Goal: Task Accomplishment & Management: Manage account settings

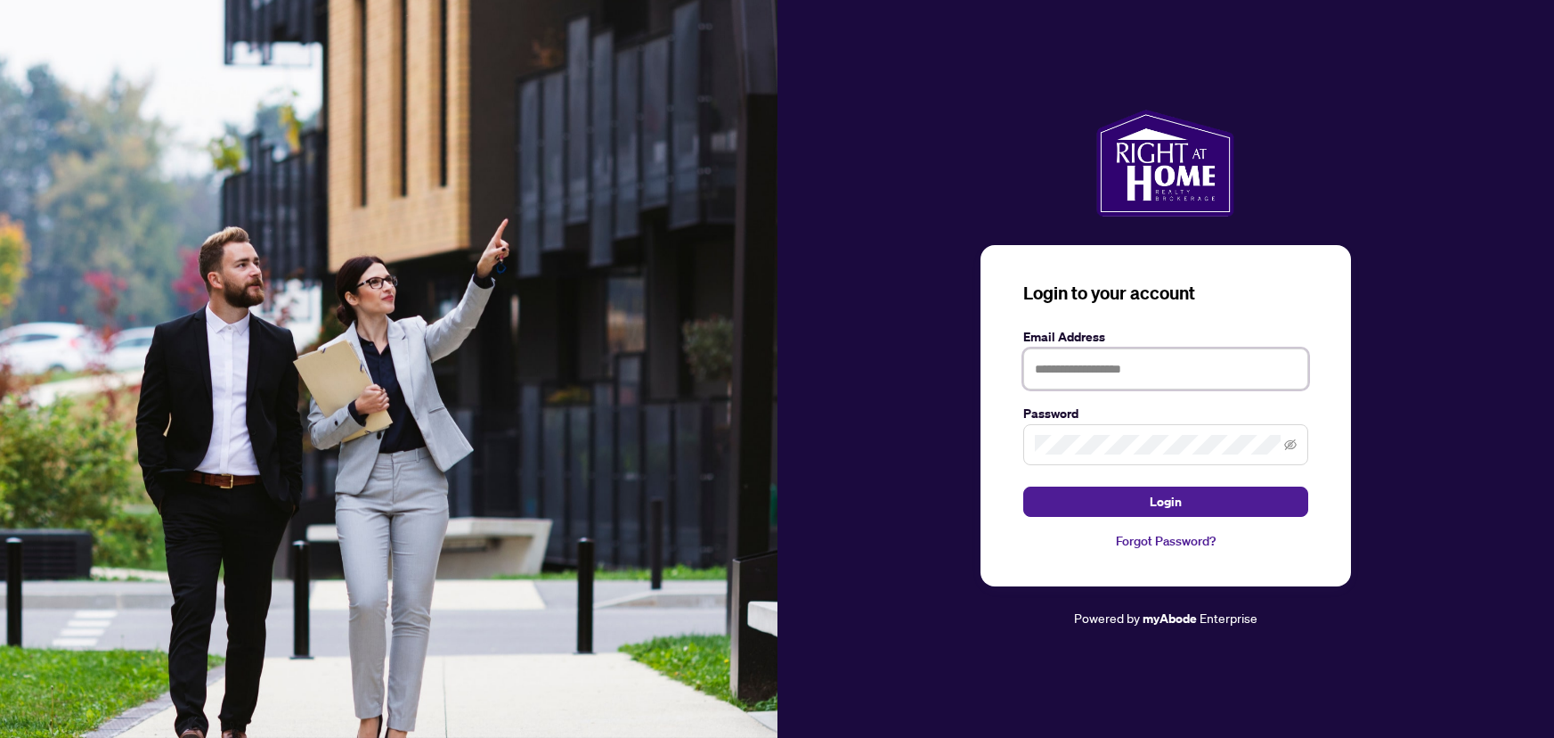
type input "**********"
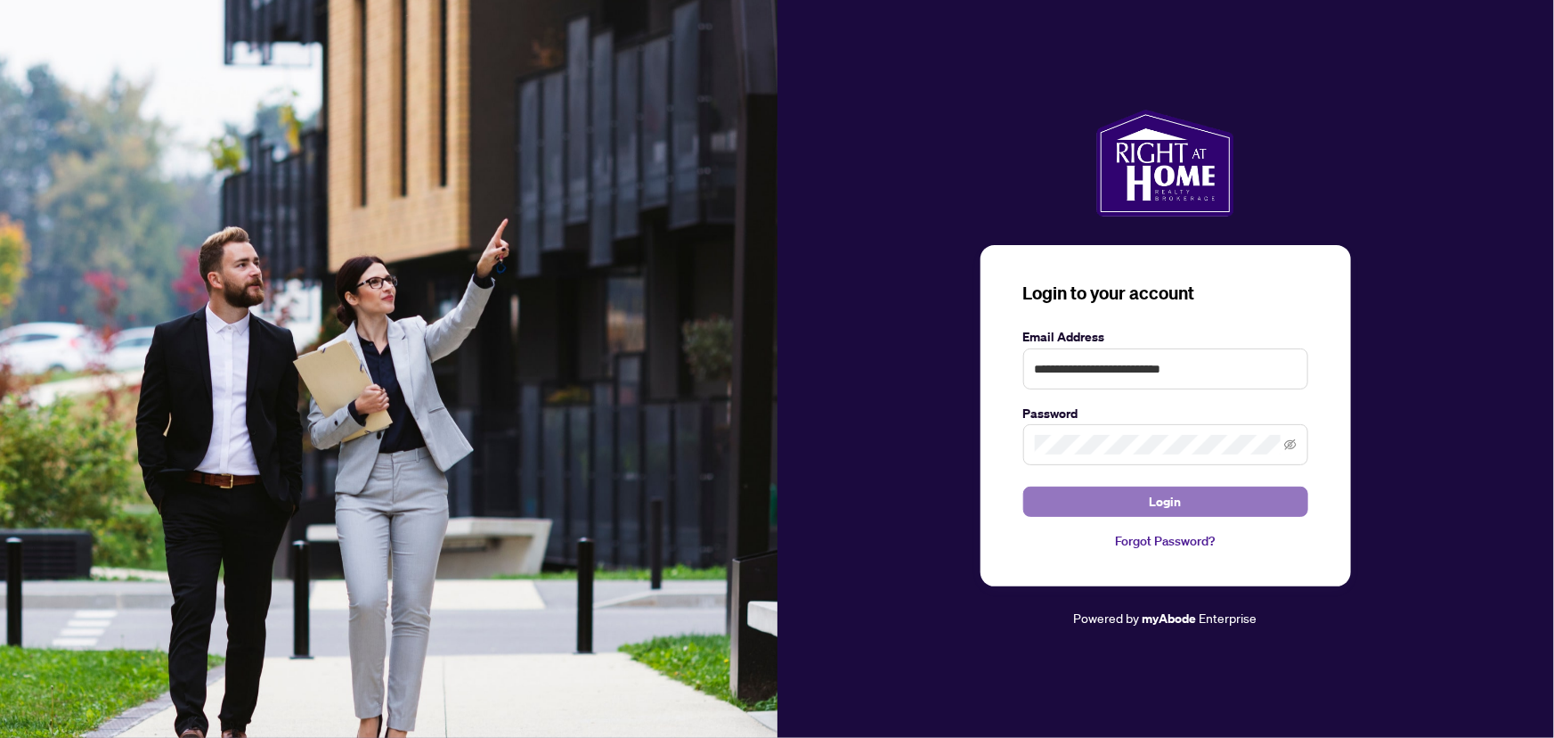
click at [1130, 505] on button "Login" at bounding box center [1166, 501] width 285 height 30
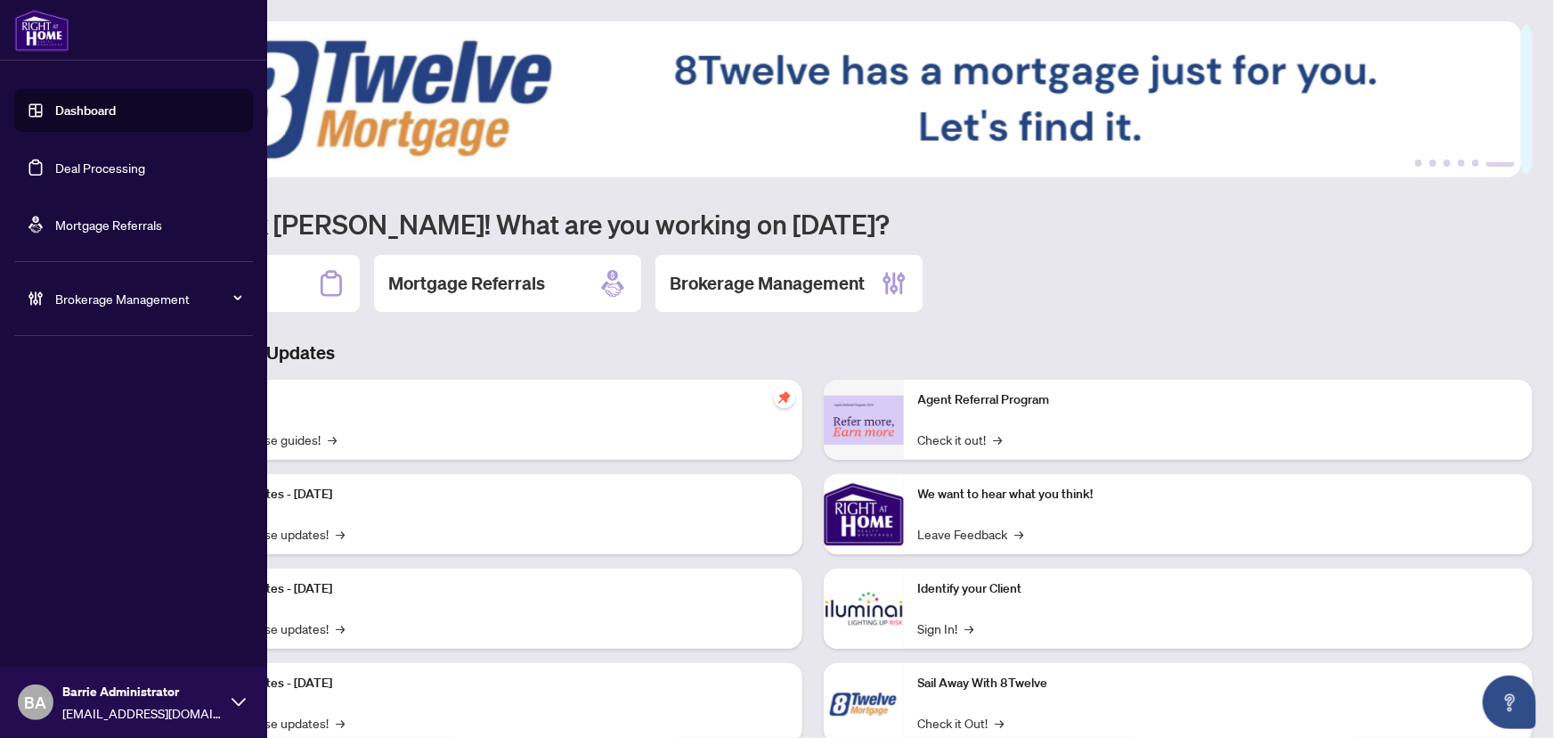
click at [55, 174] on link "Deal Processing" at bounding box center [100, 167] width 90 height 16
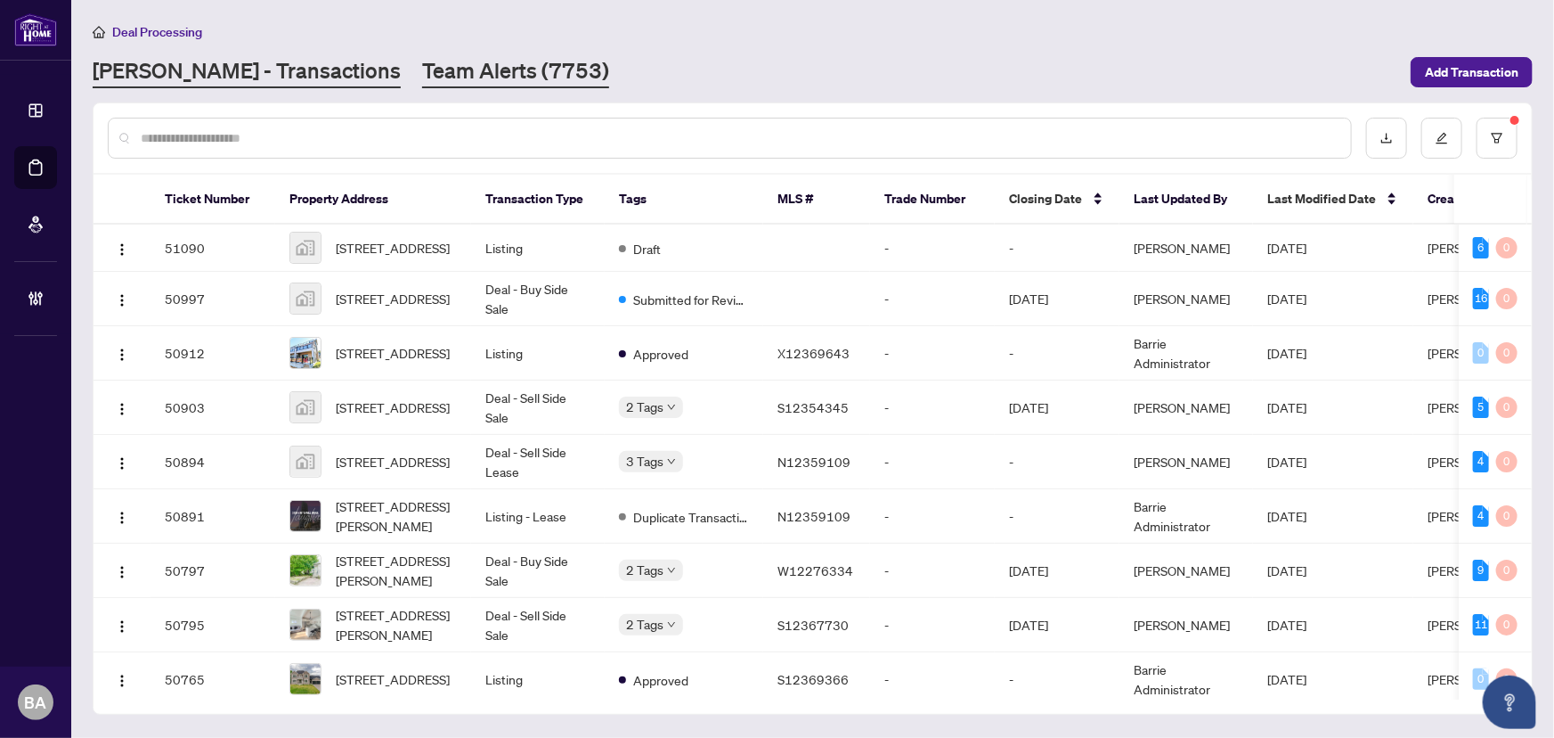
click at [422, 72] on link "Team Alerts (7753)" at bounding box center [515, 72] width 187 height 32
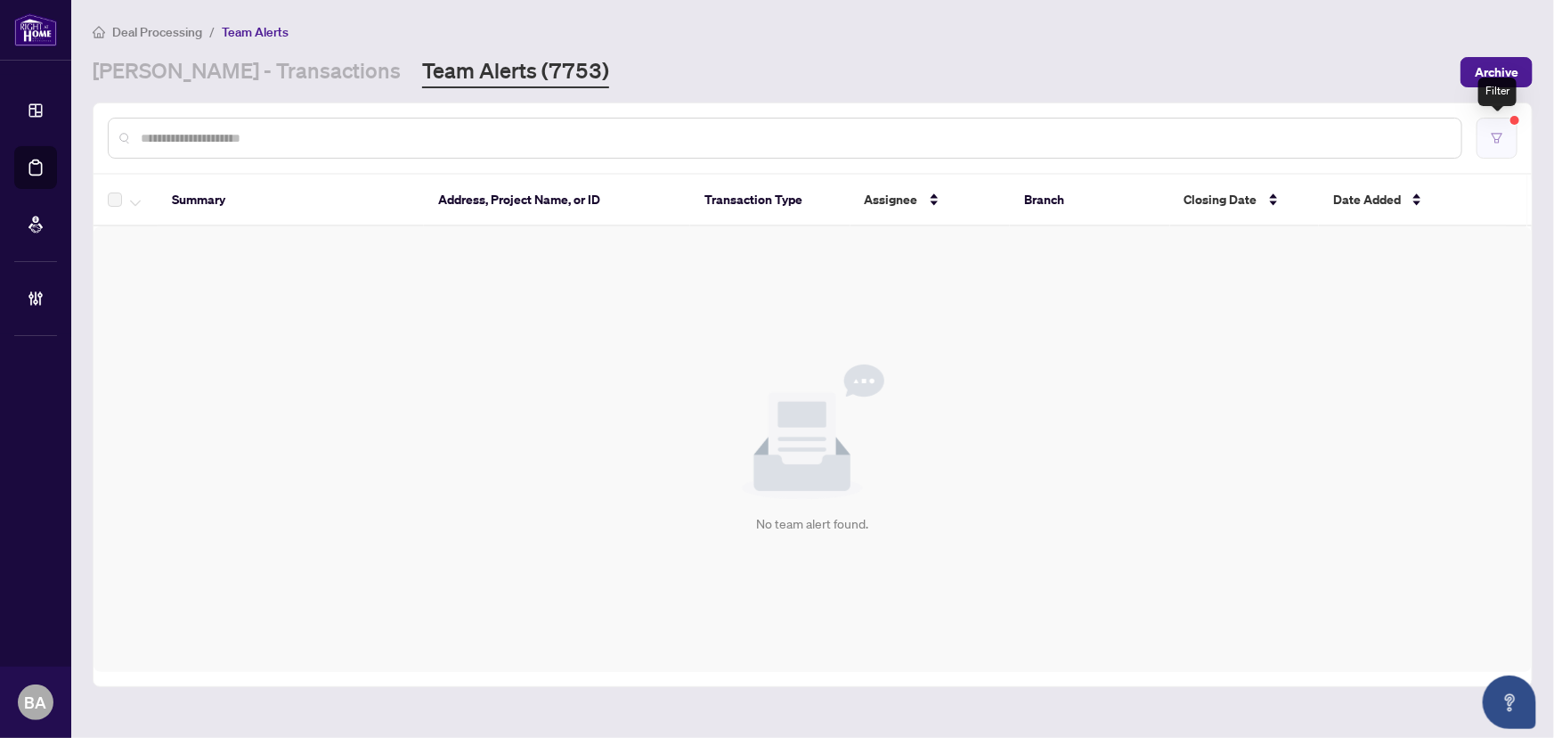
click at [1514, 143] on button "button" at bounding box center [1497, 138] width 41 height 41
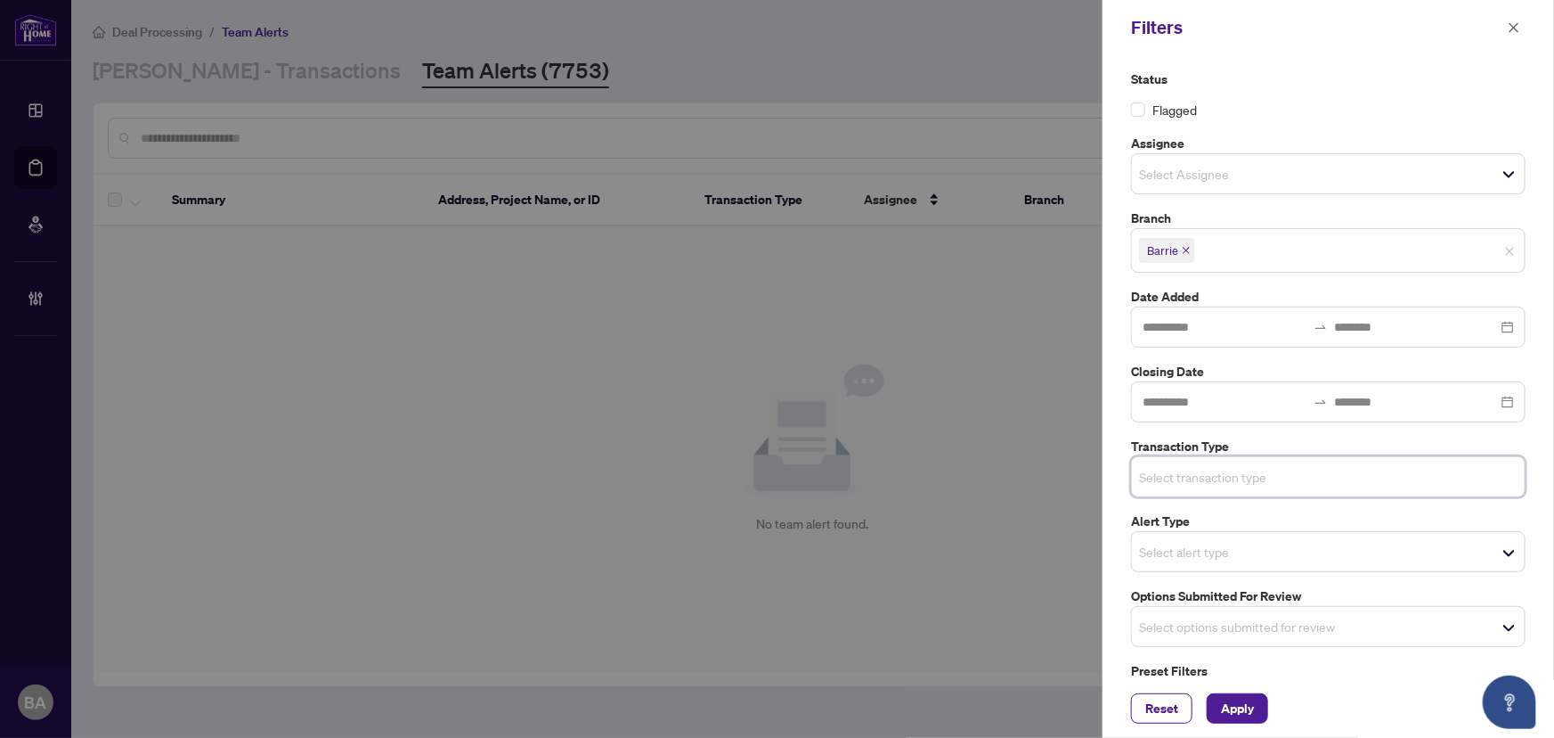
drag, startPoint x: 1252, startPoint y: 630, endPoint x: 1256, endPoint y: 621, distance: 10.0
click at [1256, 630] on input "search" at bounding box center [1201, 626] width 125 height 21
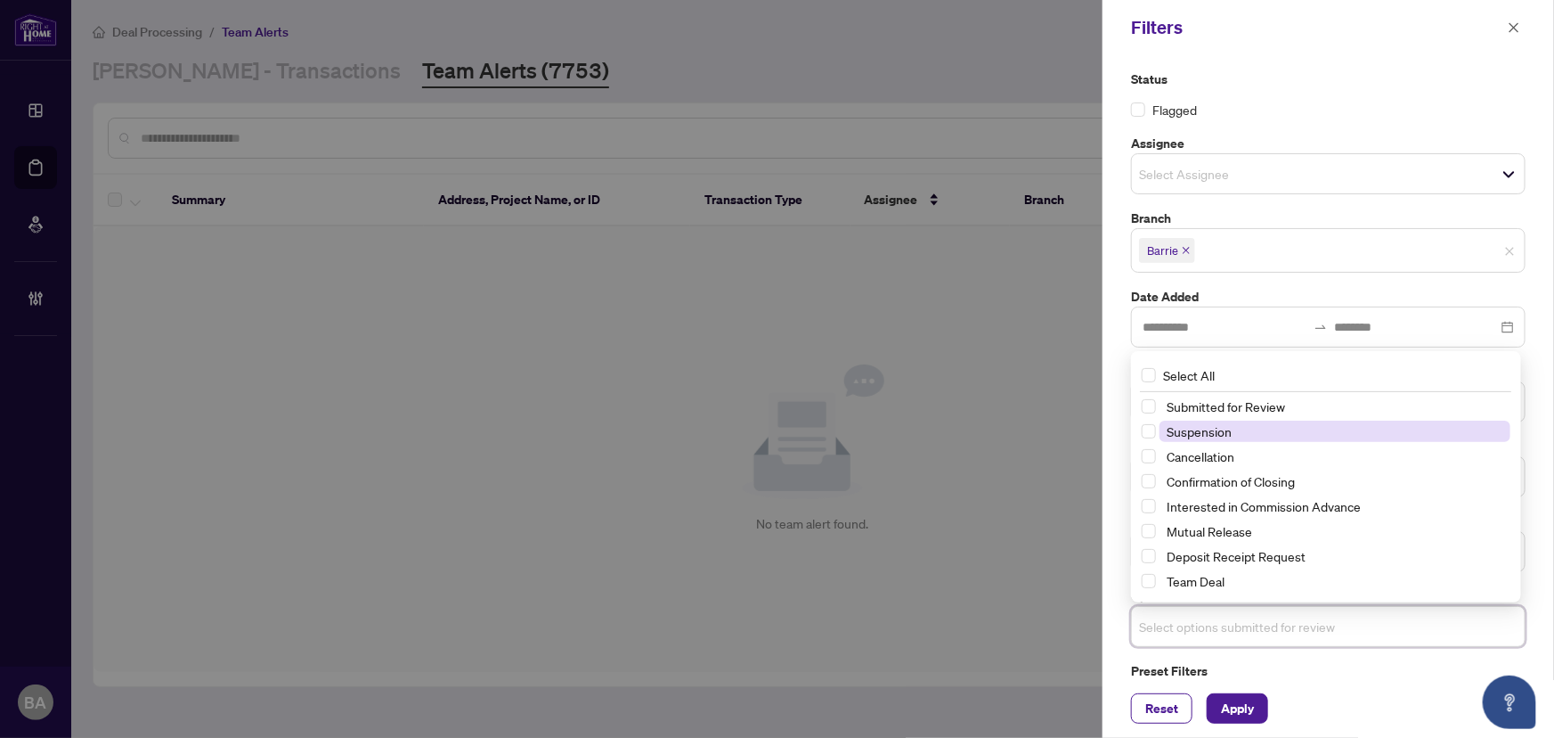
click at [1220, 432] on span "Suspension" at bounding box center [1199, 431] width 65 height 16
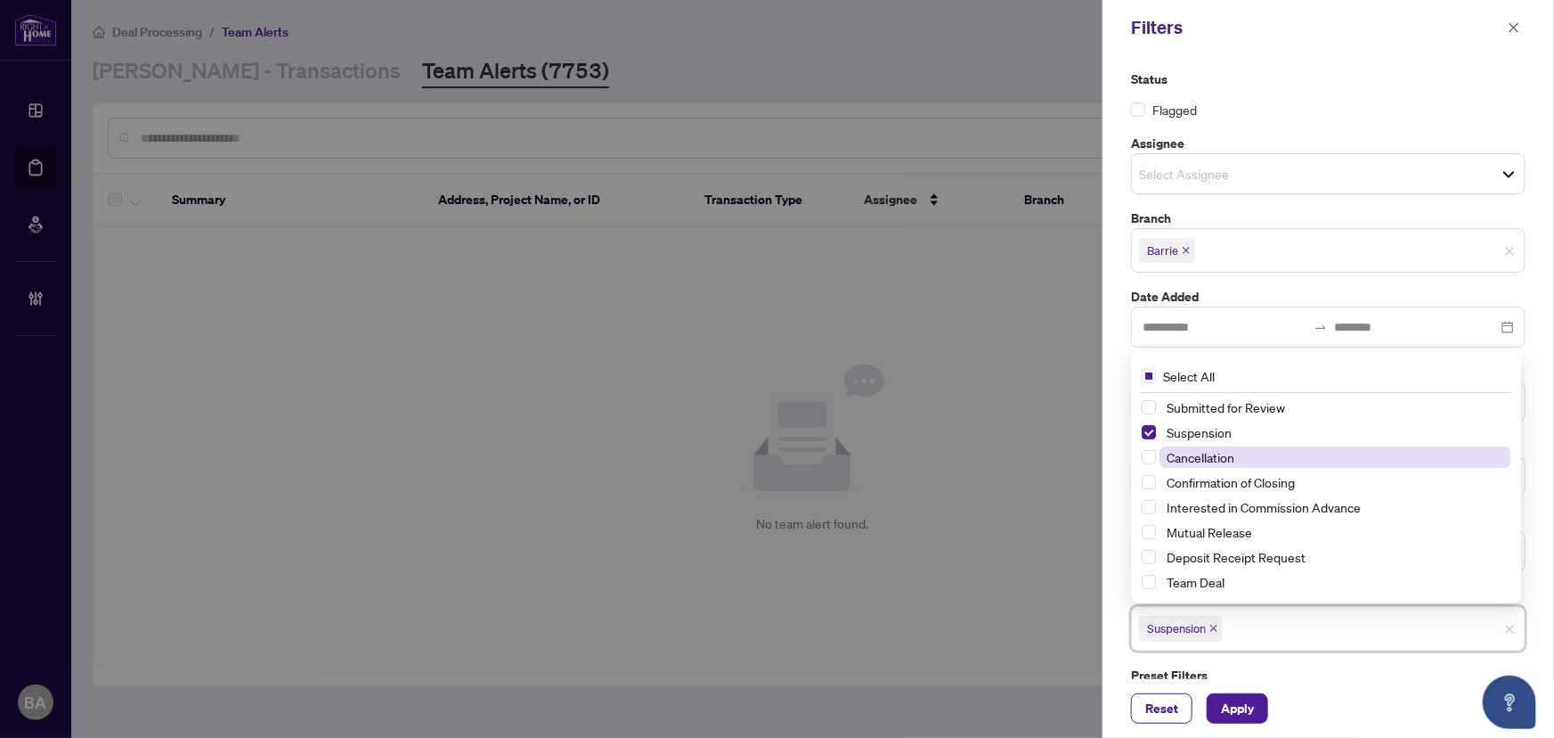
click at [1230, 457] on span "Cancellation" at bounding box center [1201, 457] width 68 height 16
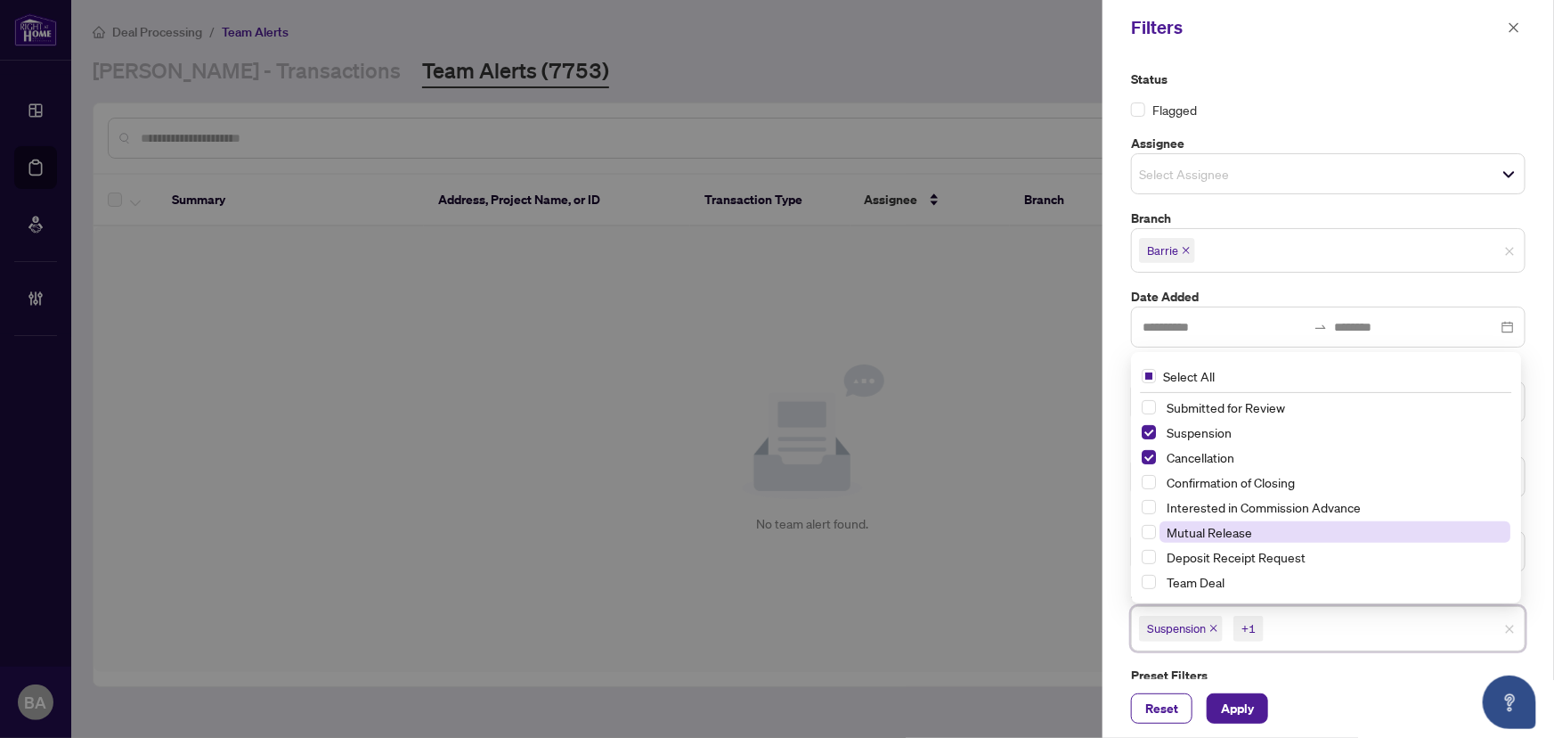
click at [1245, 525] on span "Mutual Release" at bounding box center [1210, 532] width 86 height 16
click at [1240, 703] on span "Apply" at bounding box center [1237, 708] width 33 height 29
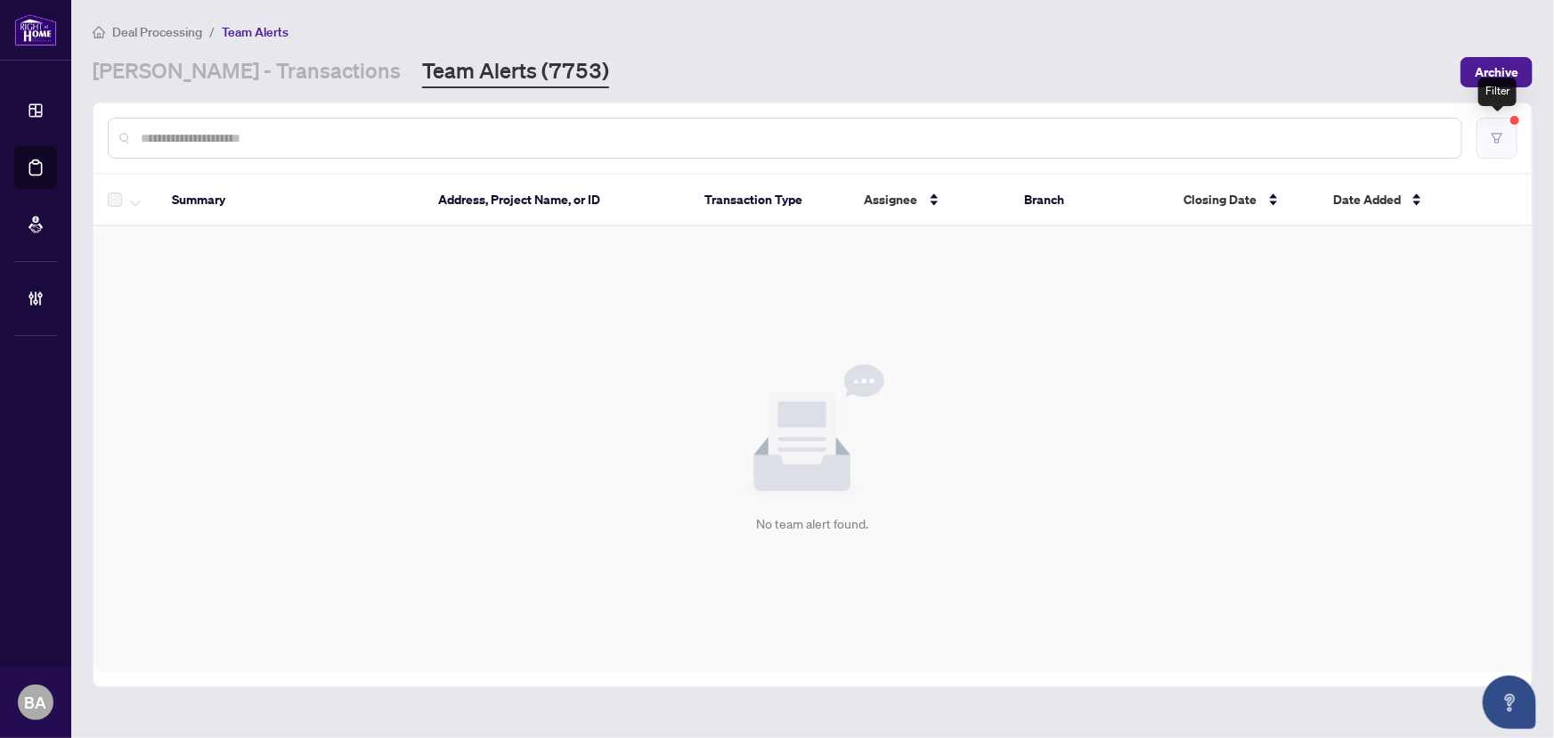
click at [1501, 125] on button "button" at bounding box center [1497, 138] width 41 height 41
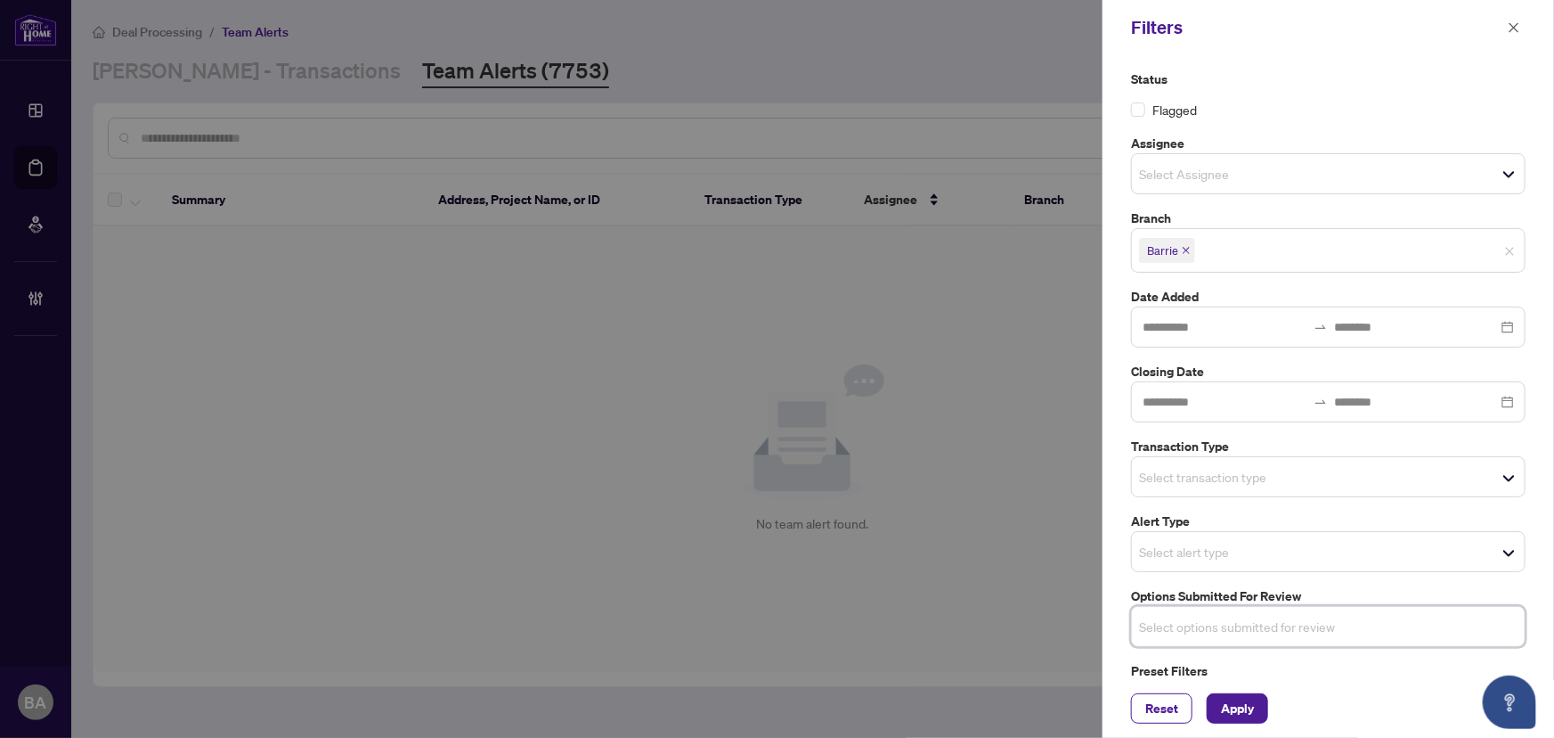
click at [1213, 480] on input "search" at bounding box center [1201, 476] width 125 height 21
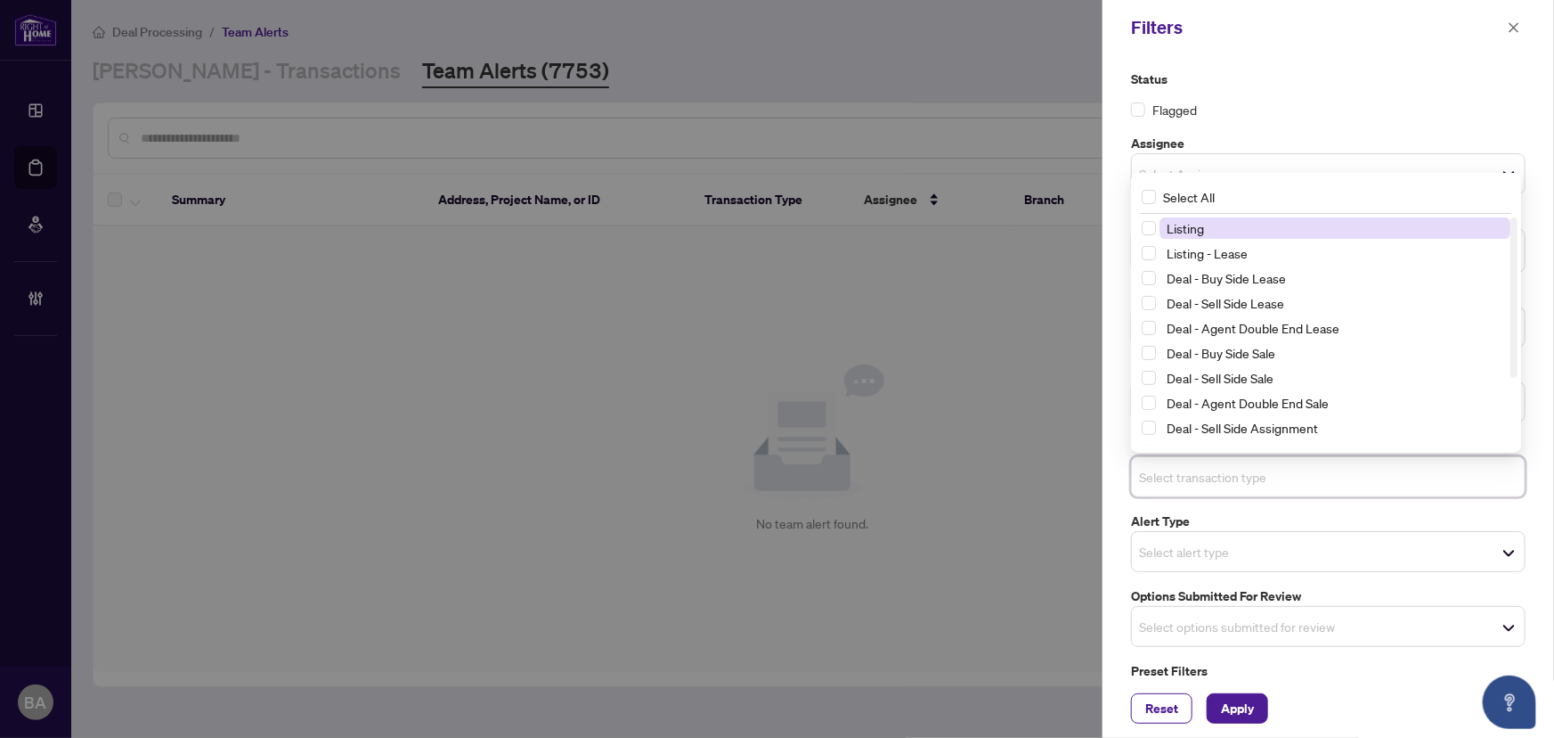
click at [1222, 228] on span "Listing" at bounding box center [1335, 227] width 351 height 21
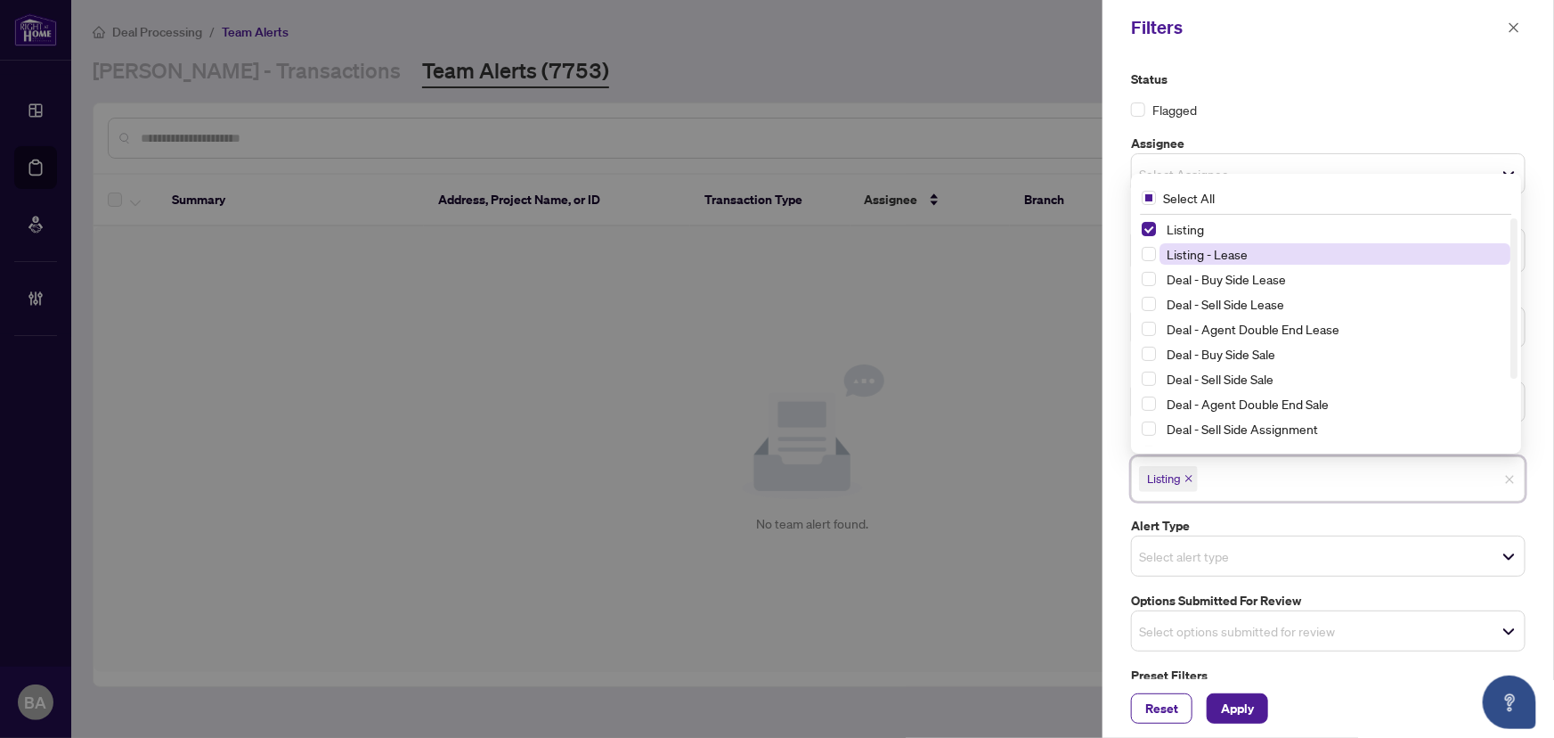
click at [1229, 249] on span "Listing - Lease" at bounding box center [1207, 254] width 81 height 16
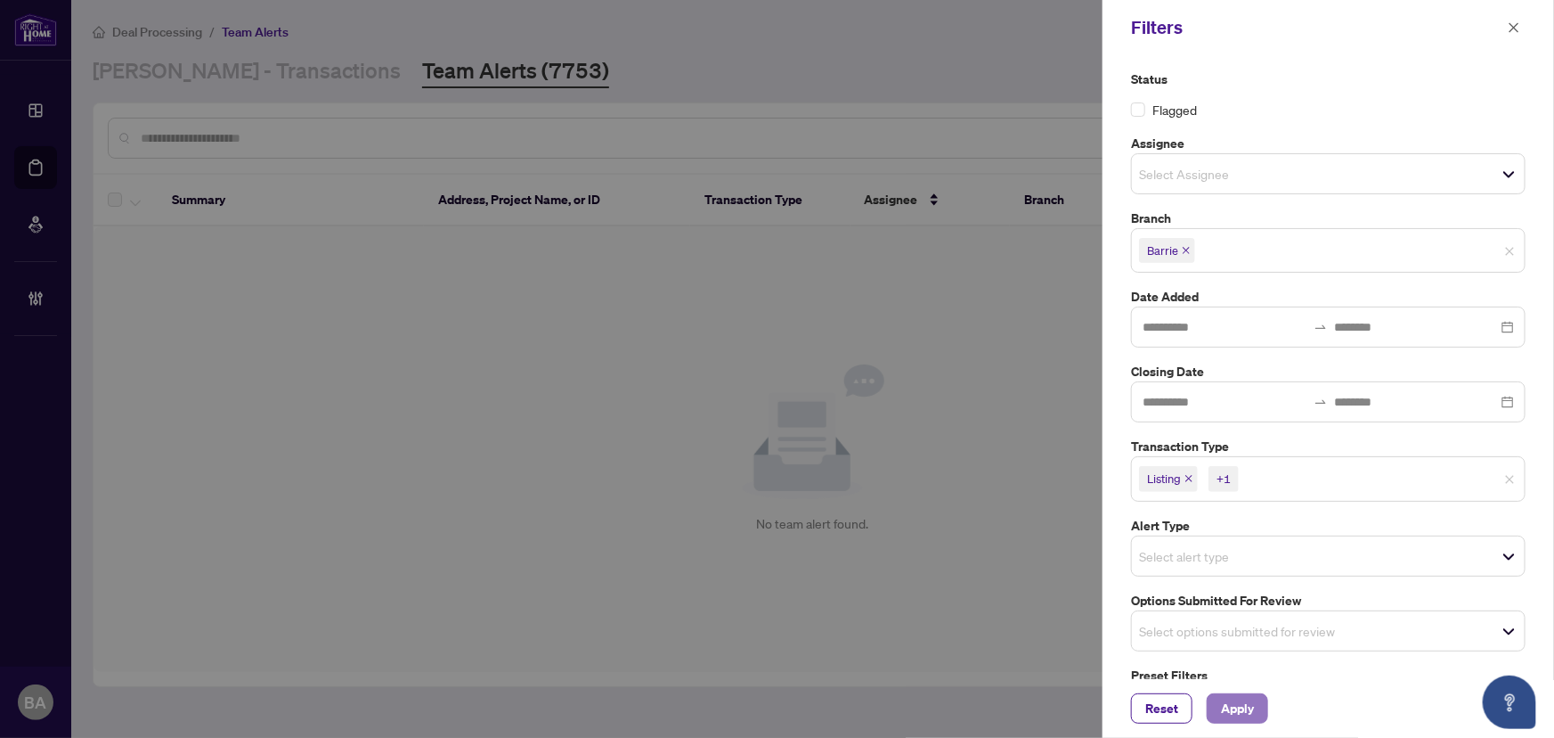
click at [1239, 697] on span "Apply" at bounding box center [1237, 708] width 33 height 29
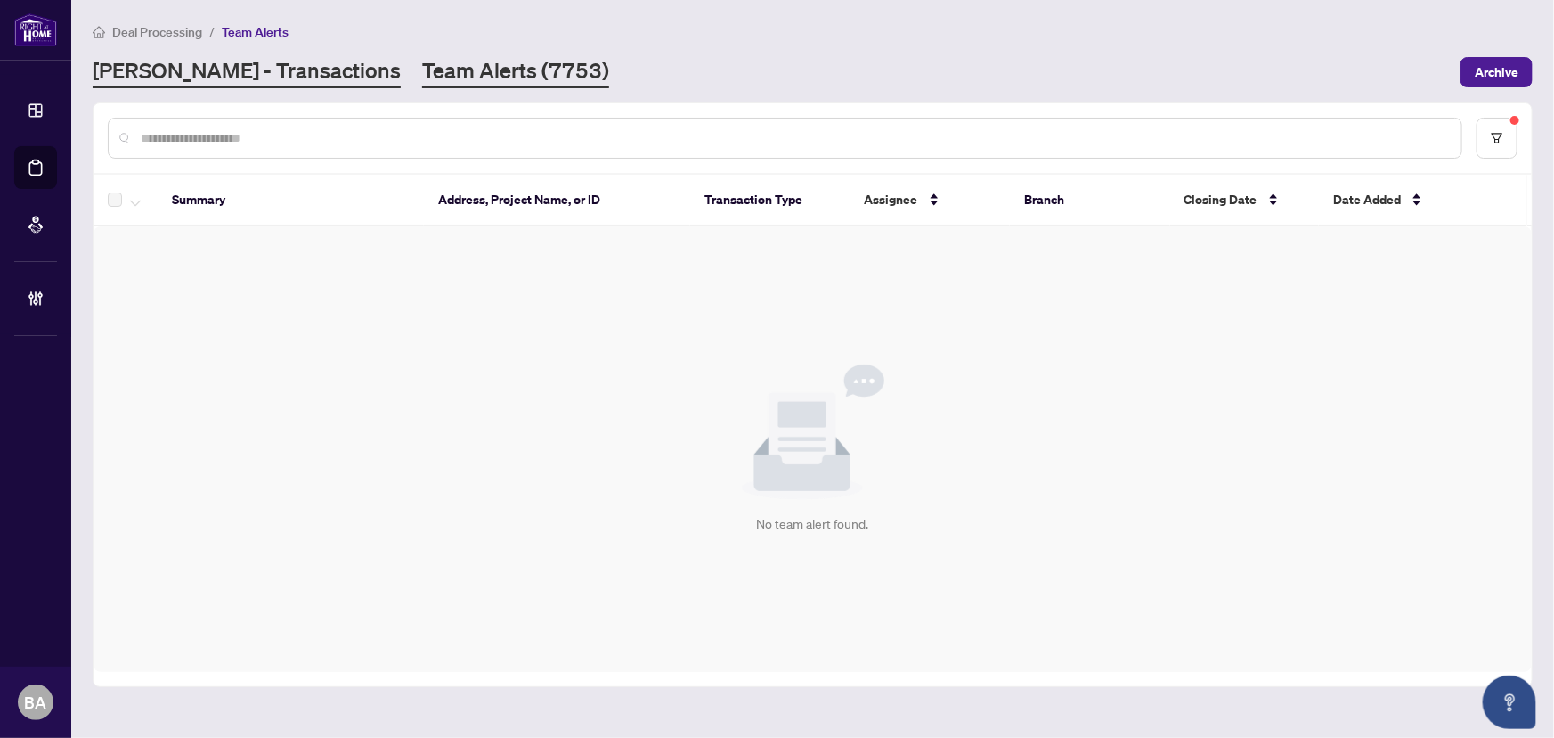
click at [240, 79] on link "[PERSON_NAME] - Transactions" at bounding box center [247, 72] width 308 height 32
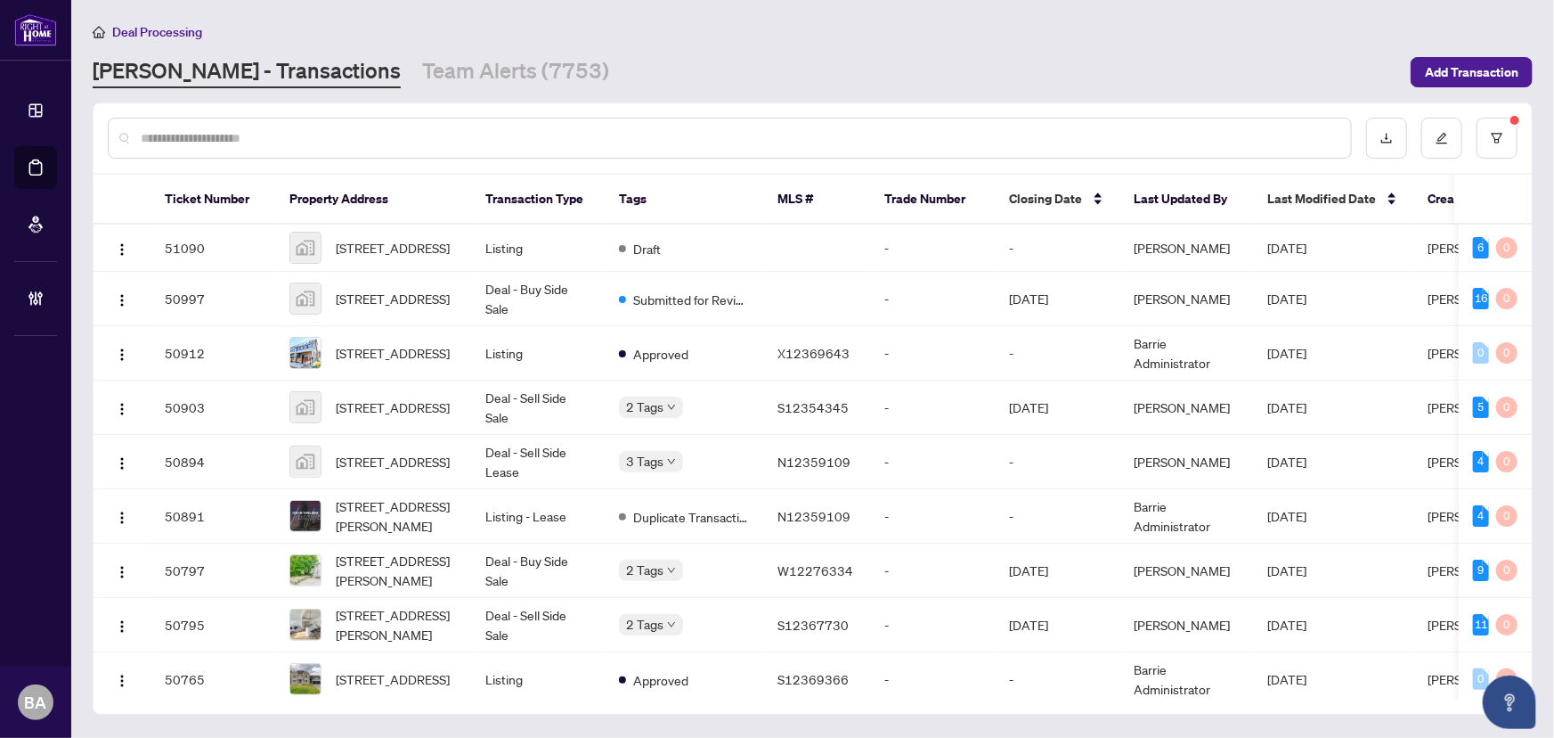
click at [75, 302] on main "Deal Processing RAHR - Transactions Team Alerts (7753) Add Transaction Ticket N…" at bounding box center [812, 369] width 1483 height 738
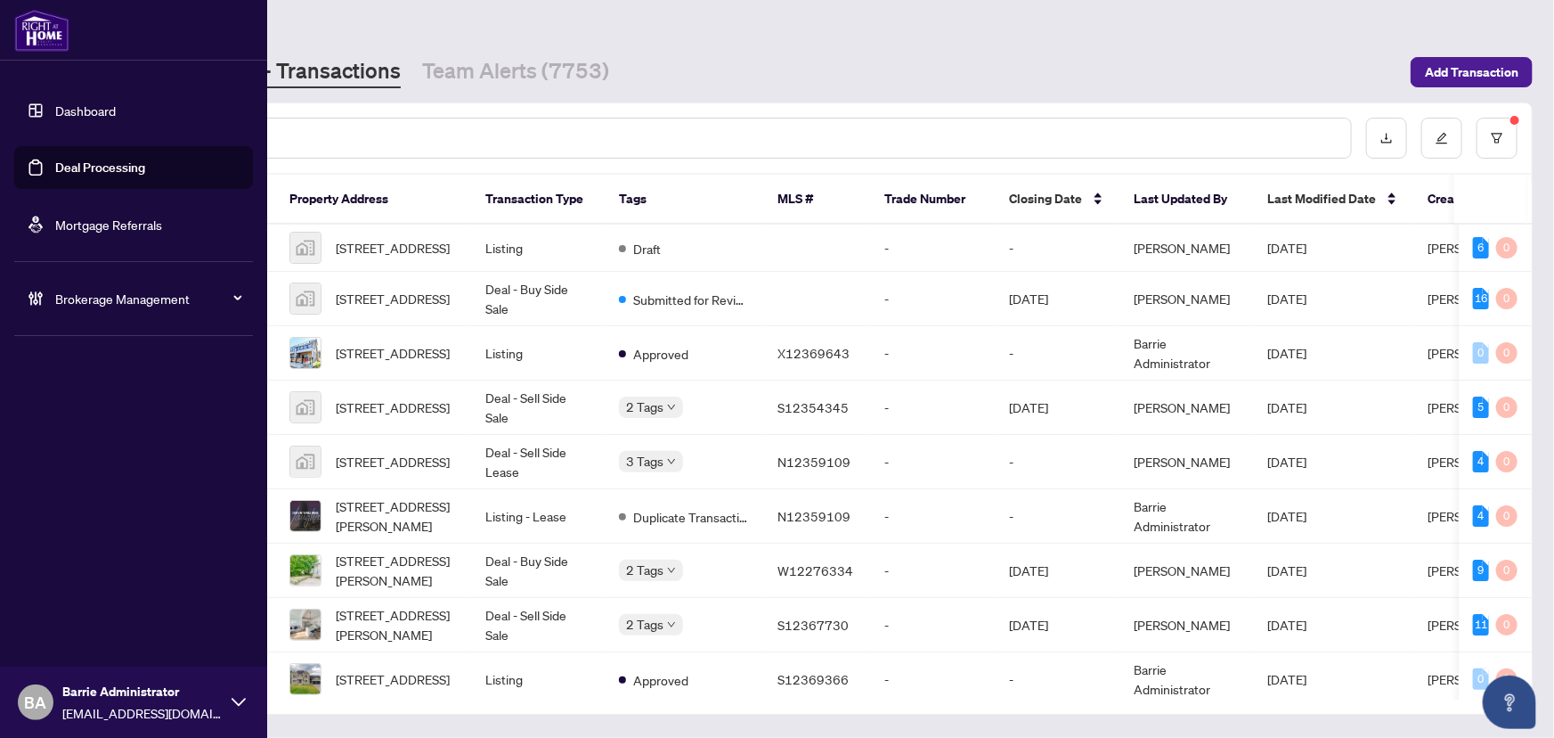
click at [48, 290] on div "Brokerage Management" at bounding box center [133, 298] width 239 height 43
drag, startPoint x: 122, startPoint y: 420, endPoint x: 128, endPoint y: 404, distance: 18.0
click at [122, 420] on link "Manage Agents" at bounding box center [81, 427] width 88 height 16
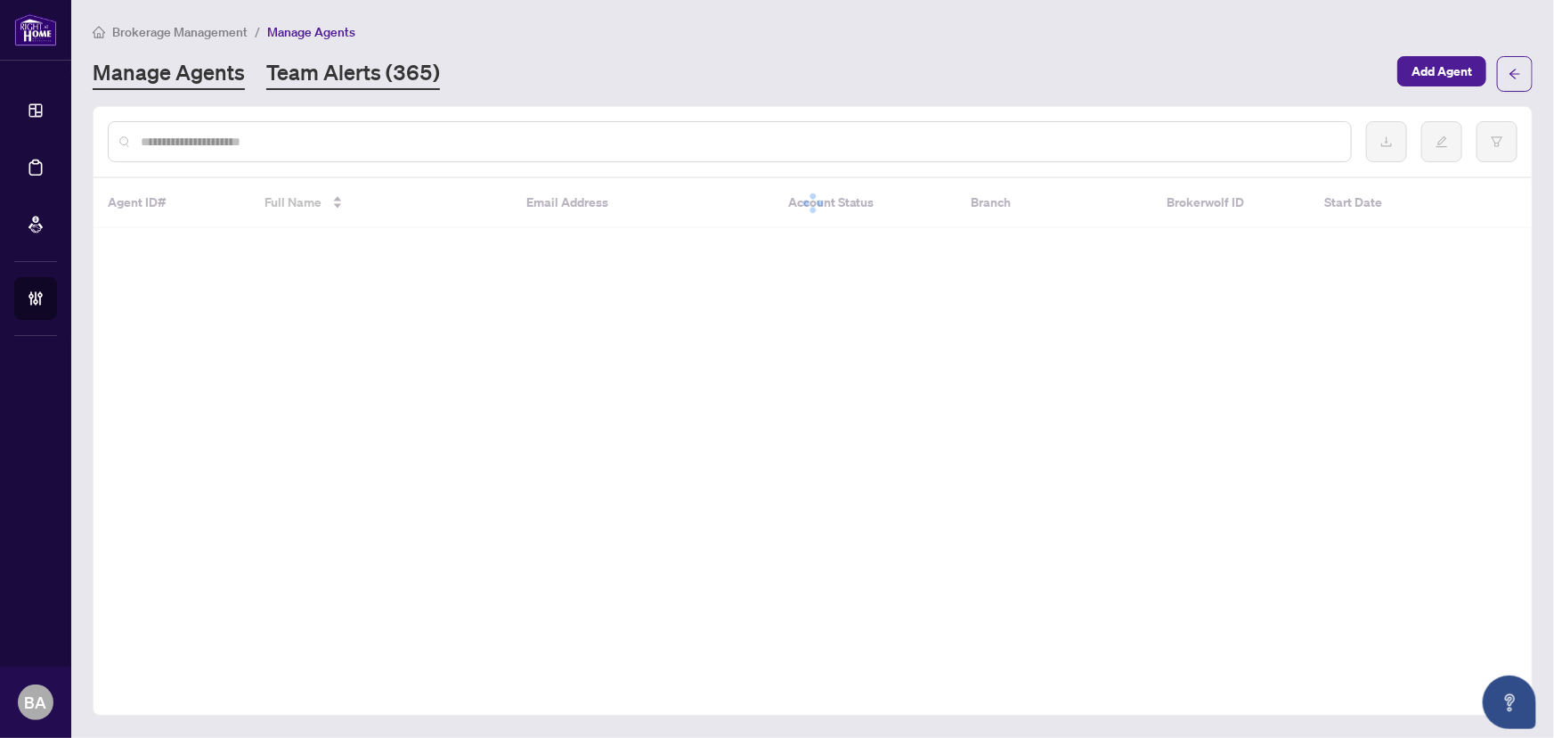
click at [361, 84] on link "Team Alerts (365)" at bounding box center [353, 74] width 174 height 32
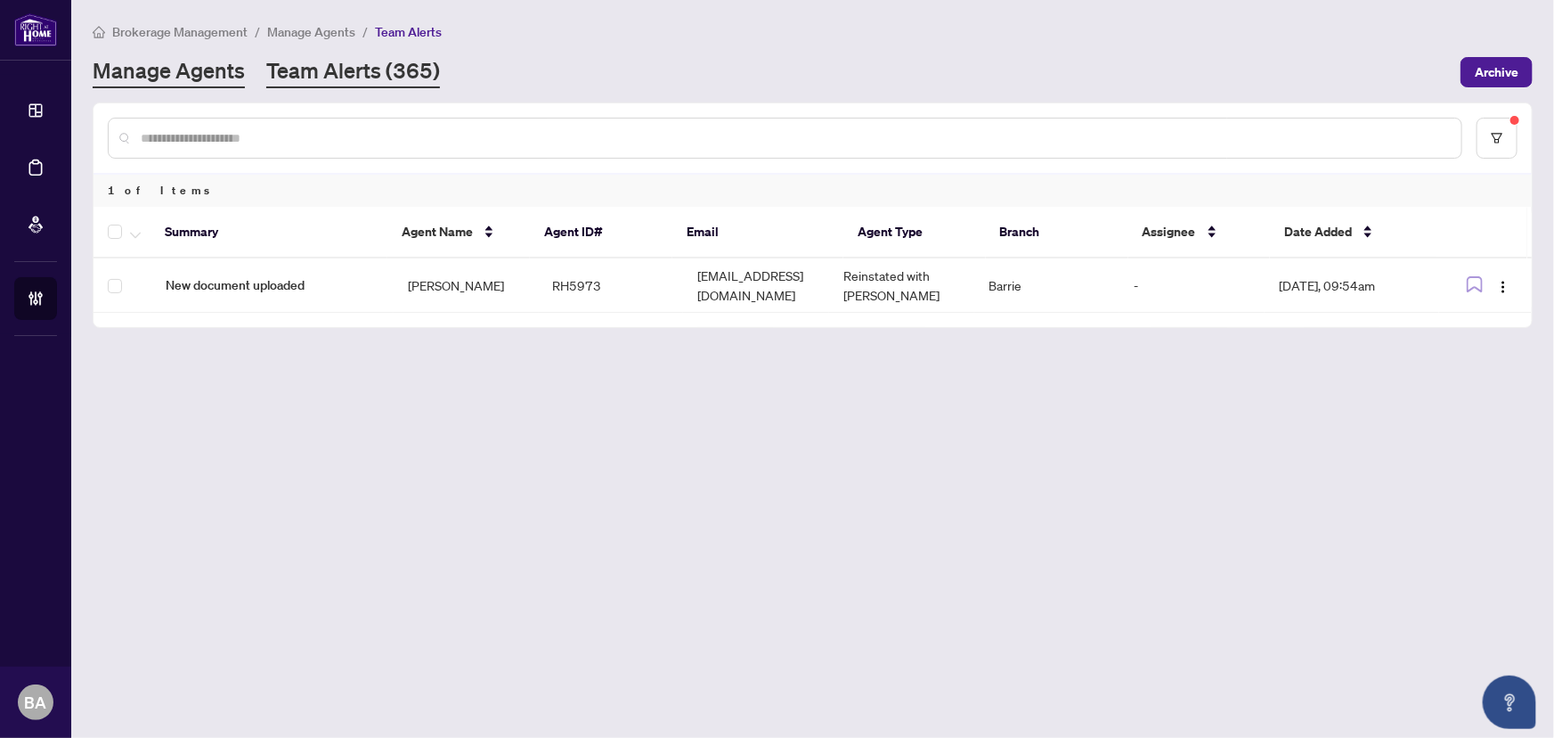
click at [235, 68] on link "Manage Agents" at bounding box center [169, 72] width 152 height 32
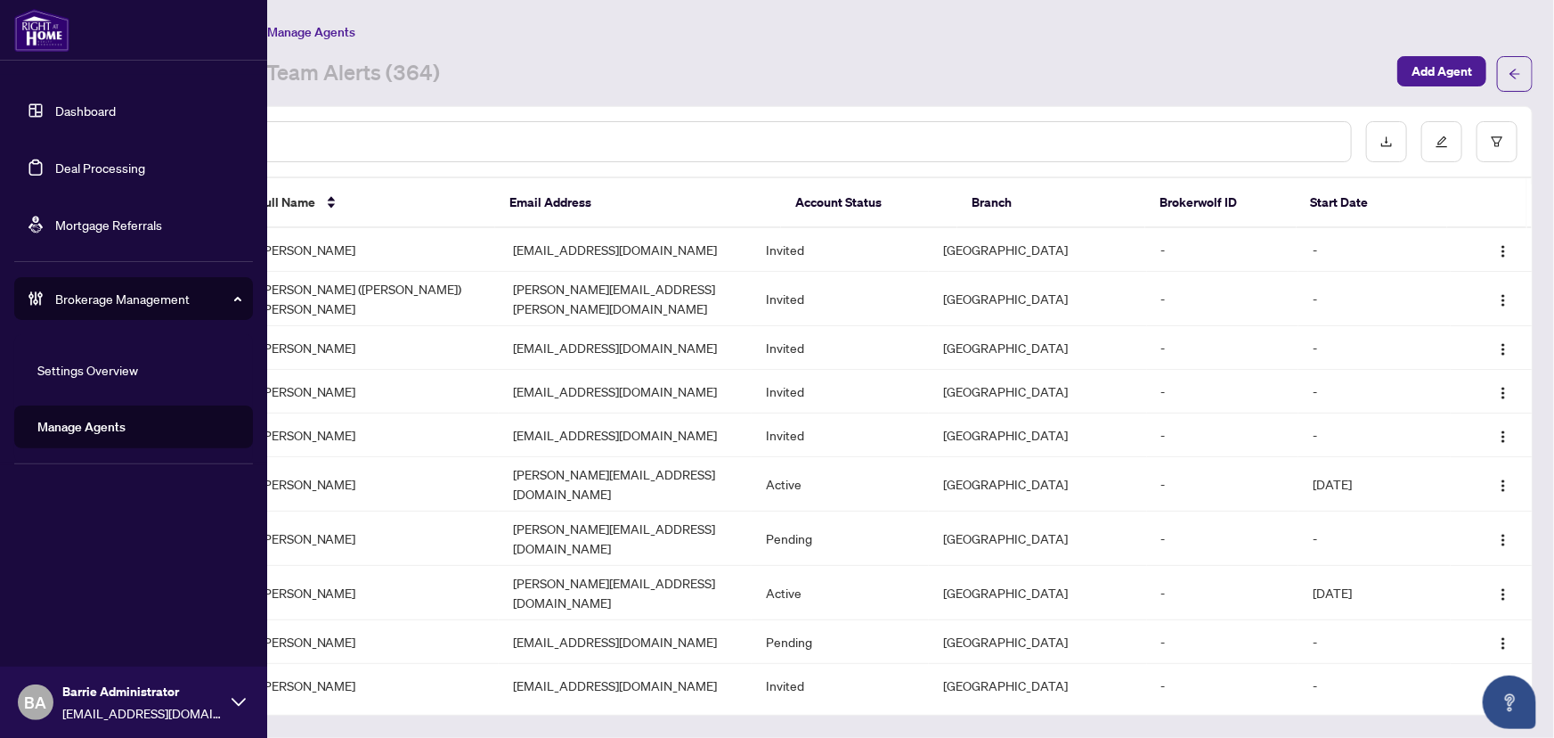
click at [55, 170] on link "Deal Processing" at bounding box center [100, 167] width 90 height 16
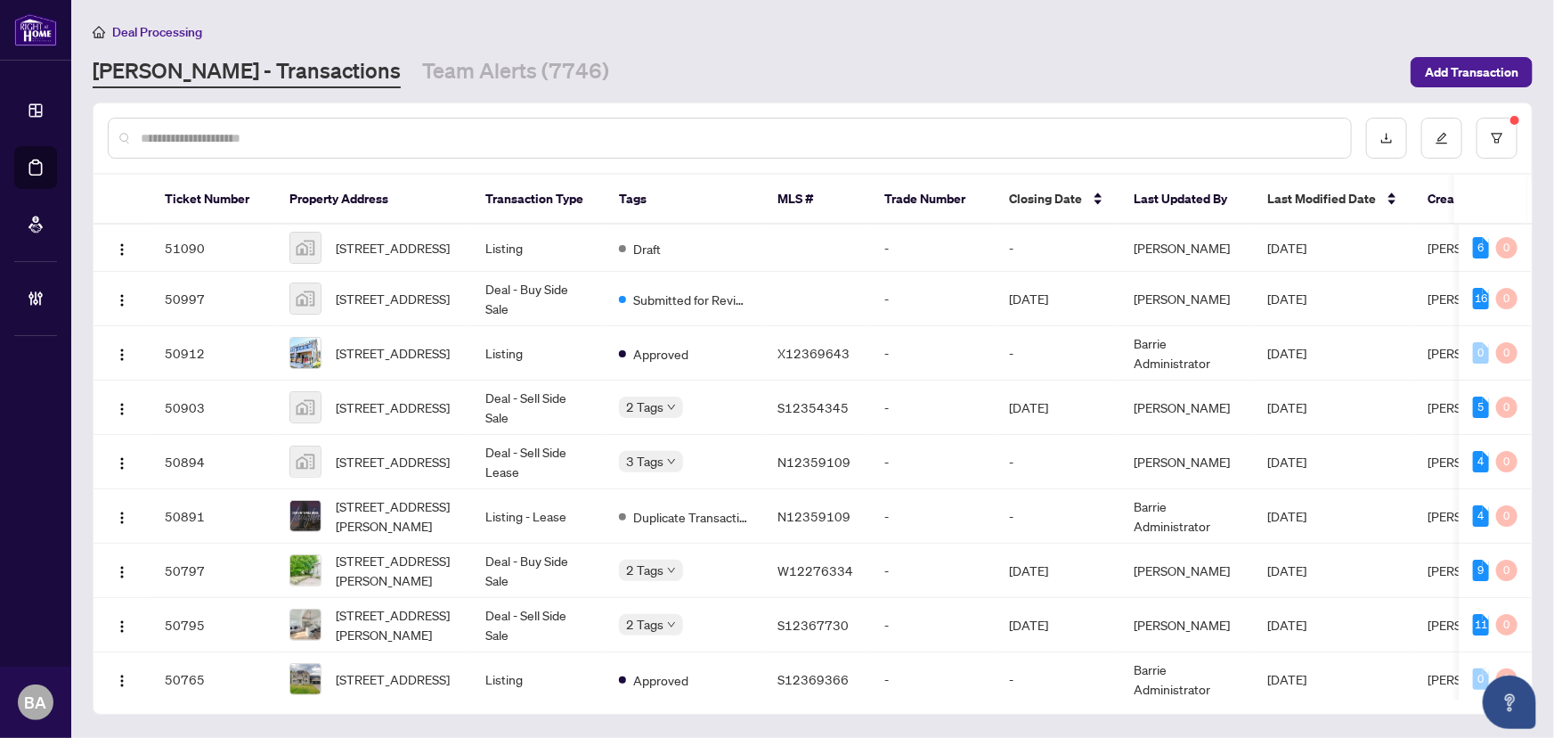
click at [233, 140] on input "text" at bounding box center [739, 138] width 1196 height 20
paste input "*****"
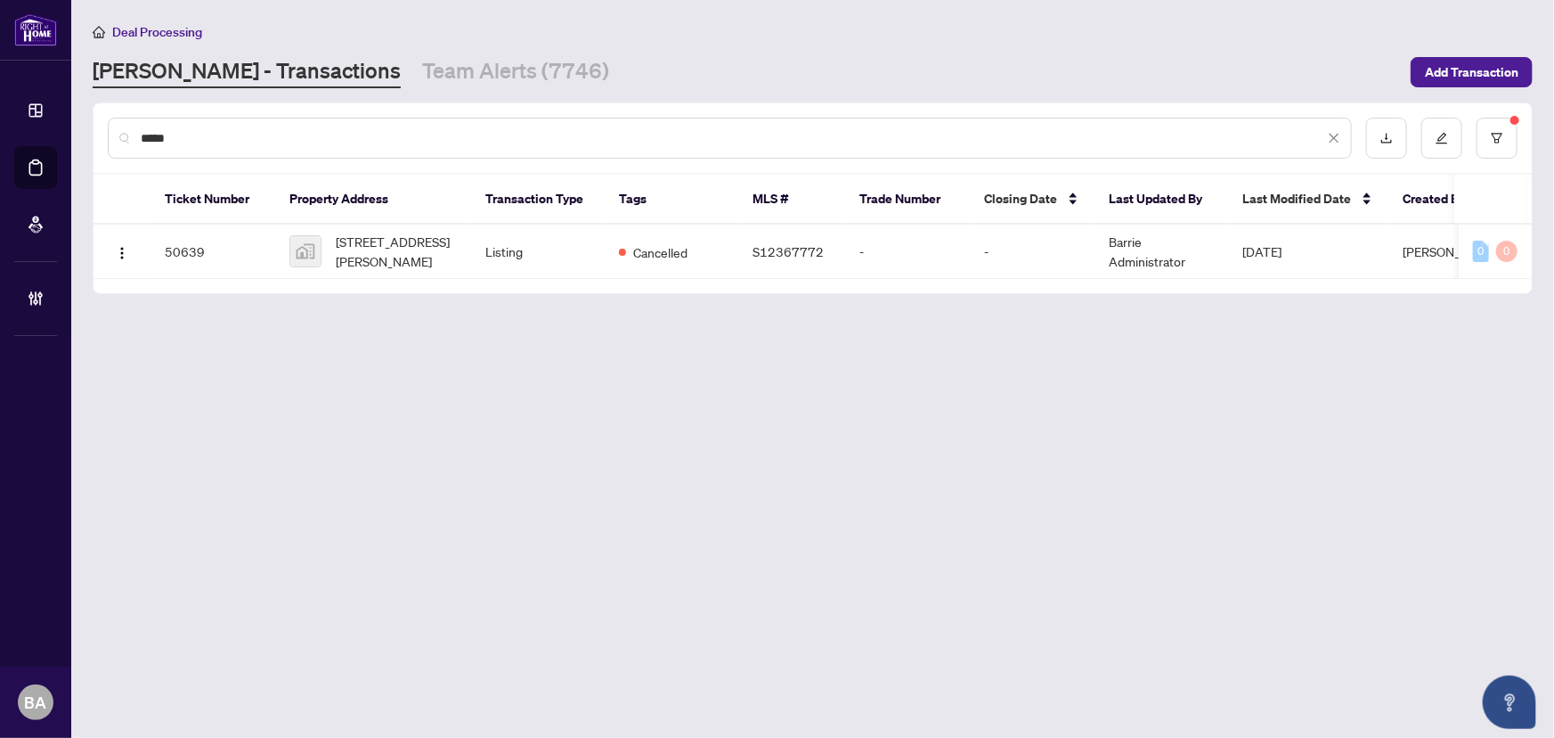
click at [508, 143] on input "*****" at bounding box center [733, 138] width 1184 height 20
click at [508, 142] on input "*****" at bounding box center [733, 138] width 1184 height 20
paste input "text"
type input "*****"
click at [219, 249] on td "50691" at bounding box center [213, 251] width 125 height 54
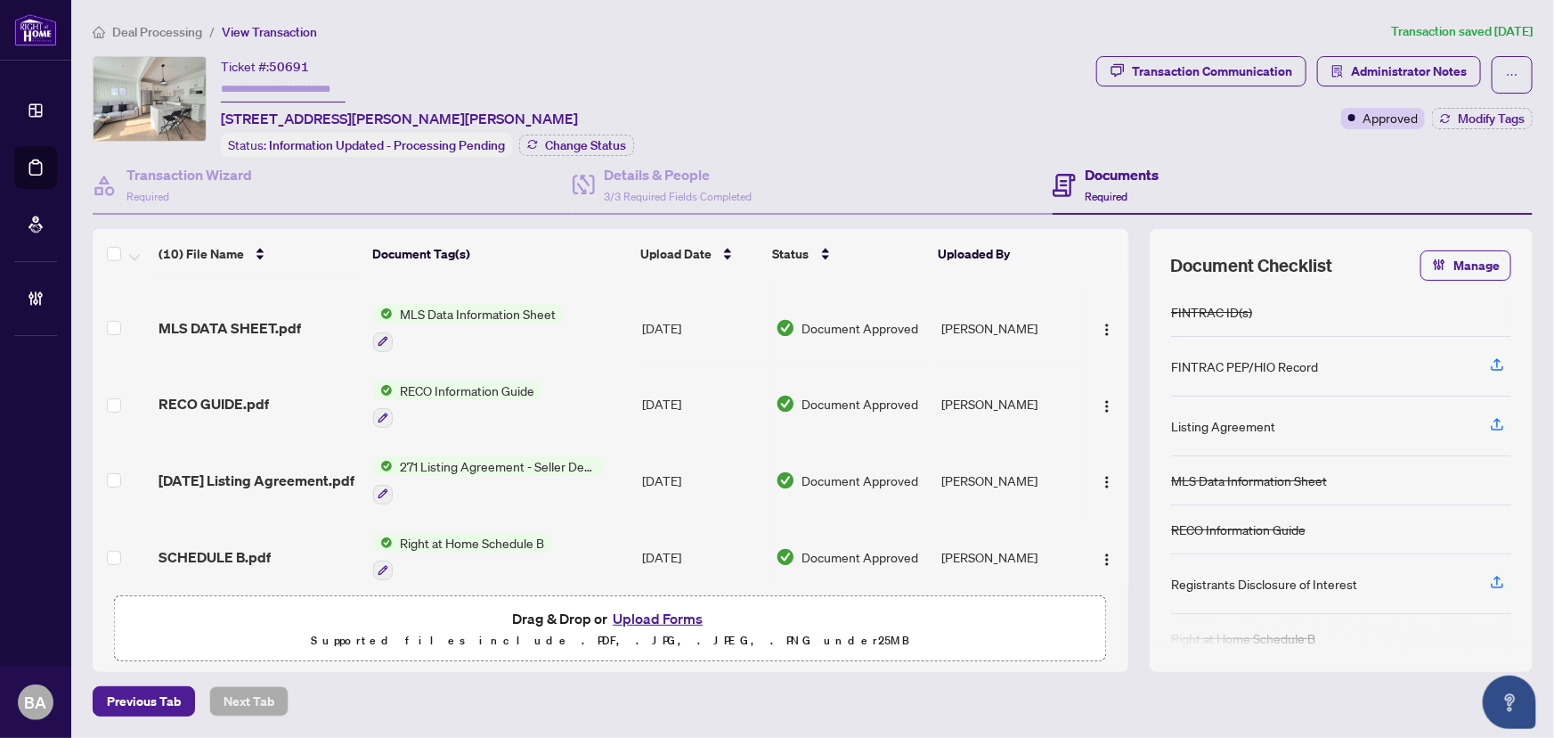
scroll to position [292, 0]
click at [290, 410] on td "AUG 28 Listing Agreement.pdf" at bounding box center [259, 406] width 216 height 77
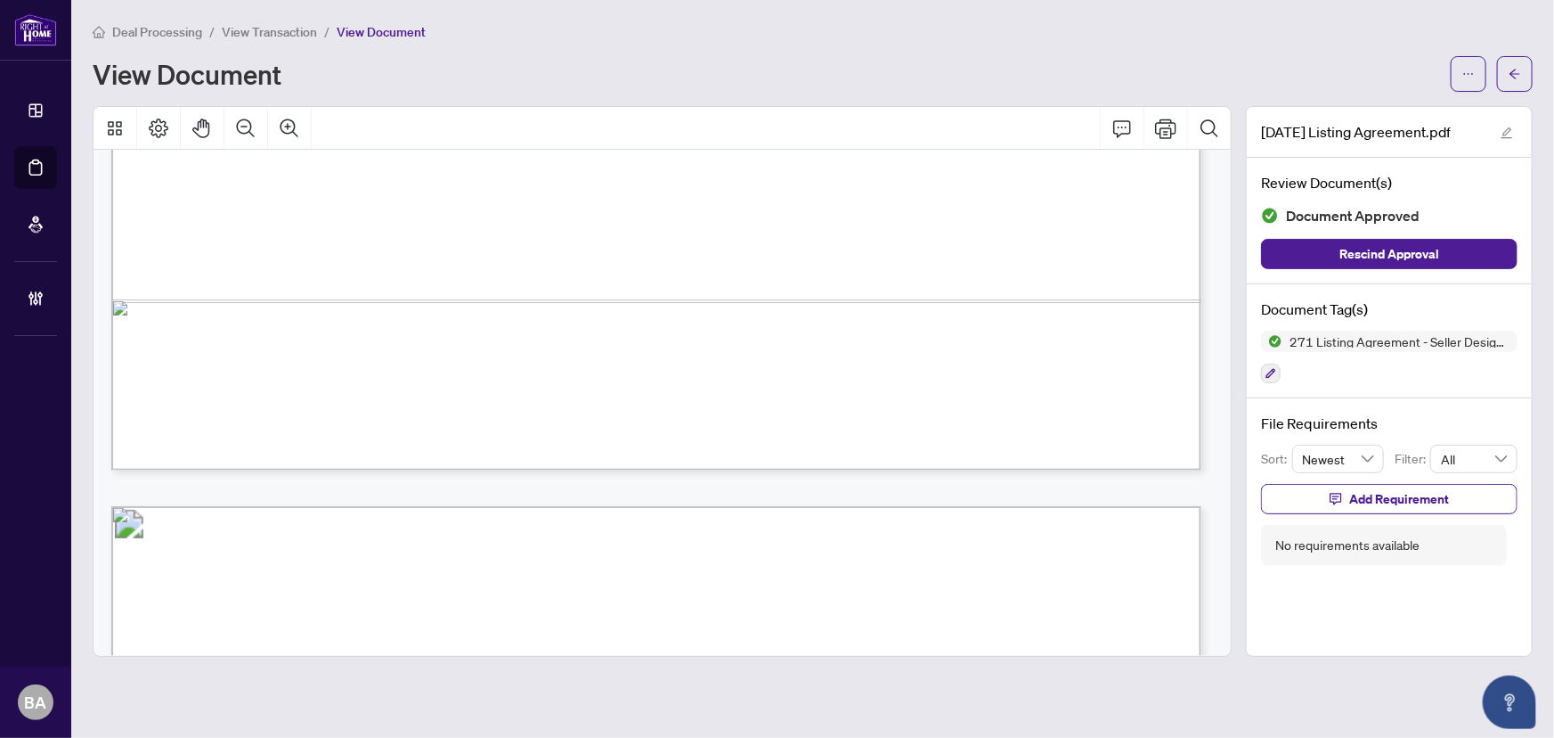
scroll to position [1133, 0]
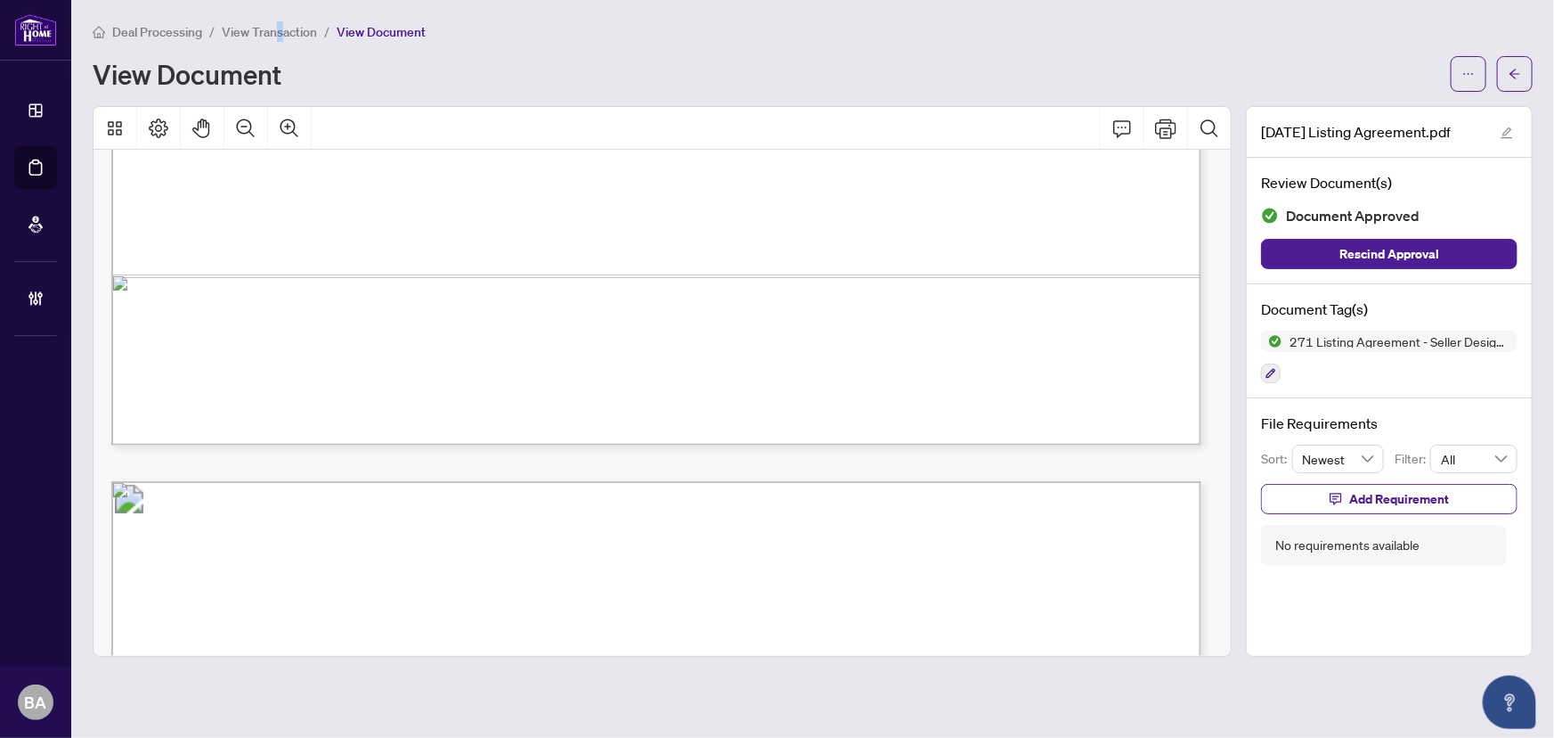
click at [279, 35] on span "View Transaction" at bounding box center [269, 32] width 95 height 16
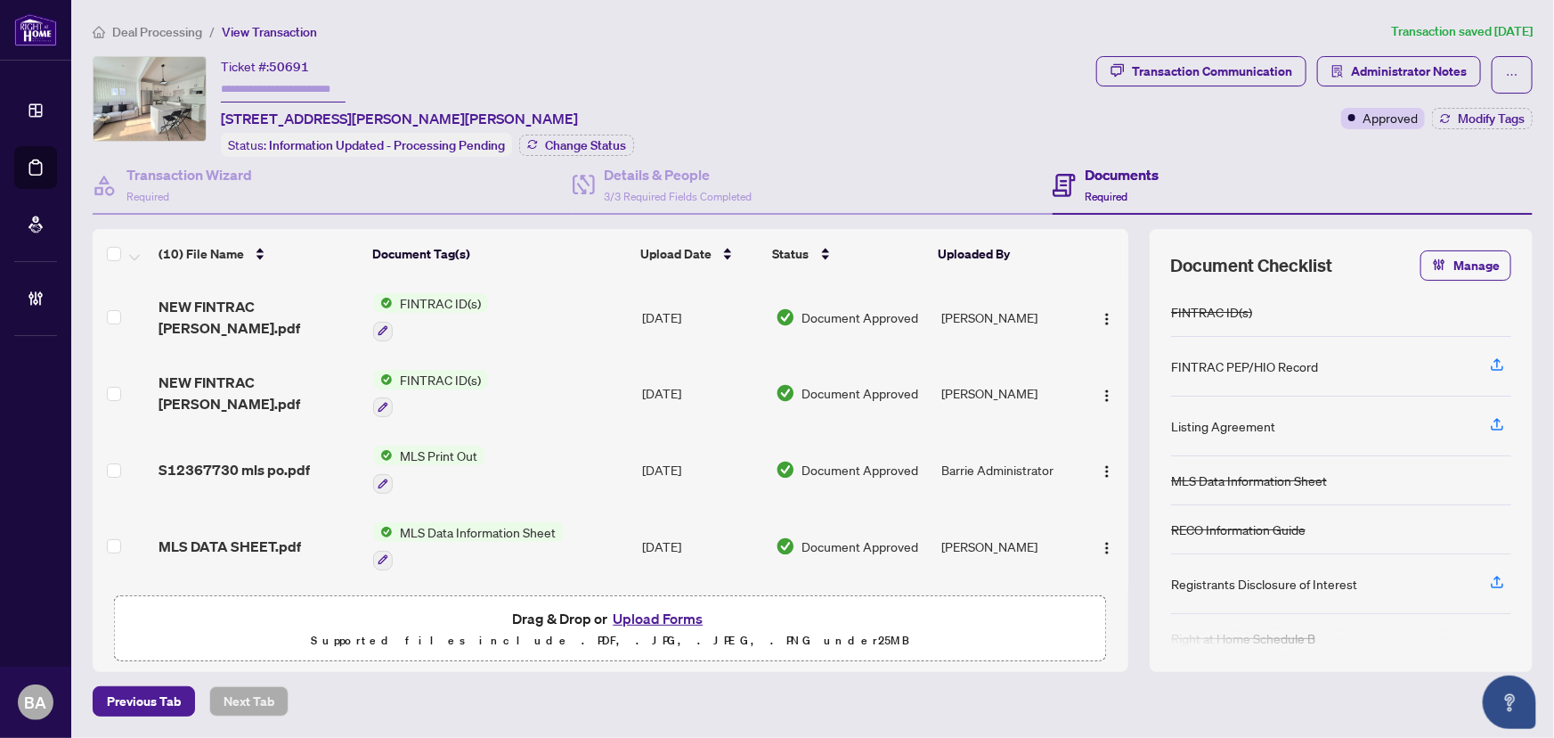
click at [176, 35] on span "Deal Processing" at bounding box center [157, 32] width 90 height 16
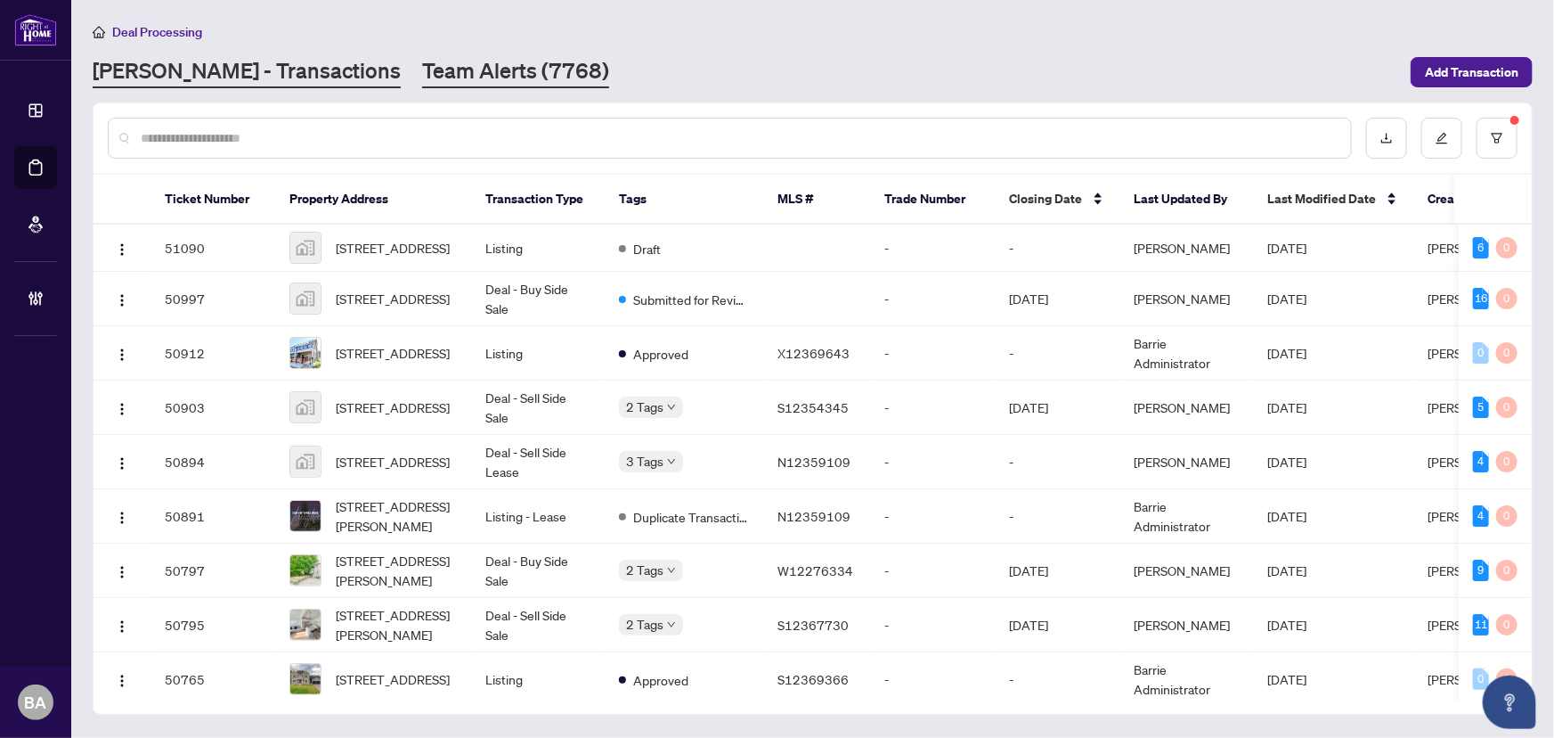
click at [437, 63] on link "Team Alerts (7768)" at bounding box center [515, 72] width 187 height 32
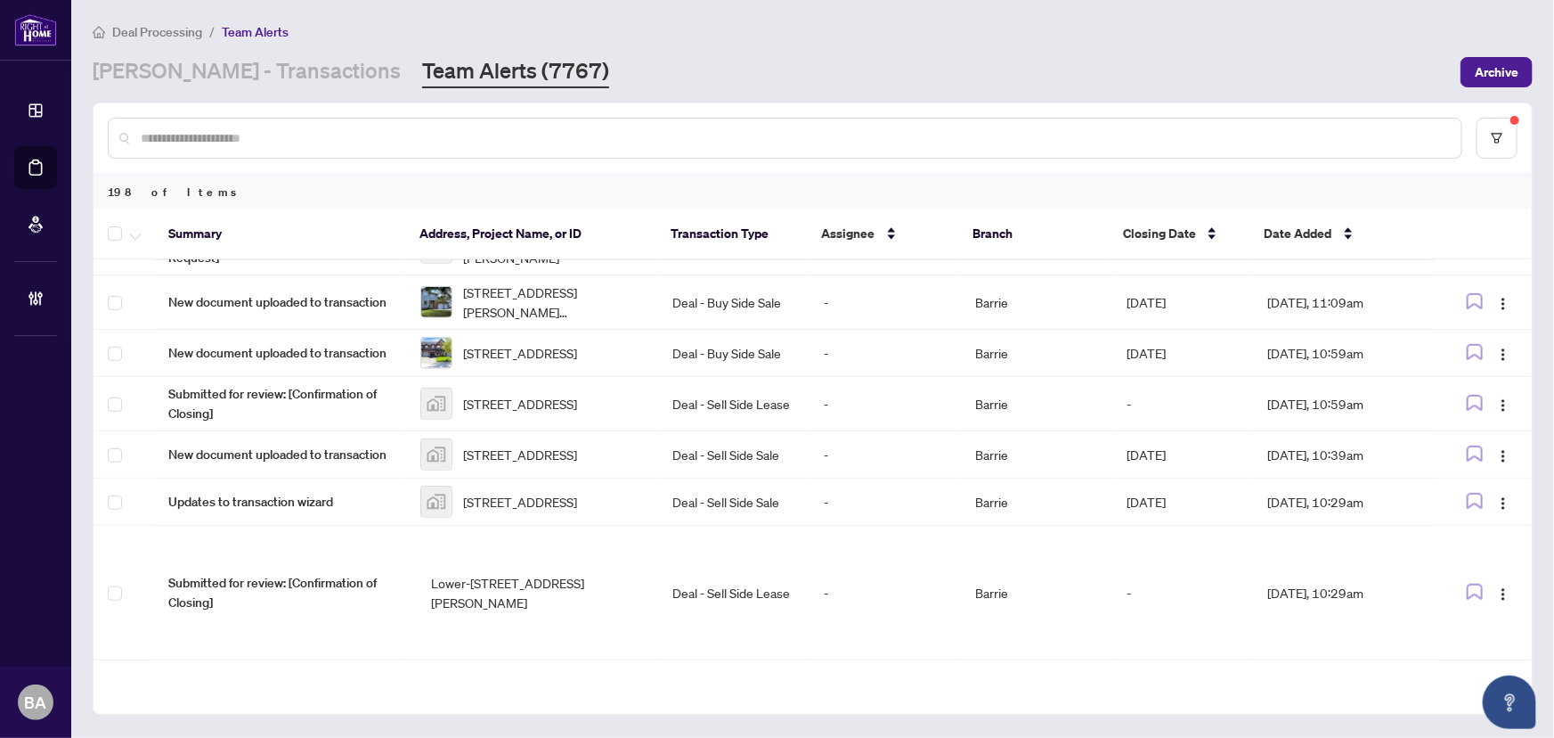
scroll to position [645, 0]
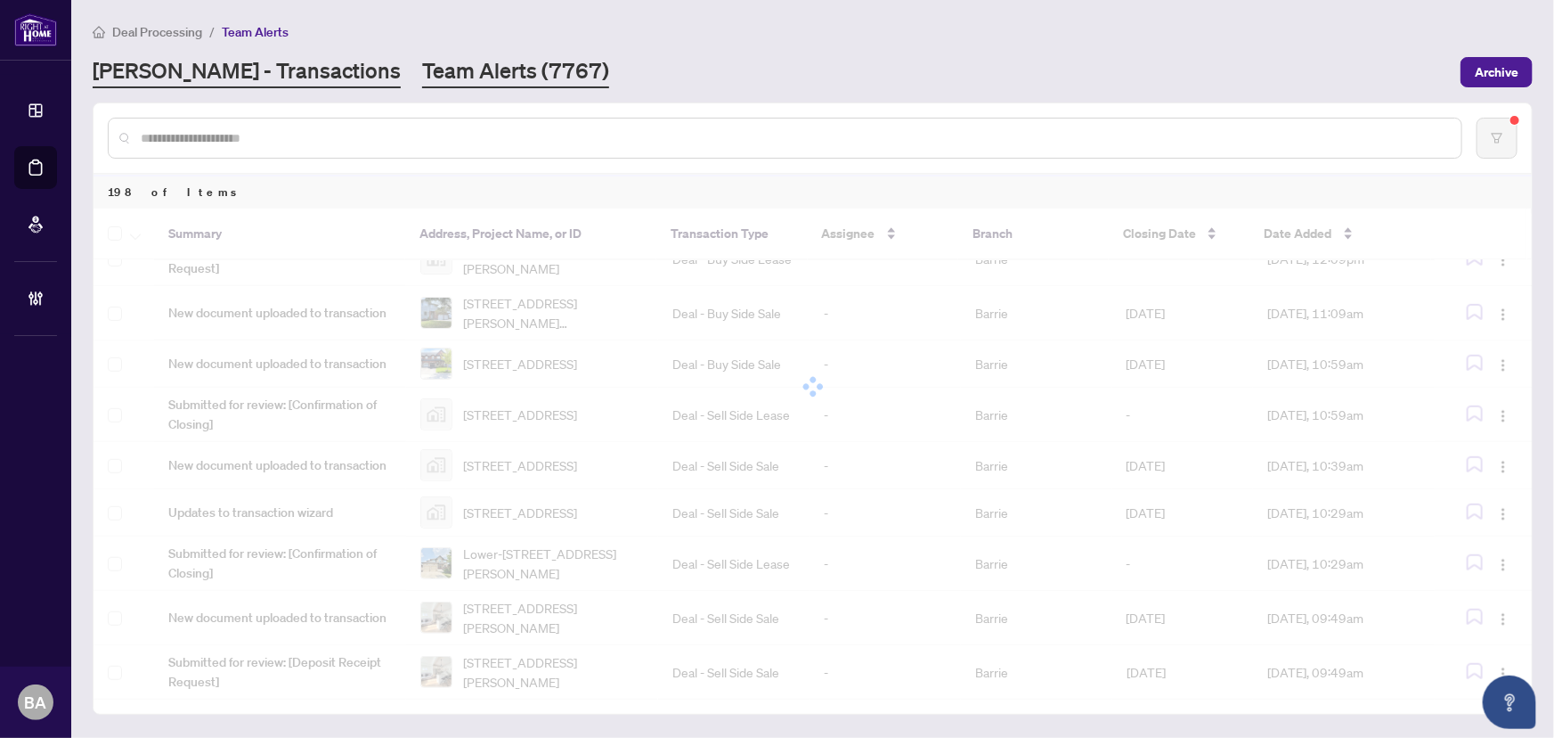
click at [282, 63] on link "[PERSON_NAME] - Transactions" at bounding box center [247, 72] width 308 height 32
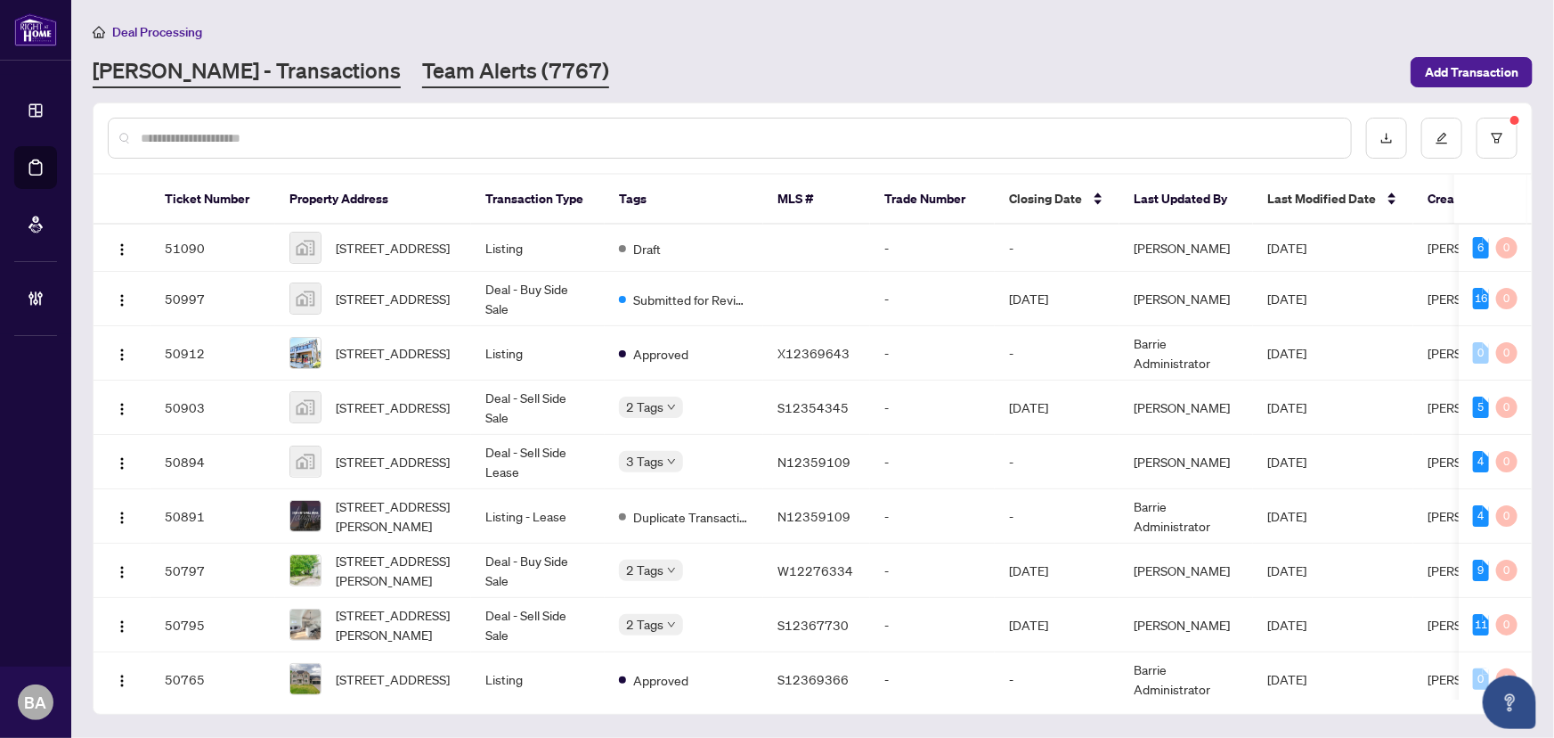
click at [435, 66] on link "Team Alerts (7767)" at bounding box center [515, 72] width 187 height 32
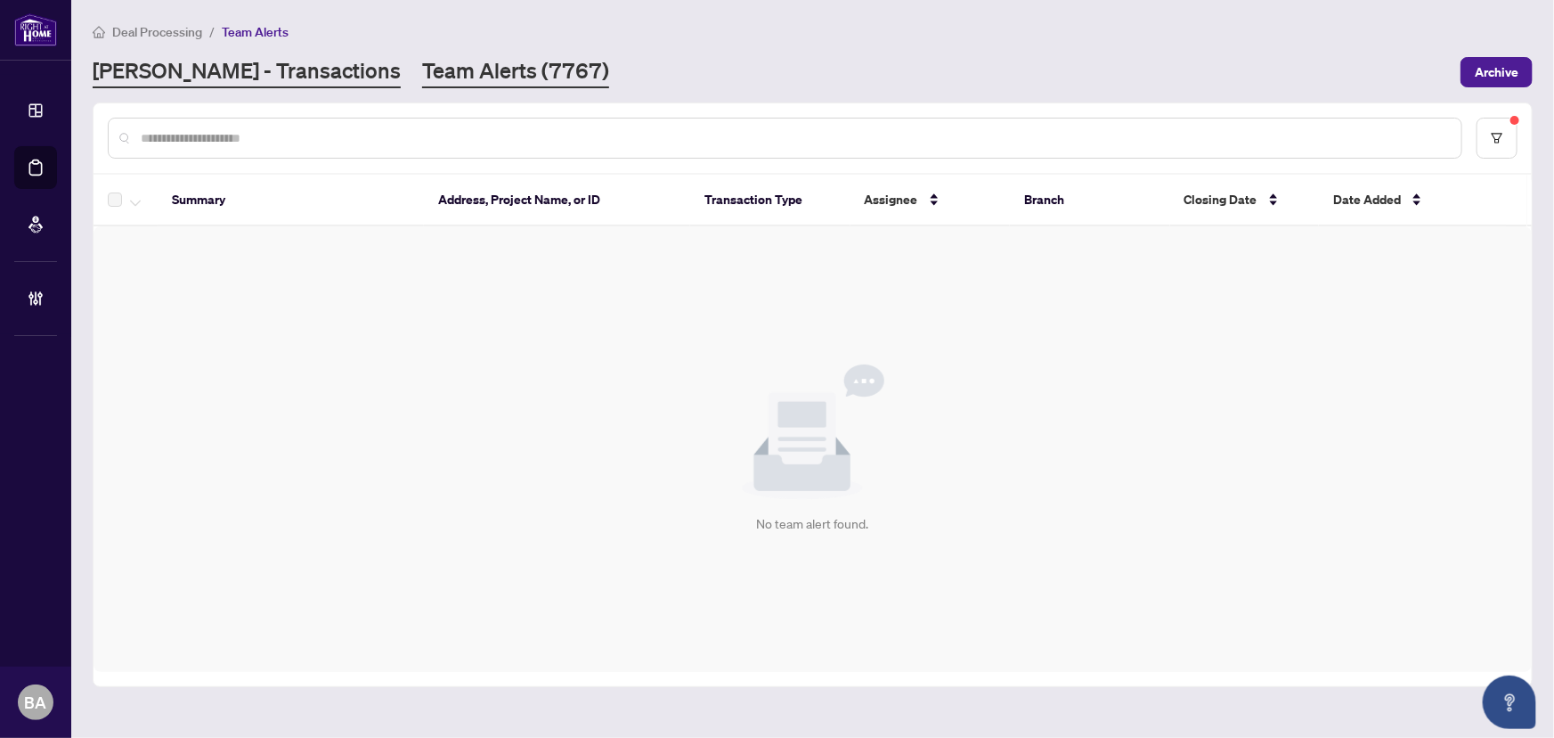
click at [216, 85] on link "[PERSON_NAME] - Transactions" at bounding box center [247, 72] width 308 height 32
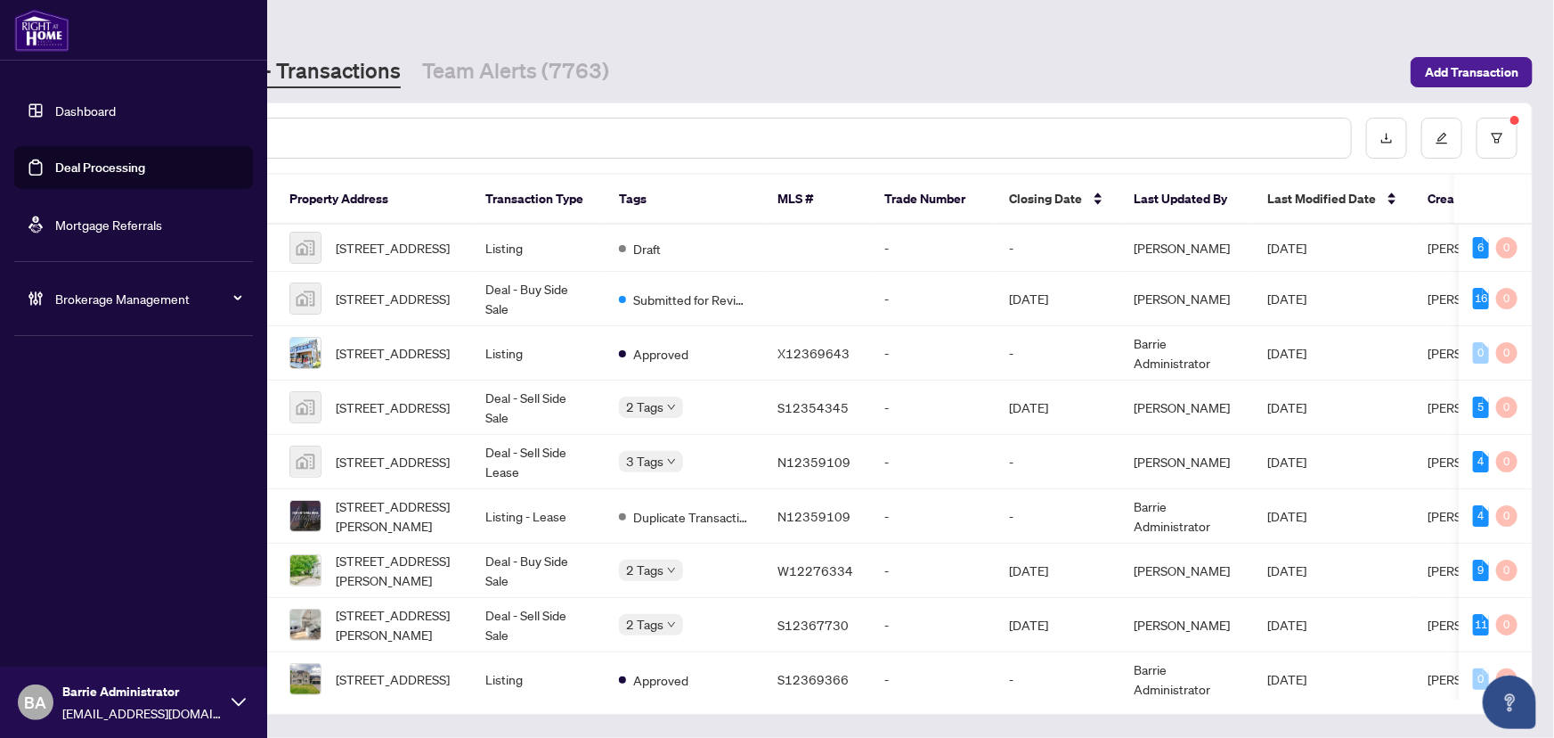
click at [123, 307] on span "Brokerage Management" at bounding box center [147, 299] width 185 height 20
click at [126, 424] on link "Manage Agents" at bounding box center [81, 427] width 88 height 16
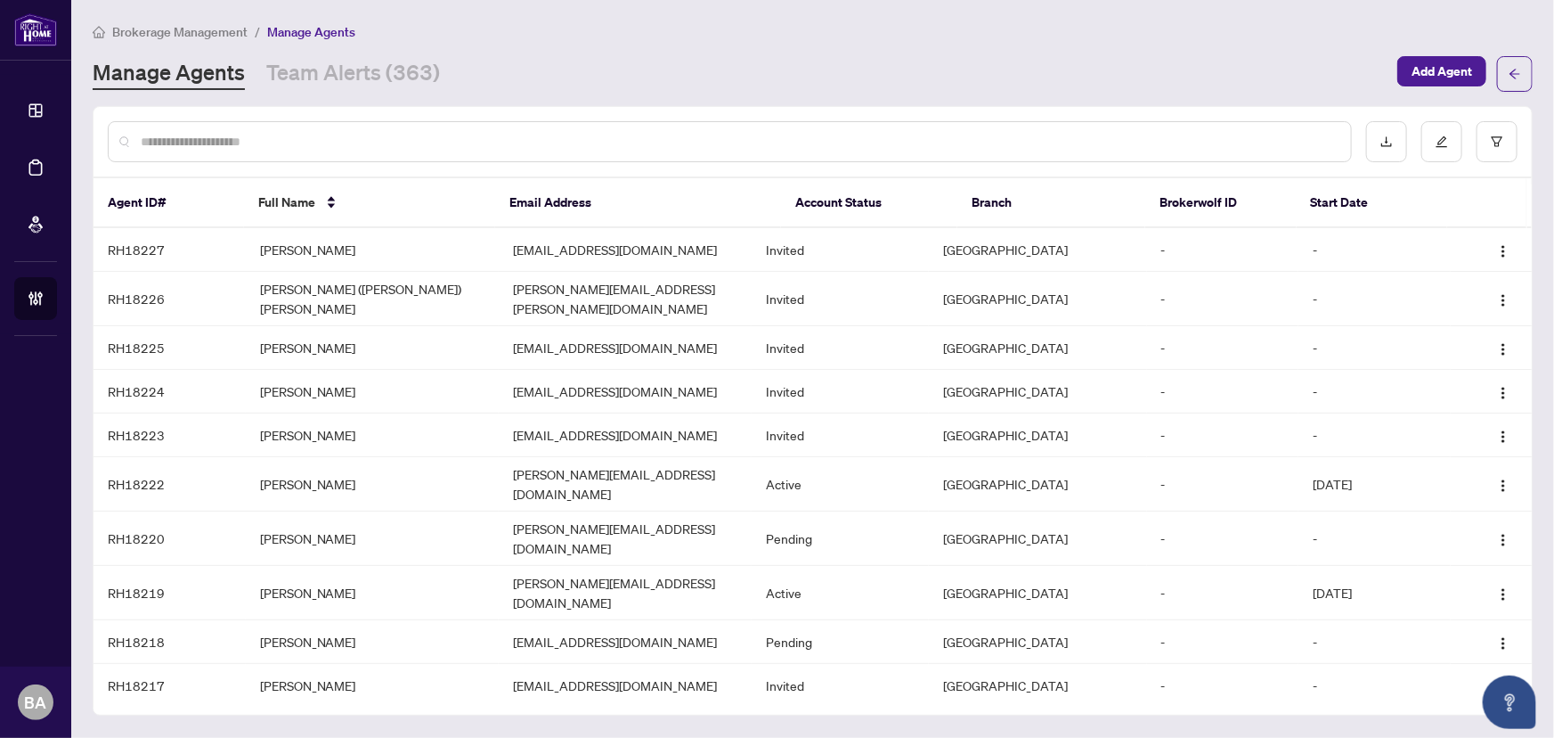
click at [427, 143] on input "text" at bounding box center [739, 142] width 1196 height 20
click at [1506, 144] on button "button" at bounding box center [1497, 141] width 41 height 41
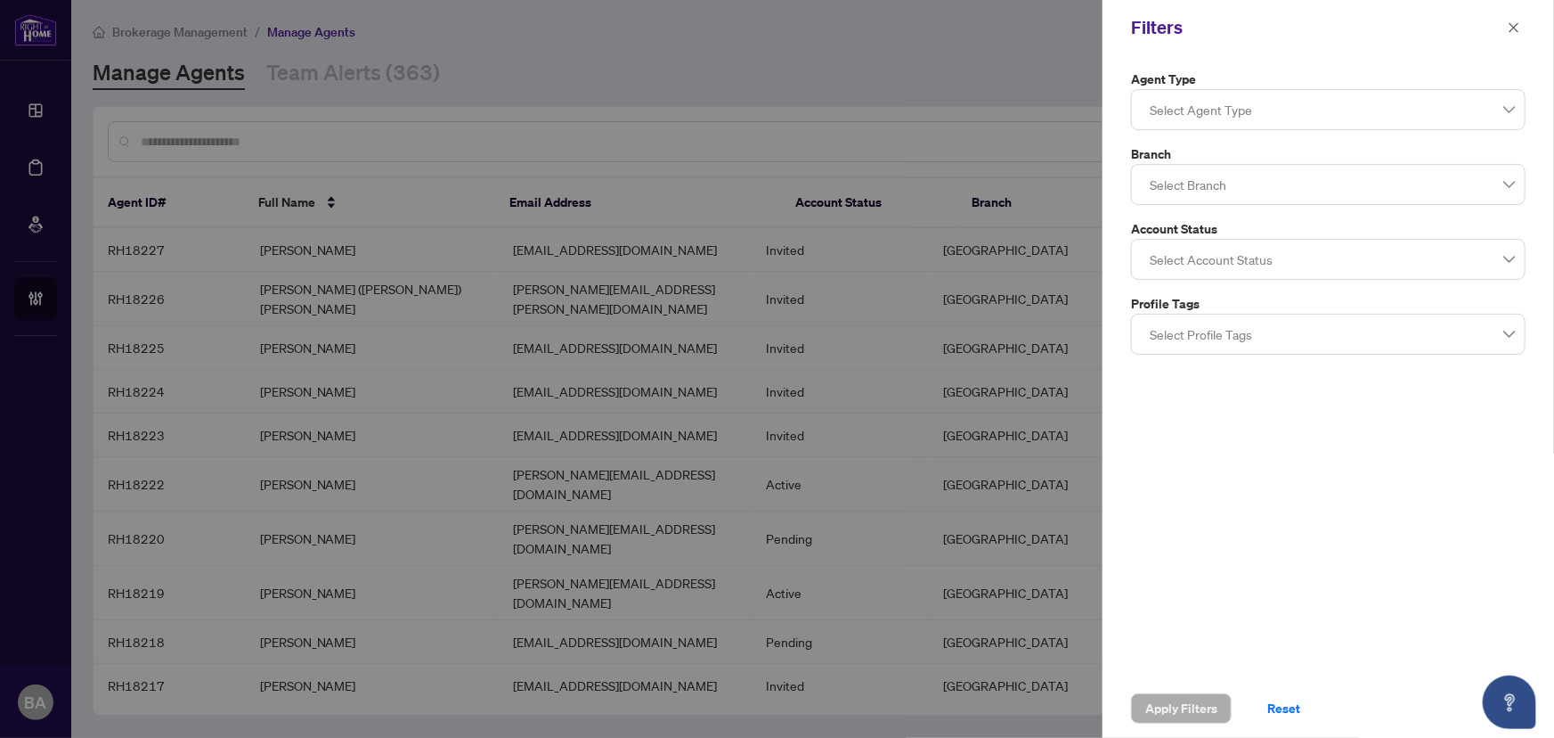
click at [1424, 185] on div at bounding box center [1328, 184] width 371 height 32
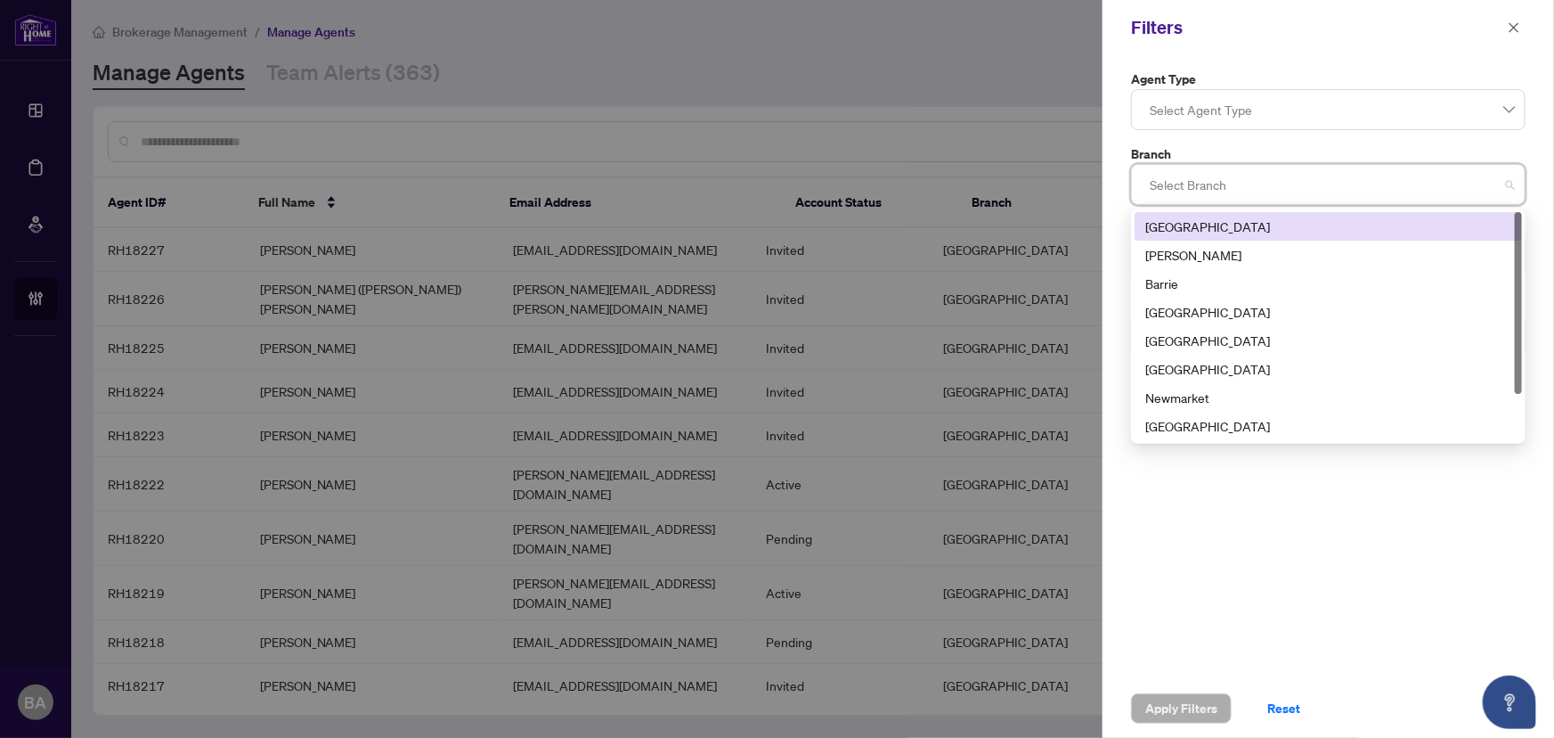
click at [1430, 96] on div at bounding box center [1328, 110] width 371 height 32
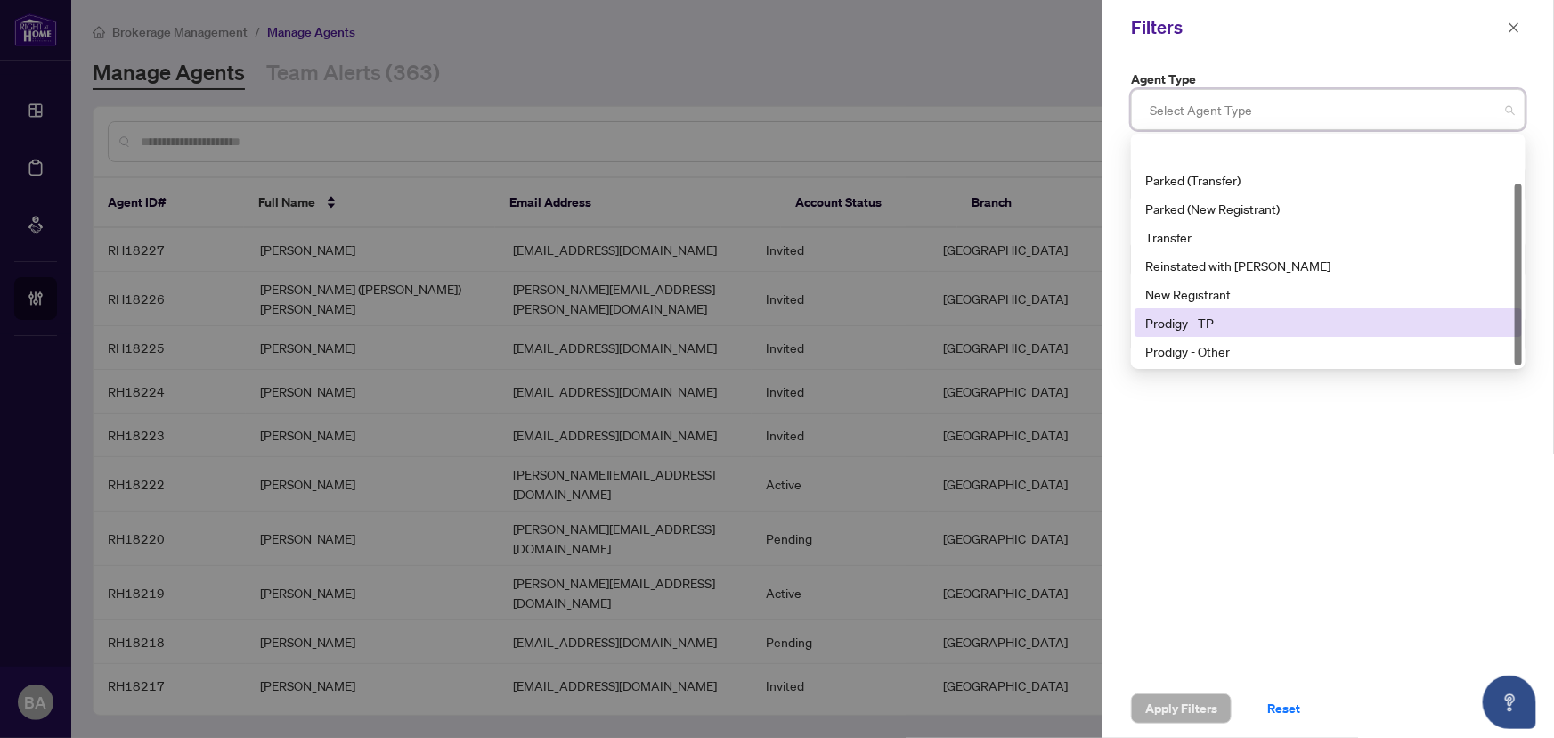
scroll to position [56, 0]
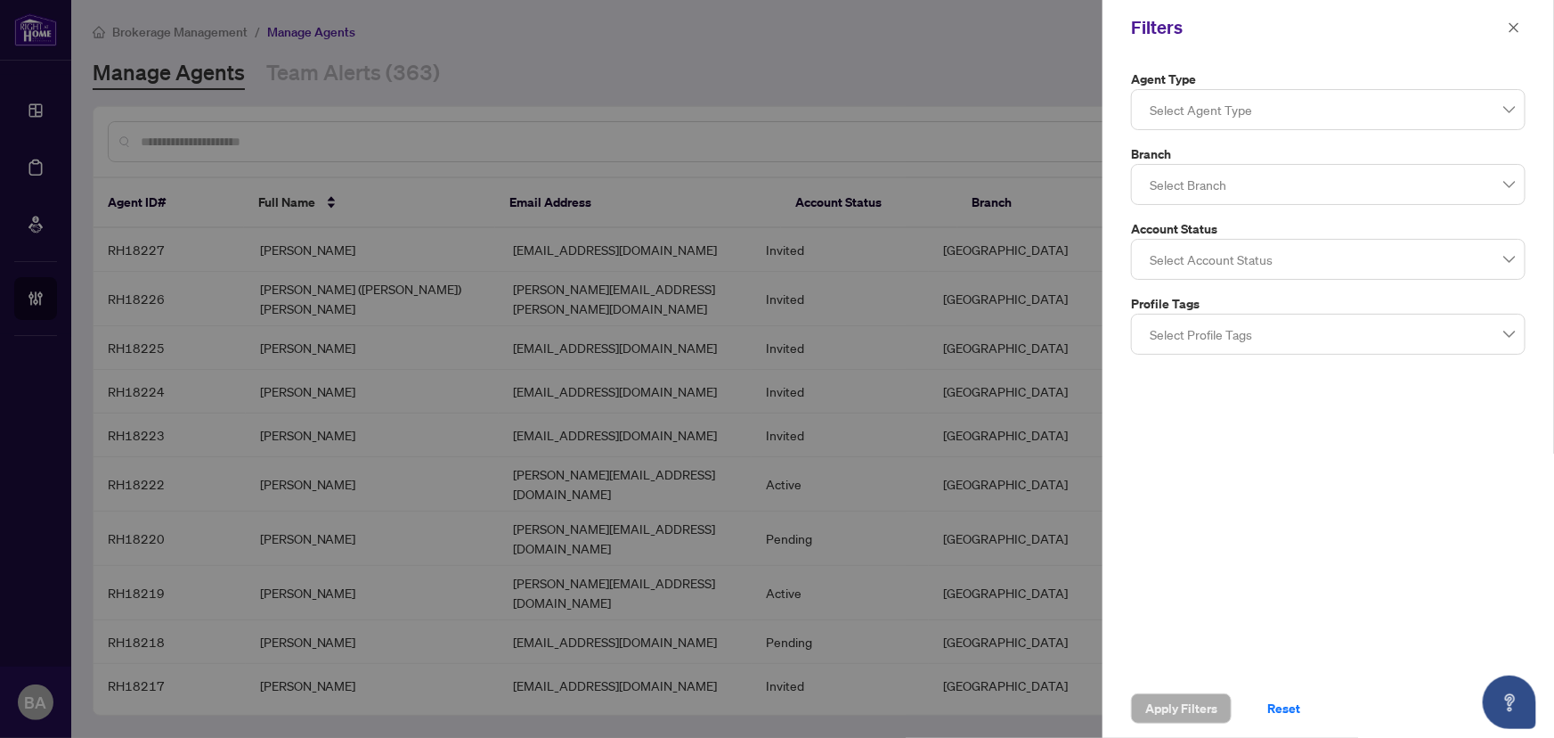
click at [1275, 432] on div "Agent Type Select Agent Type 10 11 13 Parked (Transfer) Parked (New Registrant)…" at bounding box center [1329, 367] width 452 height 624
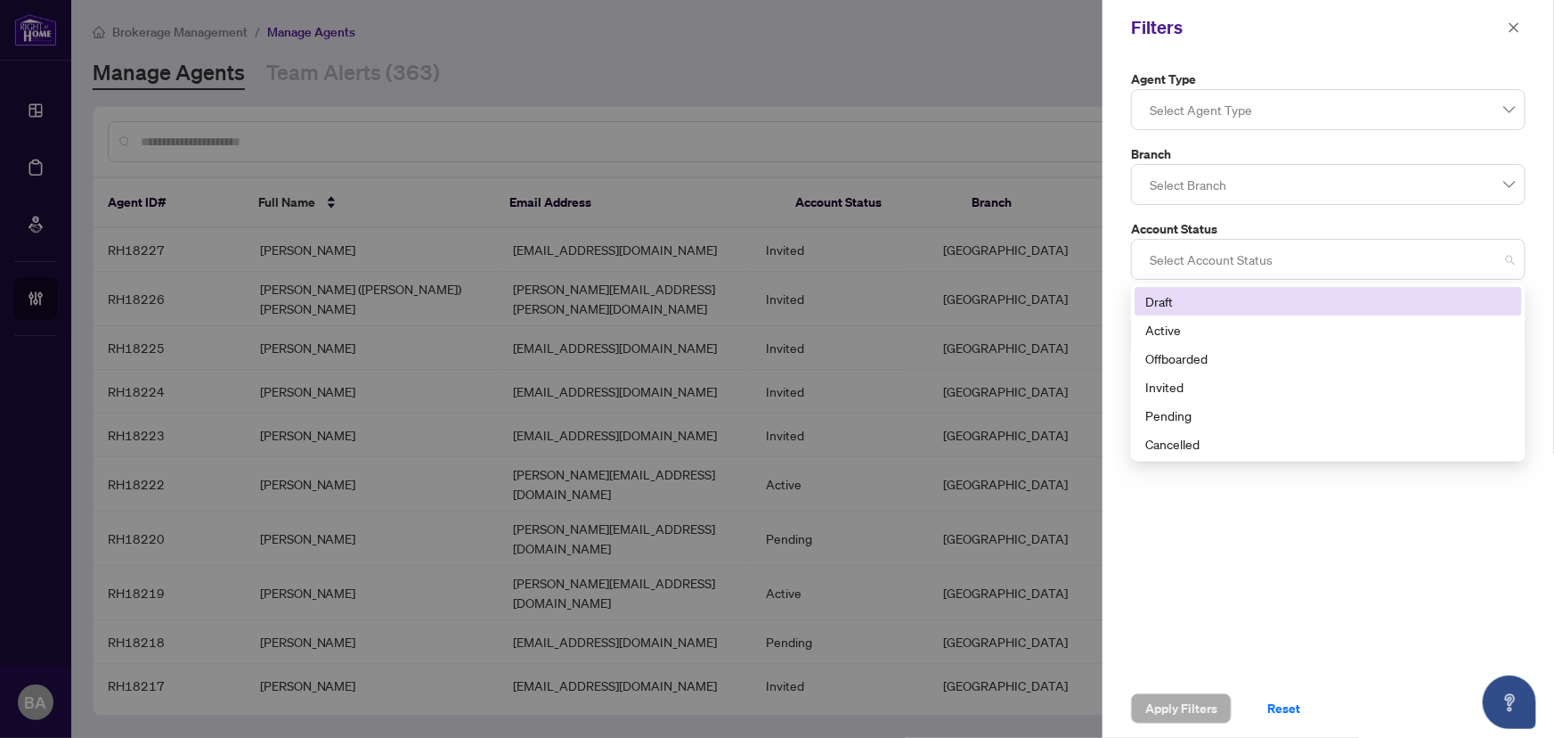
click at [1216, 258] on div at bounding box center [1328, 259] width 371 height 32
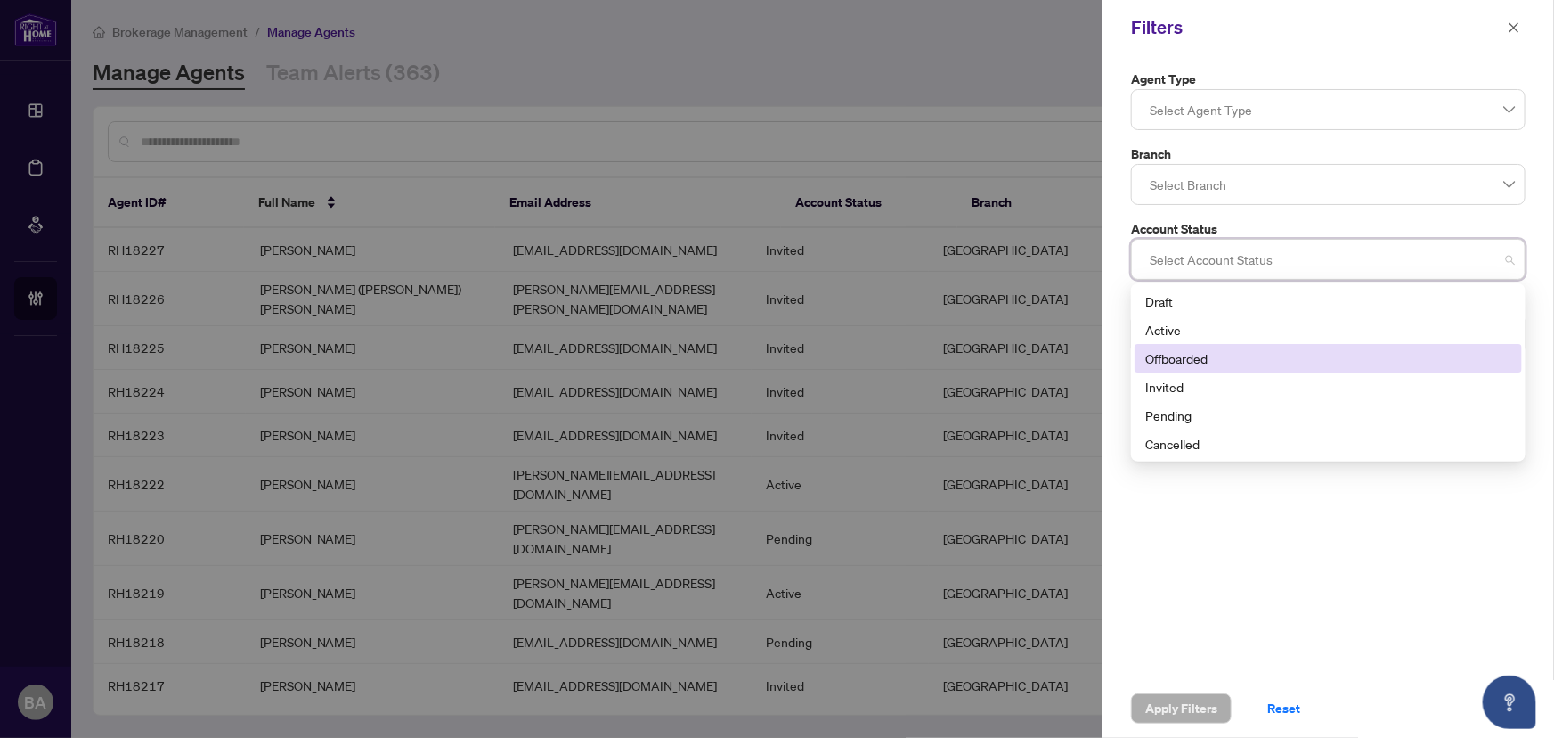
click at [1221, 356] on div "Offboarded" at bounding box center [1329, 358] width 366 height 20
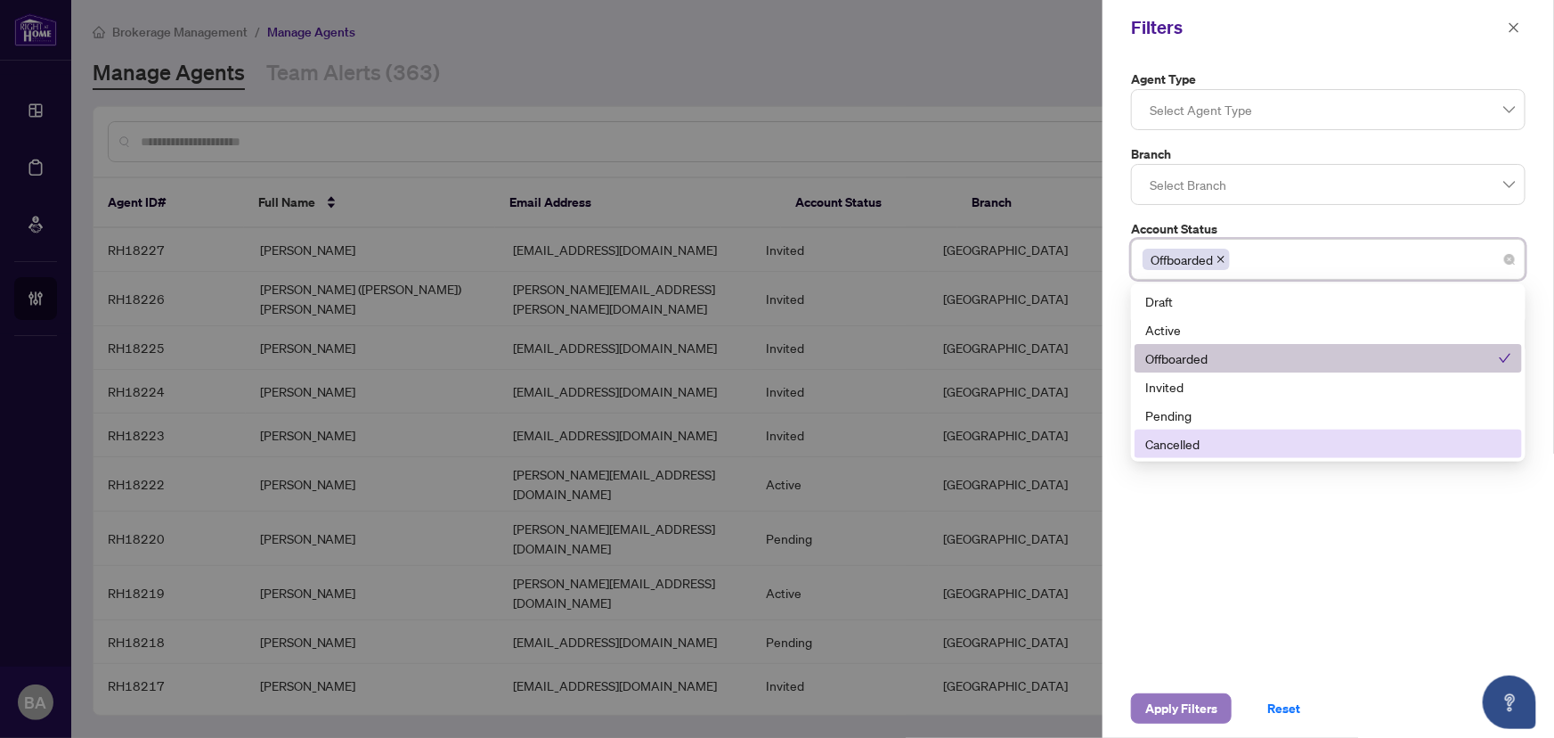
click at [1199, 698] on span "Apply Filters" at bounding box center [1182, 708] width 72 height 29
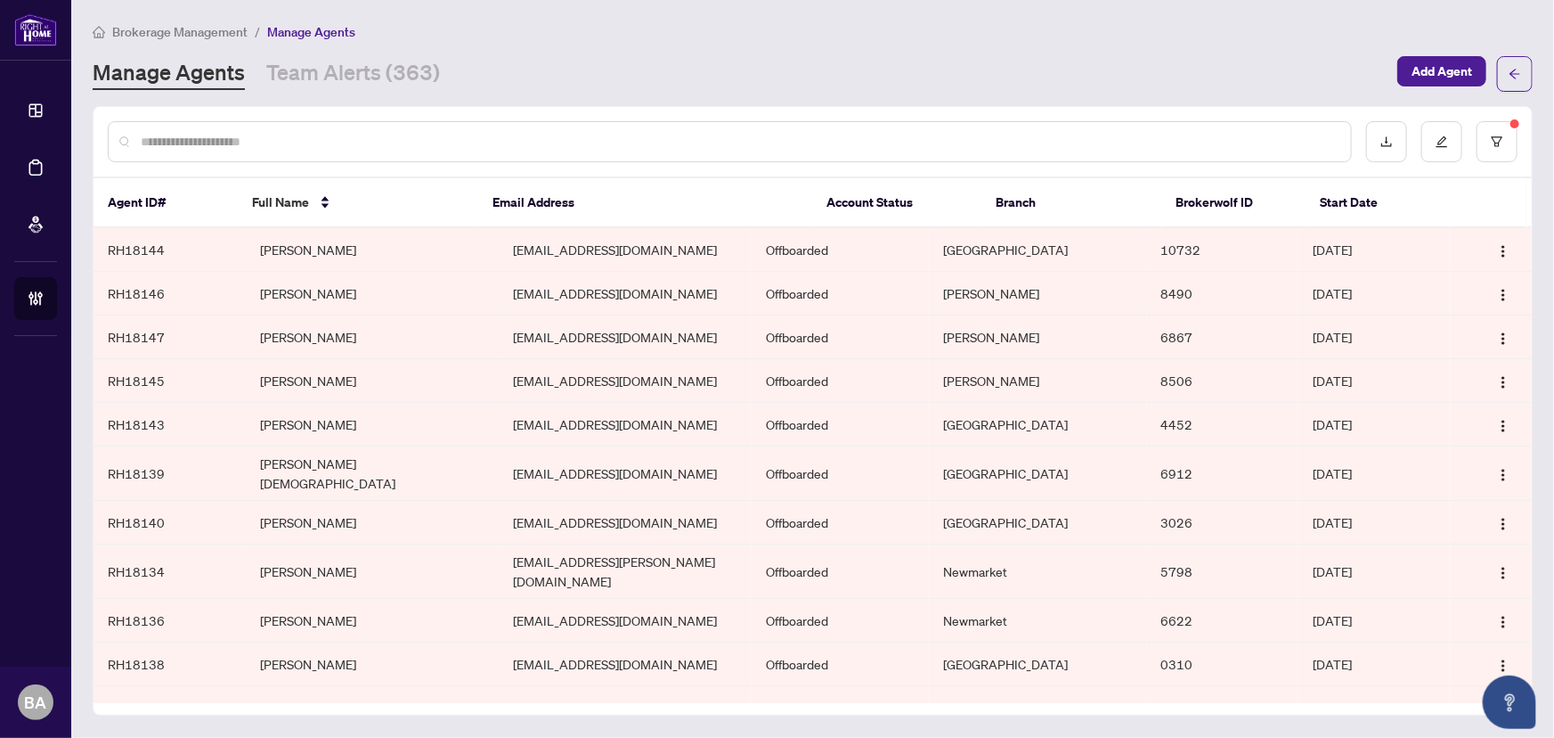
click at [617, 139] on input "text" at bounding box center [739, 142] width 1196 height 20
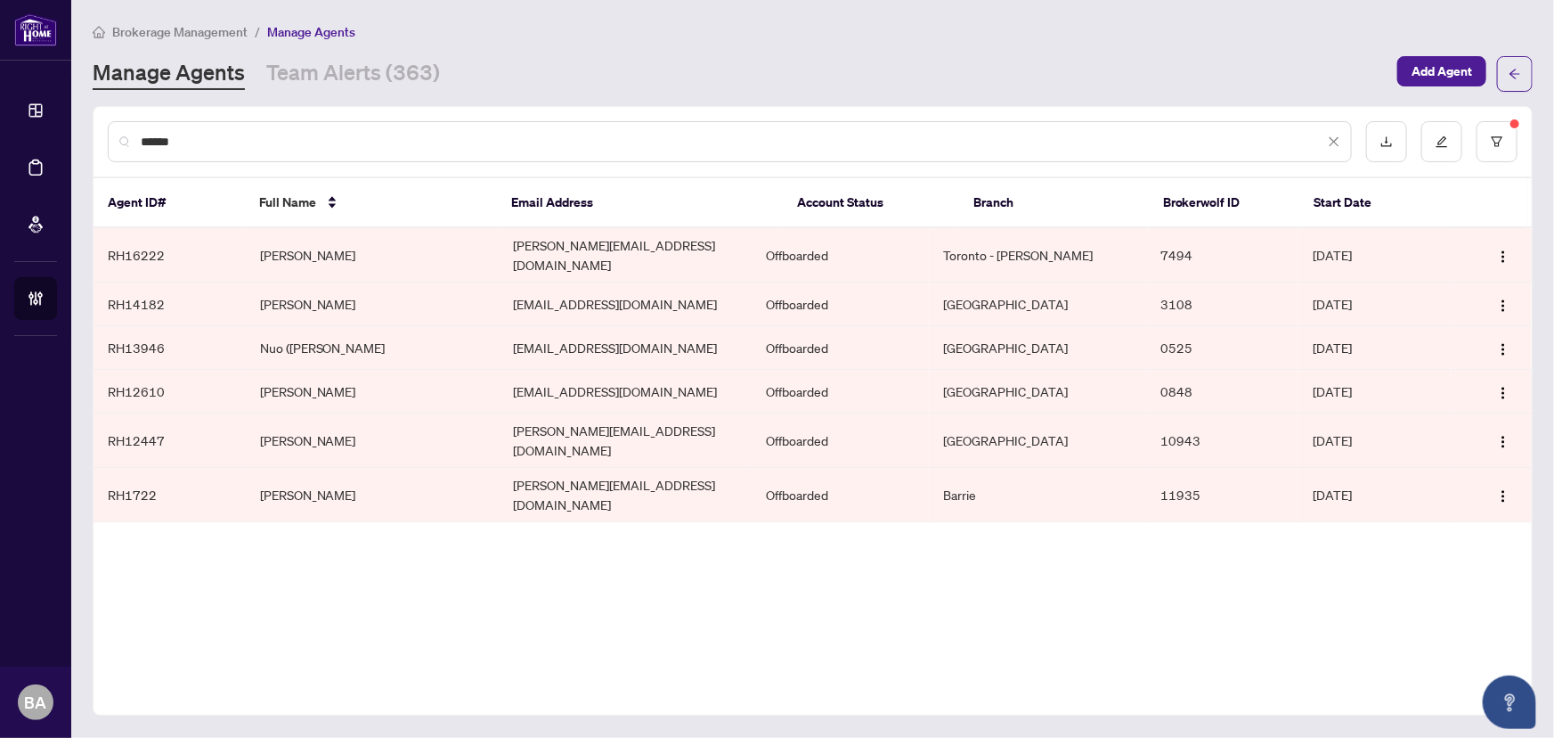
type input "******"
click at [281, 477] on td "[PERSON_NAME]" at bounding box center [372, 495] width 253 height 54
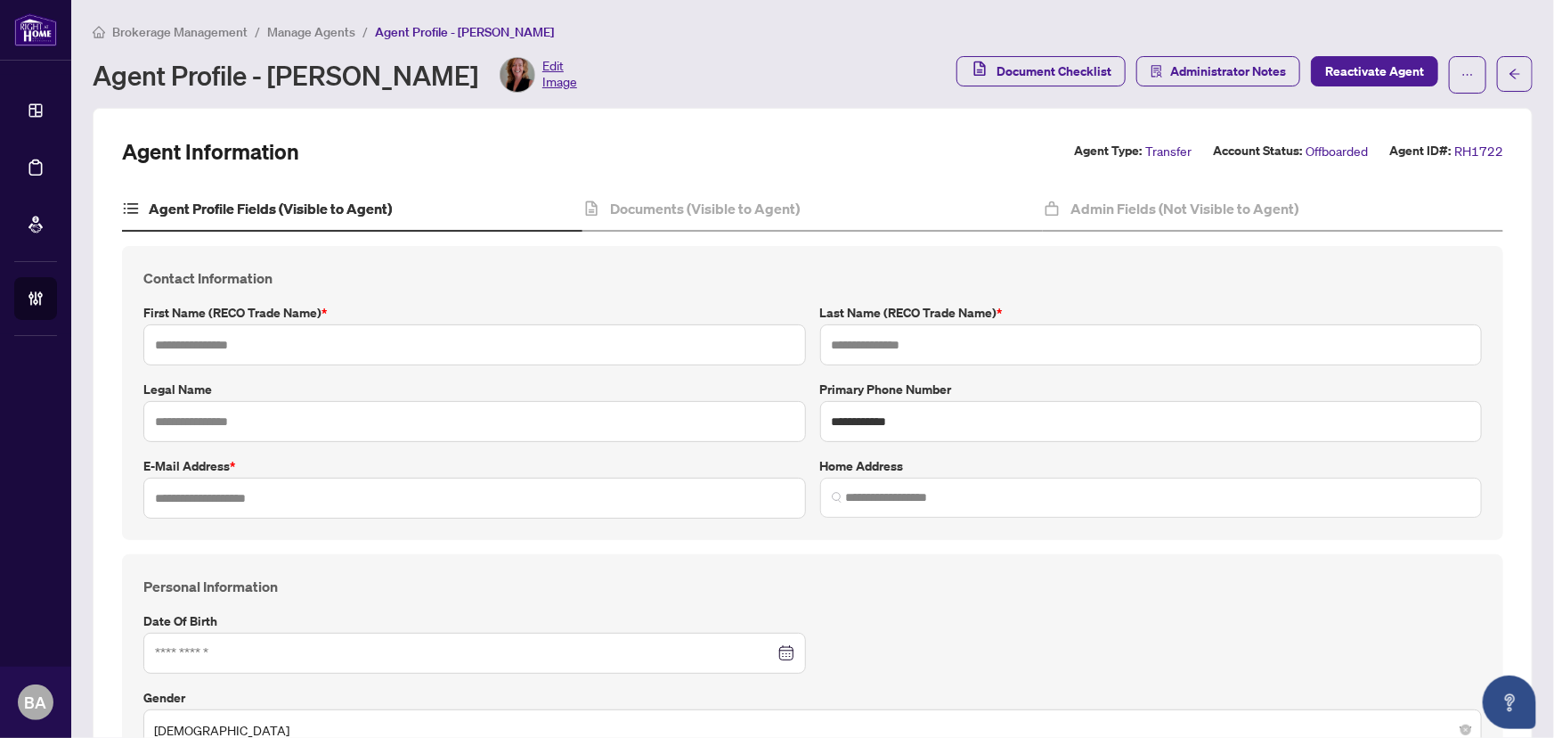
type input "******"
type input "*****"
type input "**********"
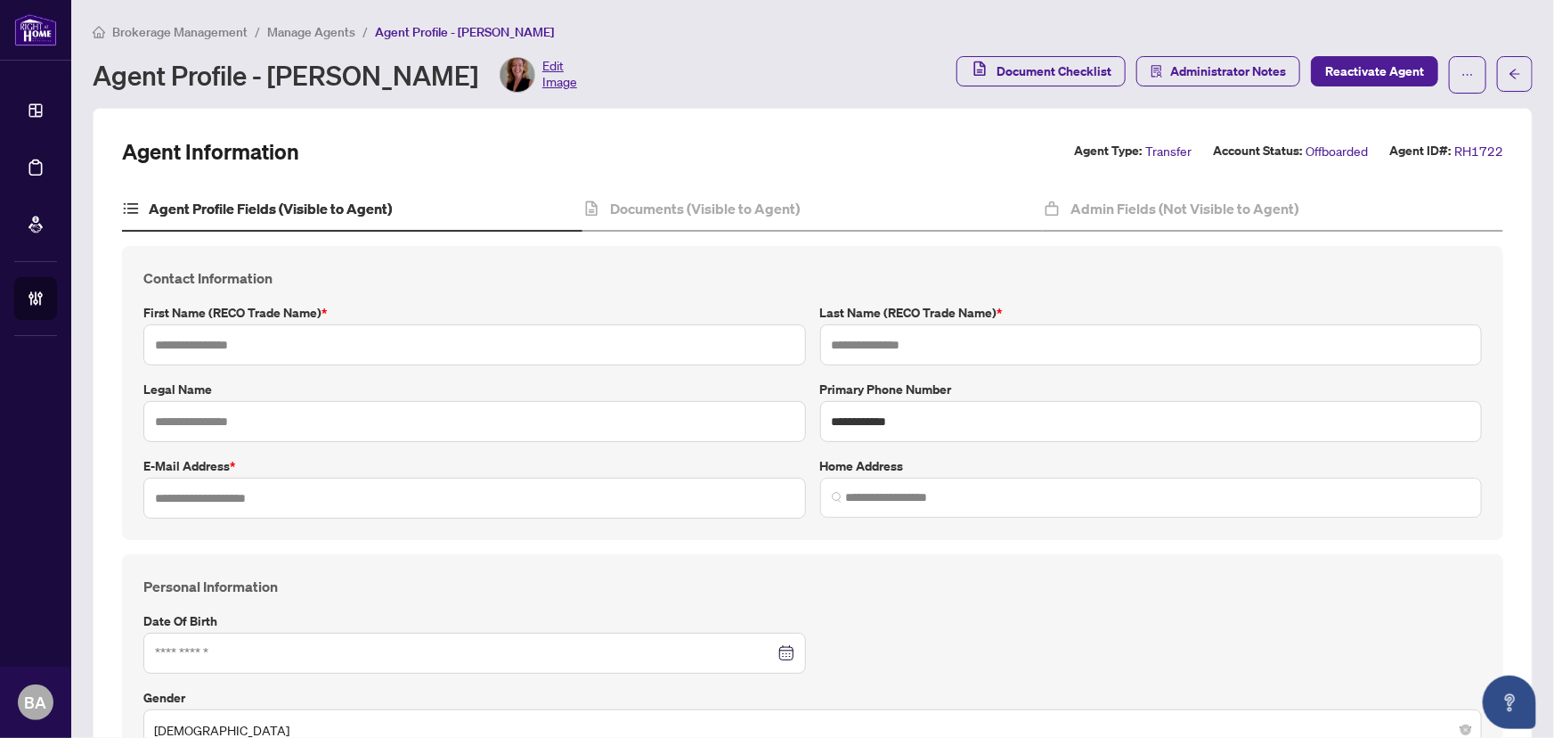
type input "*********"
type input "**********"
type input "******"
type input "**********"
type input "*"
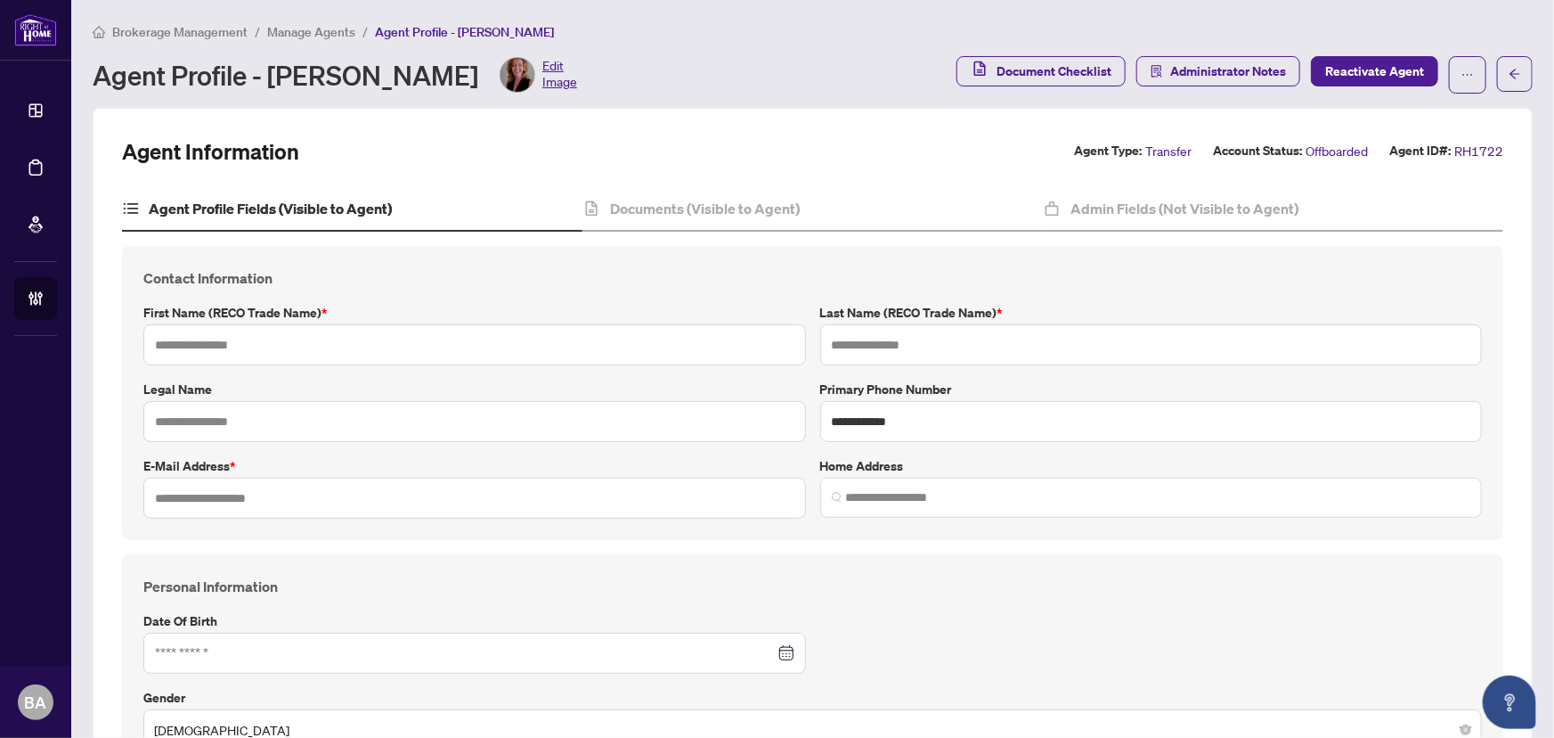
type input "*****"
type input "*"
type input "**********"
type input "*******"
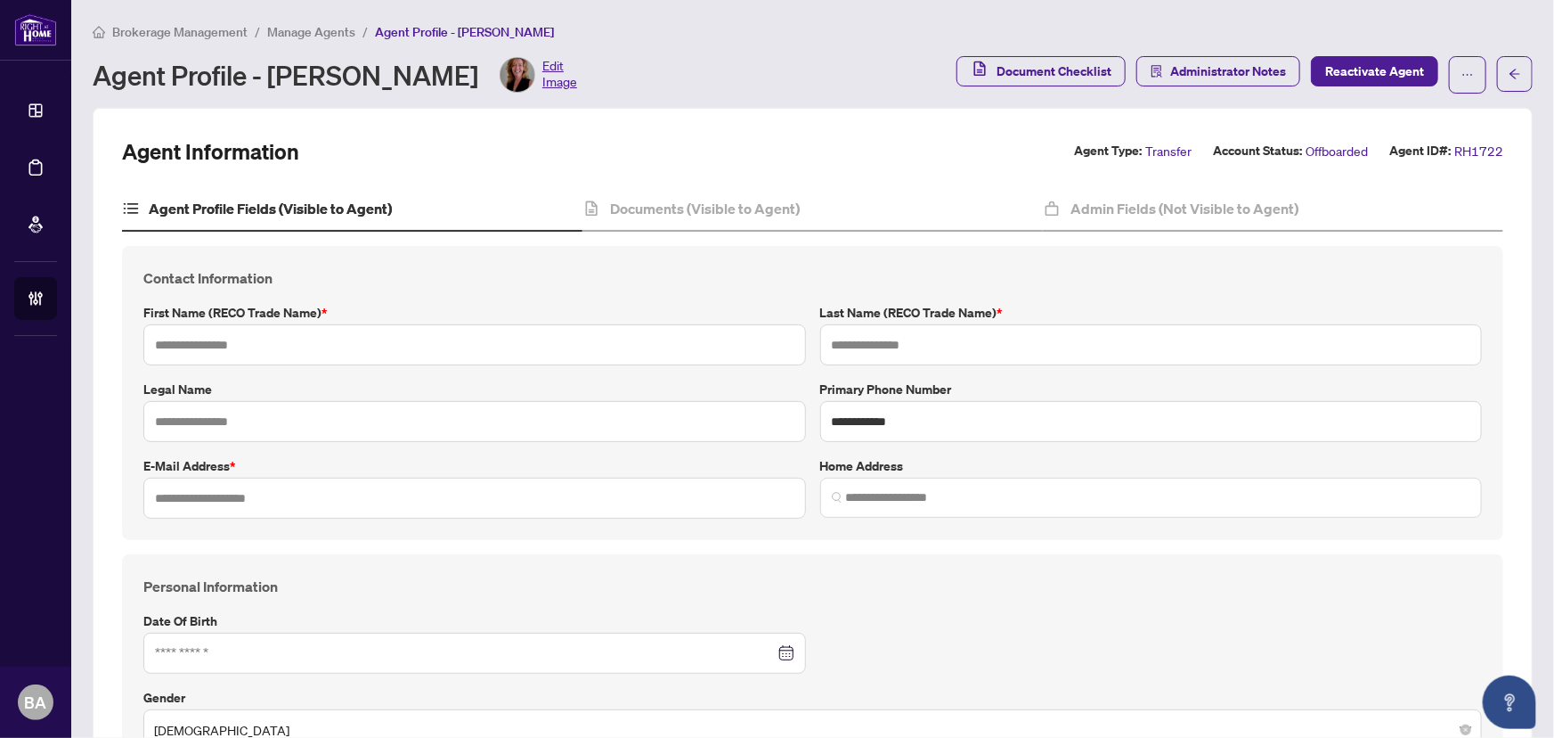
type input "********"
type input "*******"
type input "**********"
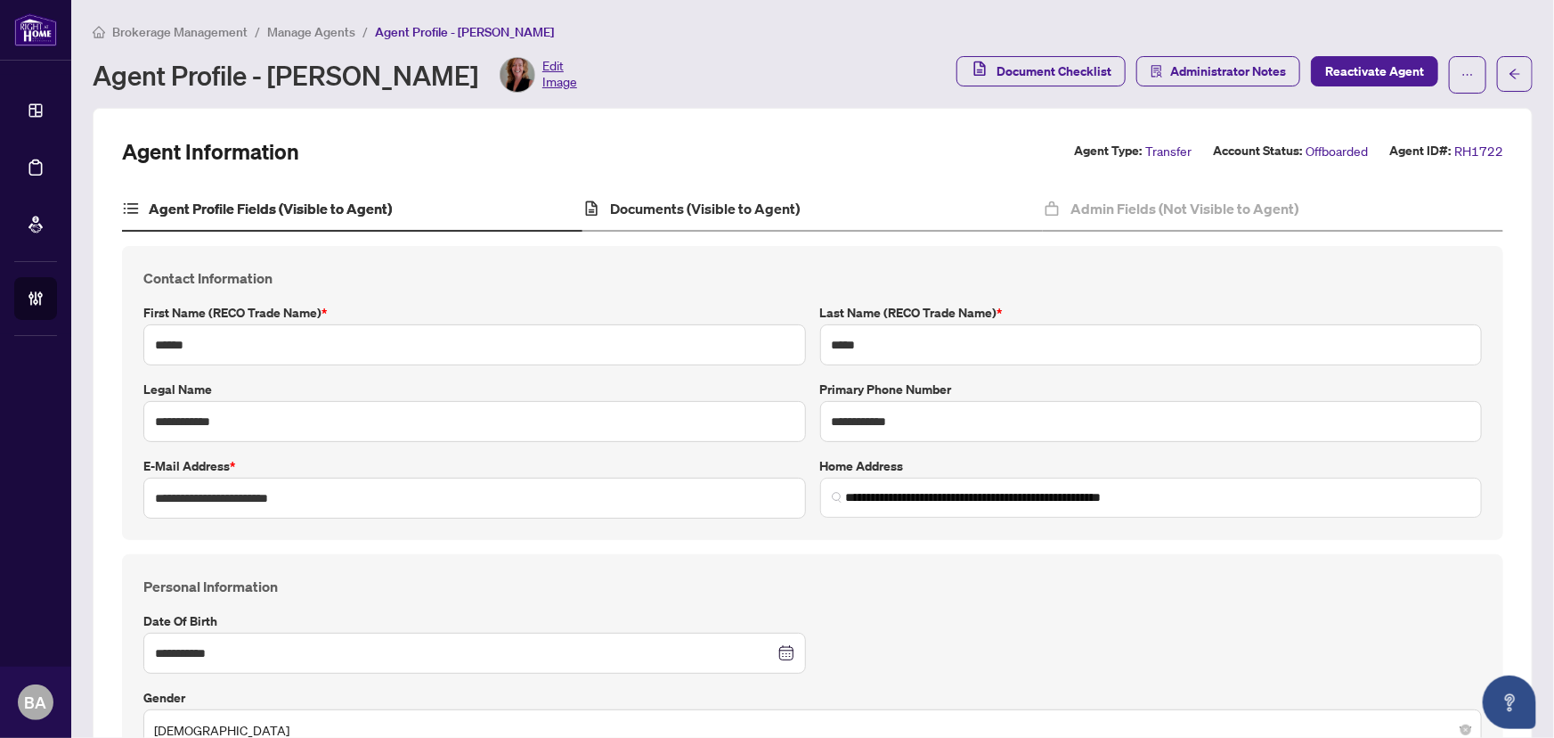
click at [634, 192] on div "Documents (Visible to Agent)" at bounding box center [813, 209] width 461 height 45
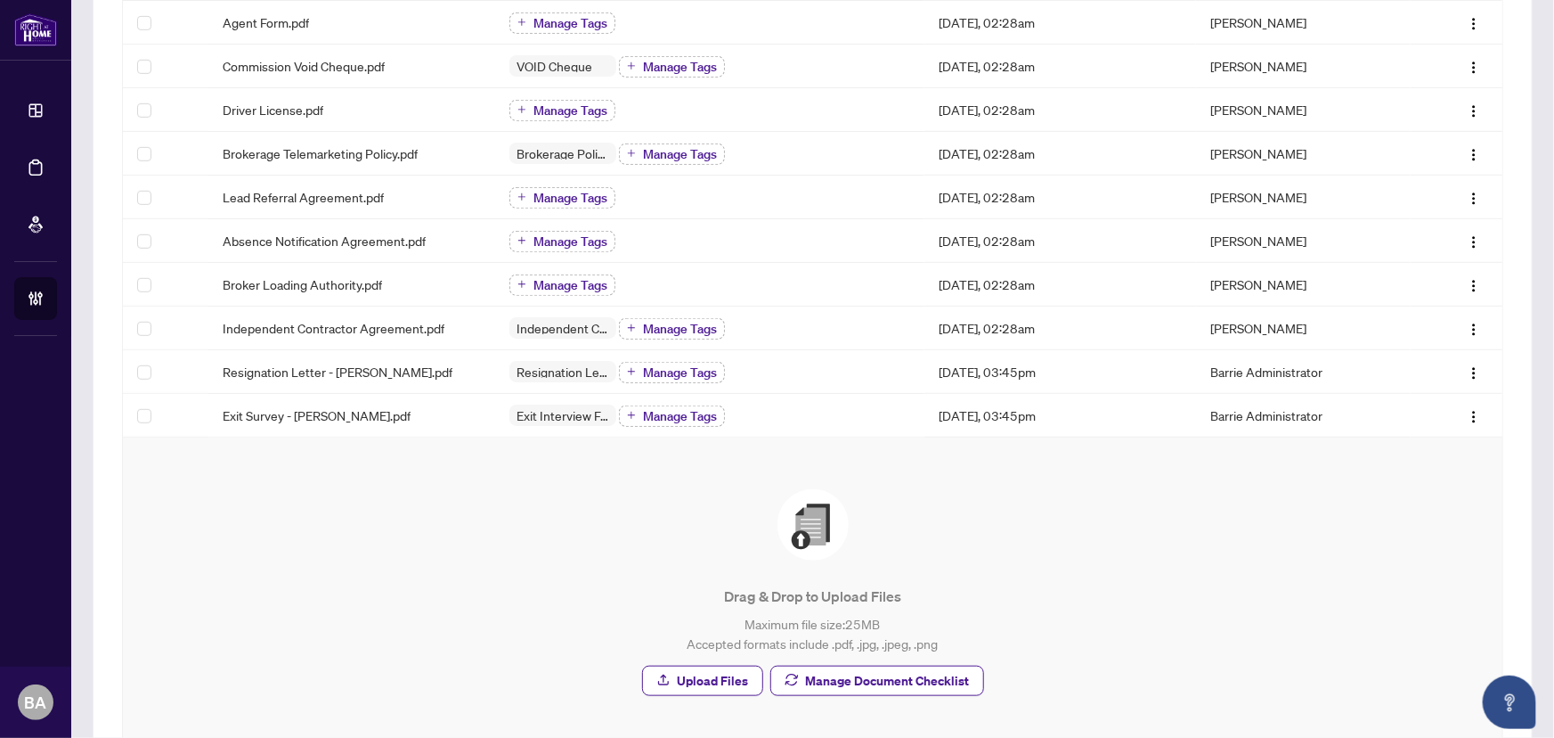
scroll to position [511, 0]
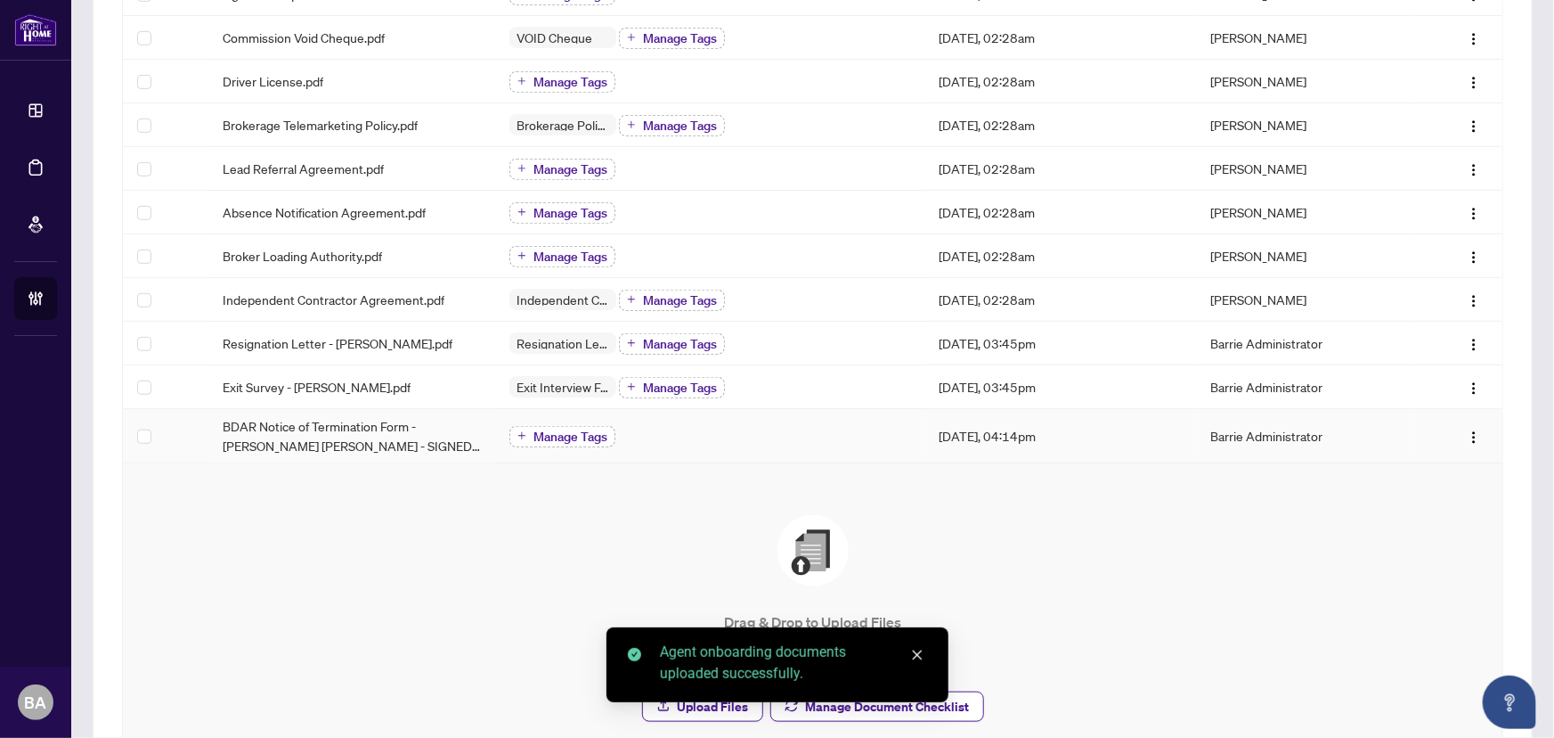
click at [566, 433] on span "Manage Tags" at bounding box center [571, 436] width 74 height 12
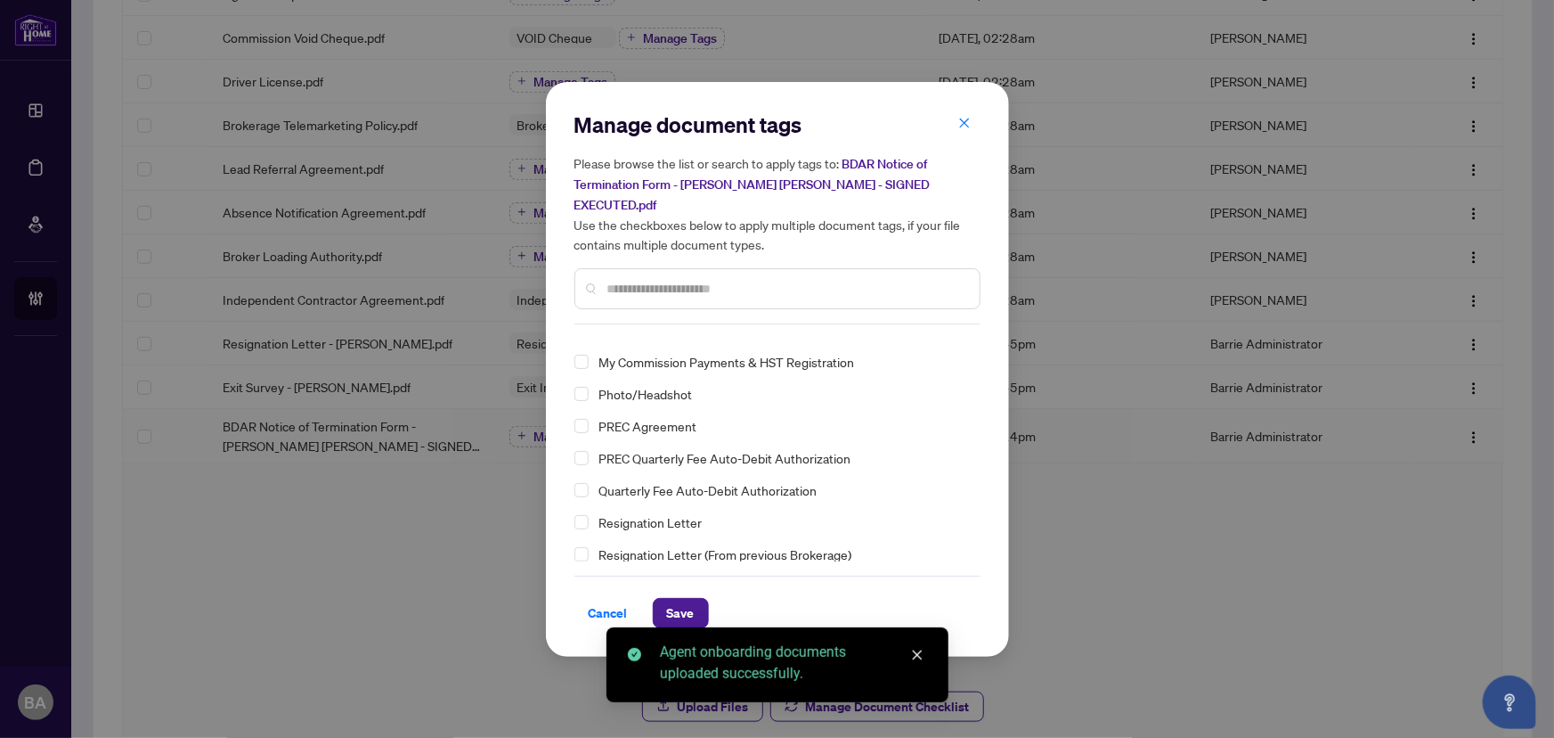
scroll to position [154, 0]
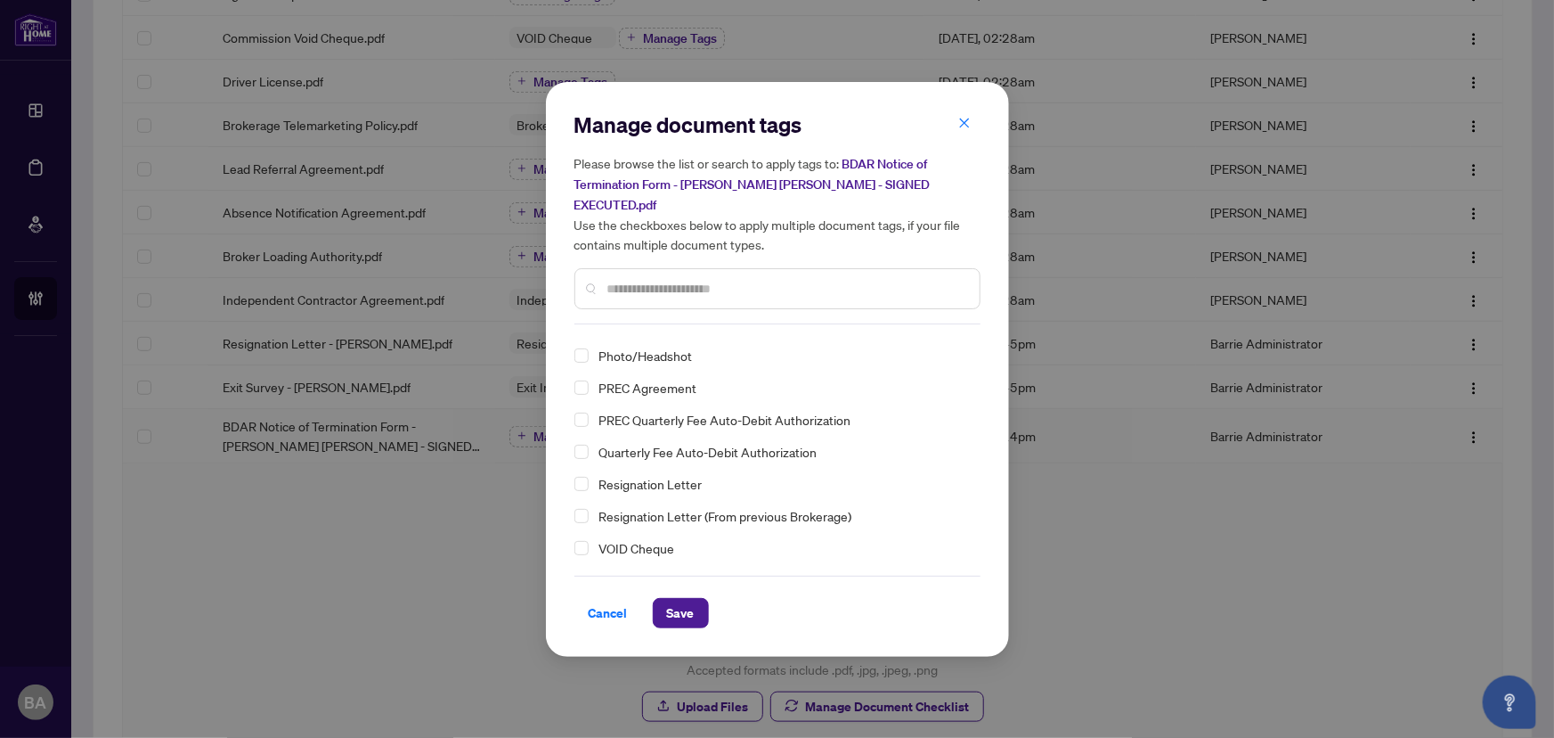
click at [569, 597] on div "Manage document tags Please browse the list or search to apply tags to: BDAR No…" at bounding box center [777, 369] width 463 height 575
click at [598, 599] on span "Cancel" at bounding box center [608, 613] width 39 height 29
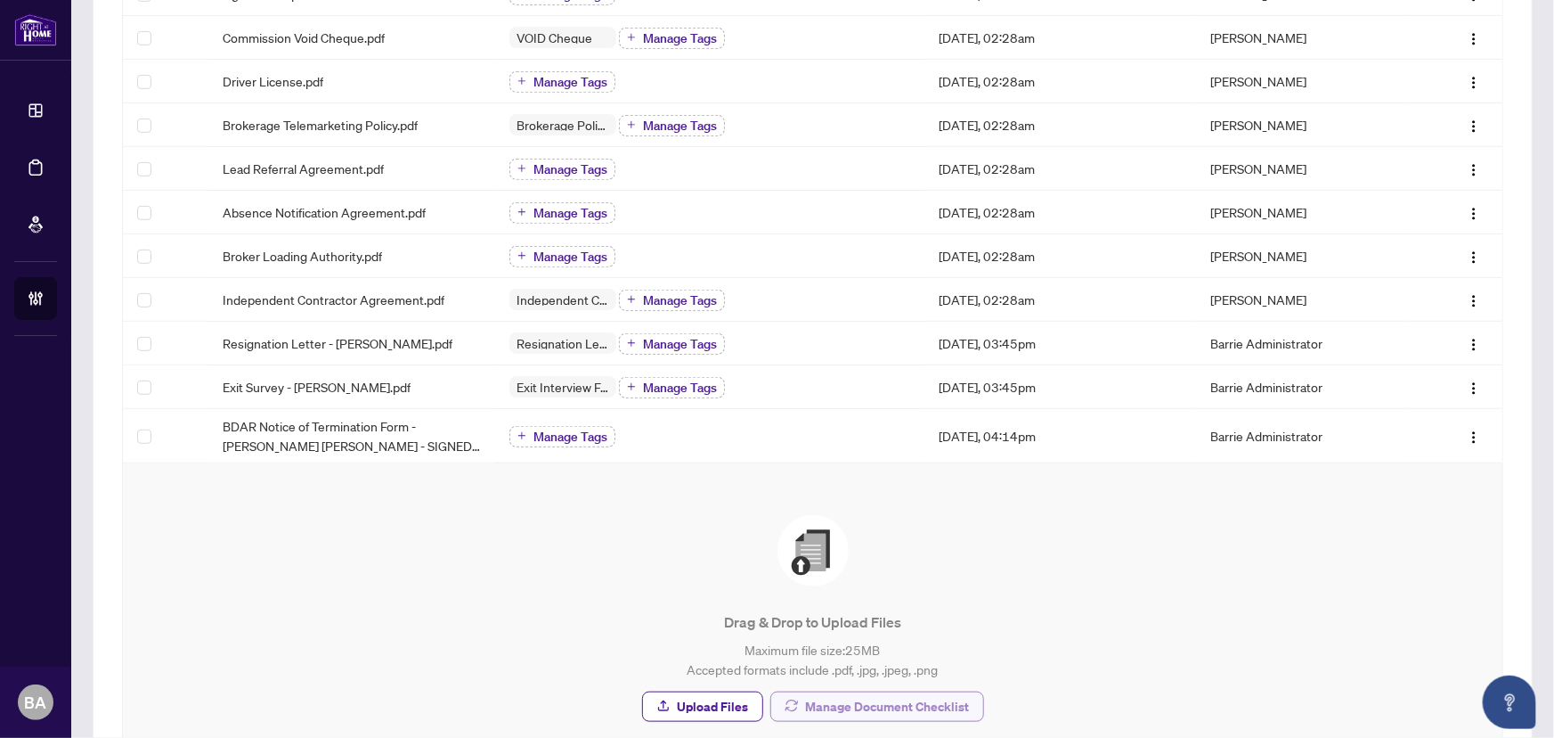
click at [852, 695] on span "Manage Document Checklist" at bounding box center [888, 706] width 164 height 29
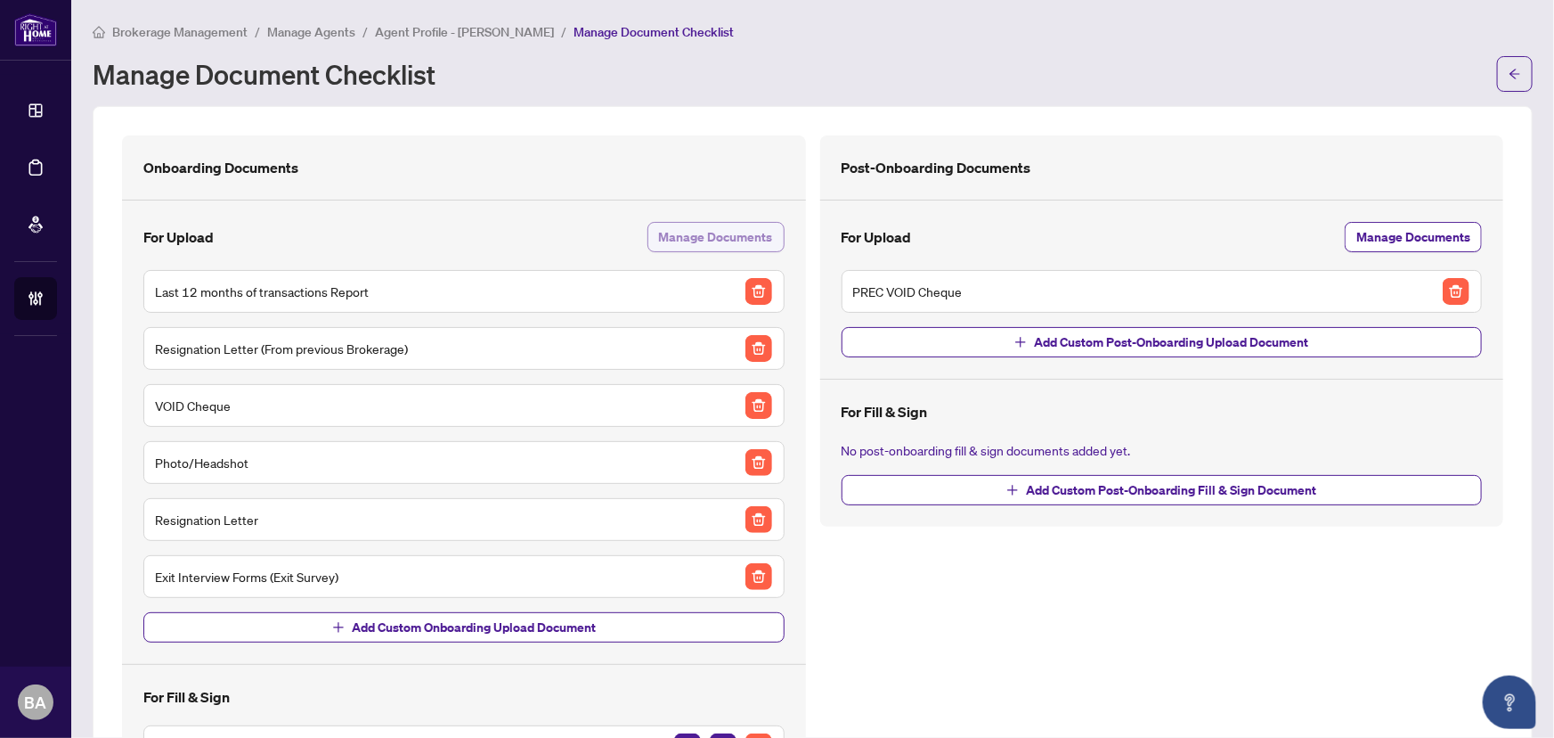
click at [697, 227] on span "Manage Documents" at bounding box center [716, 237] width 114 height 29
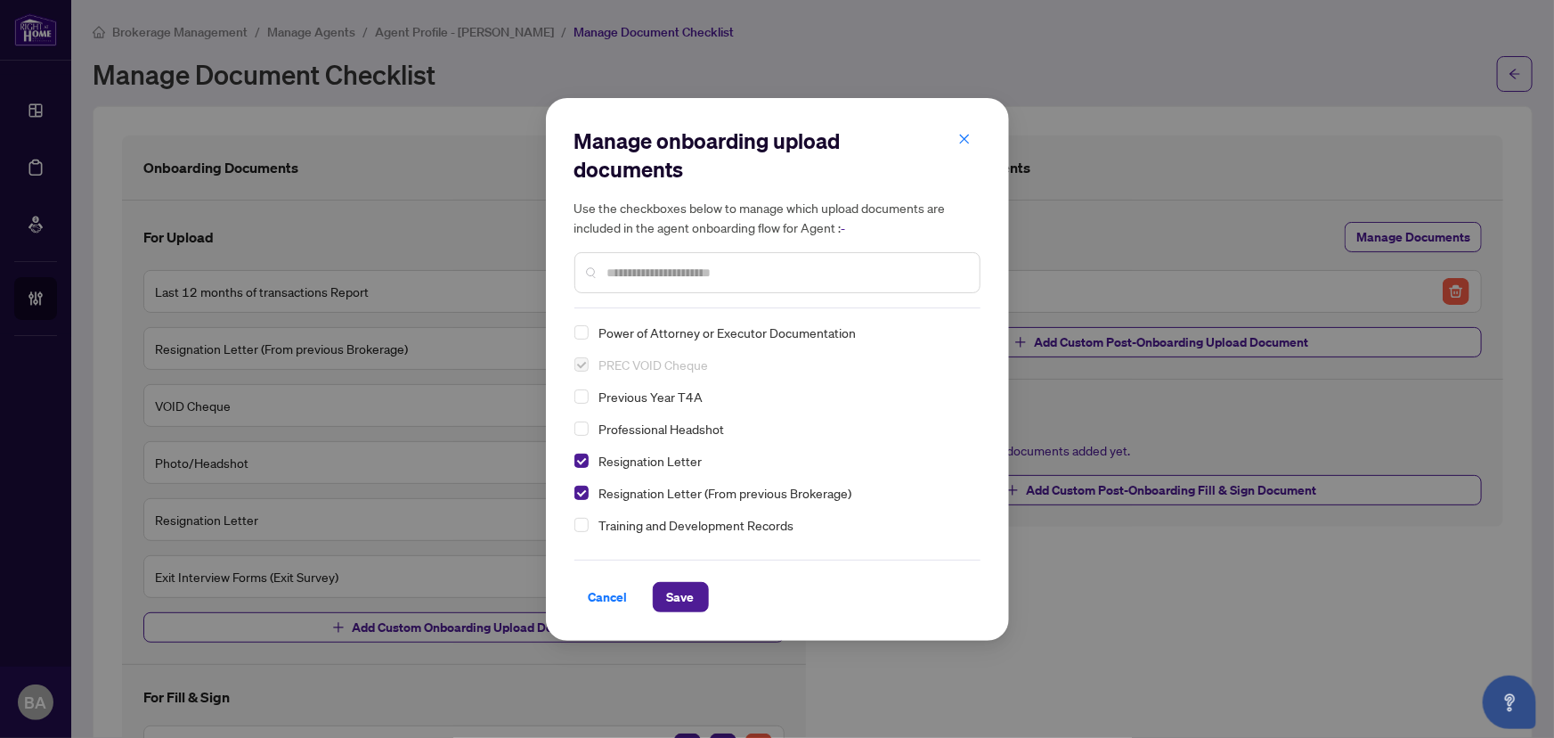
scroll to position [266, 0]
click at [959, 150] on span "button" at bounding box center [965, 140] width 12 height 29
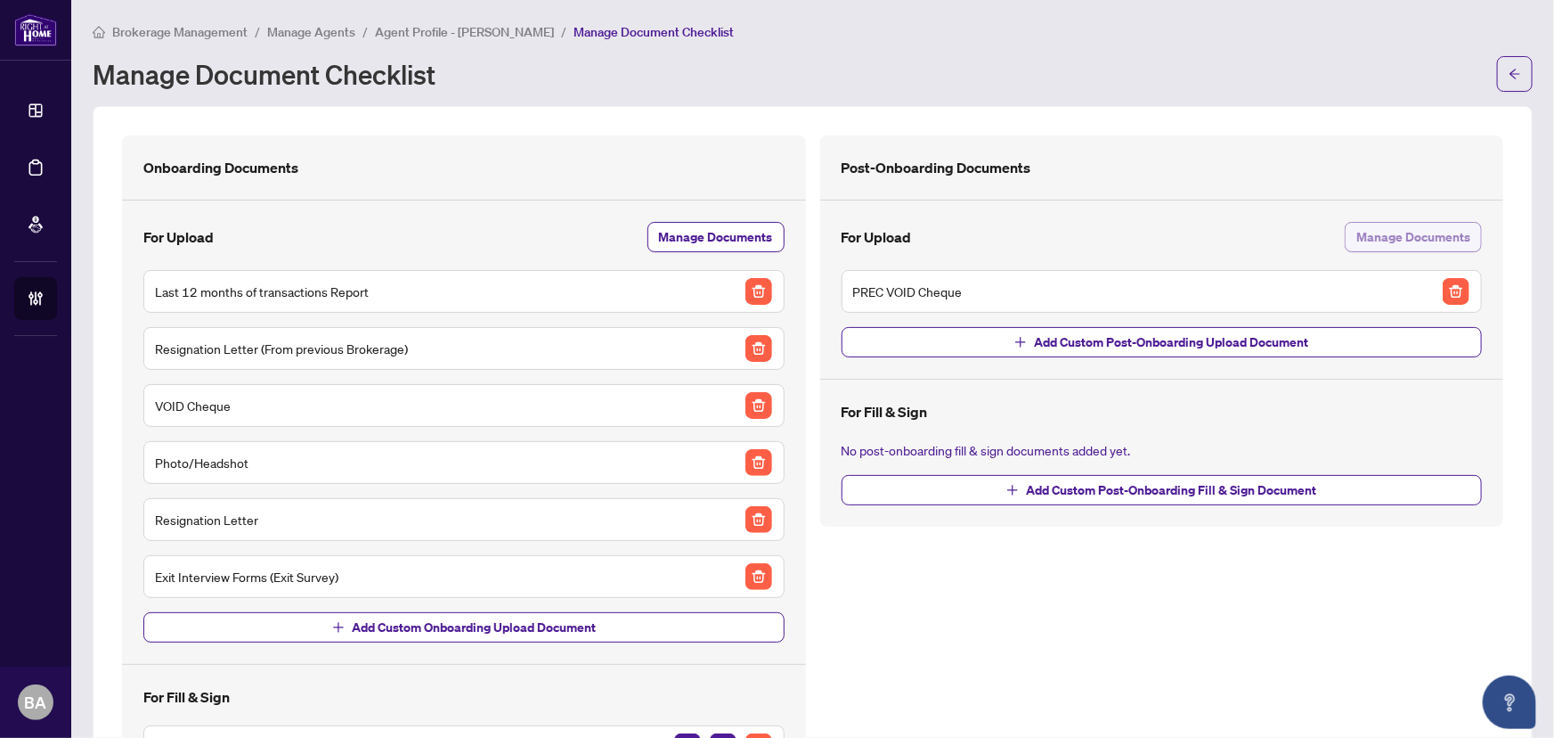
click at [1381, 236] on span "Manage Documents" at bounding box center [1414, 237] width 114 height 29
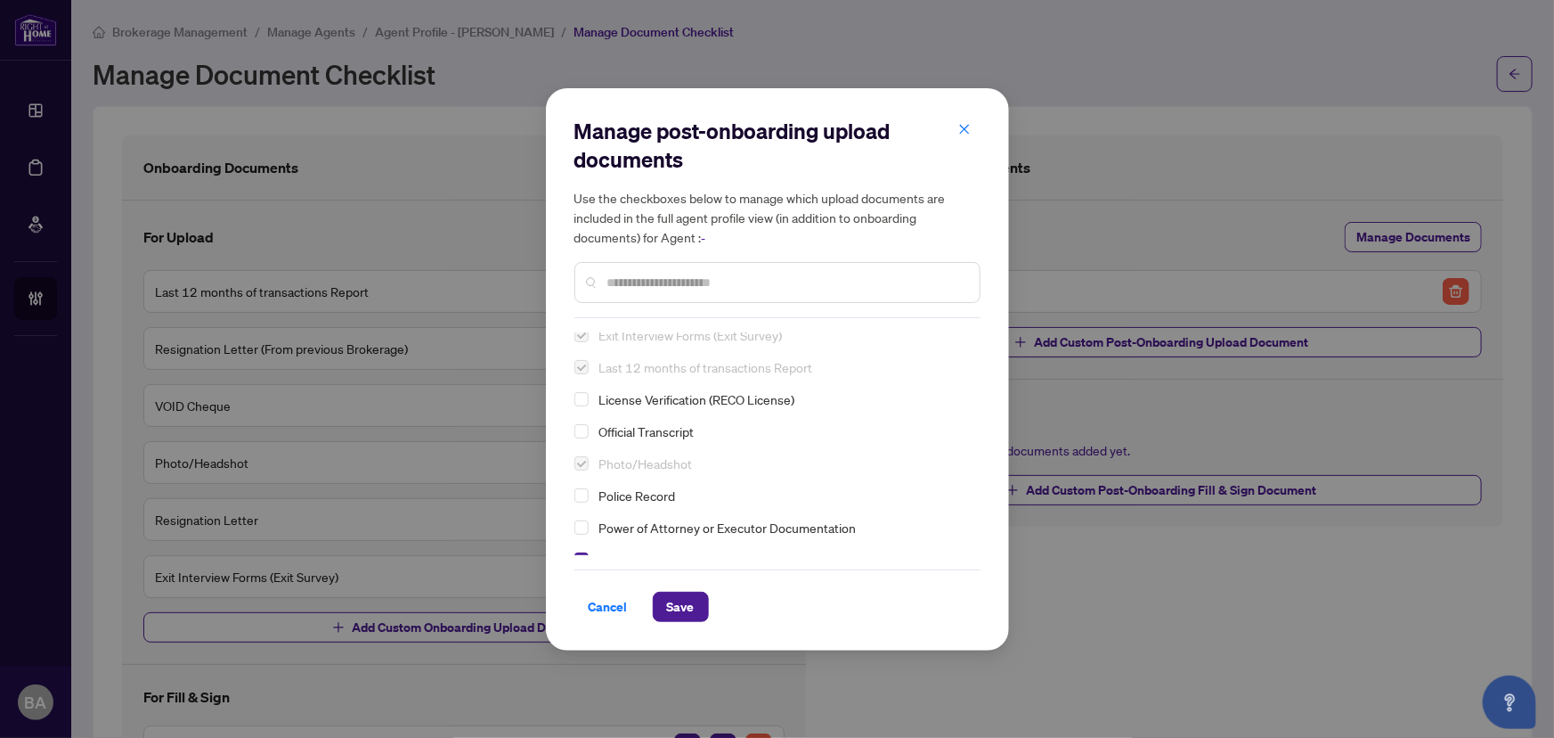
scroll to position [0, 0]
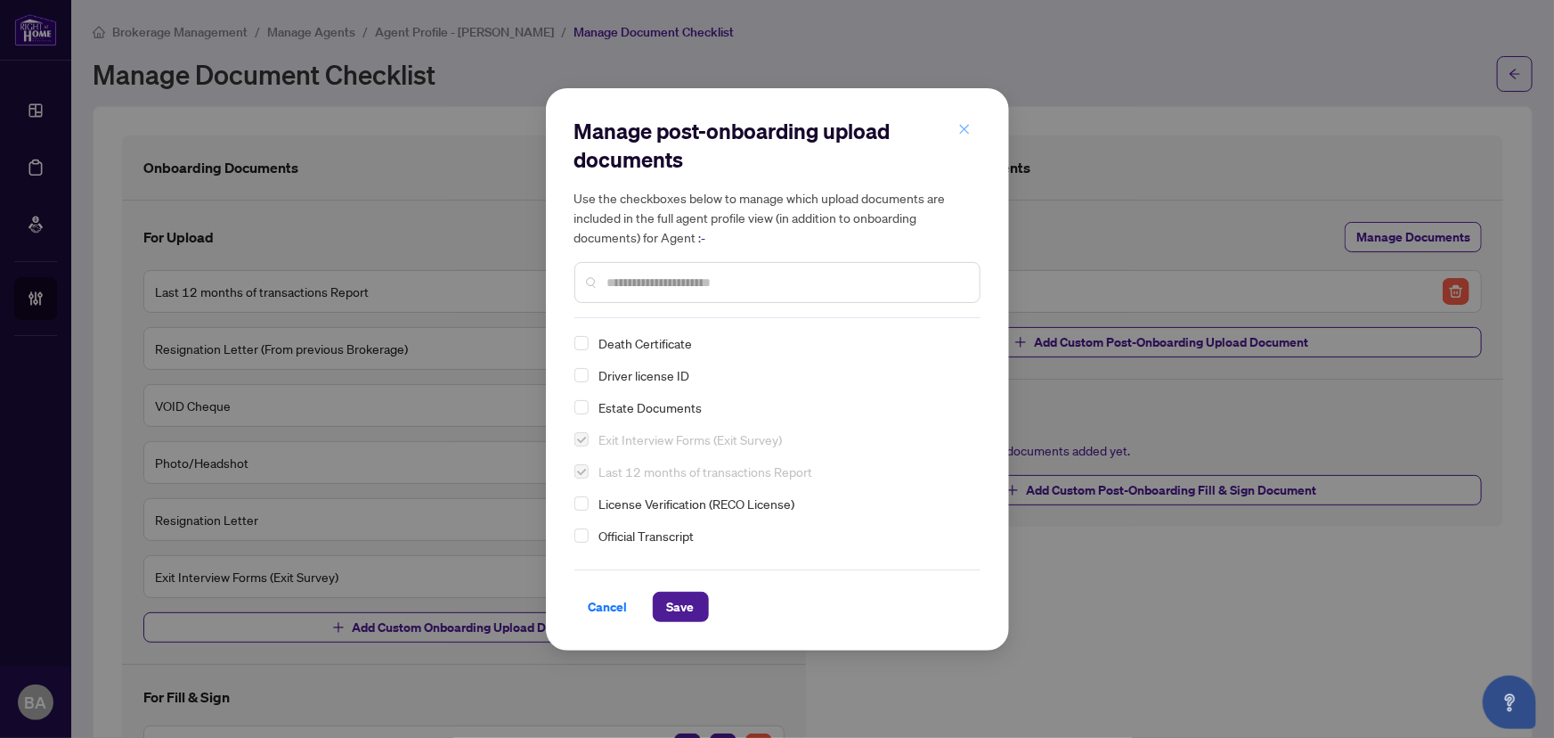
click at [971, 141] on button "button" at bounding box center [965, 130] width 36 height 30
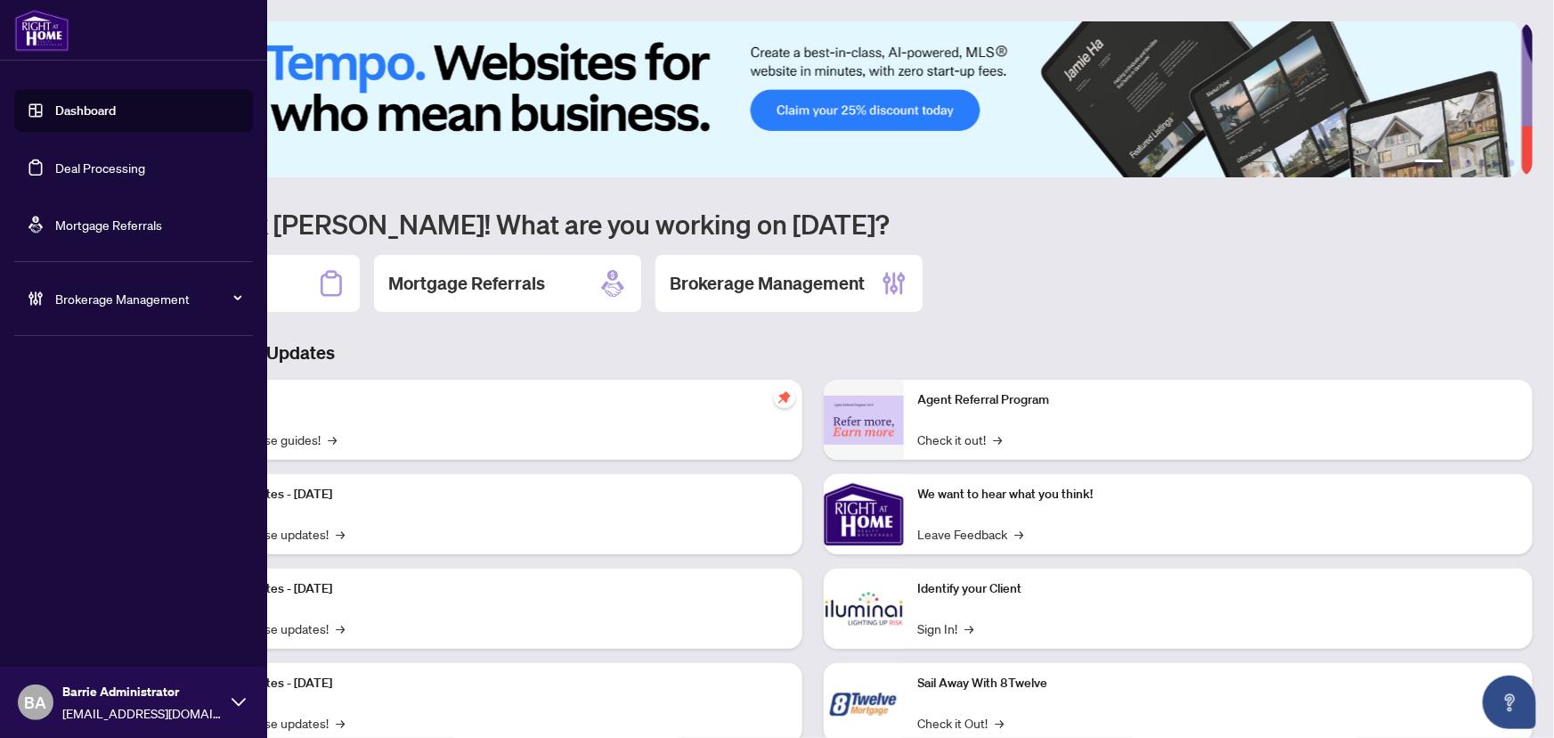
click at [55, 166] on link "Deal Processing" at bounding box center [100, 167] width 90 height 16
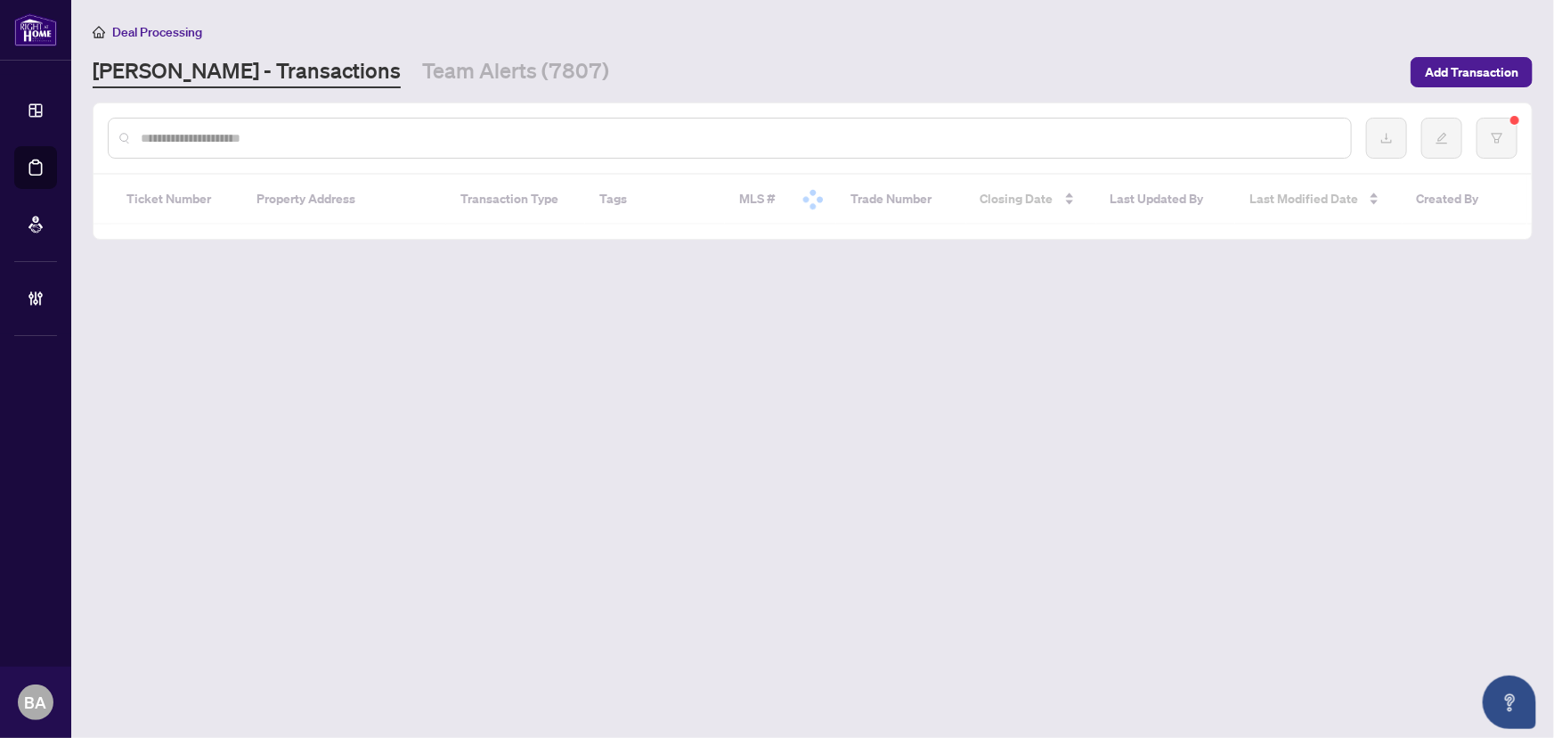
click at [307, 140] on input "text" at bounding box center [739, 138] width 1196 height 20
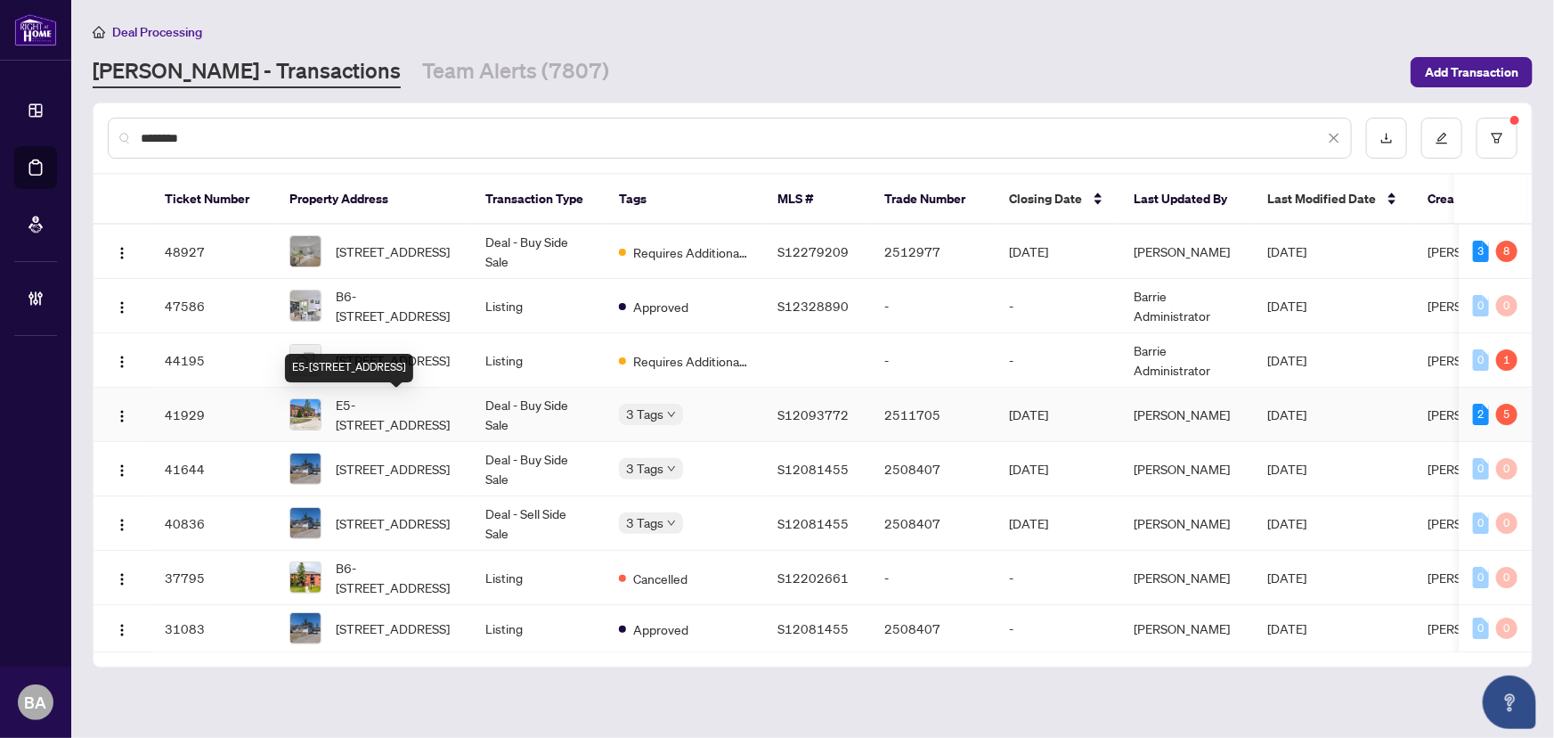
type input "********"
click at [420, 406] on span "E5-[STREET_ADDRESS]" at bounding box center [396, 414] width 121 height 39
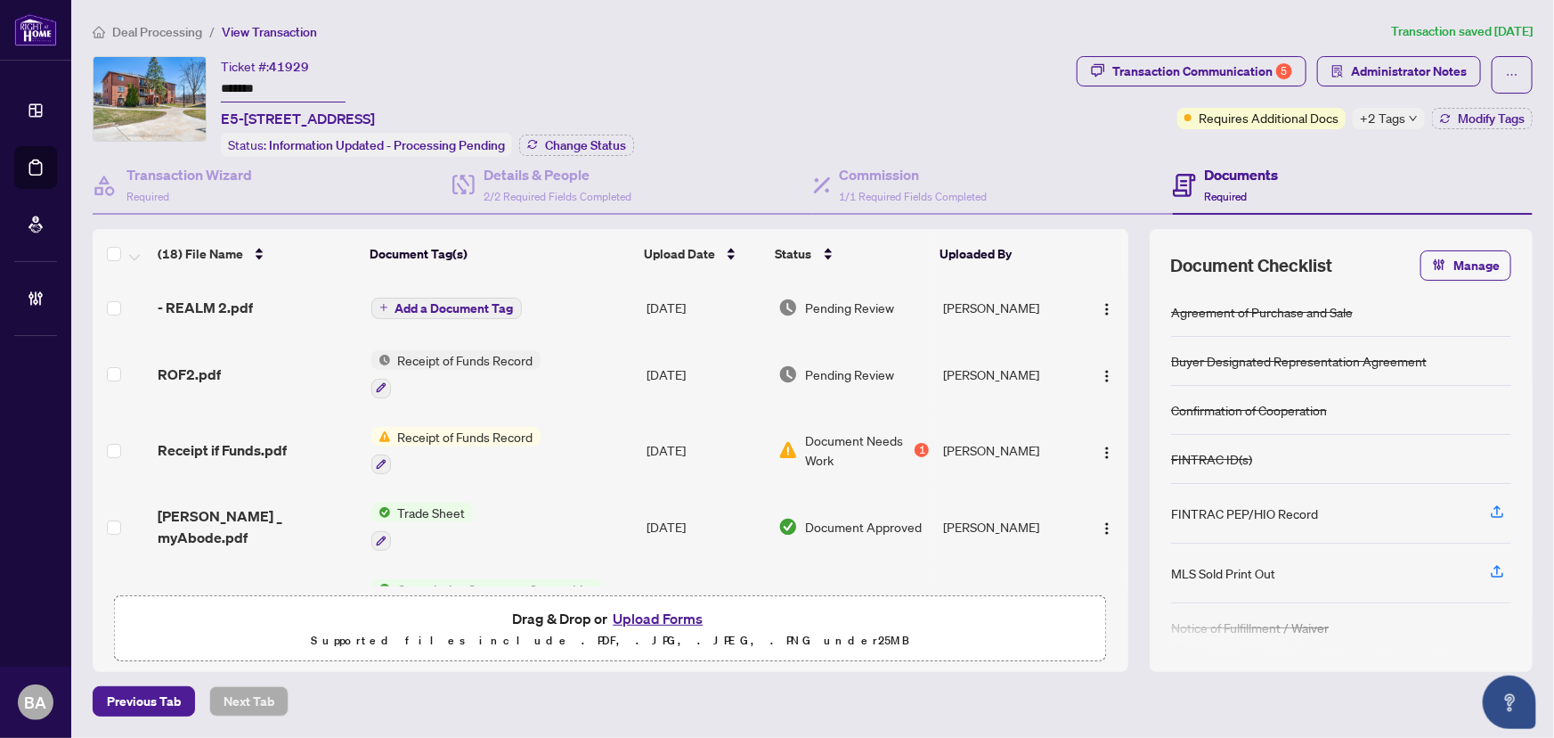
click at [1402, 124] on span "+2 Tags" at bounding box center [1382, 118] width 45 height 20
click at [975, 142] on div "Ticket #: 41929 ******* E5-[STREET_ADDRESS] Status: Information Updated - Proce…" at bounding box center [581, 106] width 977 height 101
click at [1404, 62] on span "Administrator Notes" at bounding box center [1409, 71] width 116 height 29
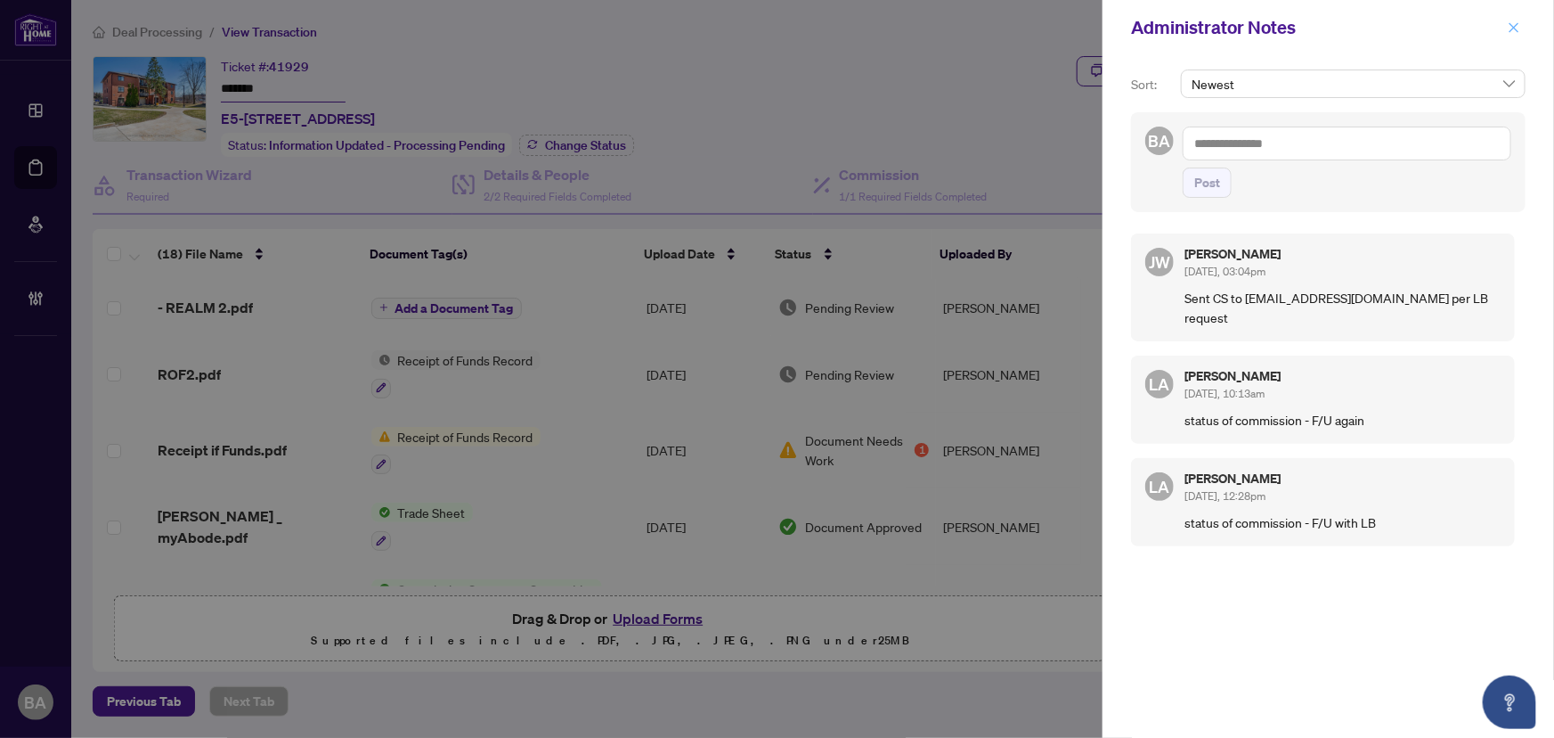
click at [1505, 27] on button "button" at bounding box center [1514, 27] width 23 height 21
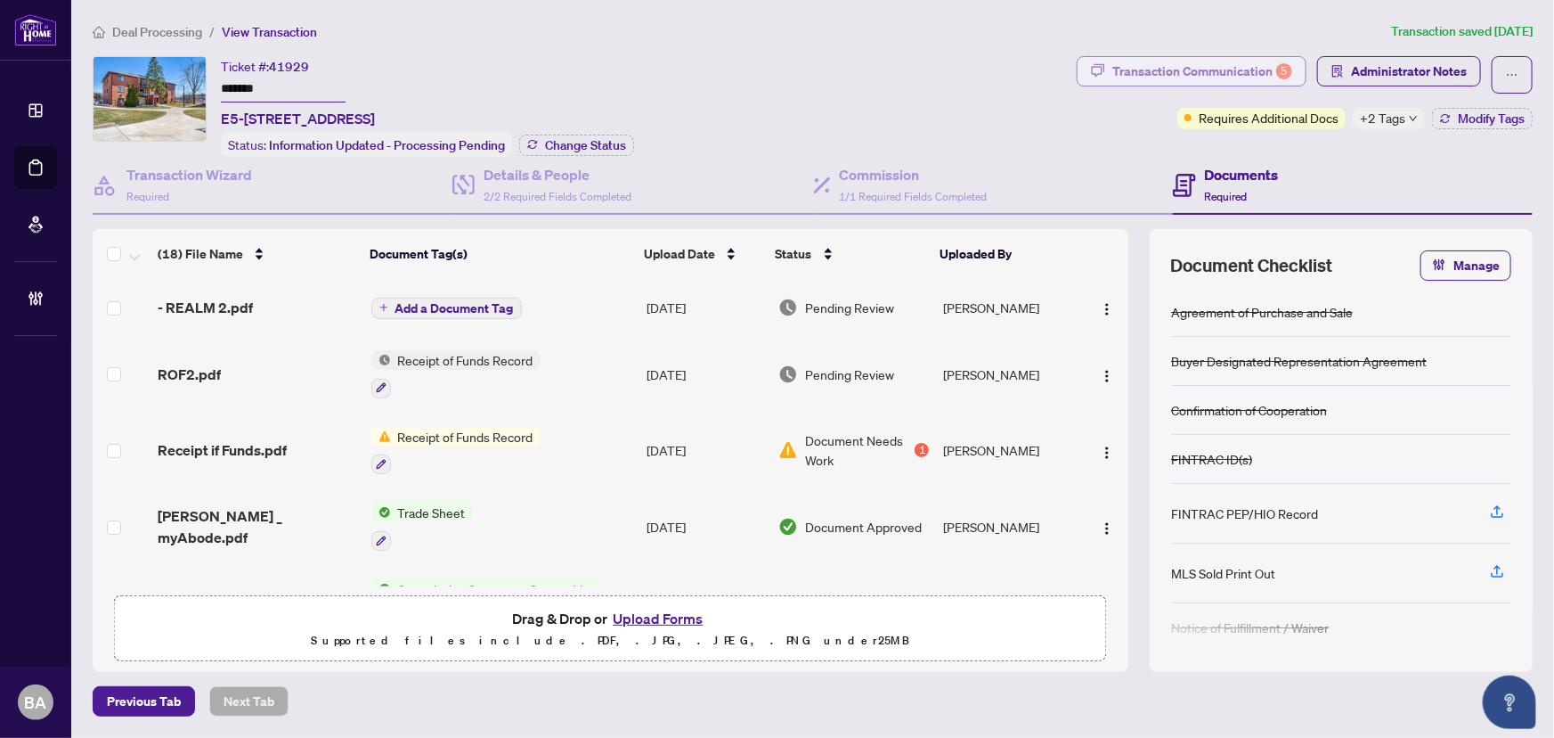
click at [1230, 78] on div "Transaction Communication 5" at bounding box center [1203, 71] width 180 height 29
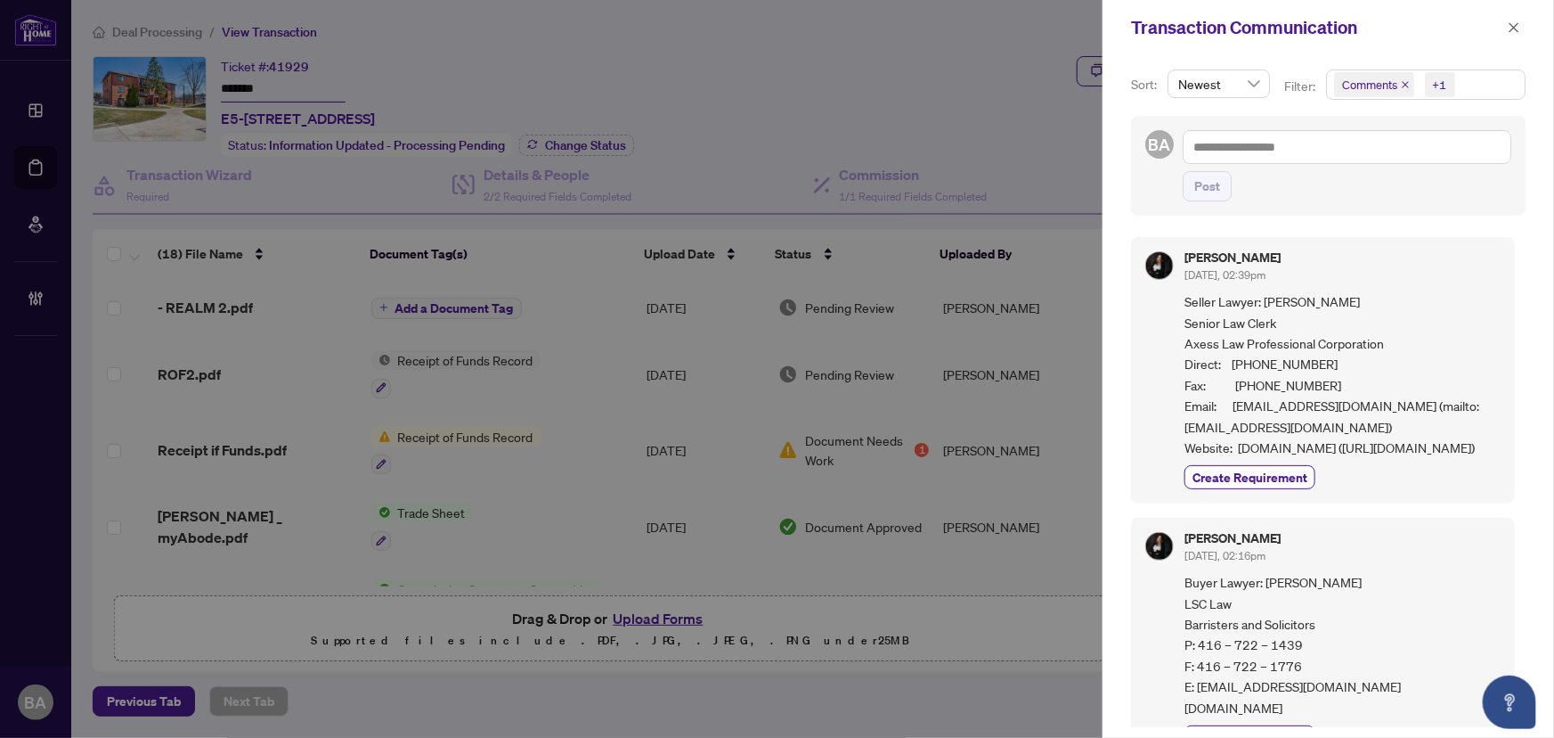
click at [1403, 84] on icon "close" at bounding box center [1405, 84] width 9 height 9
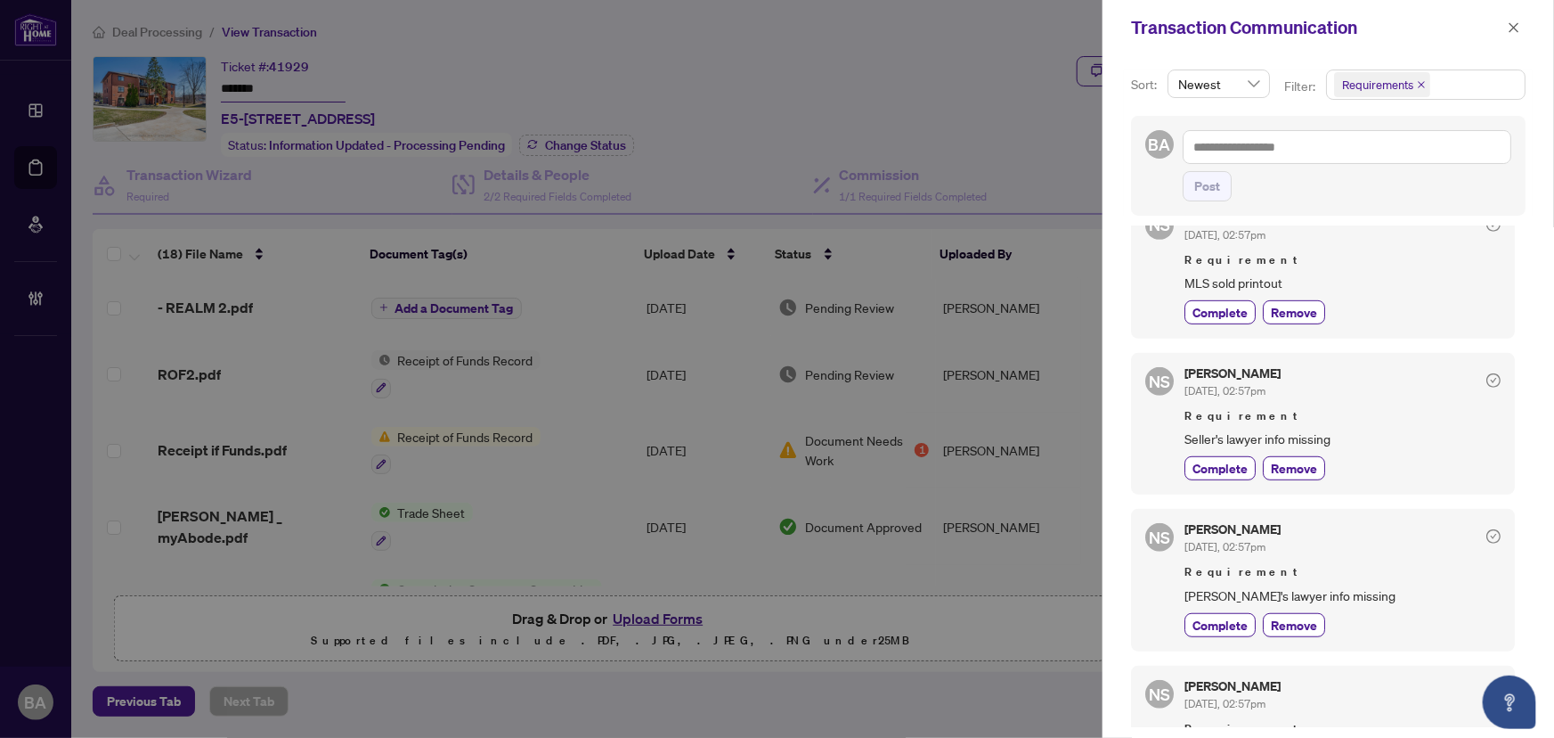
scroll to position [404, 0]
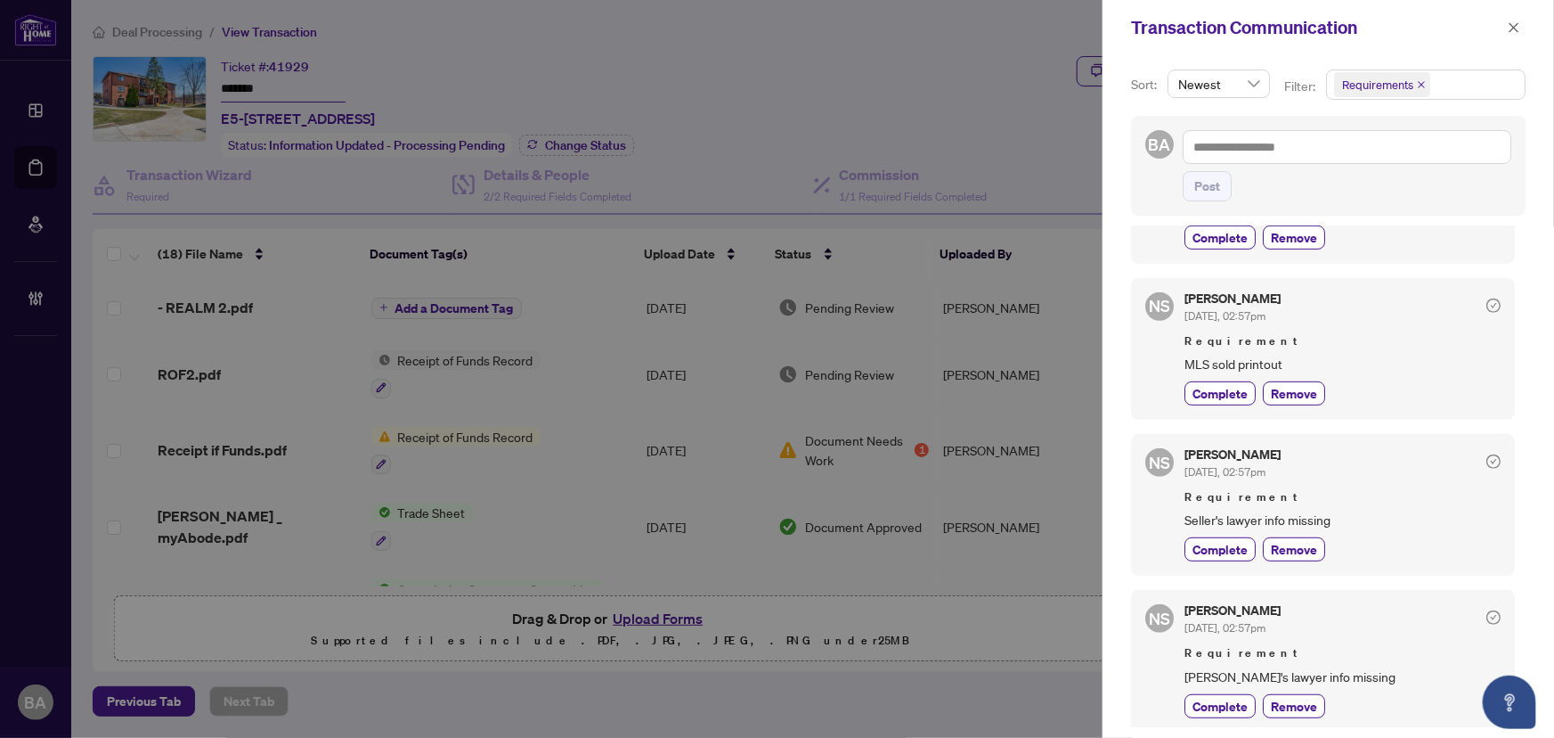
click at [1420, 80] on icon "close" at bounding box center [1421, 84] width 9 height 9
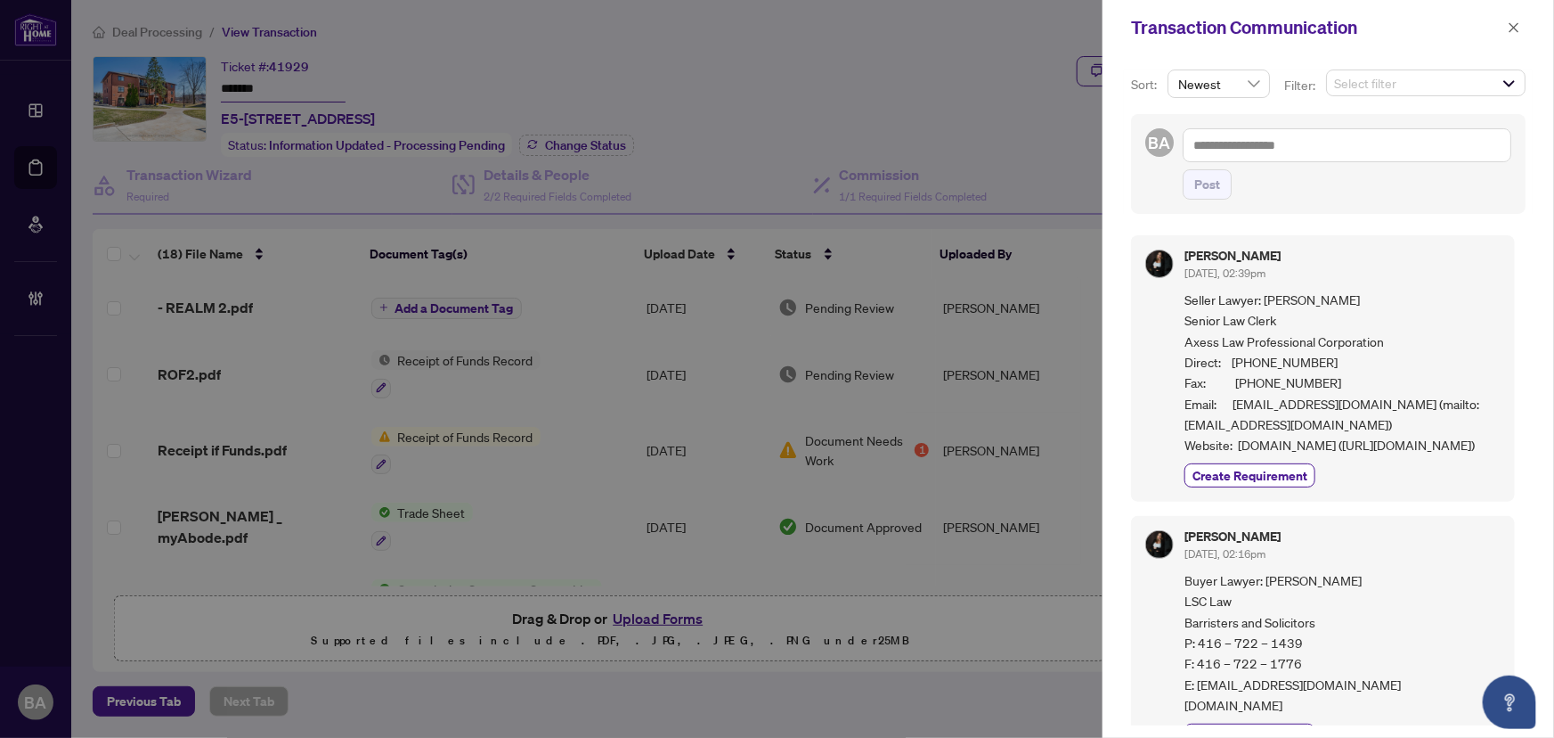
click at [1419, 80] on span "Select filter" at bounding box center [1426, 82] width 198 height 25
click at [1437, 58] on div "Sort: Newest Filter: Select filter Select All Comments Requirements Activity Hi…" at bounding box center [1329, 396] width 452 height 682
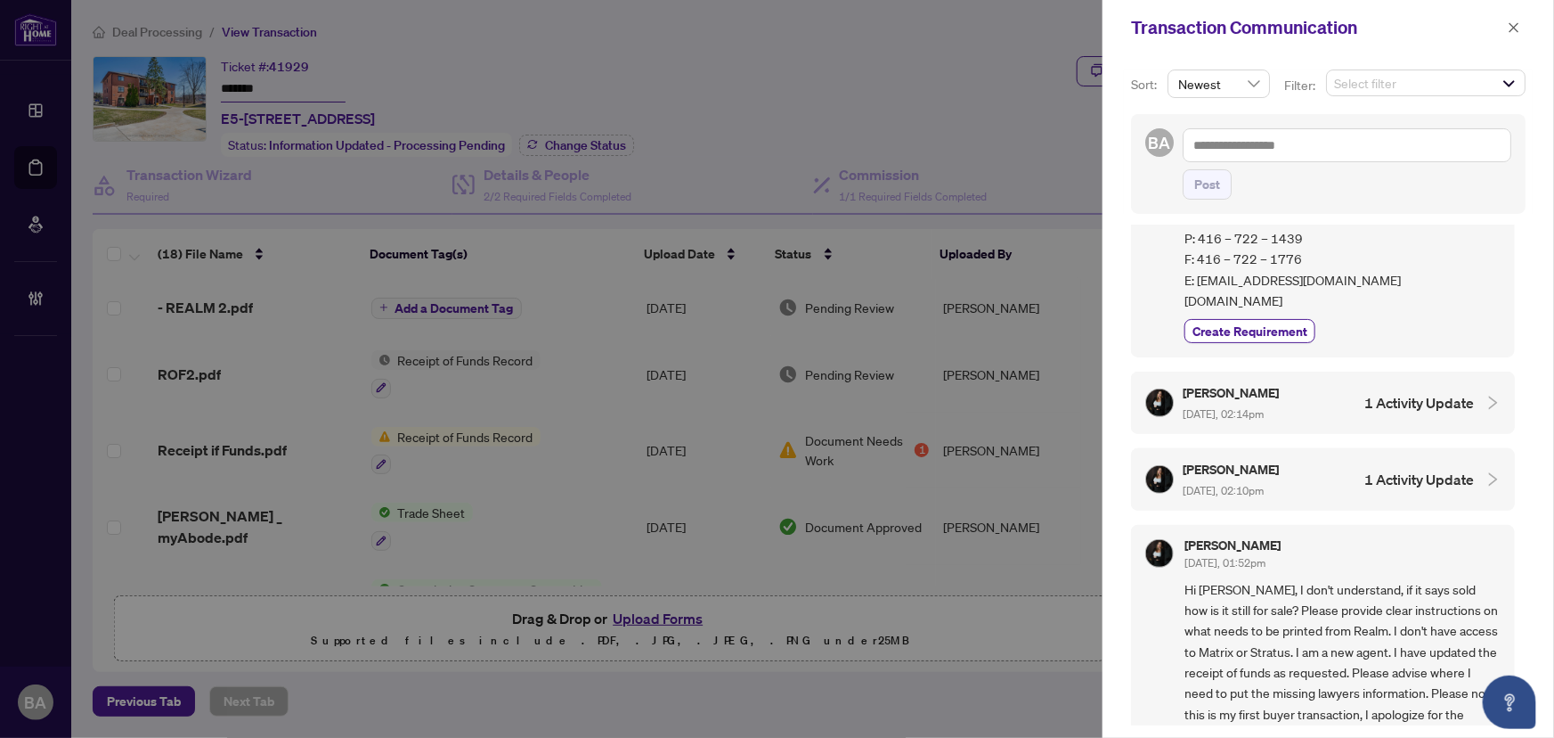
scroll to position [242, 0]
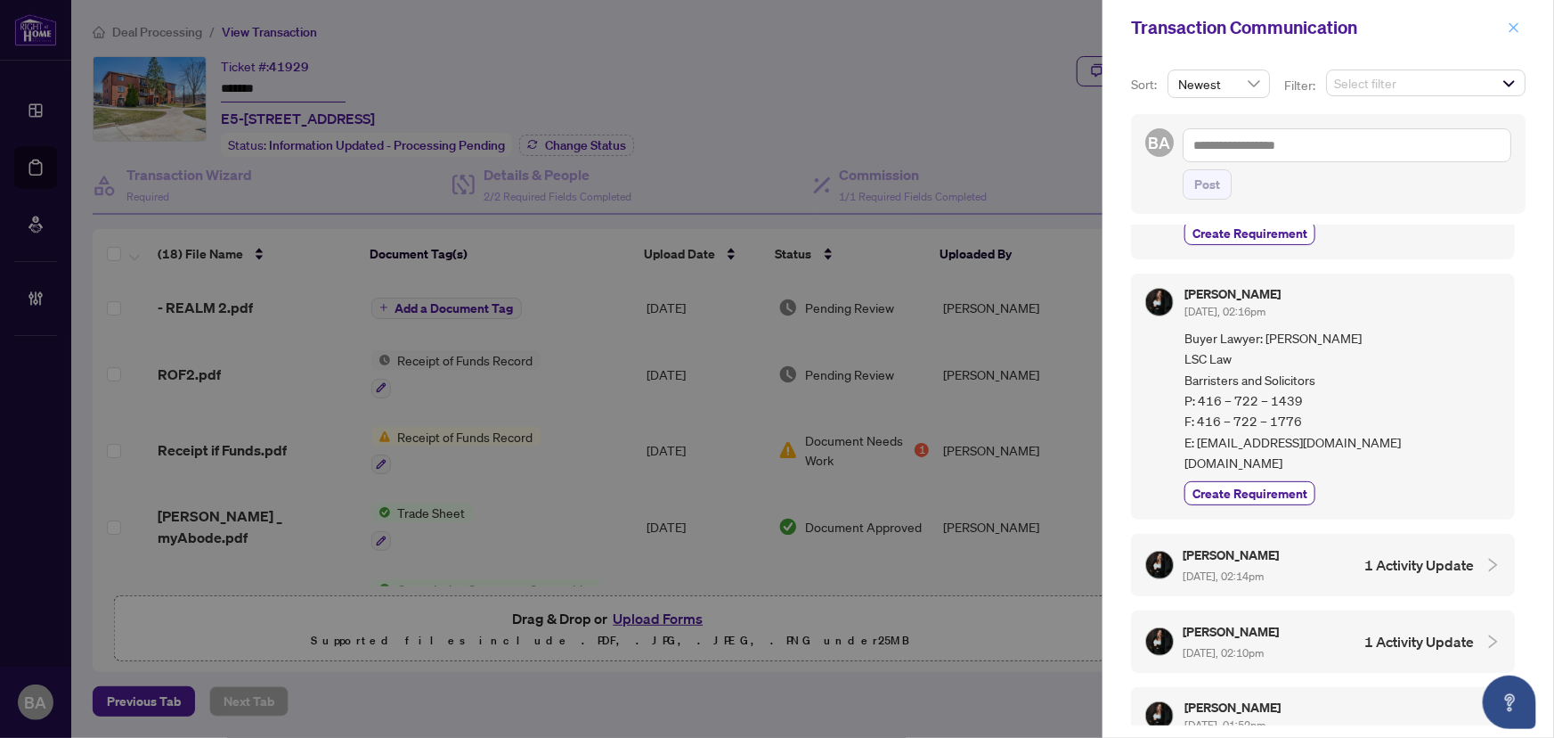
click at [1516, 26] on icon "close" at bounding box center [1514, 27] width 12 height 12
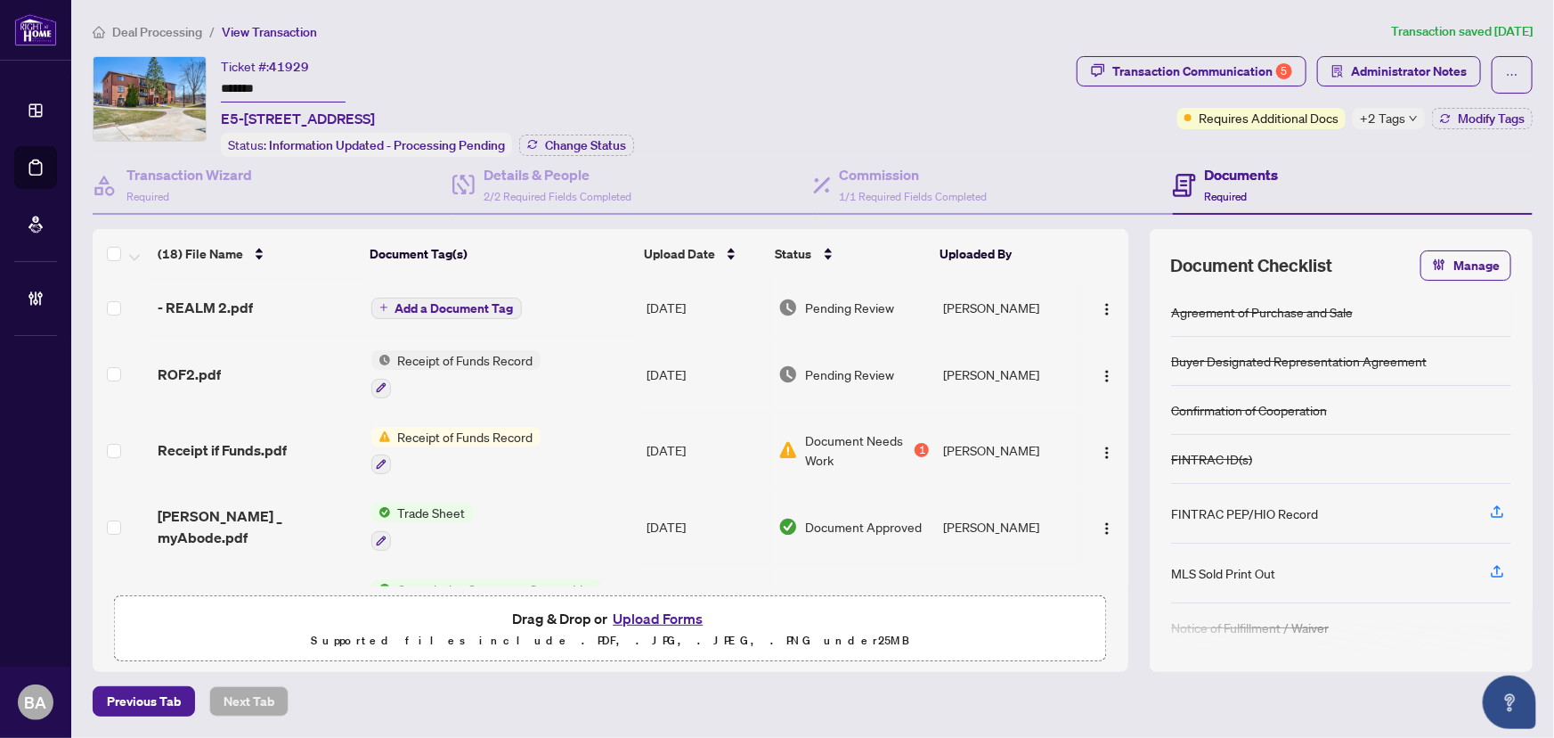
click at [208, 279] on td "- REALM 2.pdf" at bounding box center [257, 307] width 213 height 57
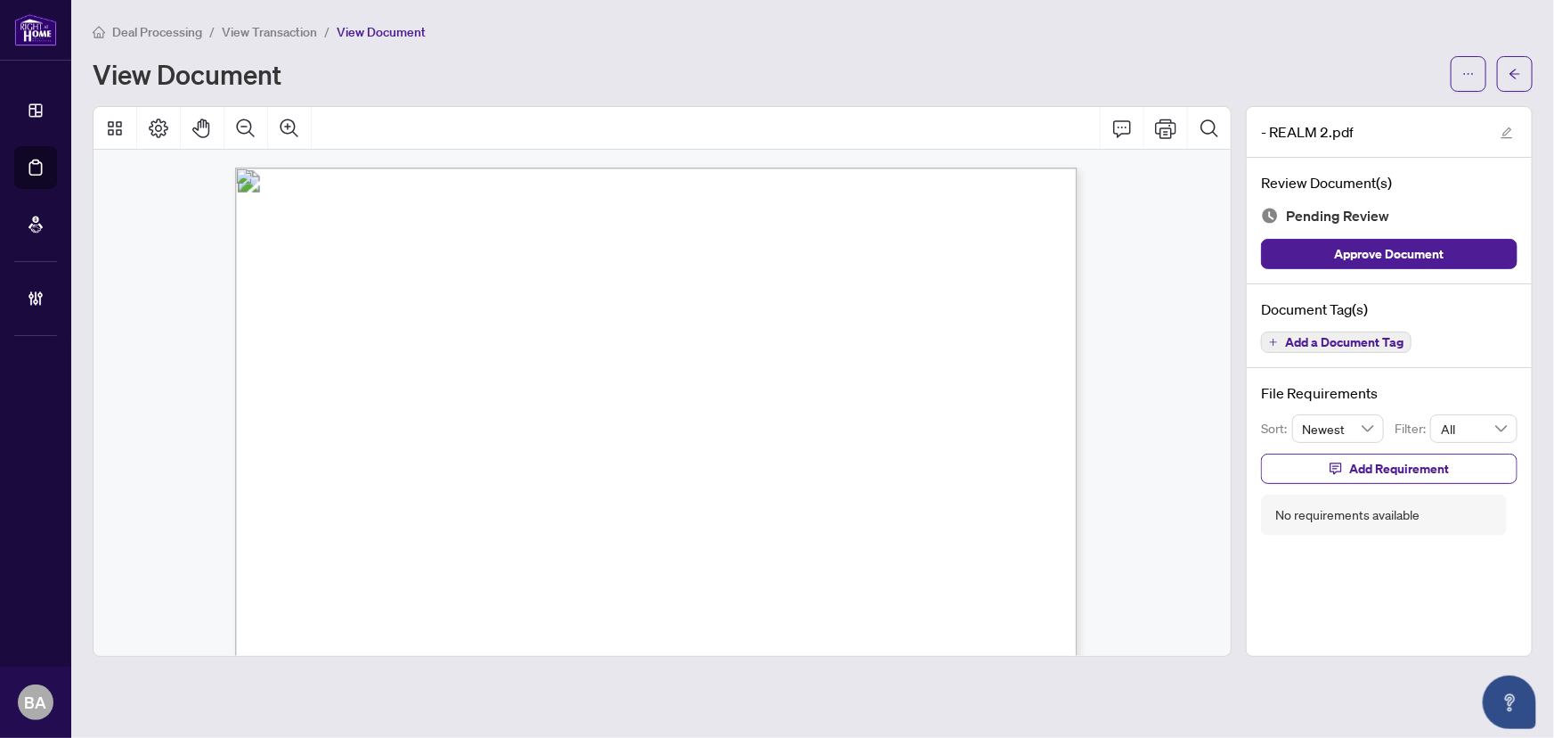
drag, startPoint x: 895, startPoint y: 253, endPoint x: 957, endPoint y: 262, distance: 62.1
click at [938, 276] on span "TAXES $1,962.46 (2024)" at bounding box center [933, 279] width 141 height 12
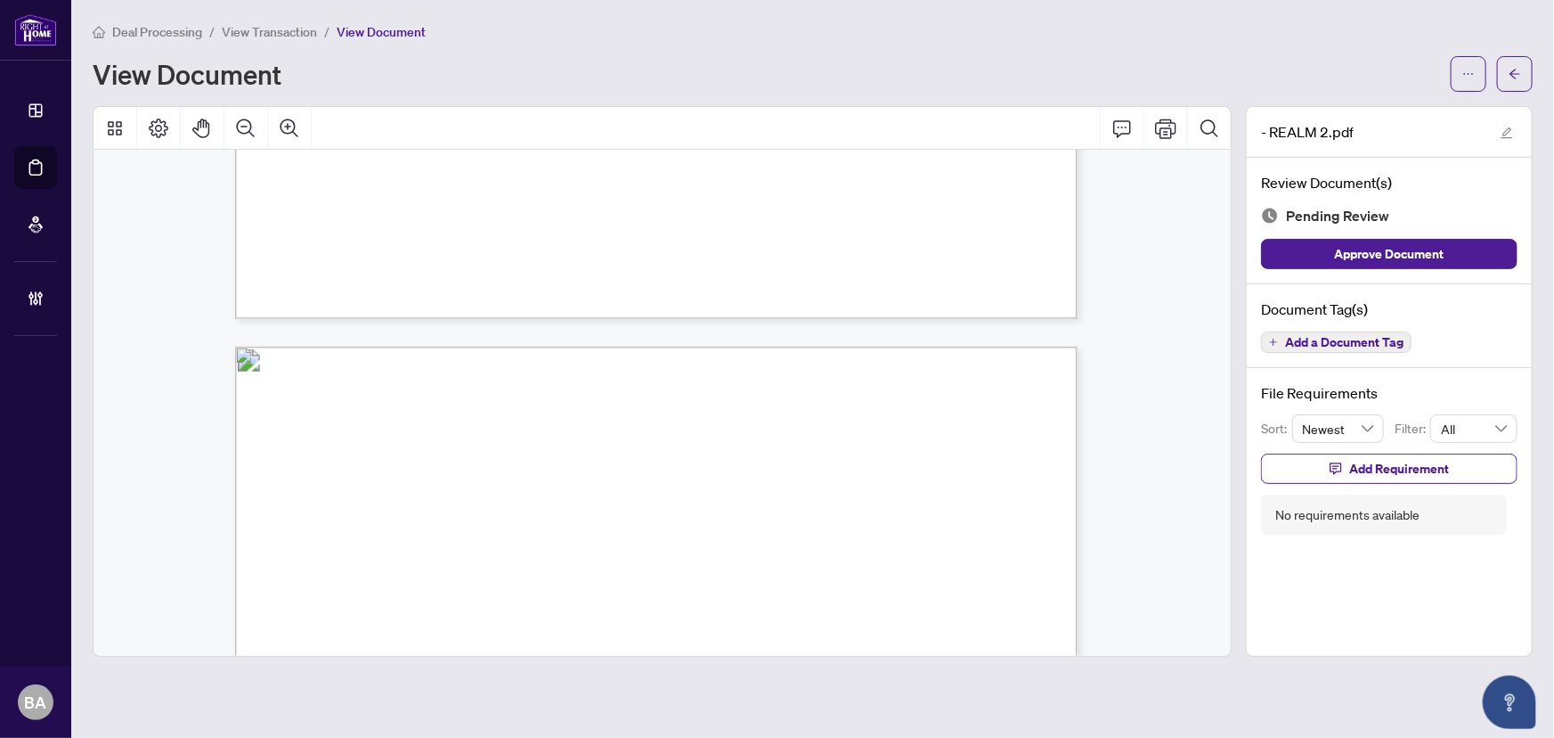
click at [257, 24] on span "View Transaction" at bounding box center [269, 32] width 95 height 16
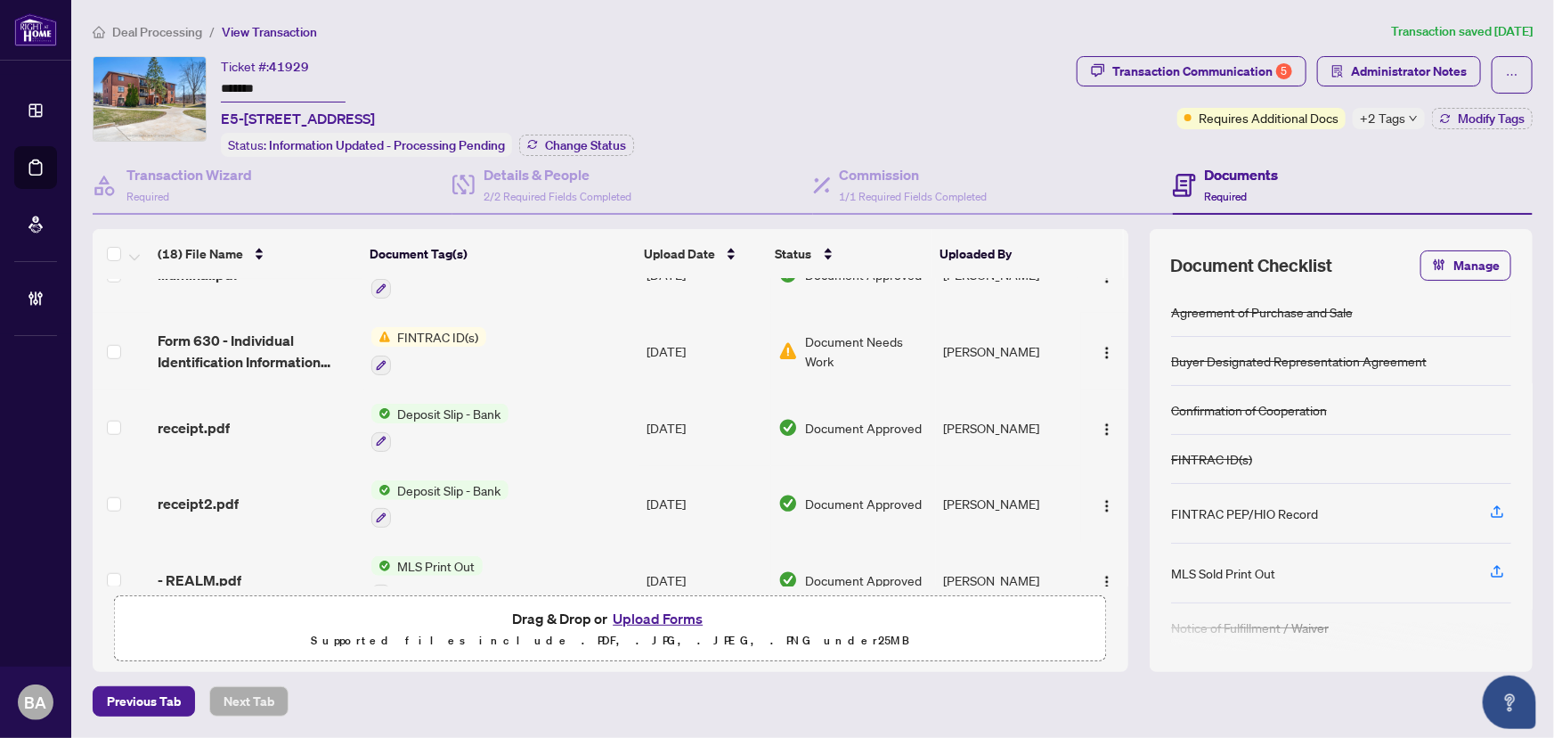
scroll to position [1040, 0]
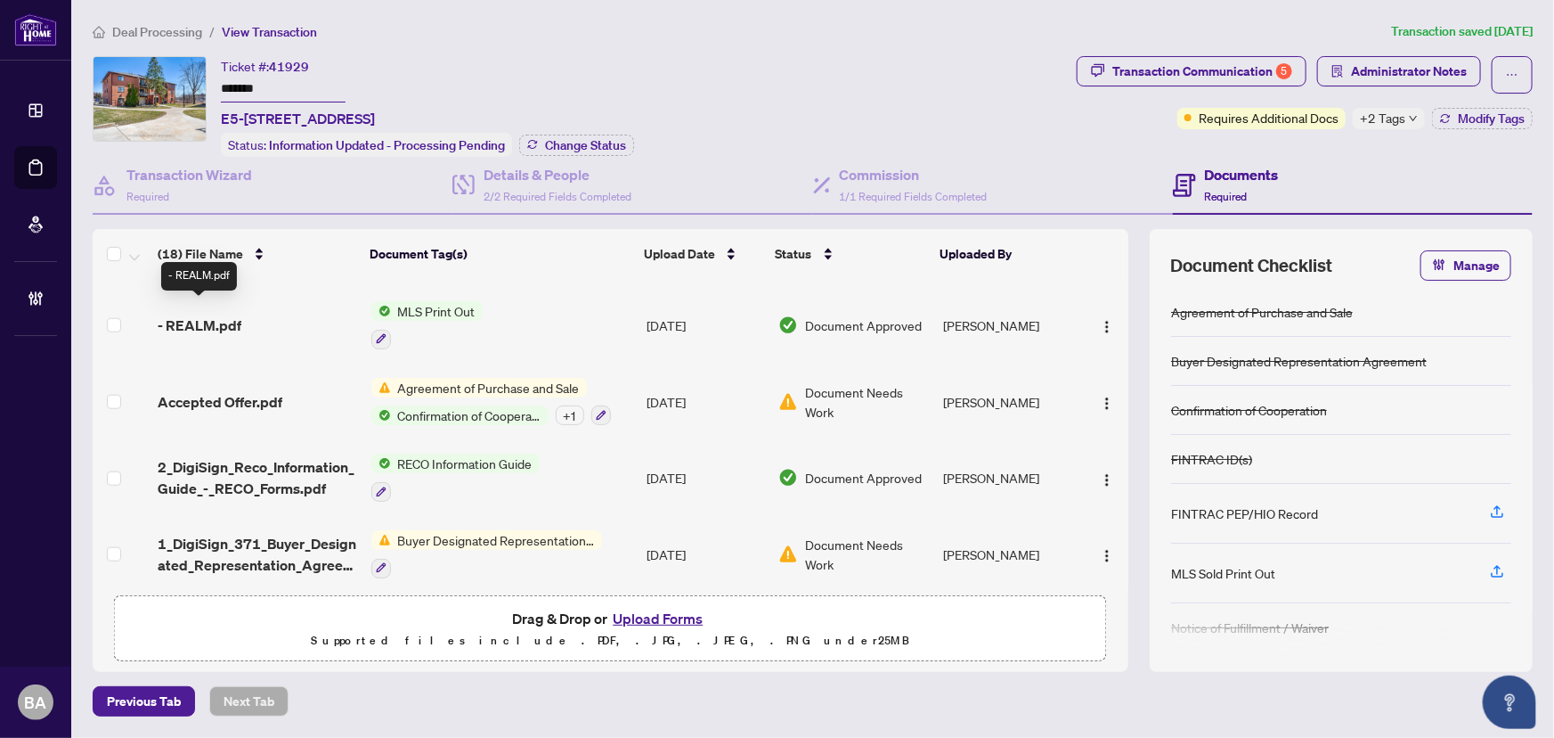
click at [224, 315] on span "- REALM.pdf" at bounding box center [200, 324] width 84 height 21
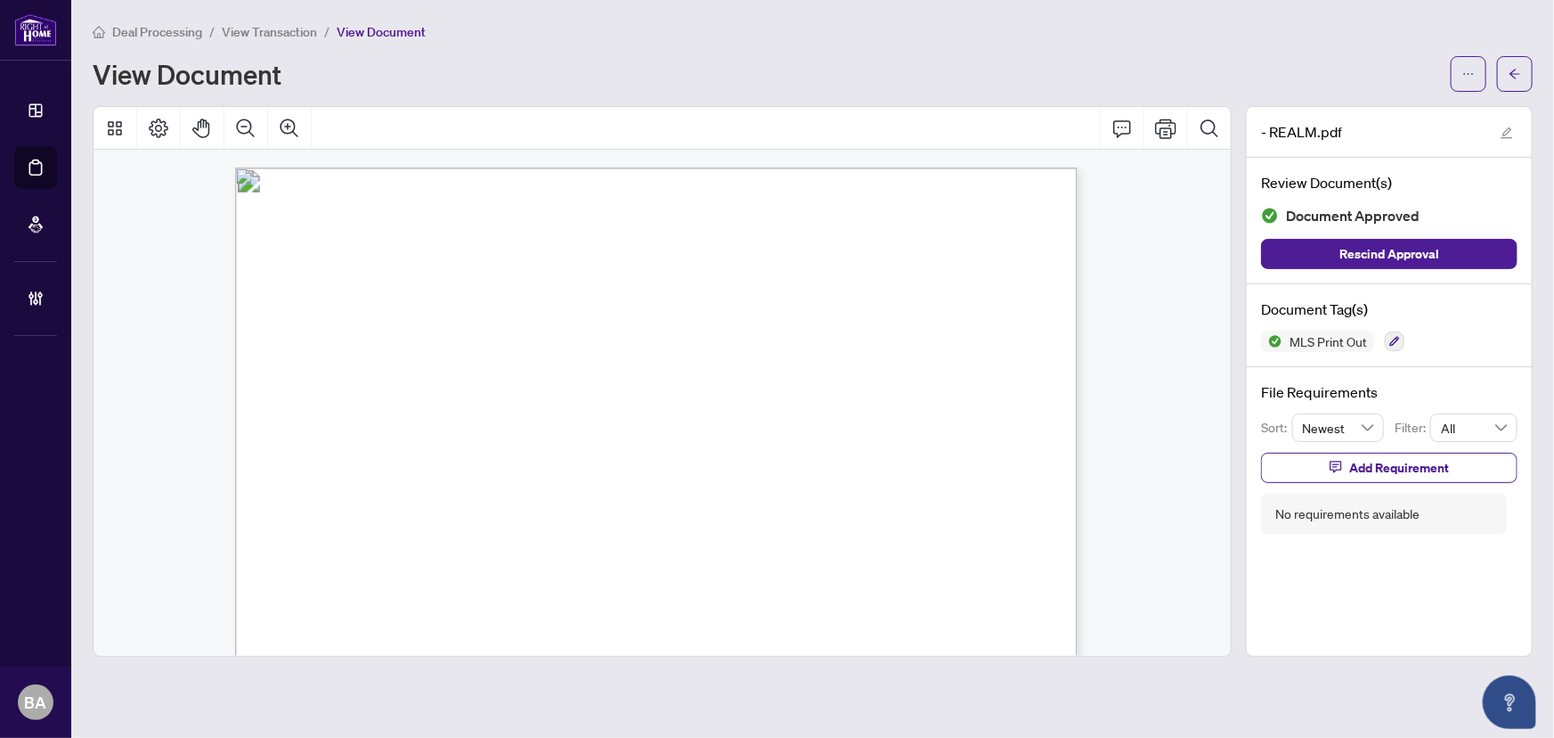
drag, startPoint x: 998, startPoint y: 265, endPoint x: 710, endPoint y: 288, distance: 288.6
click at [711, 167] on p "[STREET_ADDRESS] List: $379,900 For: Sale [PERSON_NAME][GEOGRAPHIC_DATA] Simcoe…" at bounding box center [886, 167] width 1302 height 0
click at [709, 288] on span "[PERSON_NAME][GEOGRAPHIC_DATA] Simcoe" at bounding box center [663, 289] width 258 height 15
click at [285, 27] on span "View Transaction" at bounding box center [269, 32] width 95 height 16
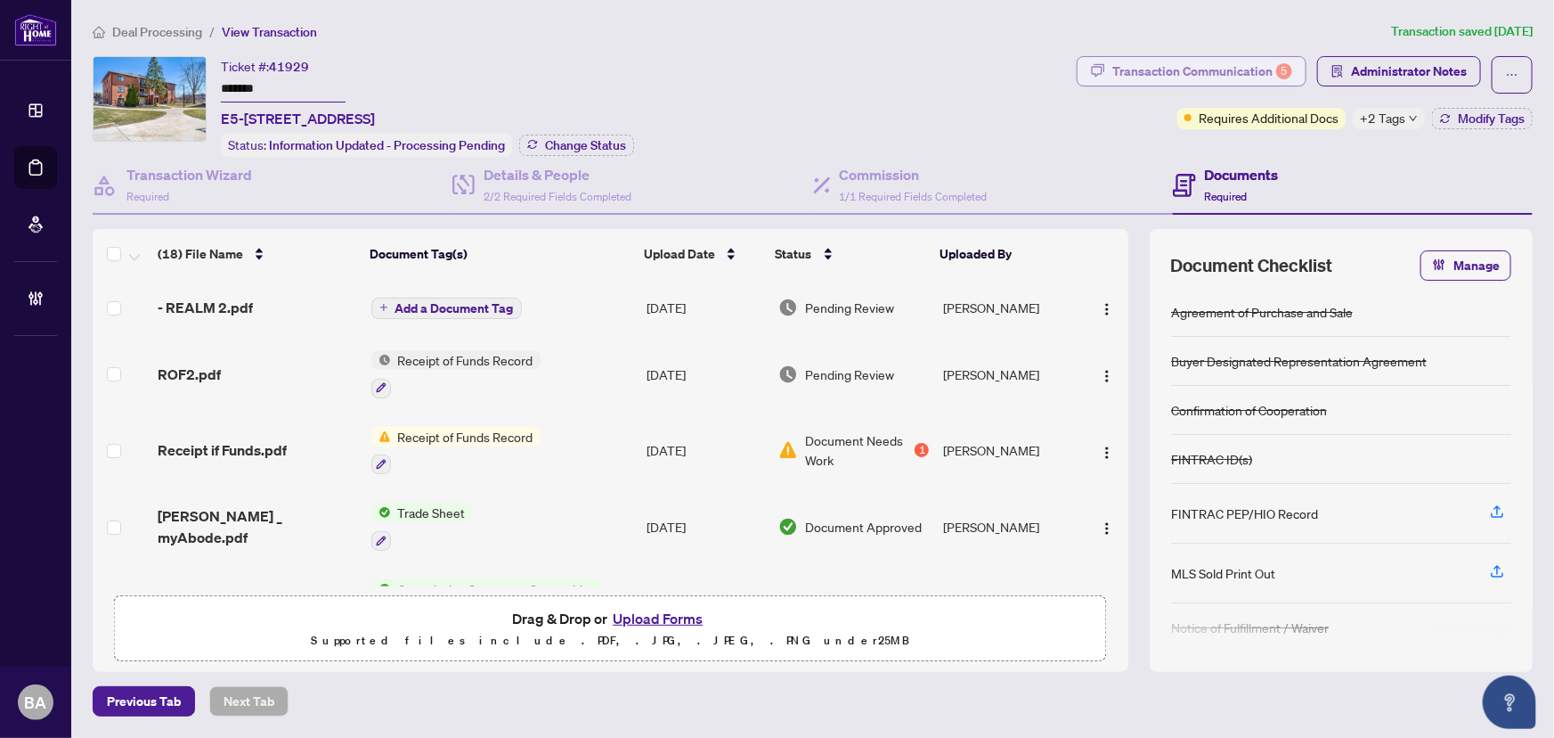
click at [1298, 81] on button "Transaction Communication 5" at bounding box center [1192, 71] width 230 height 30
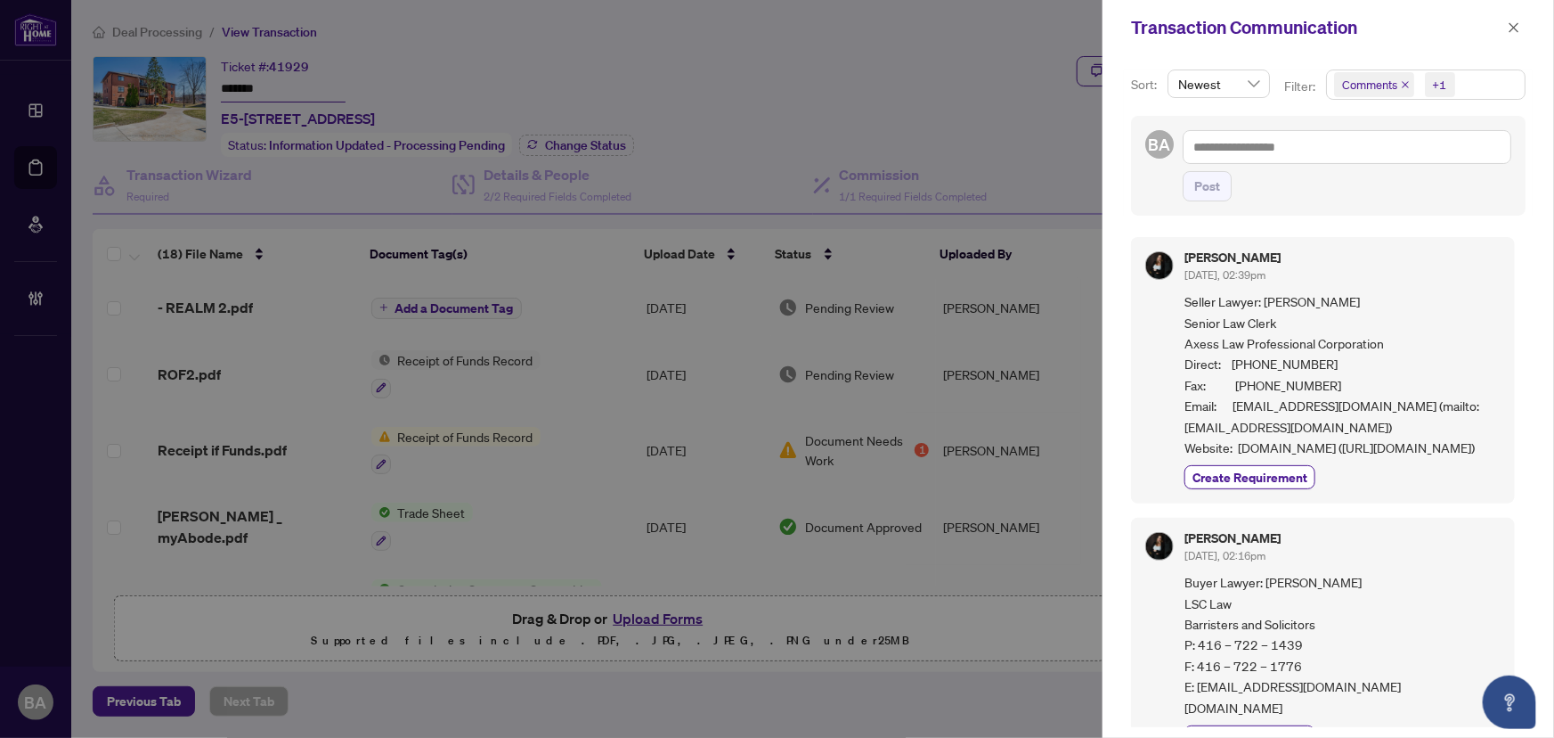
click at [1407, 83] on icon "close" at bounding box center [1405, 84] width 9 height 9
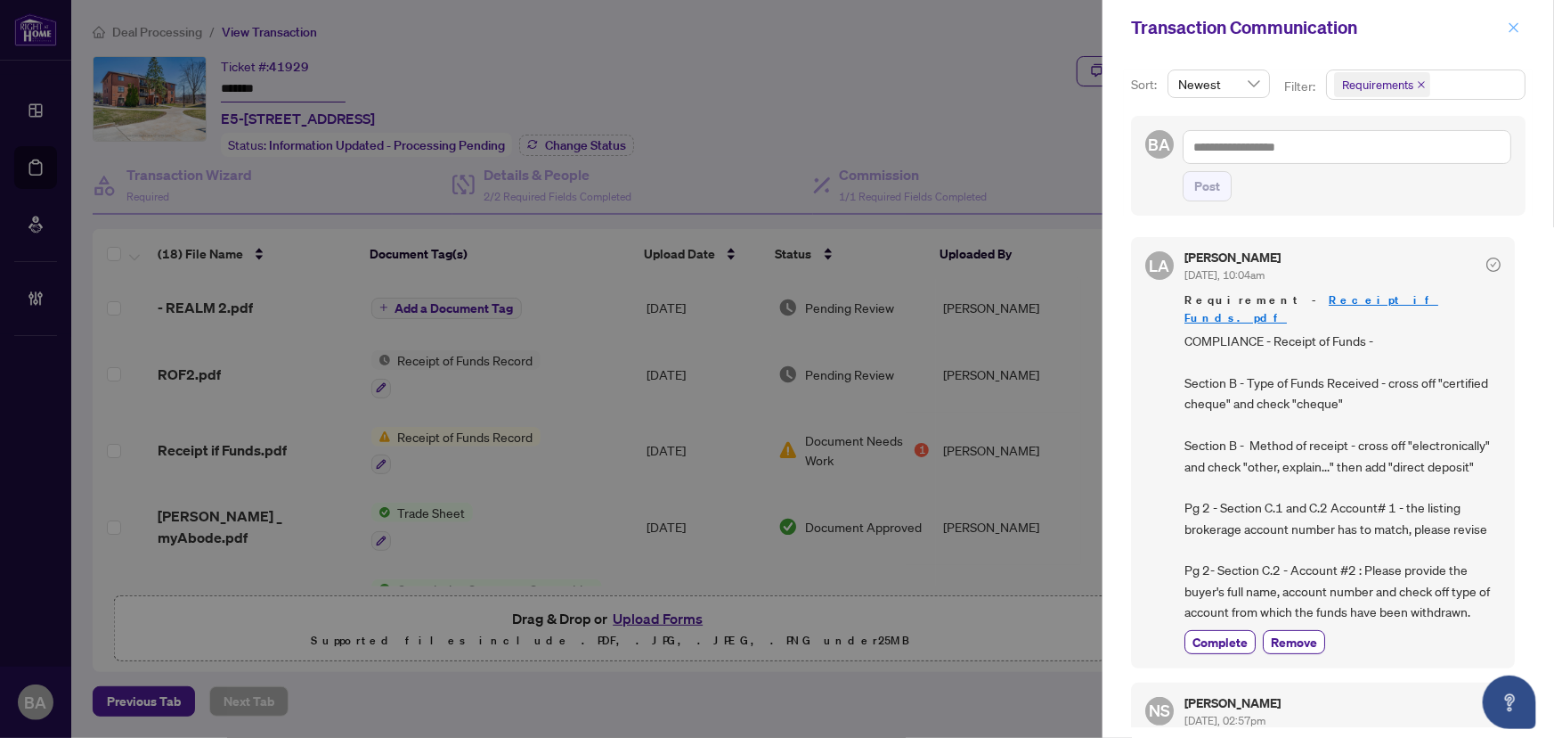
click at [1516, 37] on span "button" at bounding box center [1514, 27] width 12 height 29
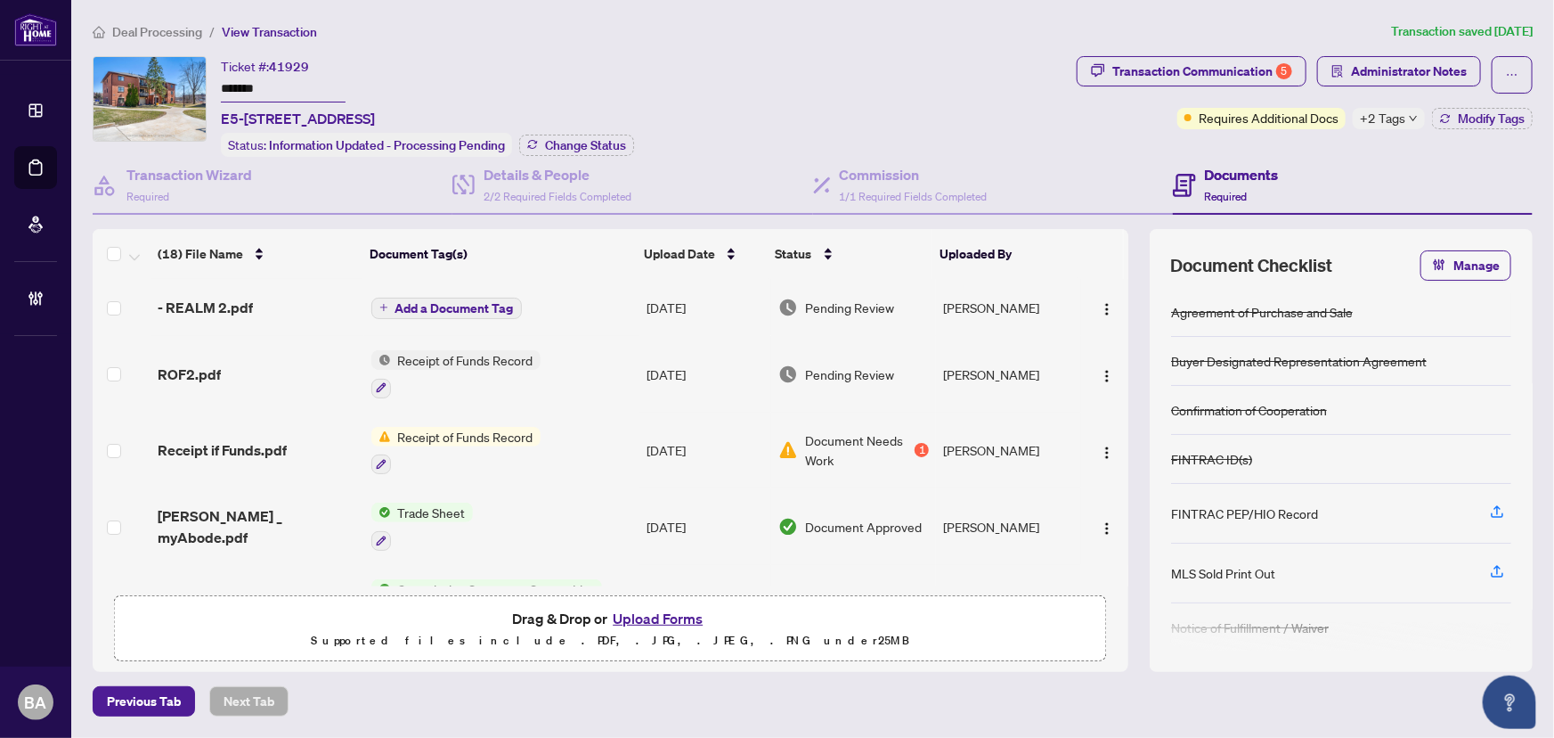
click at [184, 372] on span "ROF2.pdf" at bounding box center [189, 373] width 63 height 21
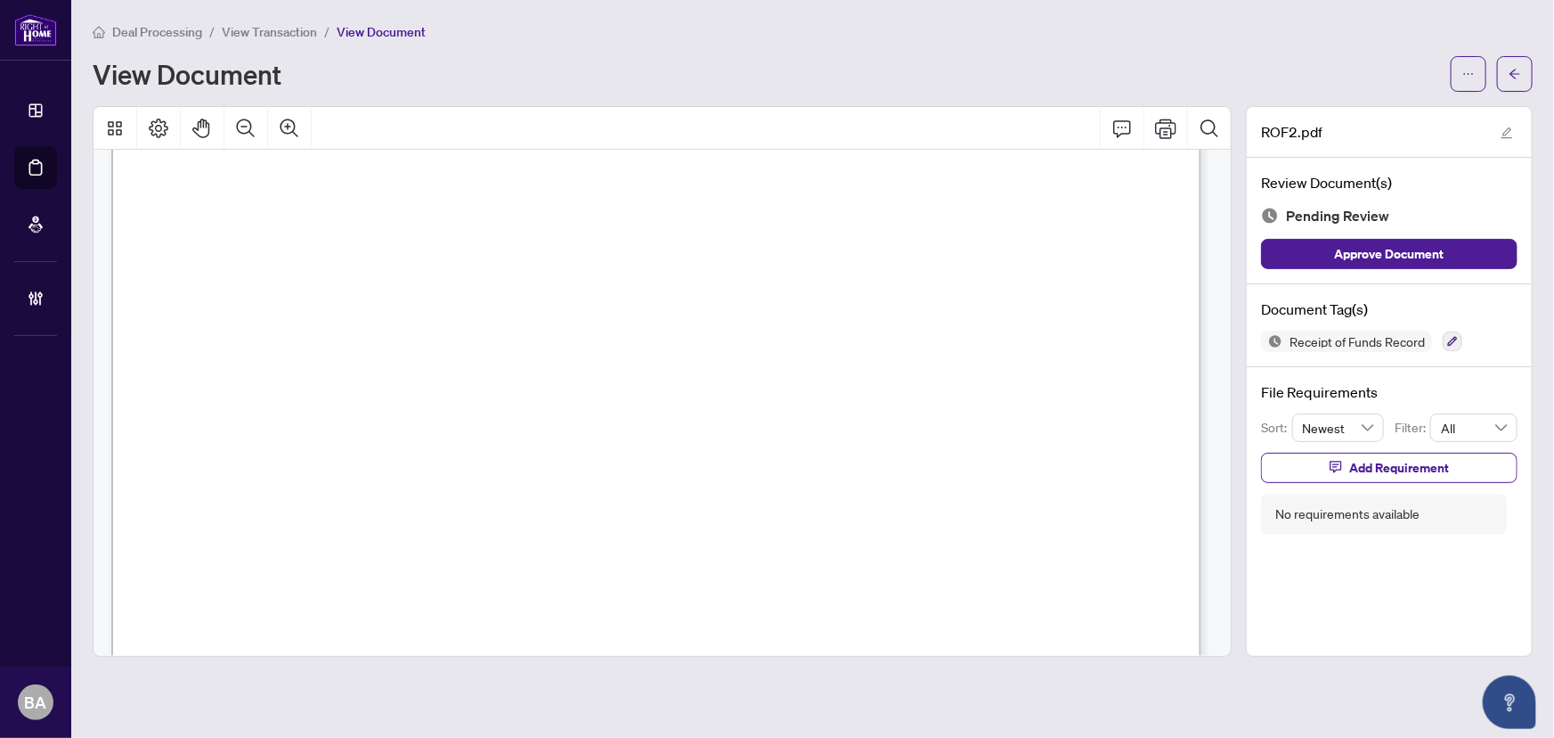
scroll to position [161, 0]
click at [285, 26] on span "View Transaction" at bounding box center [269, 32] width 95 height 16
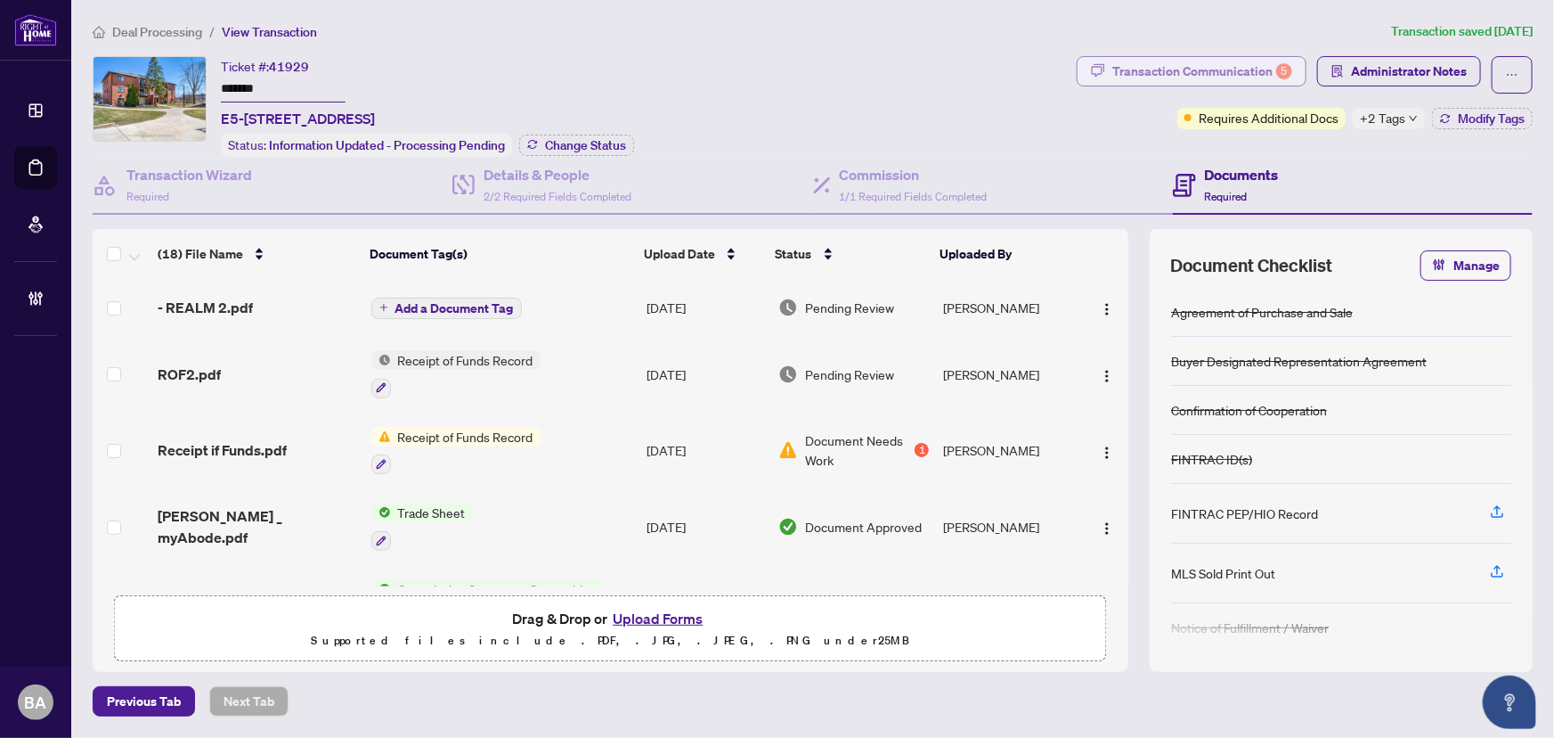
click at [1280, 71] on div "5" at bounding box center [1285, 71] width 16 height 16
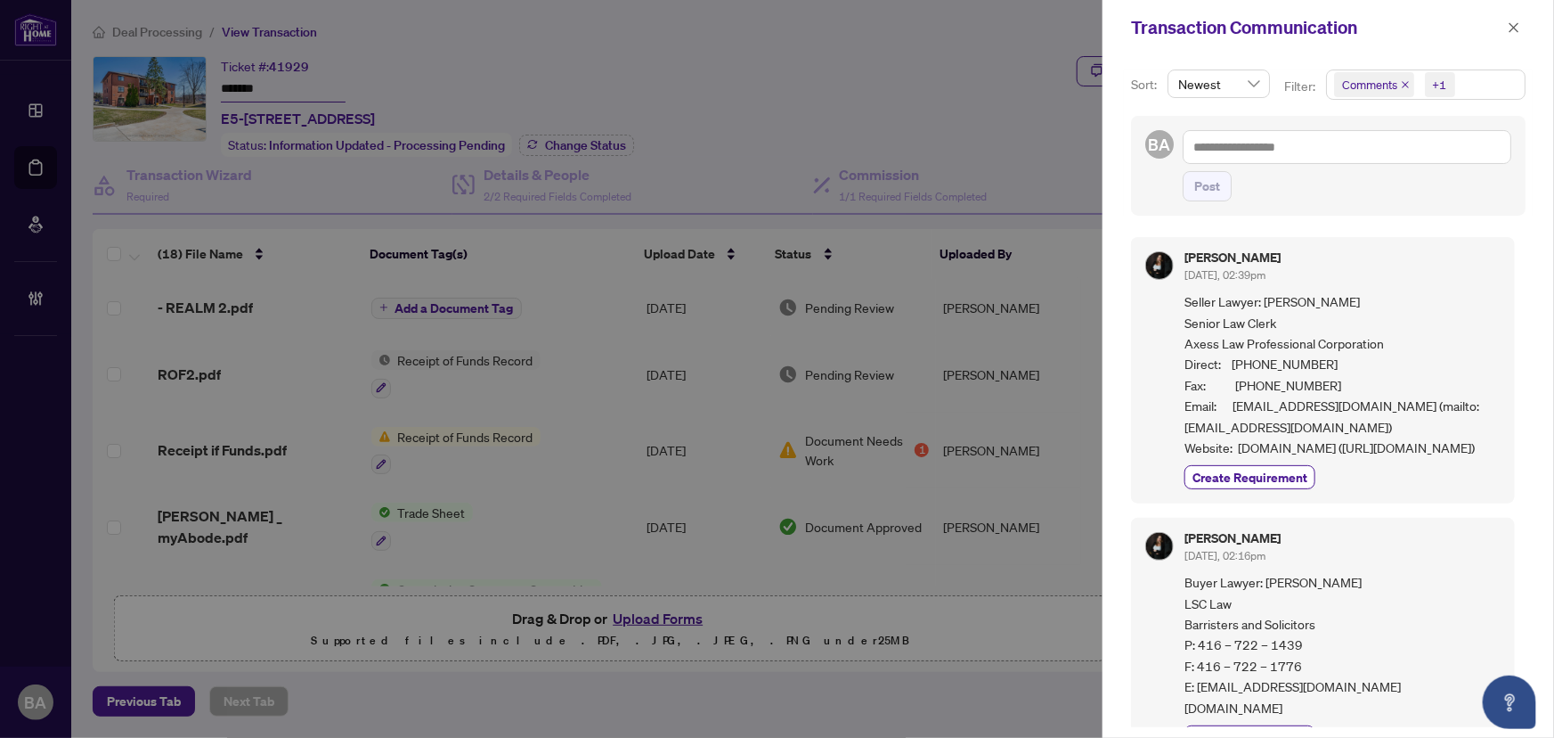
click at [1408, 86] on icon "close" at bounding box center [1405, 84] width 9 height 9
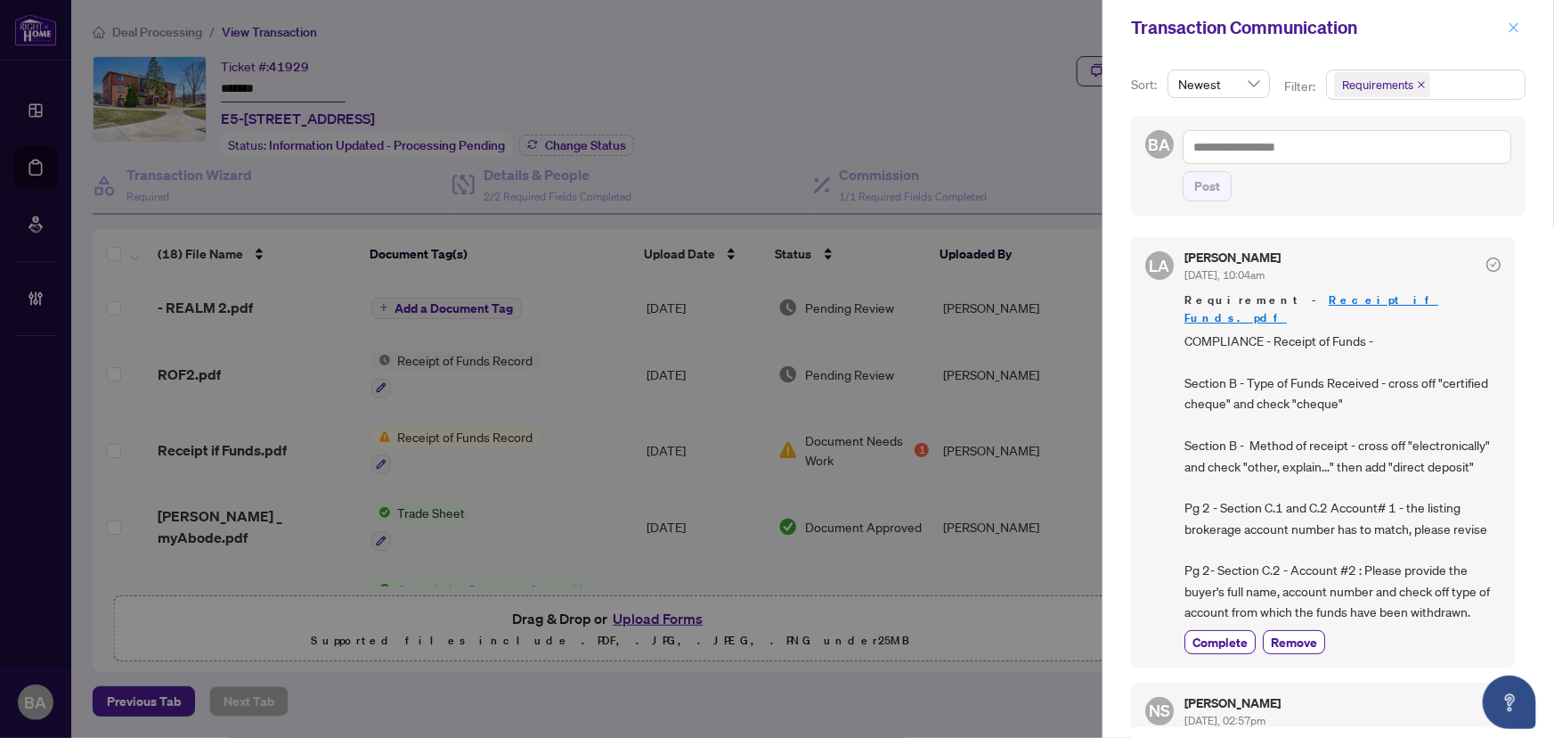
click at [1514, 24] on icon "close" at bounding box center [1514, 27] width 12 height 12
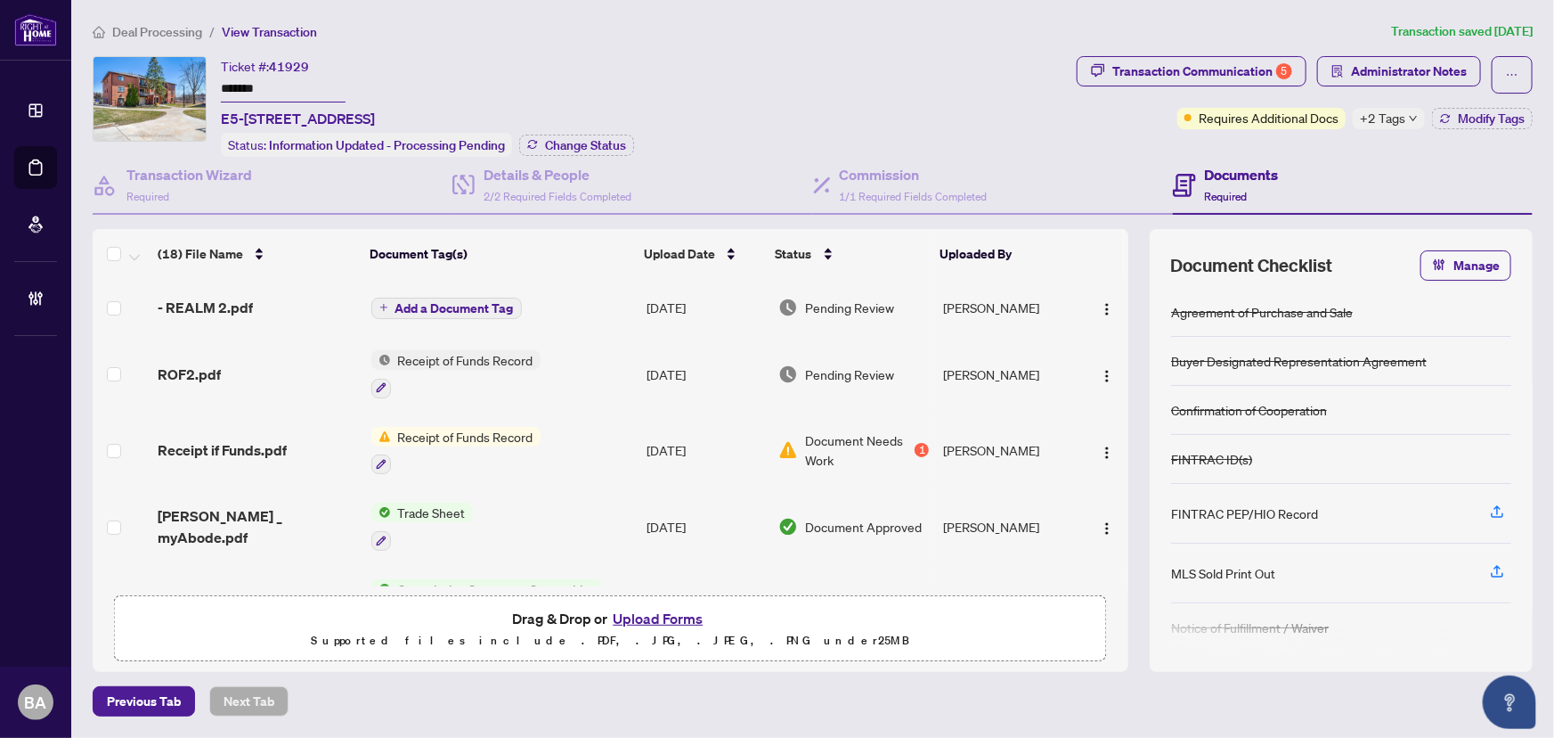
click at [203, 345] on td "ROF2.pdf" at bounding box center [257, 374] width 213 height 77
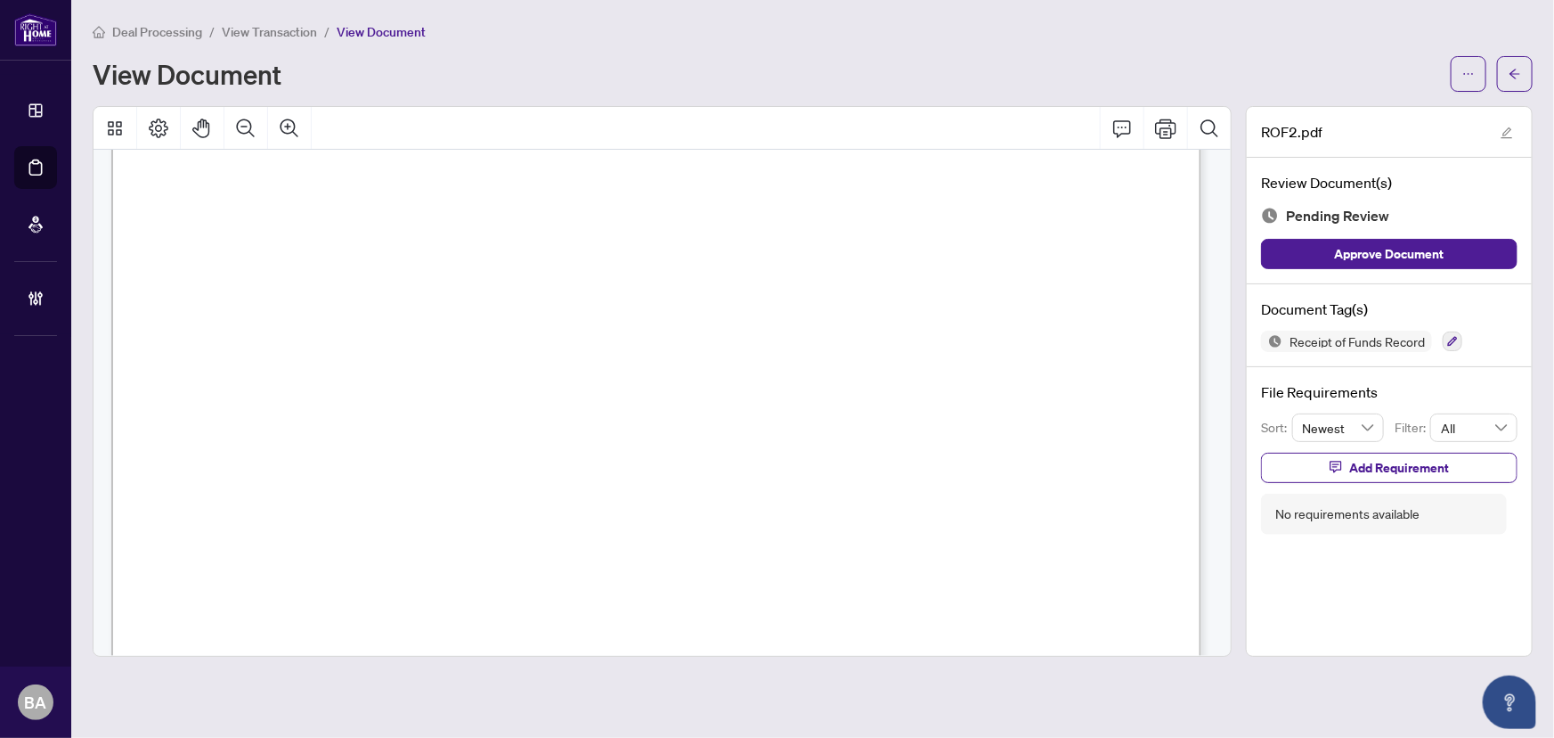
scroll to position [404, 0]
click at [216, 339] on span "4" at bounding box center [209, 335] width 12 height 16
click at [787, 229] on span "3251834013425000292" at bounding box center [774, 227] width 181 height 17
drag, startPoint x: 870, startPoint y: 226, endPoint x: 670, endPoint y: 230, distance: 200.5
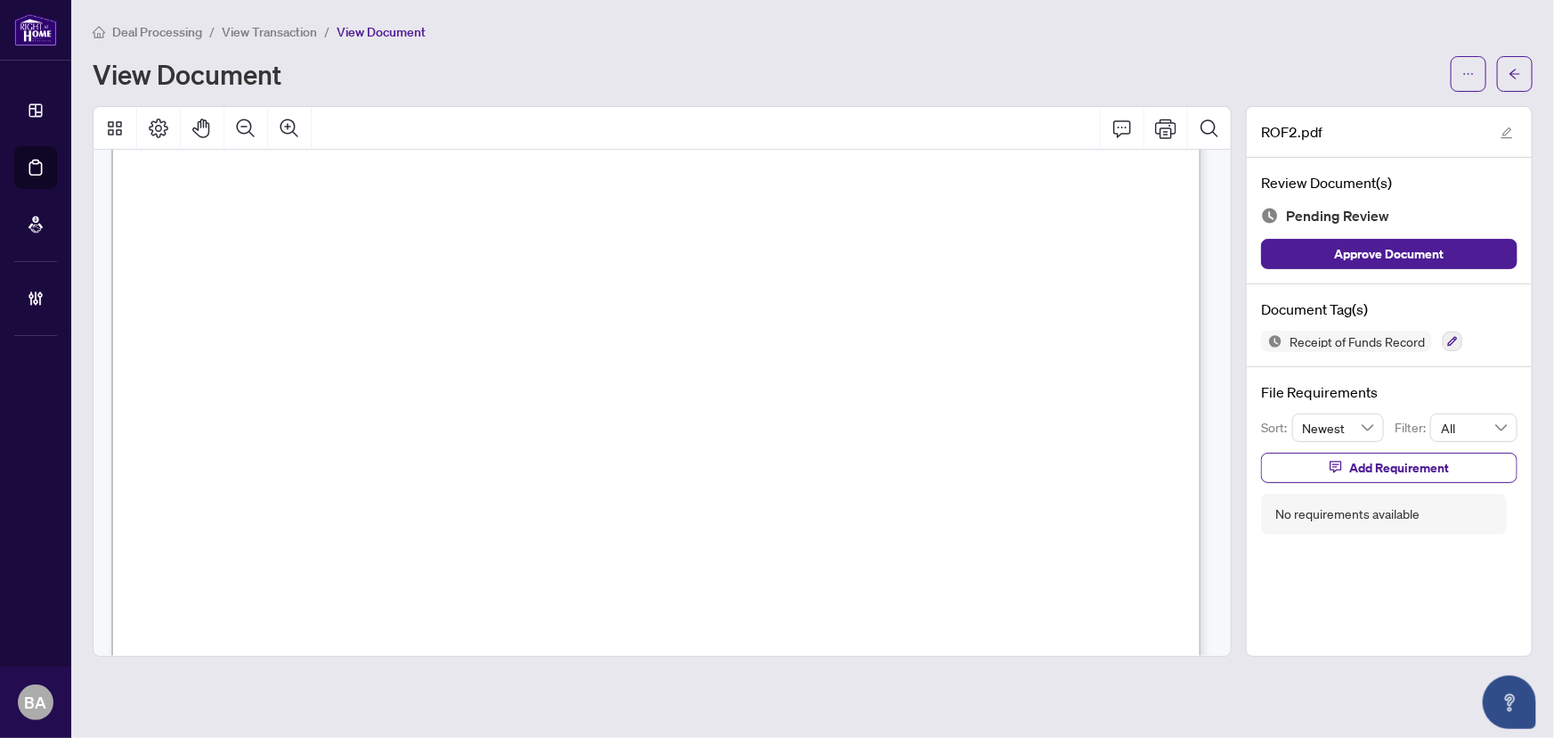
click at [699, 251] on span "C.2. If an account is affected* by the transaction complete this section for ea…" at bounding box center [502, 261] width 636 height 20
drag, startPoint x: 919, startPoint y: 232, endPoint x: 730, endPoint y: 249, distance: 189.7
drag, startPoint x: 743, startPoint y: 232, endPoint x: 761, endPoint y: 220, distance: 21.2
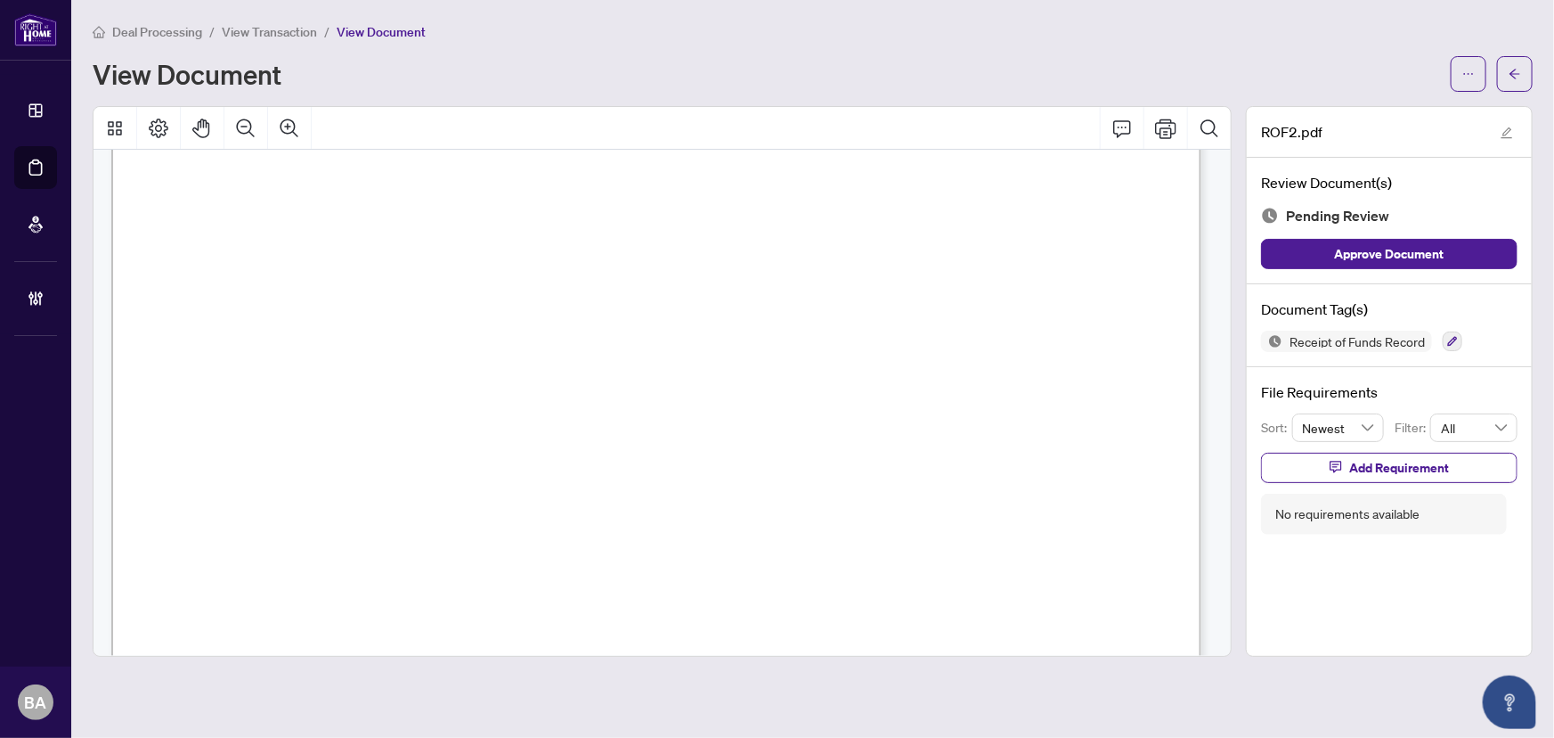
click at [744, 231] on span "3251834013425000292" at bounding box center [774, 227] width 181 height 17
click at [893, 203] on span "C.1. List any reference number(s) of the brokerage that received the Funds that…" at bounding box center [546, 213] width 724 height 20
click at [908, 203] on span "C.1. List any reference number(s) of the brokerage that received the Funds that…" at bounding box center [546, 213] width 724 height 20
drag, startPoint x: 573, startPoint y: 349, endPoint x: 549, endPoint y: 349, distance: 24.1
click at [547, 351] on span "[PHONE_NUMBER]" at bounding box center [468, 346] width 157 height 17
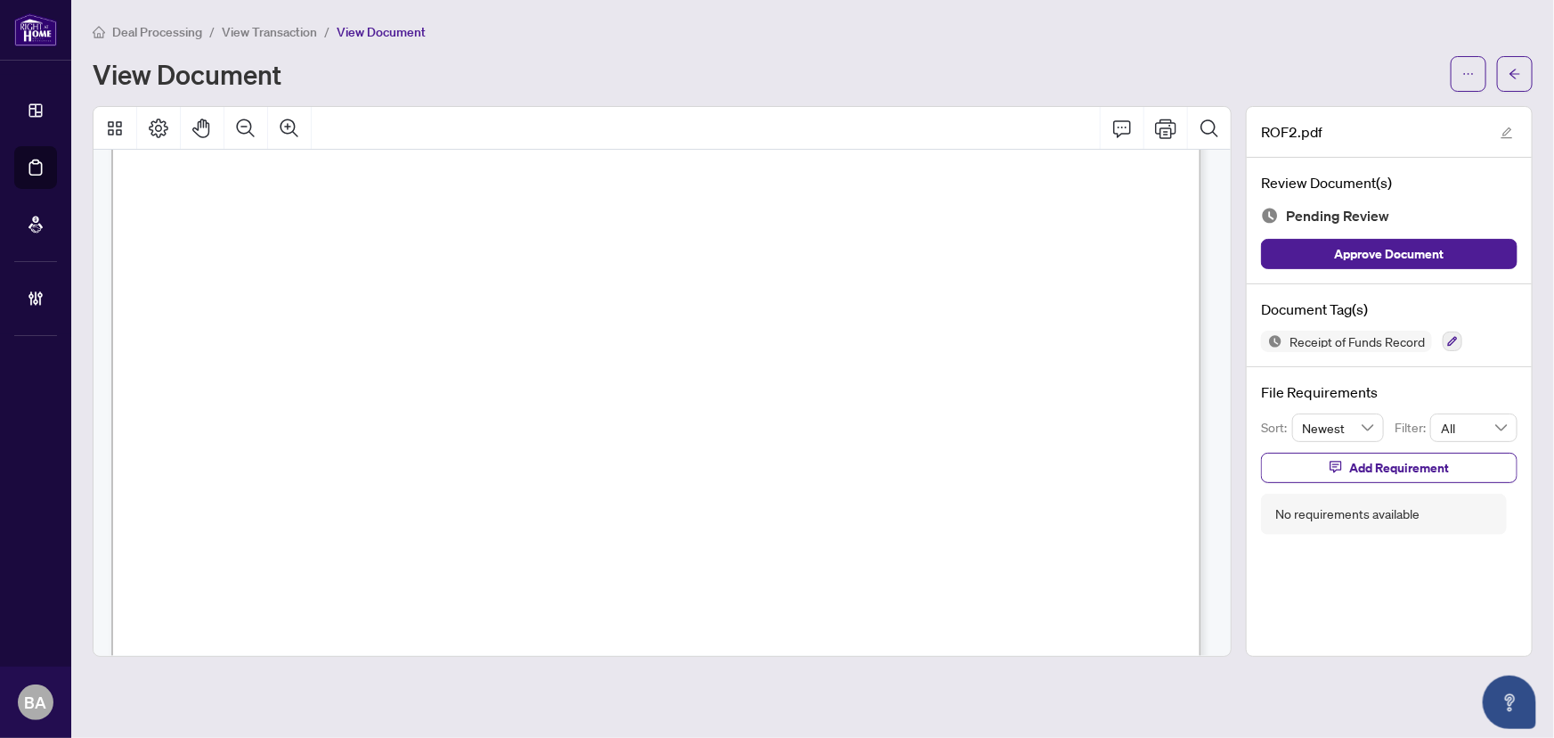
click at [546, 329] on span "**Add additional information for additional accounts, if necessary" at bounding box center [388, 323] width 409 height 16
drag, startPoint x: 819, startPoint y: 233, endPoint x: 836, endPoint y: 225, distance: 19.2
click at [836, 225] on span "3251834013425000292" at bounding box center [774, 227] width 181 height 17
click at [276, 25] on span "View Transaction" at bounding box center [269, 32] width 95 height 16
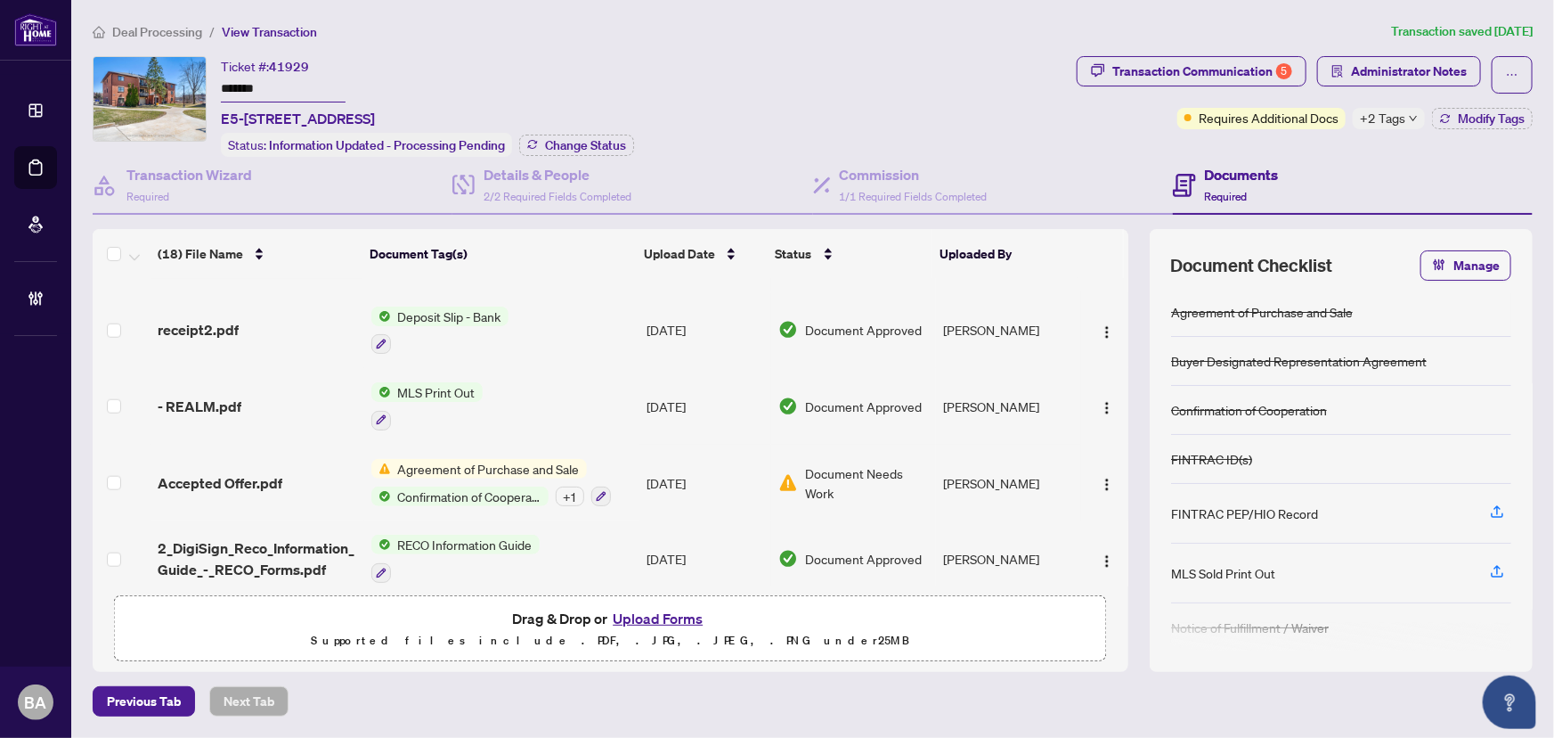
scroll to position [797, 0]
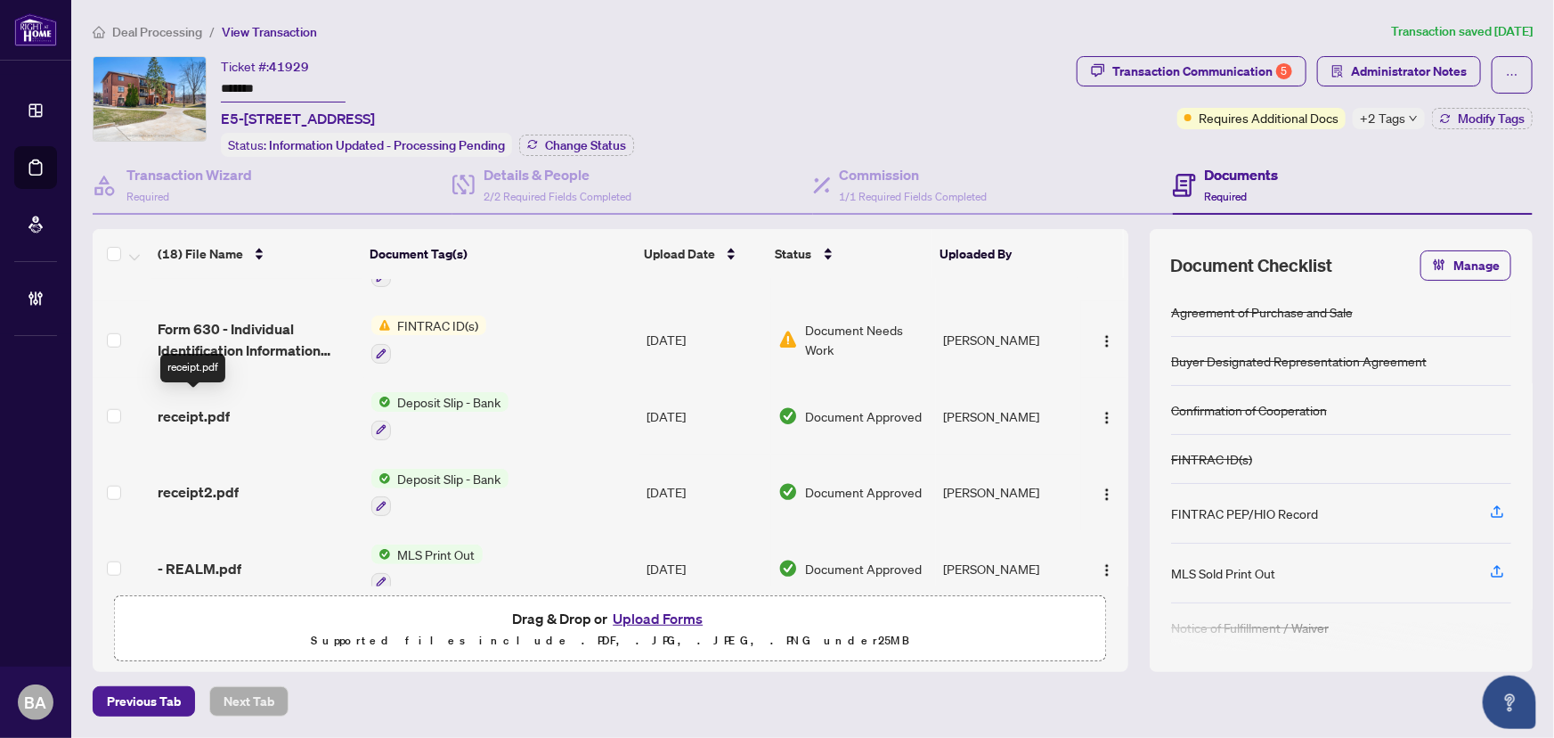
click at [203, 405] on span "receipt.pdf" at bounding box center [194, 415] width 72 height 21
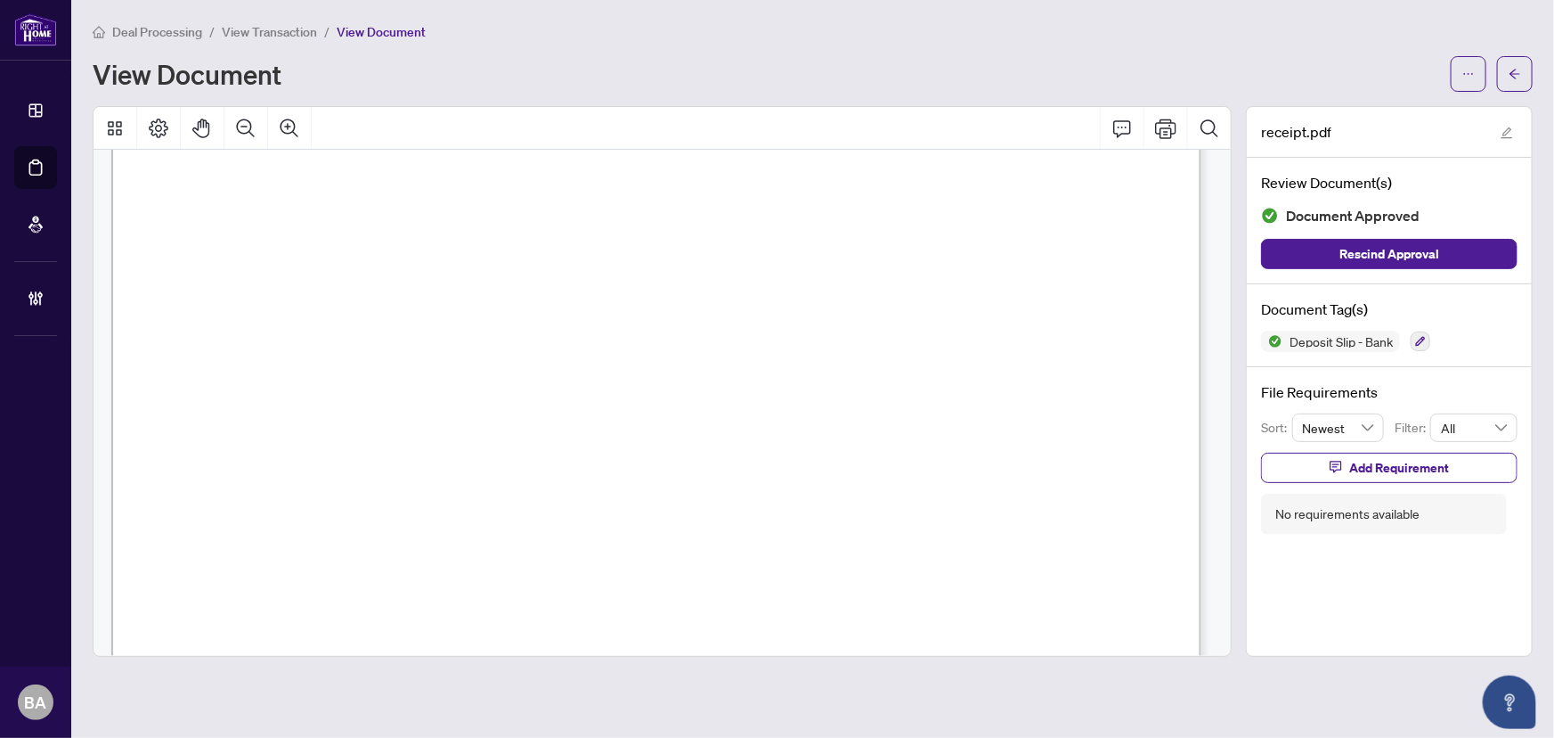
scroll to position [616, 0]
click at [274, 25] on span "View Transaction" at bounding box center [269, 32] width 95 height 16
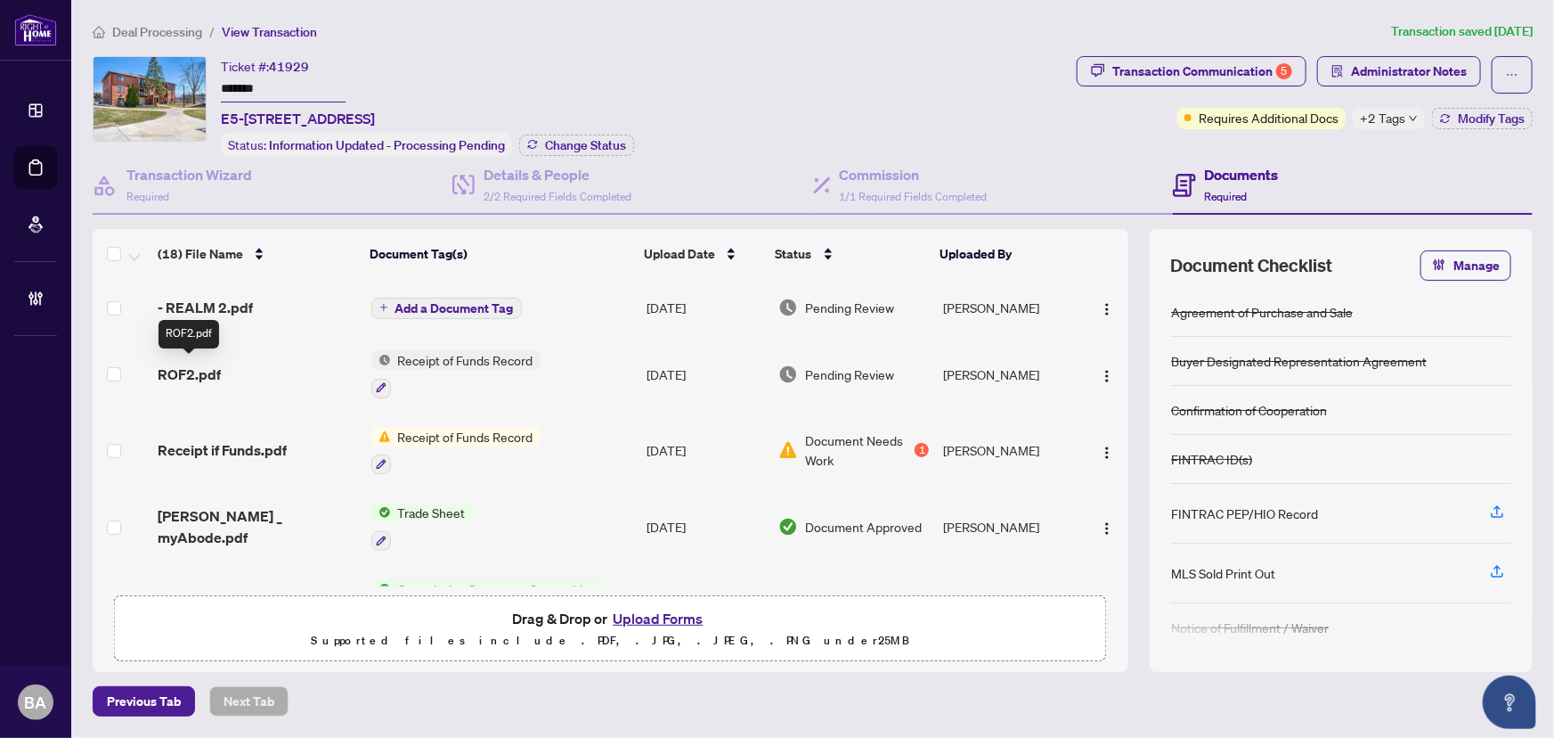
click at [206, 365] on span "ROF2.pdf" at bounding box center [189, 373] width 63 height 21
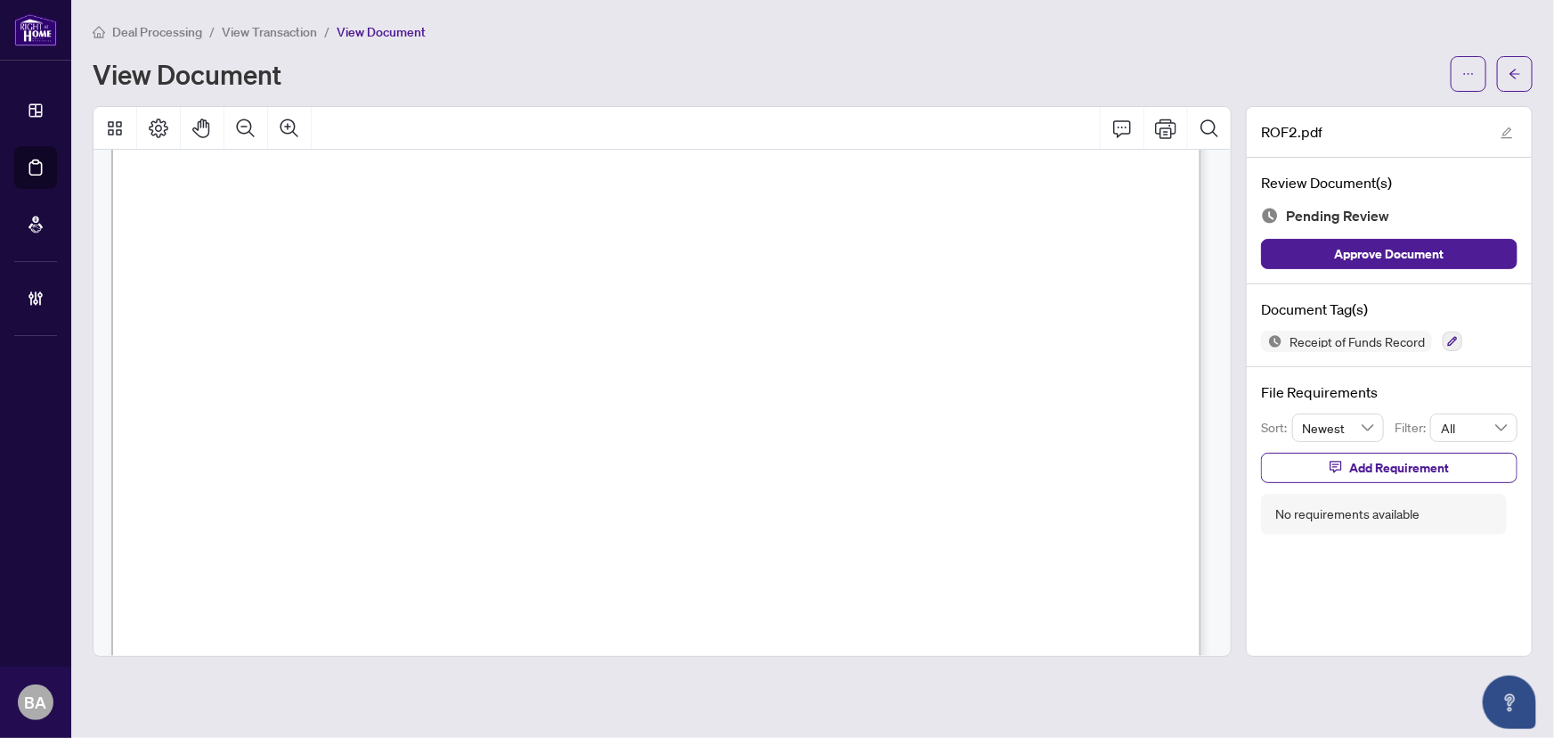
scroll to position [1538, 0]
drag, startPoint x: 895, startPoint y: 303, endPoint x: 836, endPoint y: 312, distance: 60.3
click at [836, 312] on span "3251834013425000292" at bounding box center [774, 308] width 181 height 17
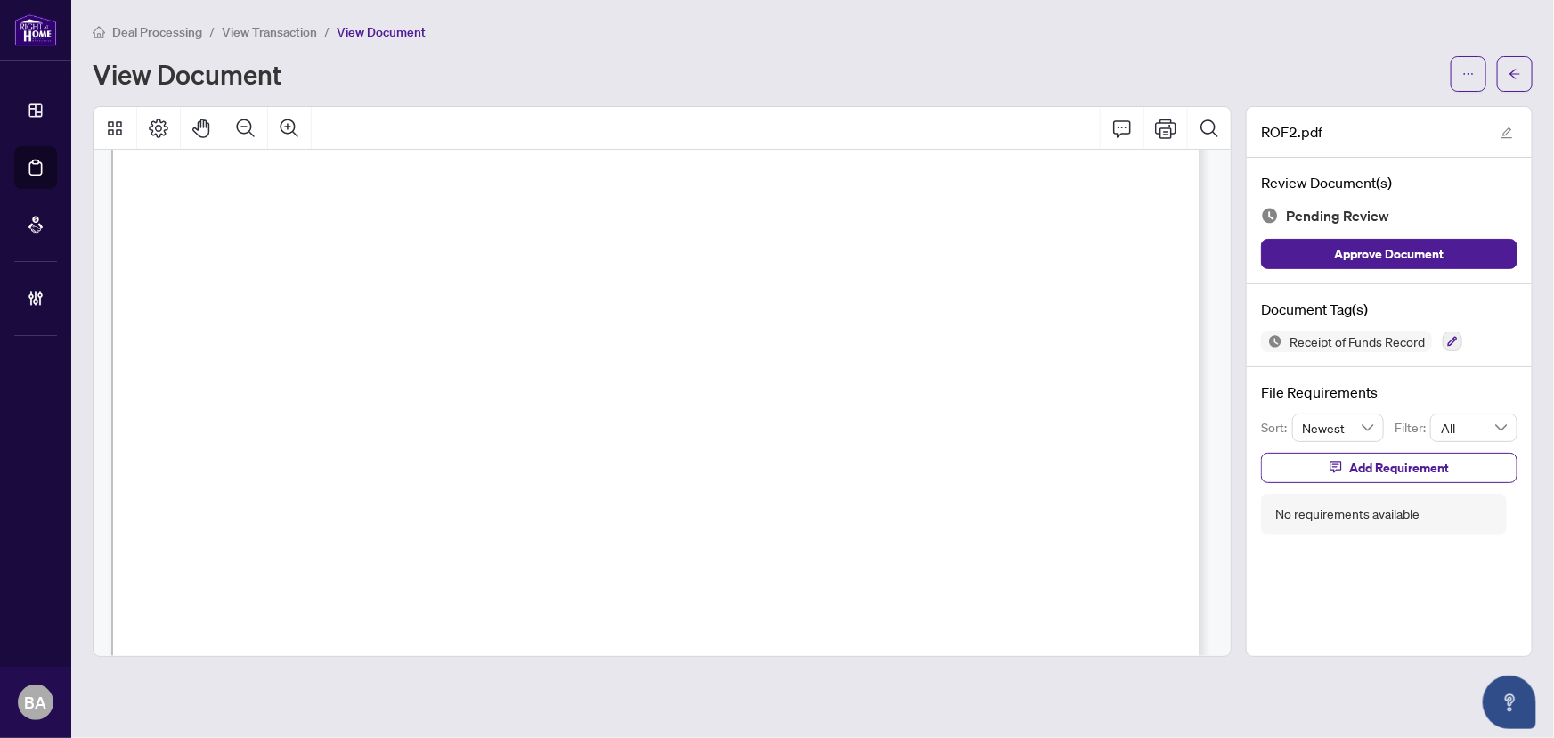
click at [363, 250] on span "1. Full legal name of individual:" at bounding box center [274, 250] width 180 height 19
drag, startPoint x: 856, startPoint y: 308, endPoint x: 819, endPoint y: 306, distance: 37.5
click at [822, 306] on span "3251834013425000292" at bounding box center [774, 308] width 181 height 17
drag, startPoint x: 175, startPoint y: 288, endPoint x: 196, endPoint y: 291, distance: 21.7
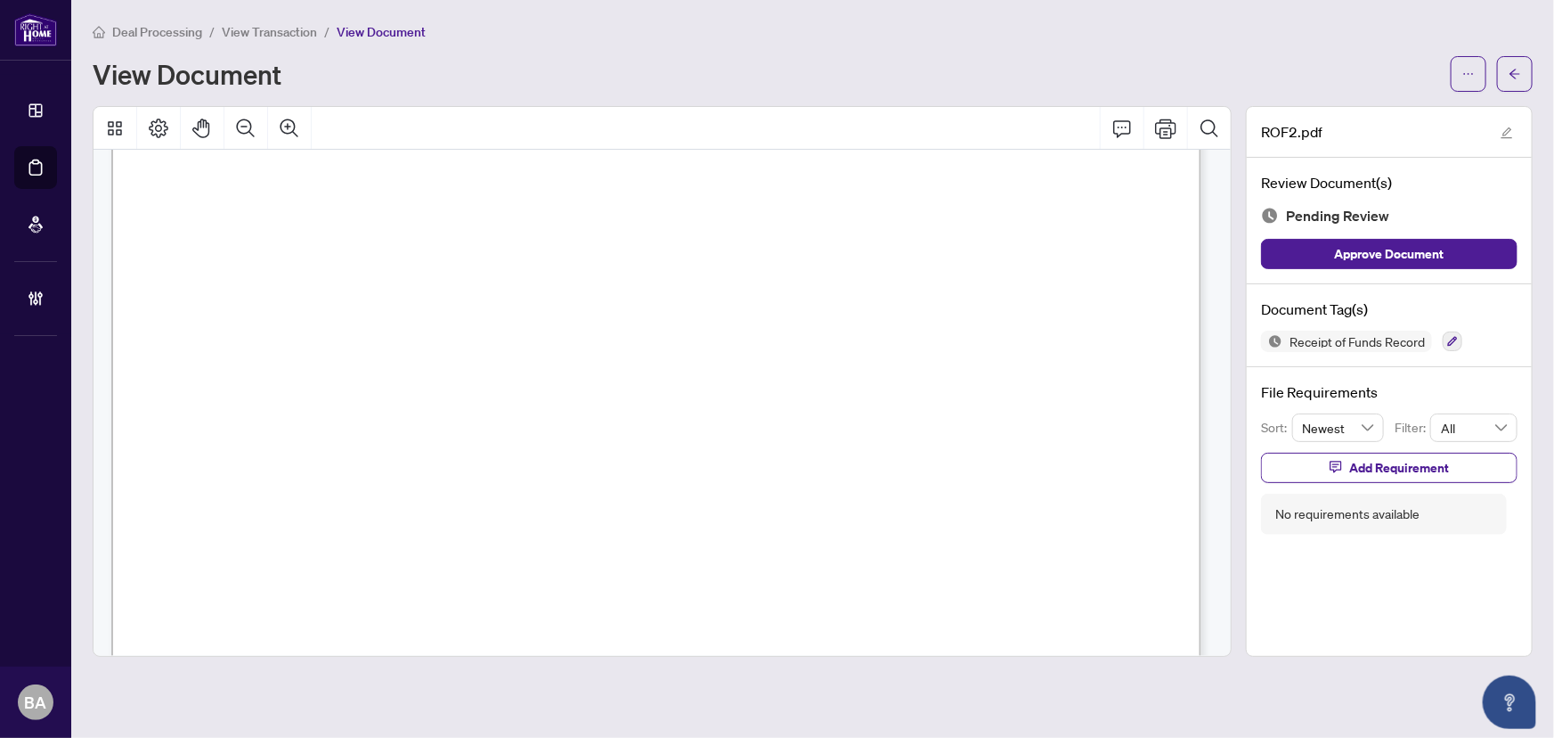
click at [351, 293] on span "C.1. List any reference number(s) of the brokerage that received the Funds that…" at bounding box center [546, 294] width 724 height 20
click at [391, 305] on span "transaction and that functions as an account for the Funds:" at bounding box center [368, 315] width 371 height 20
drag, startPoint x: 576, startPoint y: 330, endPoint x: 662, endPoint y: 330, distance: 85.5
click at [659, 76] on p "Receipt of Funds Record Form 635 for use in the Province of Ontario Receipt of …" at bounding box center [1201, 76] width 2180 height 0
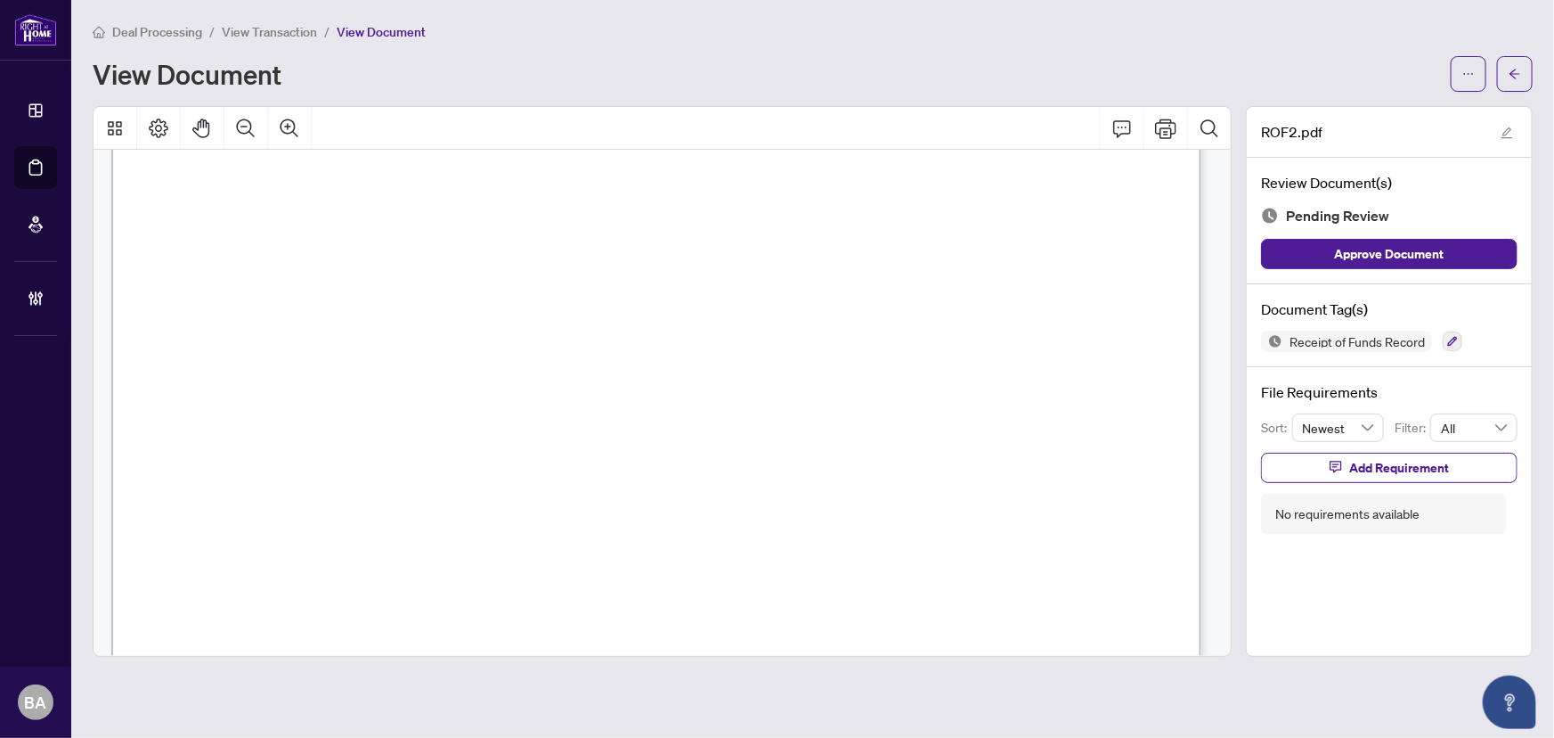
click at [553, 320] on span "transaction and that functions as an account for the Funds:" at bounding box center [368, 315] width 371 height 20
drag, startPoint x: 339, startPoint y: 311, endPoint x: 531, endPoint y: 333, distance: 193.7
click at [531, 76] on p "Receipt of Funds Record Form 635 for use in the Province of Ontario Receipt of …" at bounding box center [1201, 76] width 2180 height 0
click at [543, 332] on span "C.2. If an account is affected* by the transaction complete this section for ea…" at bounding box center [502, 342] width 636 height 20
drag, startPoint x: 677, startPoint y: 302, endPoint x: 693, endPoint y: 304, distance: 16.1
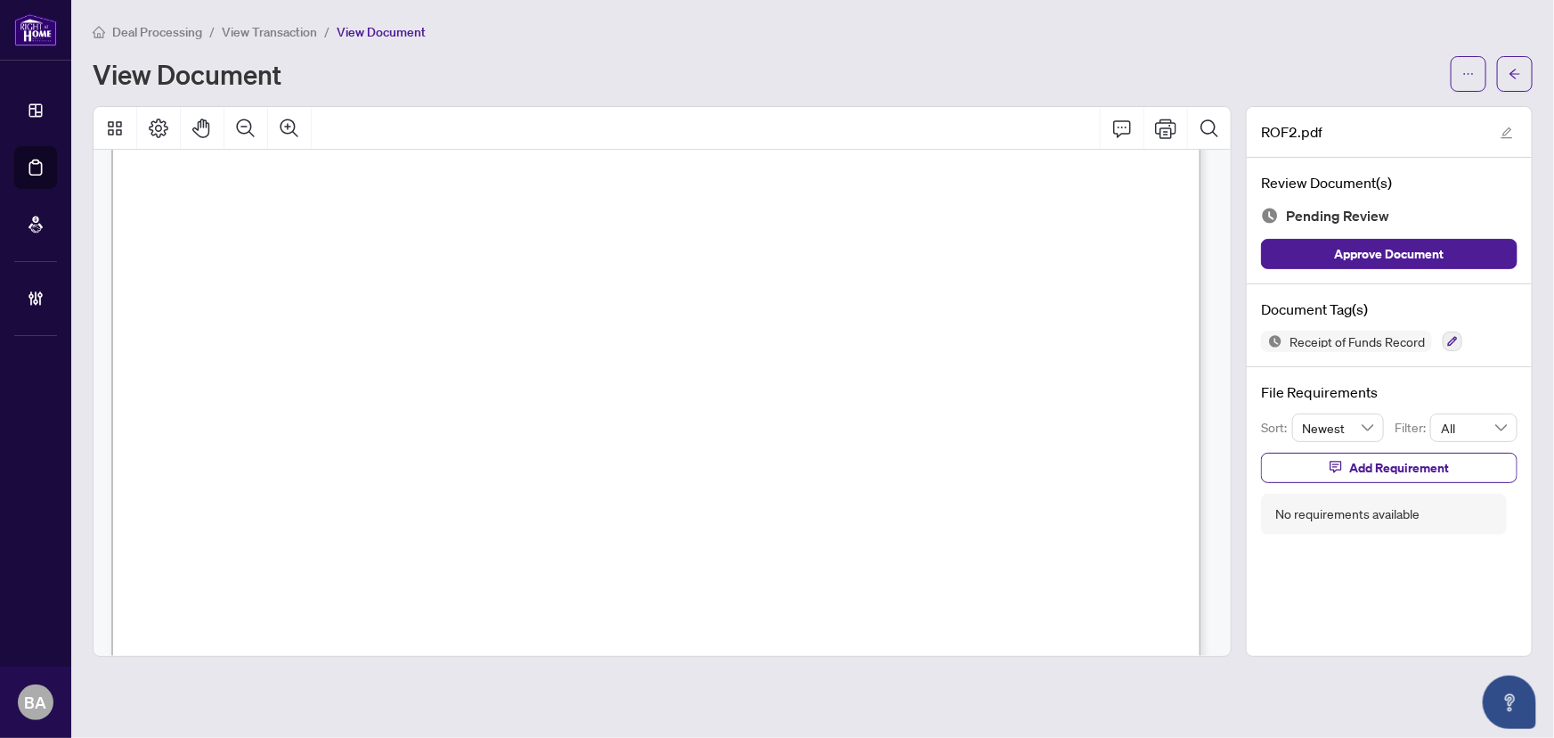
click at [553, 305] on span "transaction and that functions as an account for the Funds:" at bounding box center [368, 315] width 371 height 20
drag, startPoint x: 688, startPoint y: 304, endPoint x: 863, endPoint y: 308, distance: 175.5
click at [863, 308] on span "3251834013425000292" at bounding box center [774, 308] width 181 height 17
click at [553, 305] on span "transaction and that functions as an account for the Funds:" at bounding box center [368, 315] width 371 height 20
drag, startPoint x: 668, startPoint y: 304, endPoint x: 872, endPoint y: 314, distance: 204.3
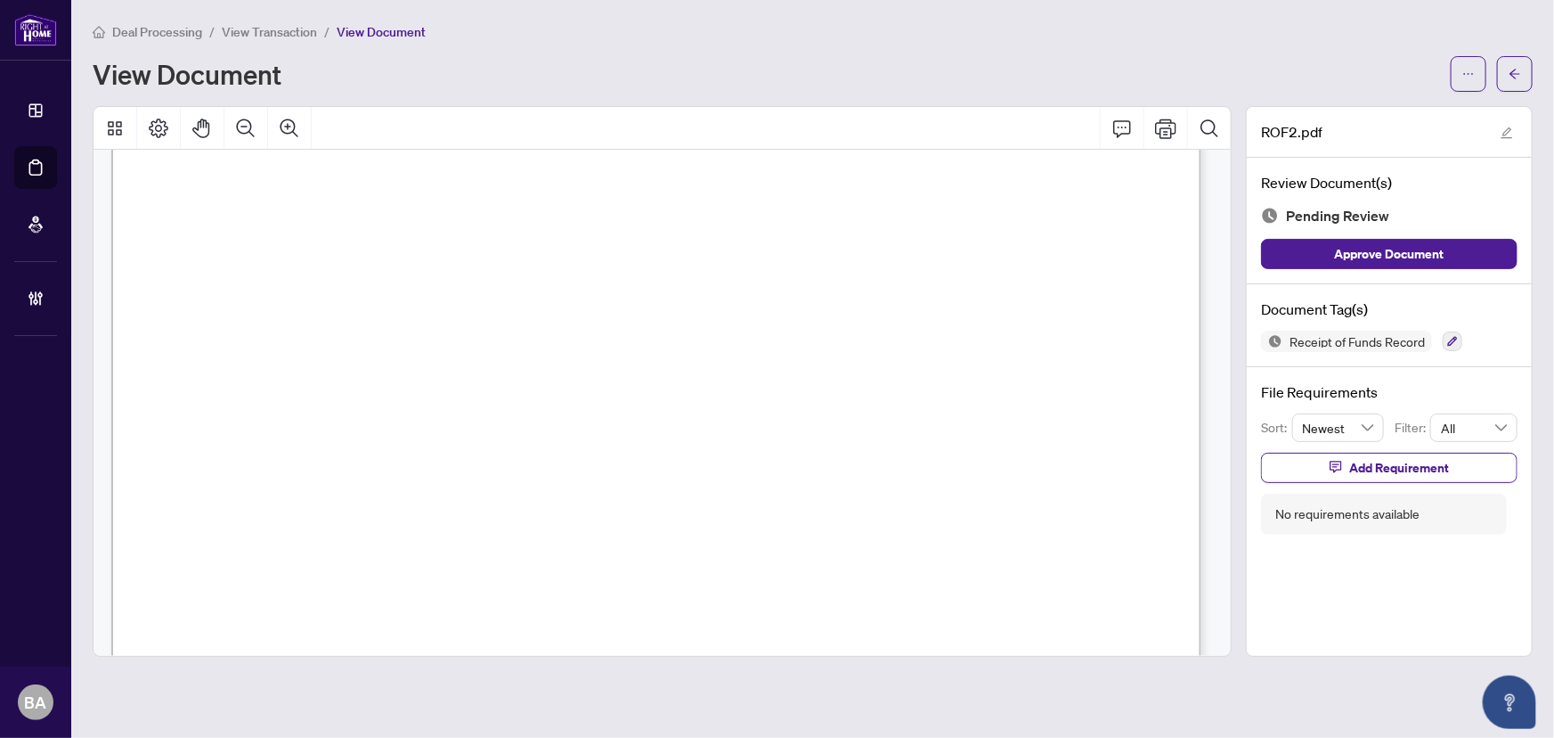
click at [876, 76] on p "Receipt of Funds Record Form 635 for use in the Province of Ontario Receipt of …" at bounding box center [1201, 76] width 2180 height 0
click at [865, 314] on span "3251834013425000292" at bounding box center [774, 308] width 181 height 17
click at [381, 407] on span "**Add additional information for additional accounts, if necessary" at bounding box center [388, 404] width 409 height 16
click at [374, 426] on span "Account 1: Number of account: . . . . . . . . . . . . . . . . . . . . . . . . .…" at bounding box center [435, 434] width 504 height 16
drag, startPoint x: 245, startPoint y: 340, endPoint x: 243, endPoint y: 352, distance: 11.7
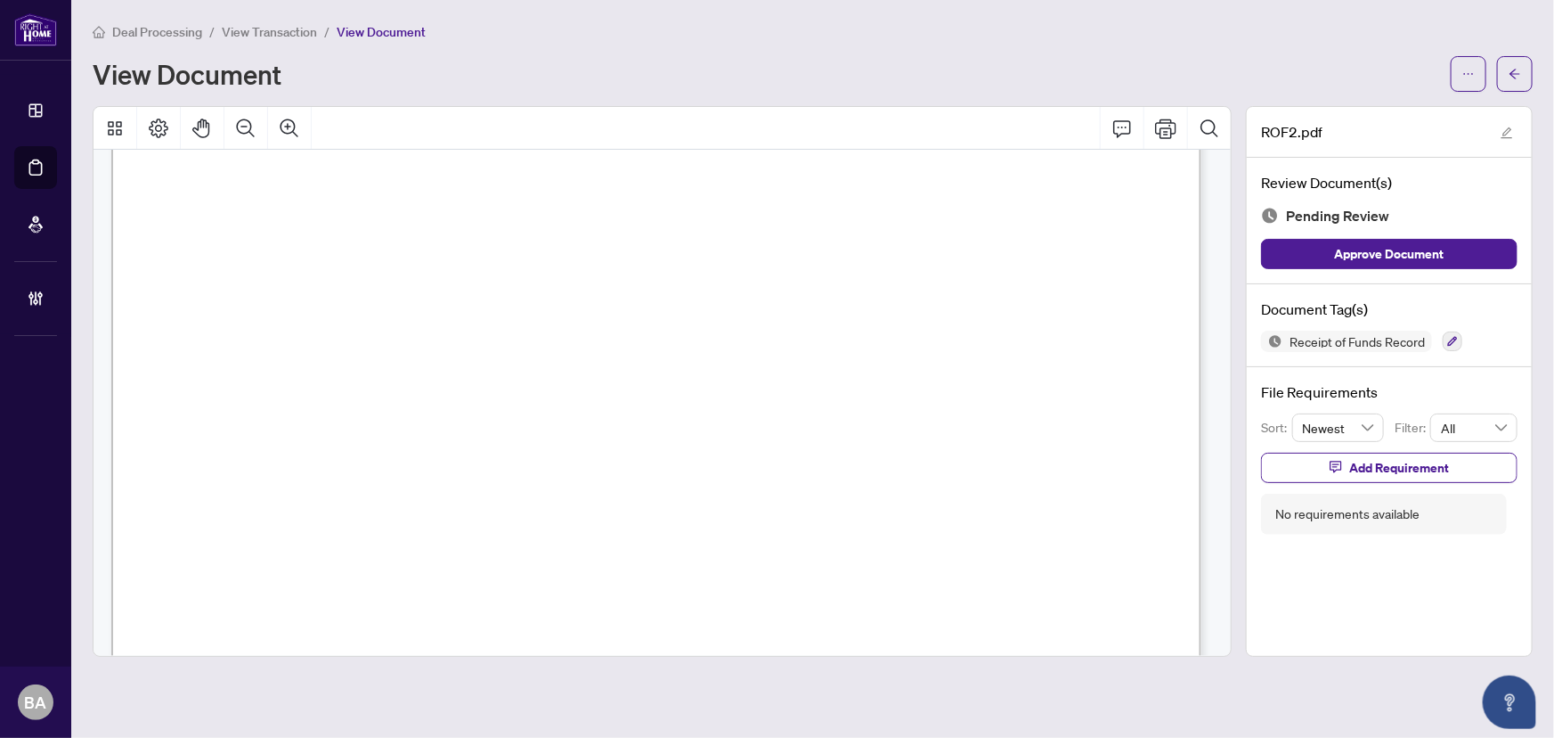
click at [245, 342] on span "C.2. If an account is affected* by the transaction complete this section for ea…" at bounding box center [502, 342] width 636 height 20
click at [224, 446] on span "Type of account:" at bounding box center [234, 454] width 103 height 16
drag, startPoint x: 250, startPoint y: 433, endPoint x: 379, endPoint y: 453, distance: 130.8
click at [301, 76] on p "Receipt of Funds Record Form 635 for use in the Province of Ontario Receipt of …" at bounding box center [1201, 76] width 2180 height 0
click at [601, 446] on span "Other, explain: . . . . . . . . . . . . . . . . . . . . . . . . . . . . . . . .…" at bounding box center [820, 454] width 585 height 16
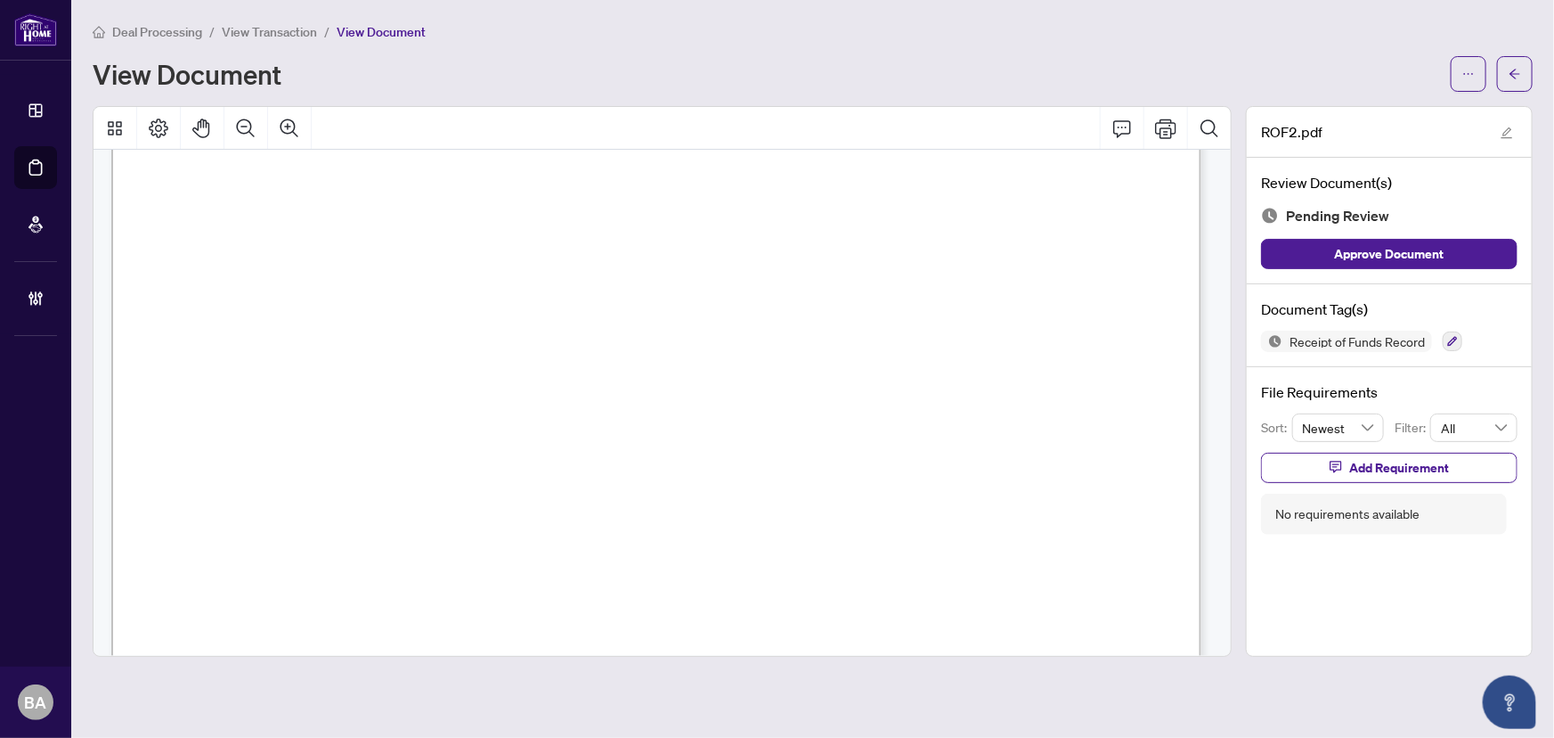
click at [280, 40] on li "View Transaction" at bounding box center [269, 31] width 95 height 20
click at [303, 36] on span "View Transaction" at bounding box center [269, 32] width 95 height 16
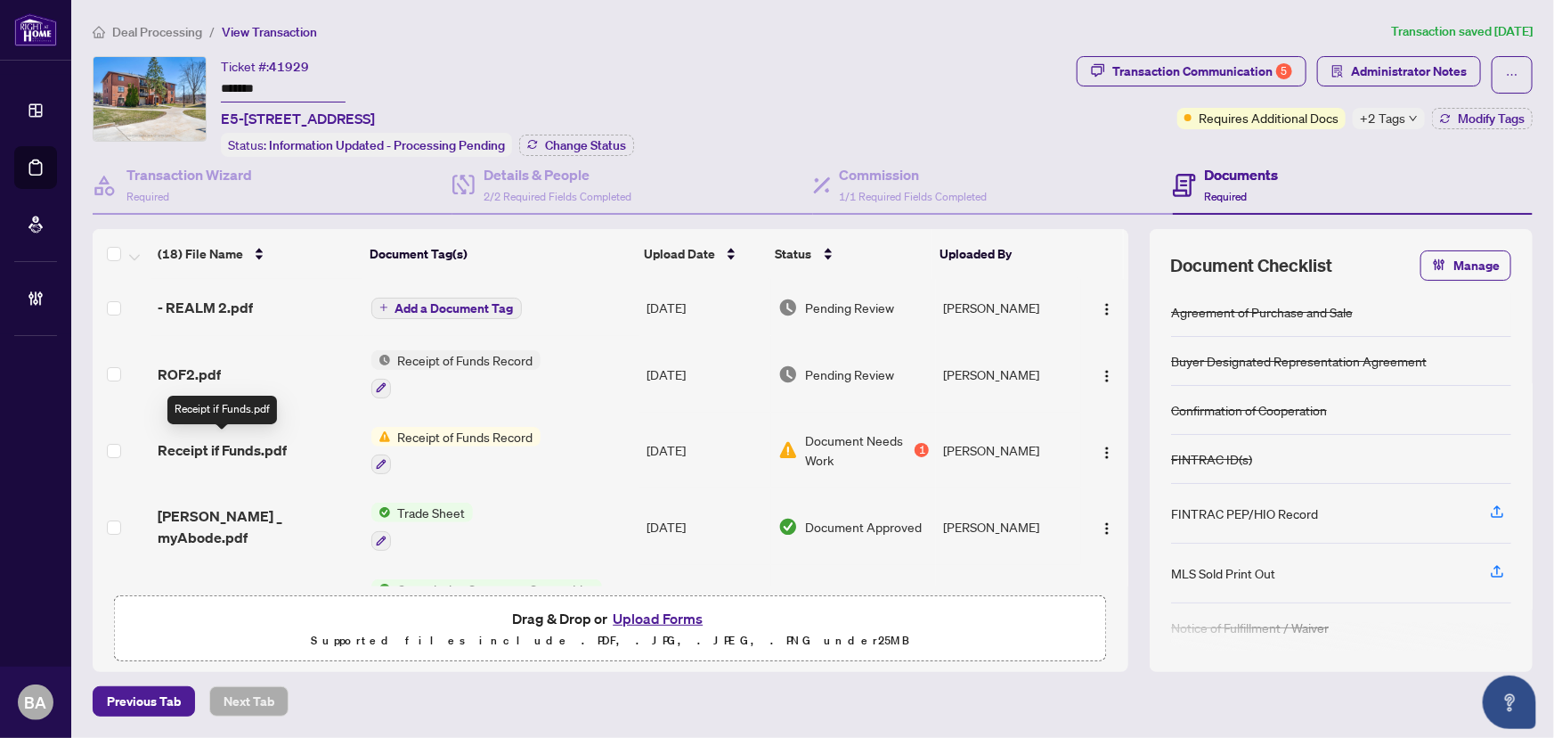
click at [242, 441] on span "Receipt if Funds.pdf" at bounding box center [222, 449] width 129 height 21
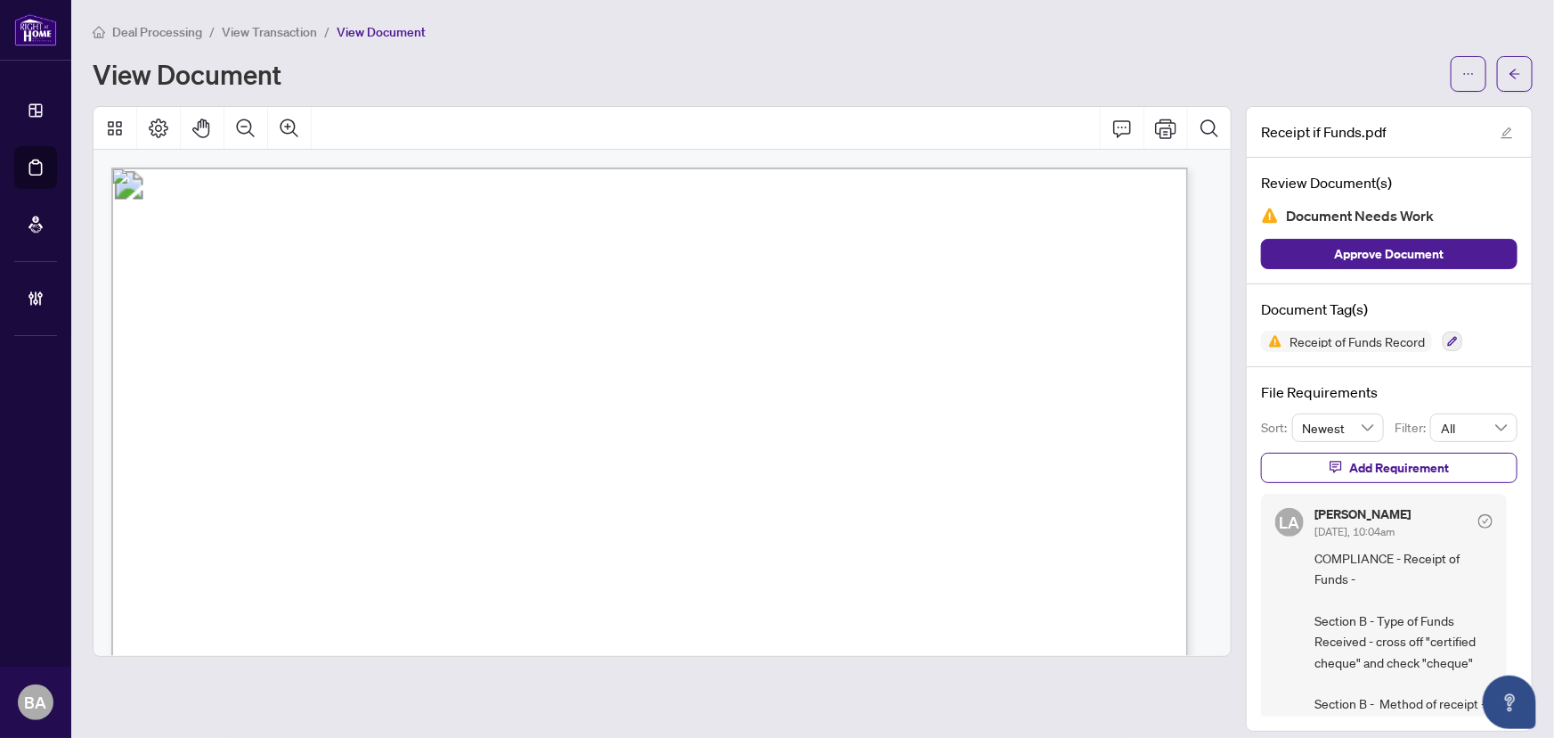
click at [249, 24] on span "View Transaction" at bounding box center [269, 32] width 95 height 16
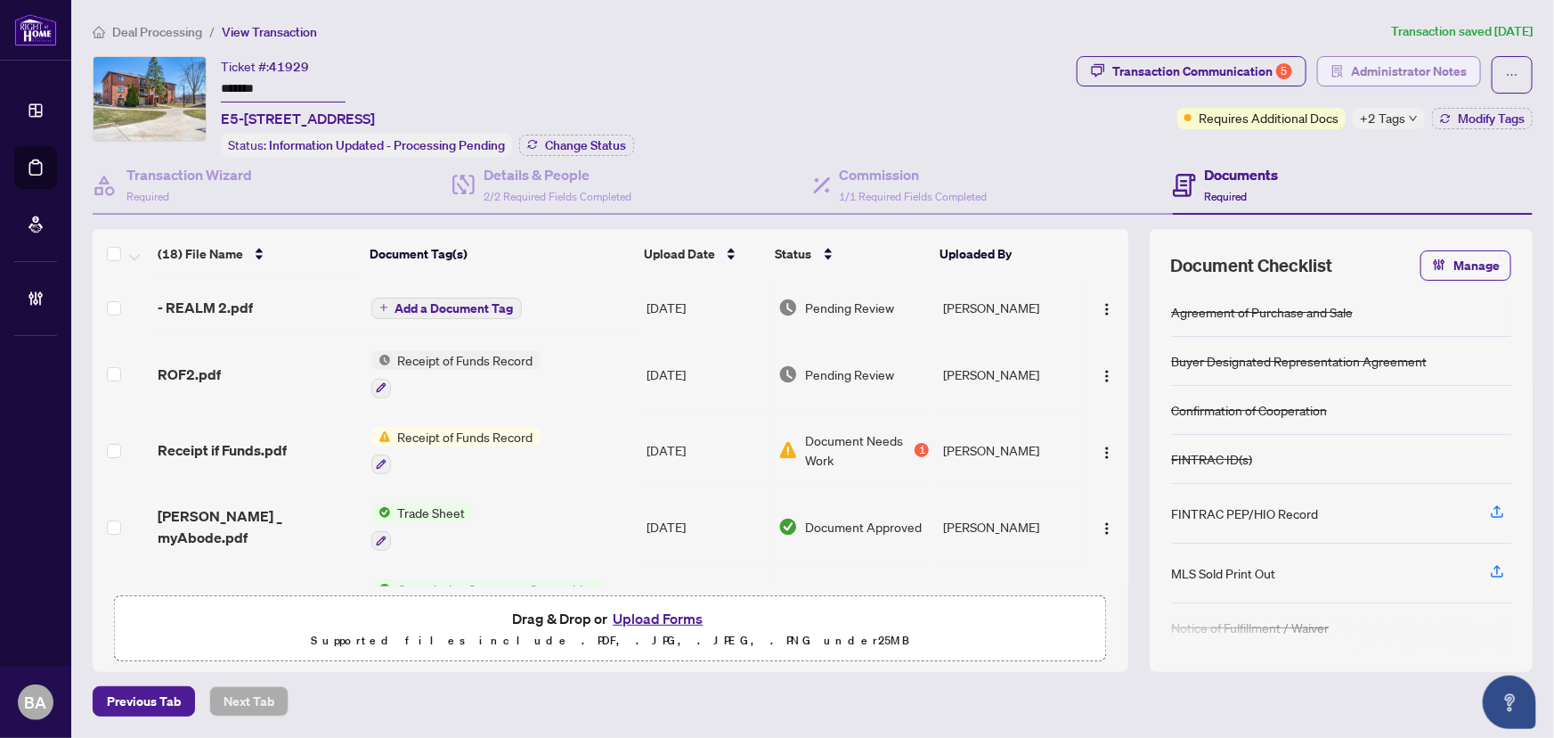
click at [1393, 78] on span "Administrator Notes" at bounding box center [1409, 71] width 116 height 29
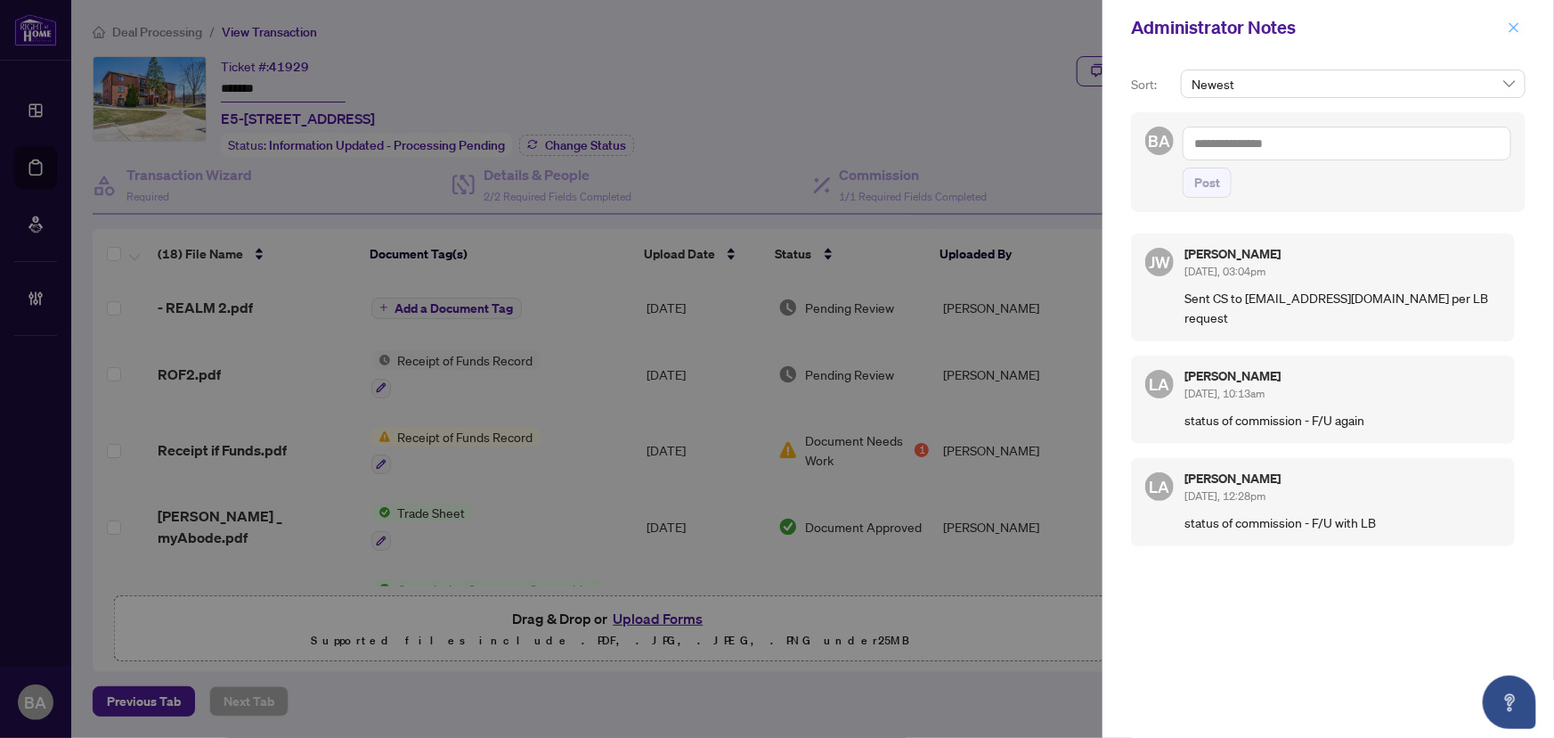
click at [1510, 26] on icon "close" at bounding box center [1514, 27] width 12 height 12
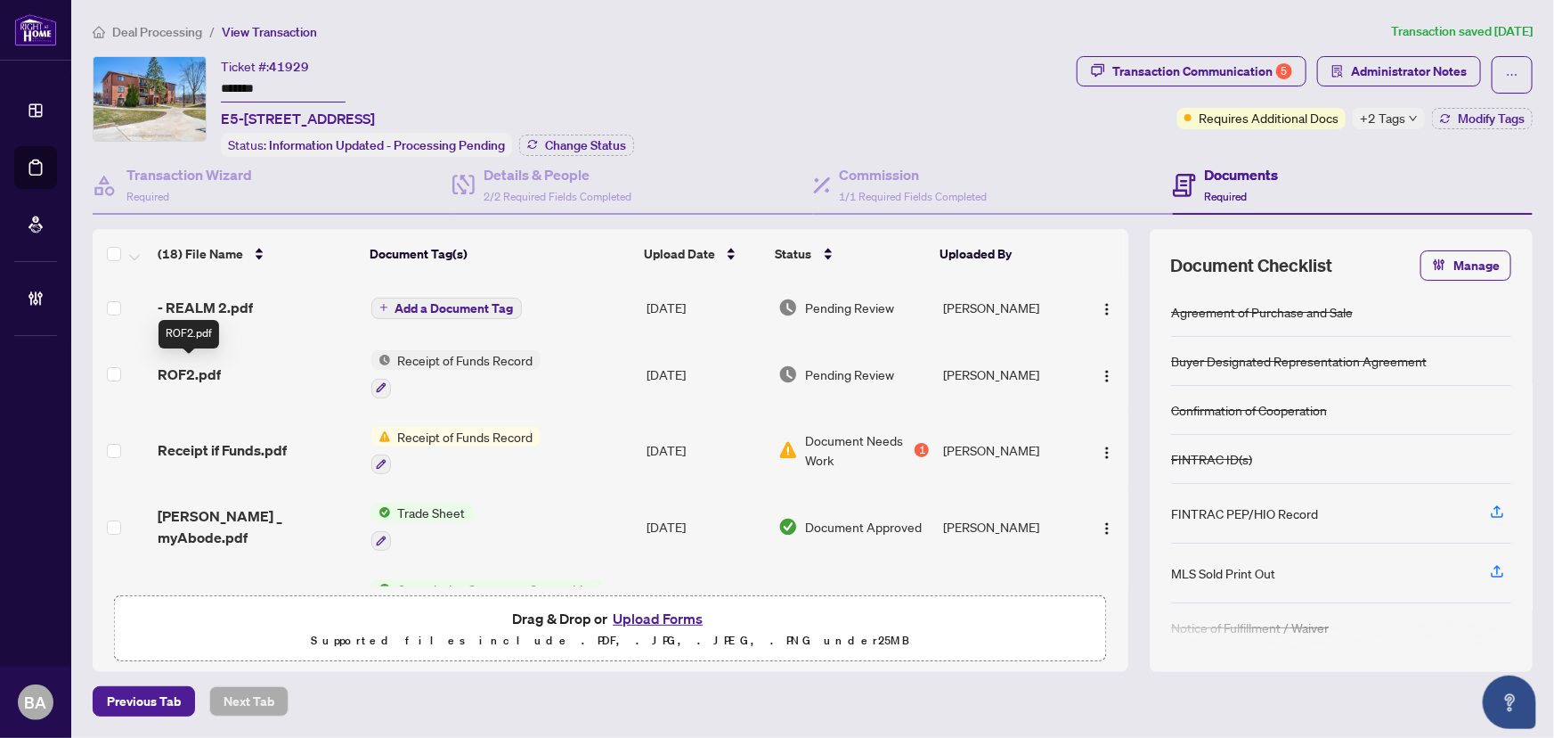
click at [205, 364] on span "ROF2.pdf" at bounding box center [189, 373] width 63 height 21
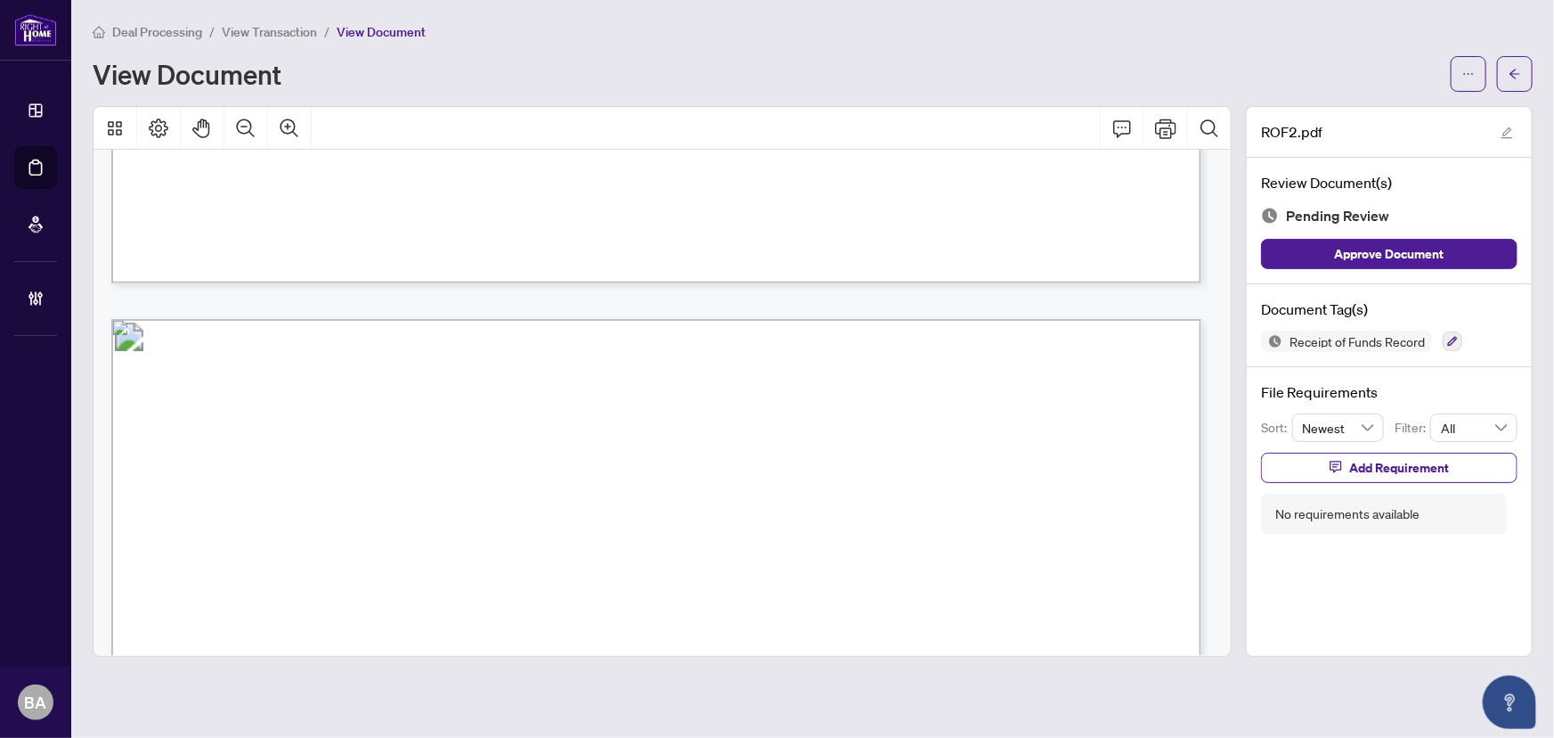
scroll to position [1620, 0]
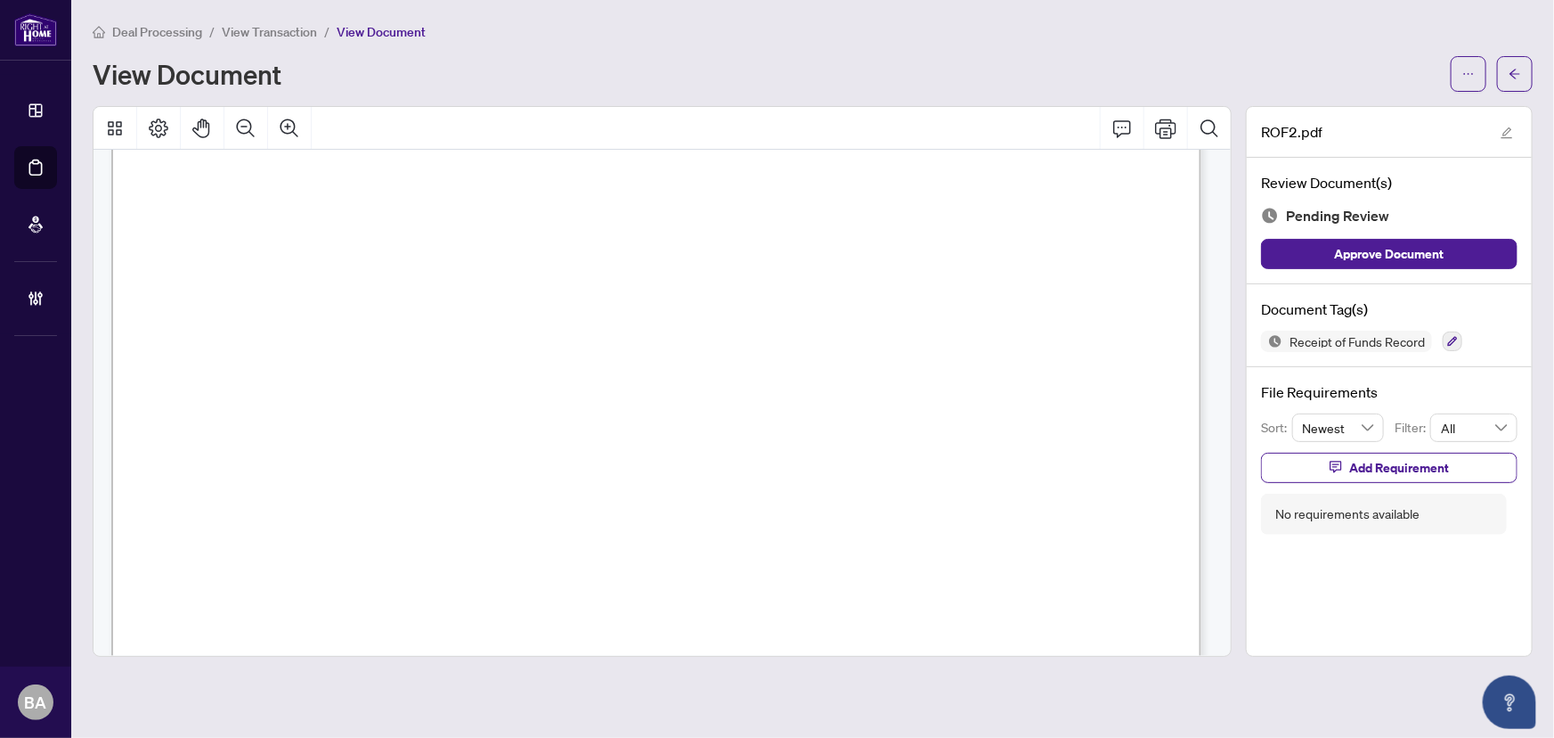
click at [292, 36] on span "View Transaction" at bounding box center [269, 32] width 95 height 16
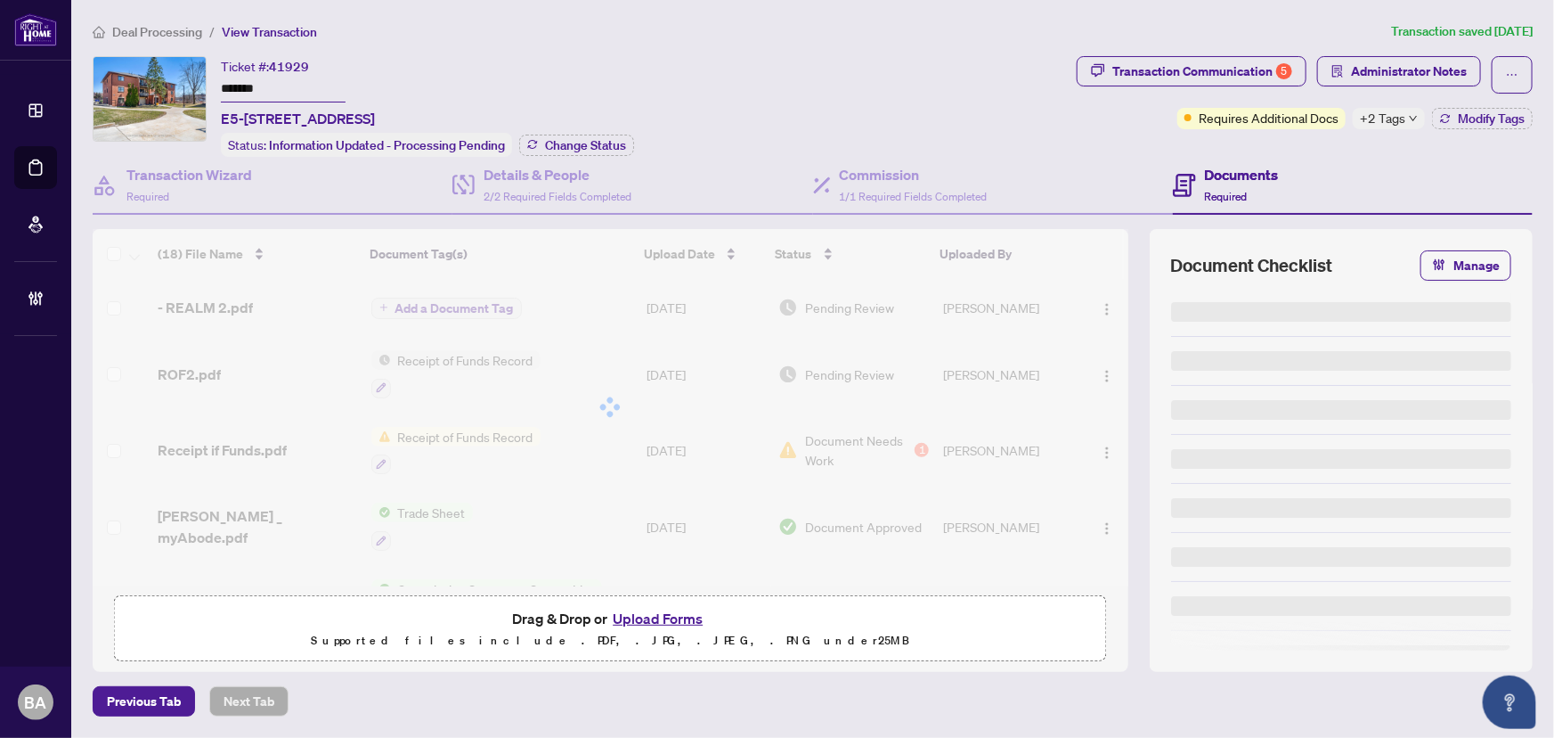
click at [169, 26] on span "Deal Processing" at bounding box center [157, 32] width 90 height 16
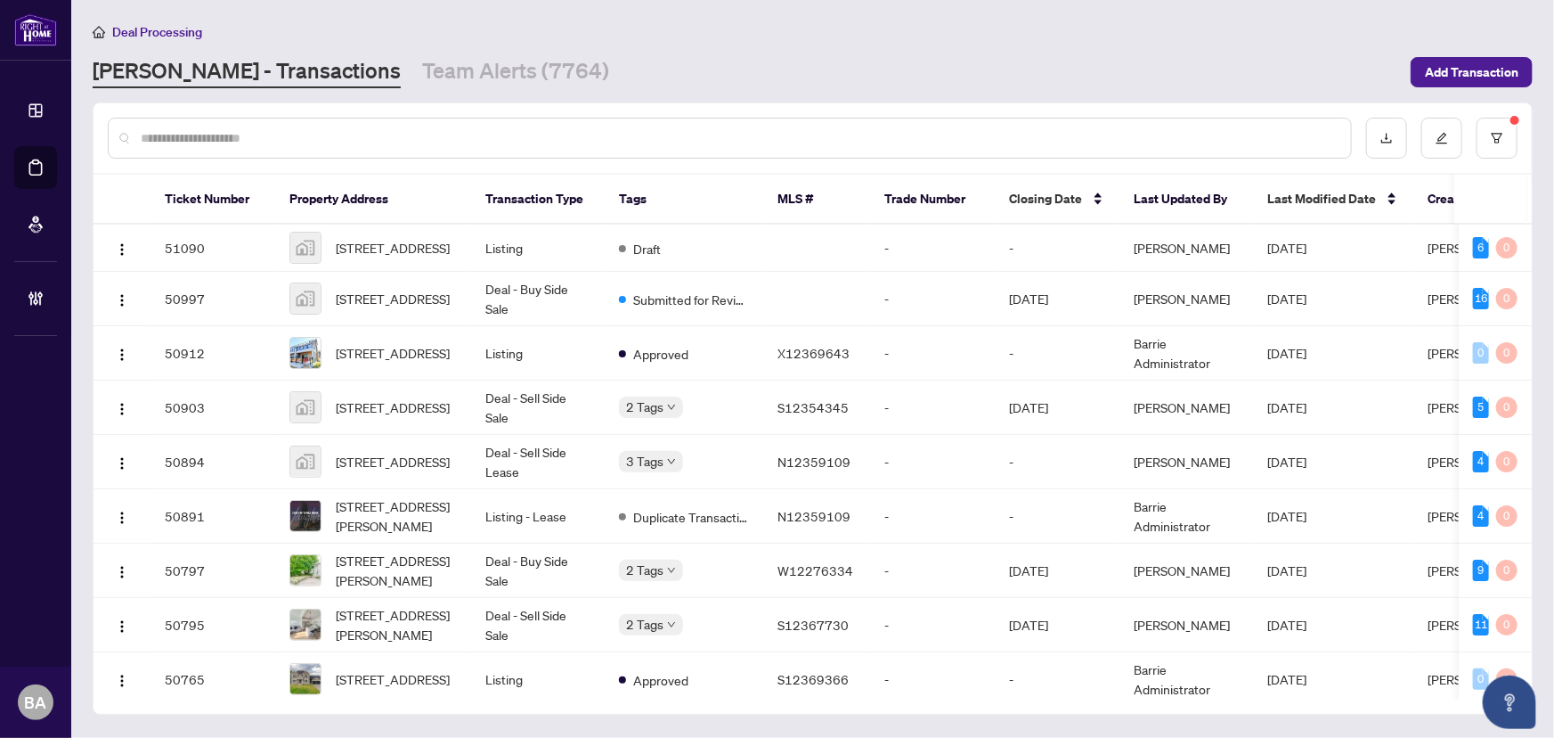
click at [584, 142] on input "text" at bounding box center [739, 138] width 1196 height 20
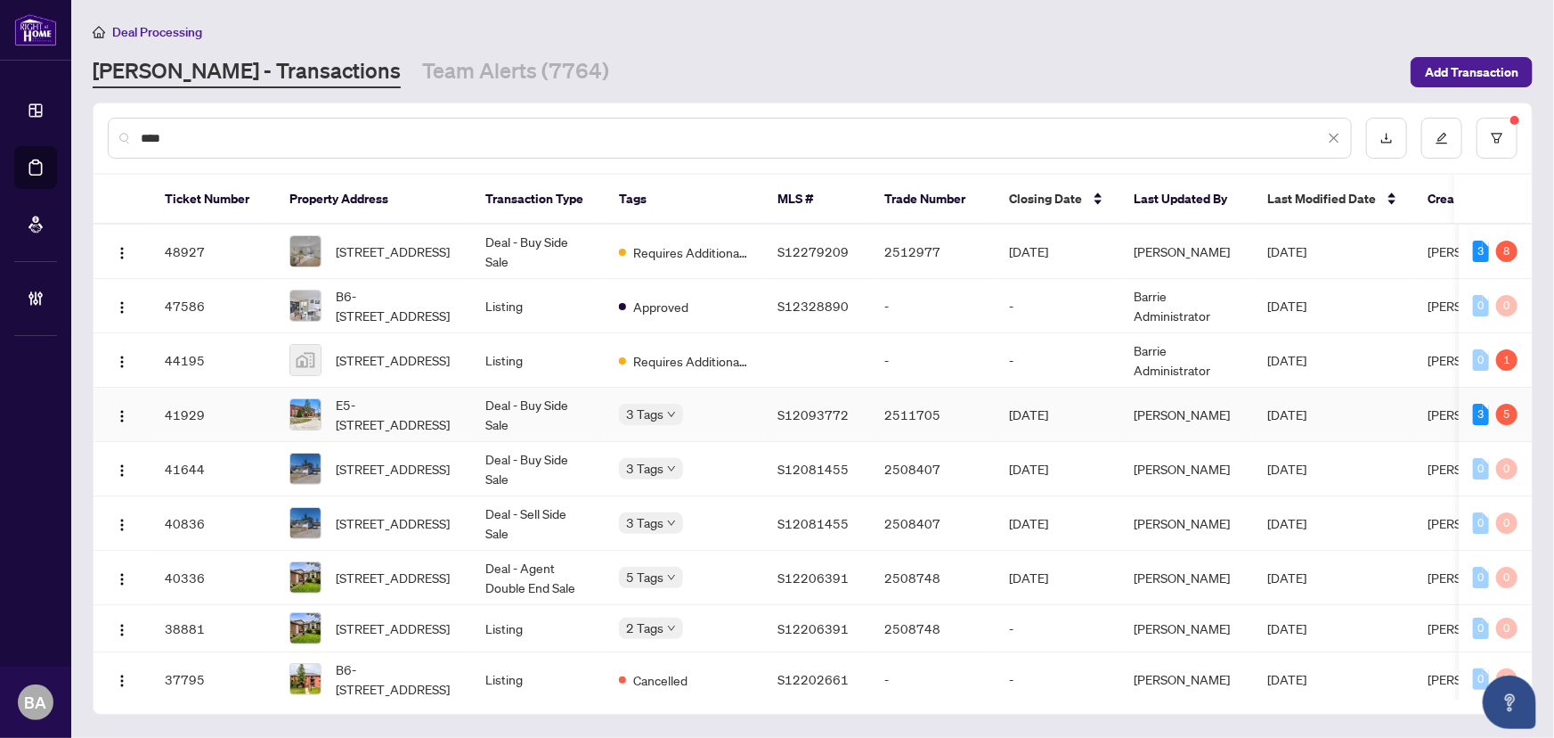
type input "****"
click at [401, 416] on span "E5-[STREET_ADDRESS]" at bounding box center [396, 414] width 121 height 39
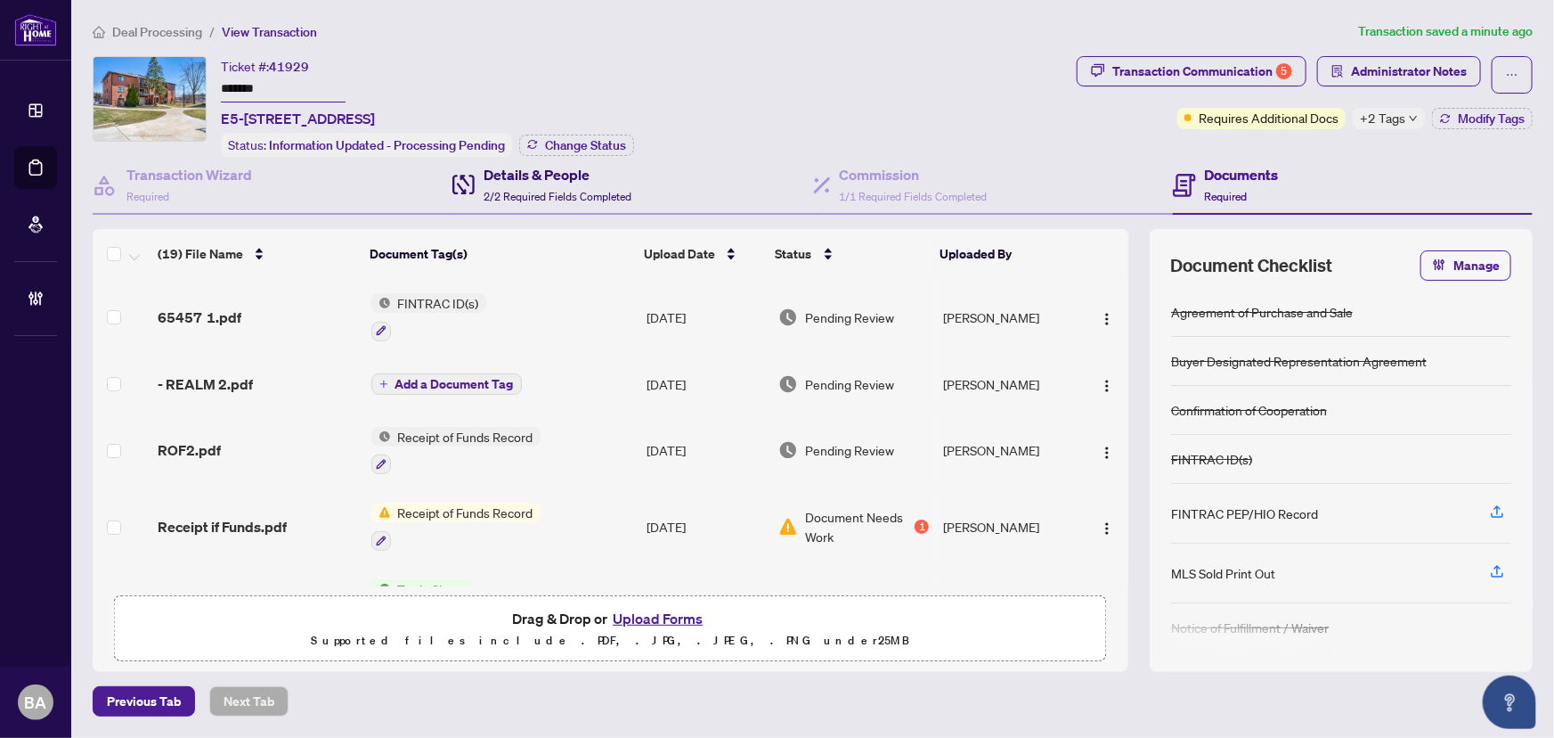
click at [543, 177] on h4 "Details & People" at bounding box center [558, 174] width 148 height 21
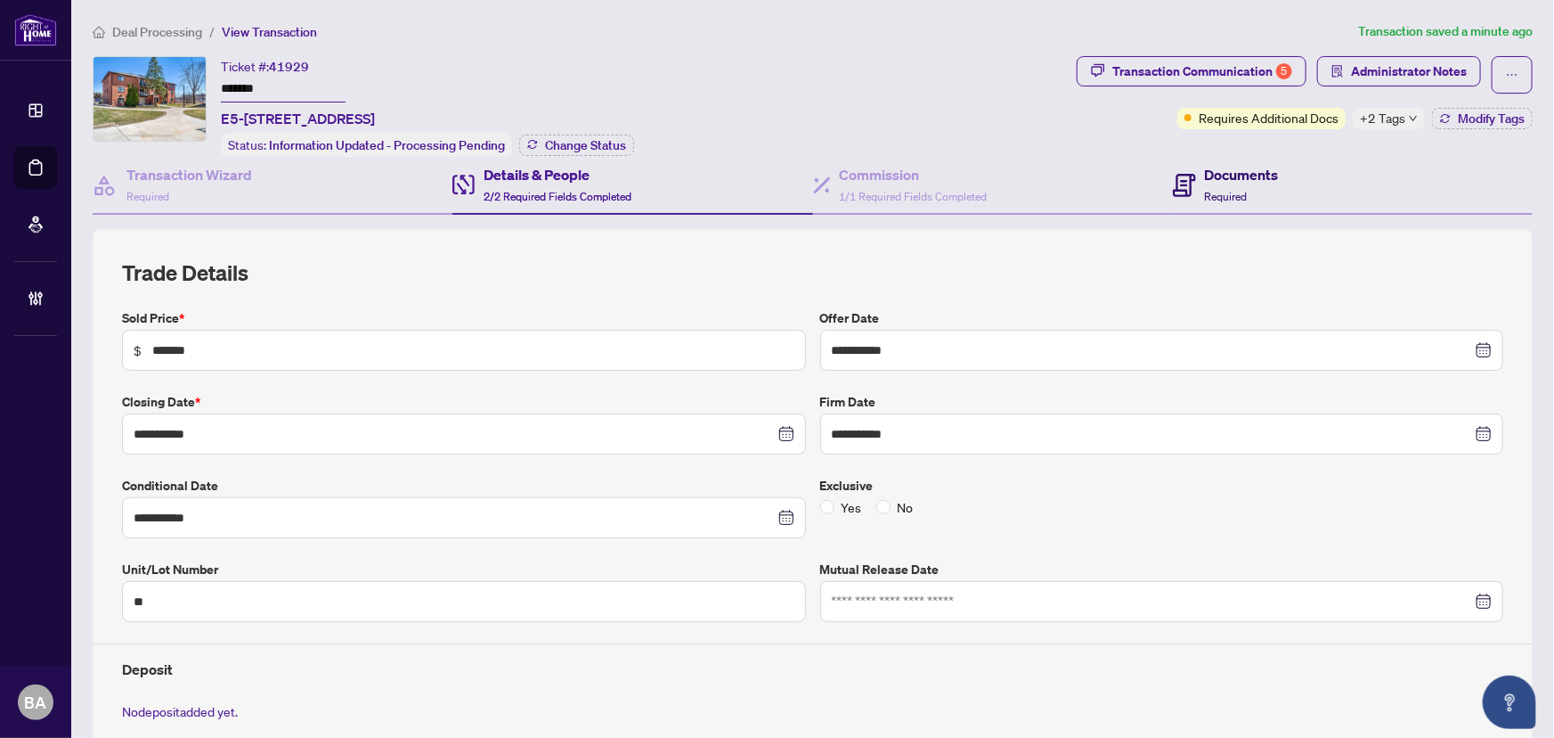
click at [1209, 180] on h4 "Documents" at bounding box center [1242, 174] width 74 height 21
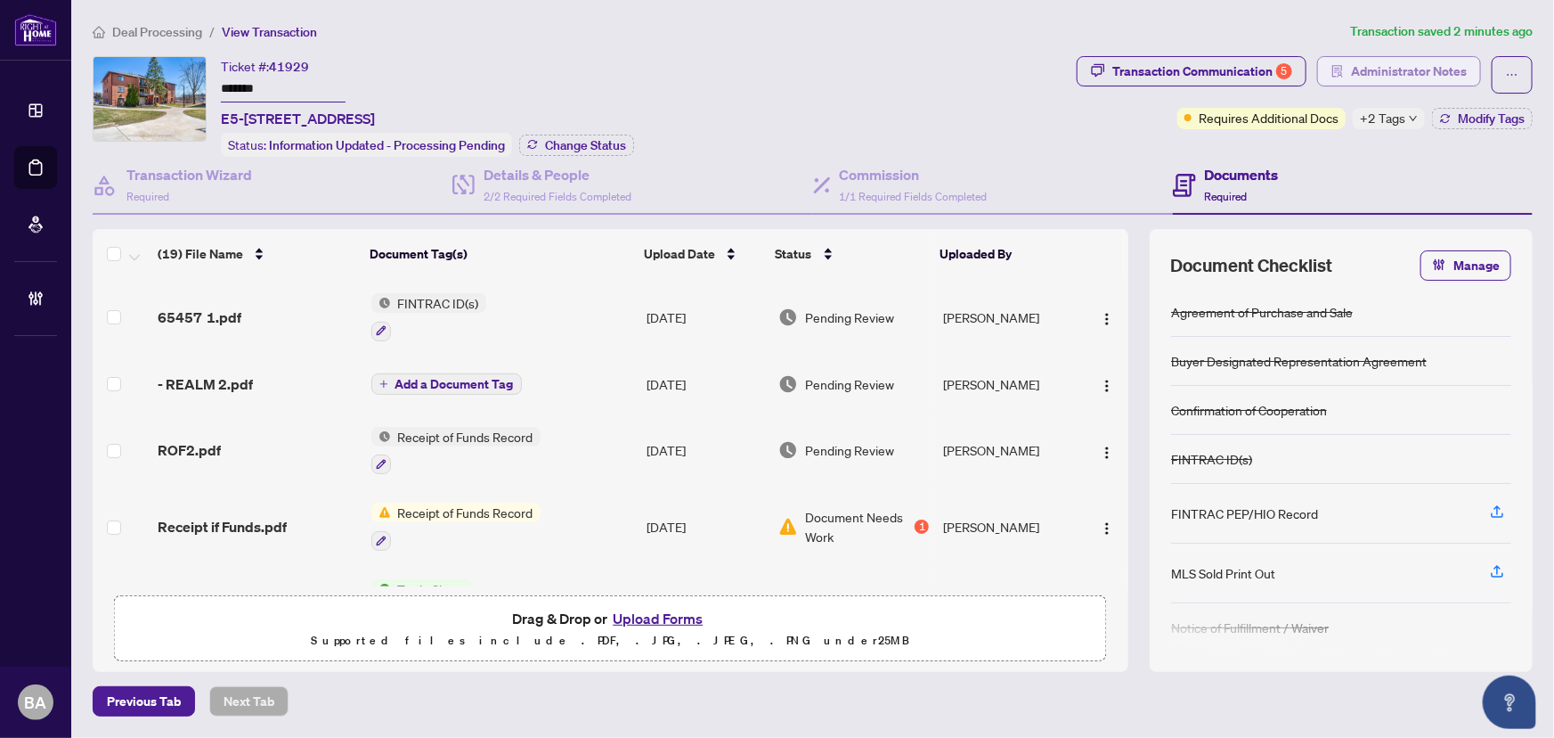
click at [1408, 76] on span "Administrator Notes" at bounding box center [1409, 71] width 116 height 29
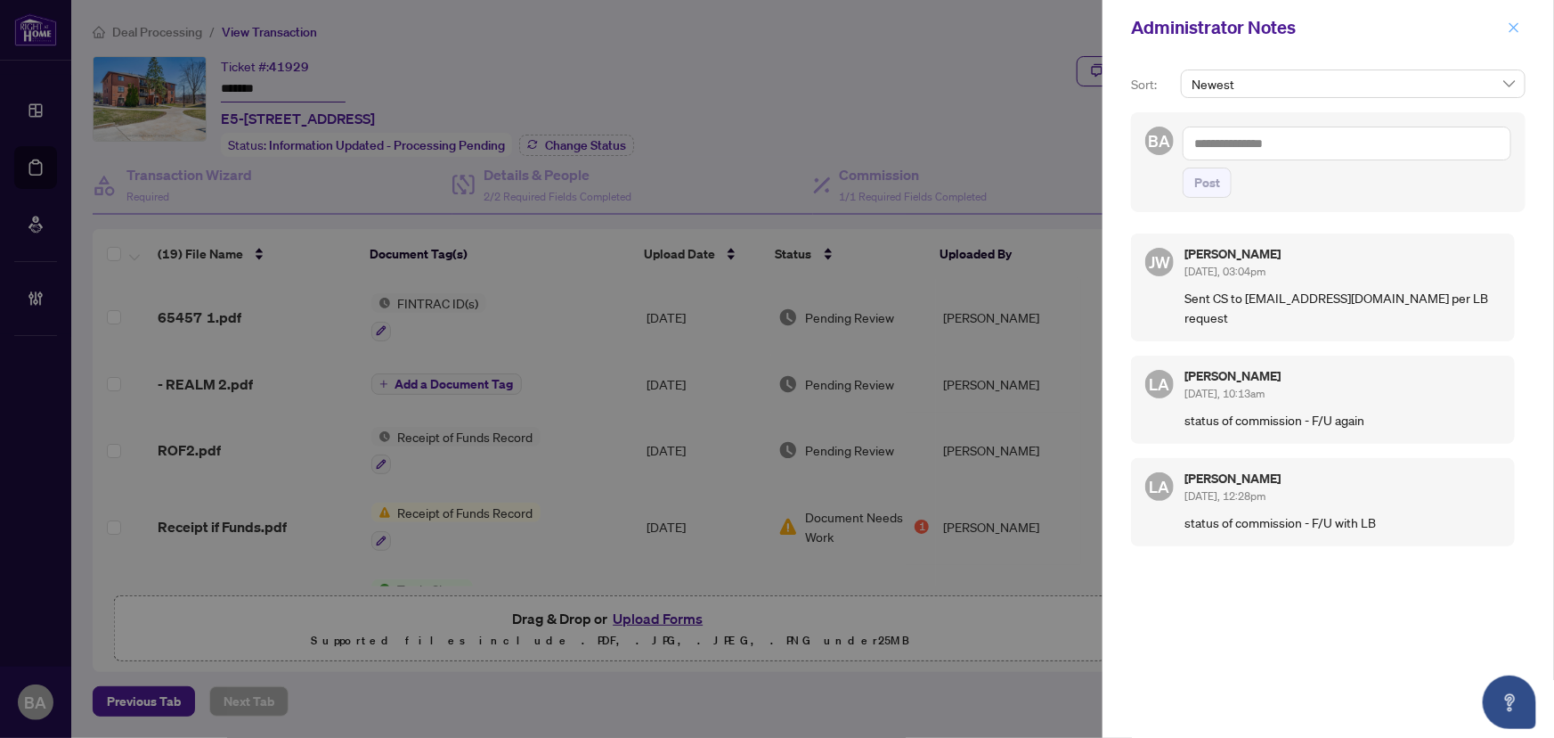
click at [1514, 25] on icon "close" at bounding box center [1514, 27] width 12 height 12
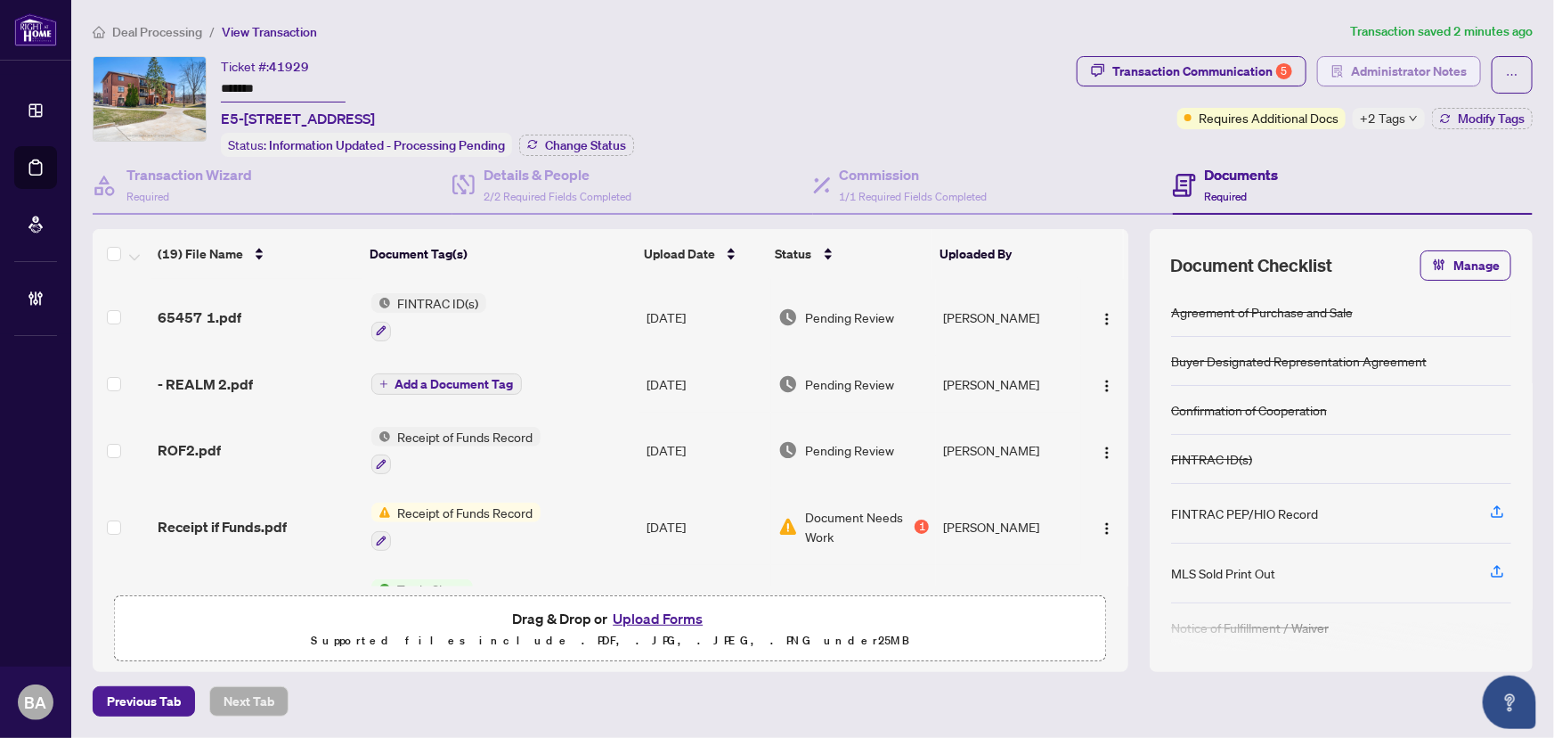
click at [1437, 78] on span "Administrator Notes" at bounding box center [1409, 71] width 116 height 29
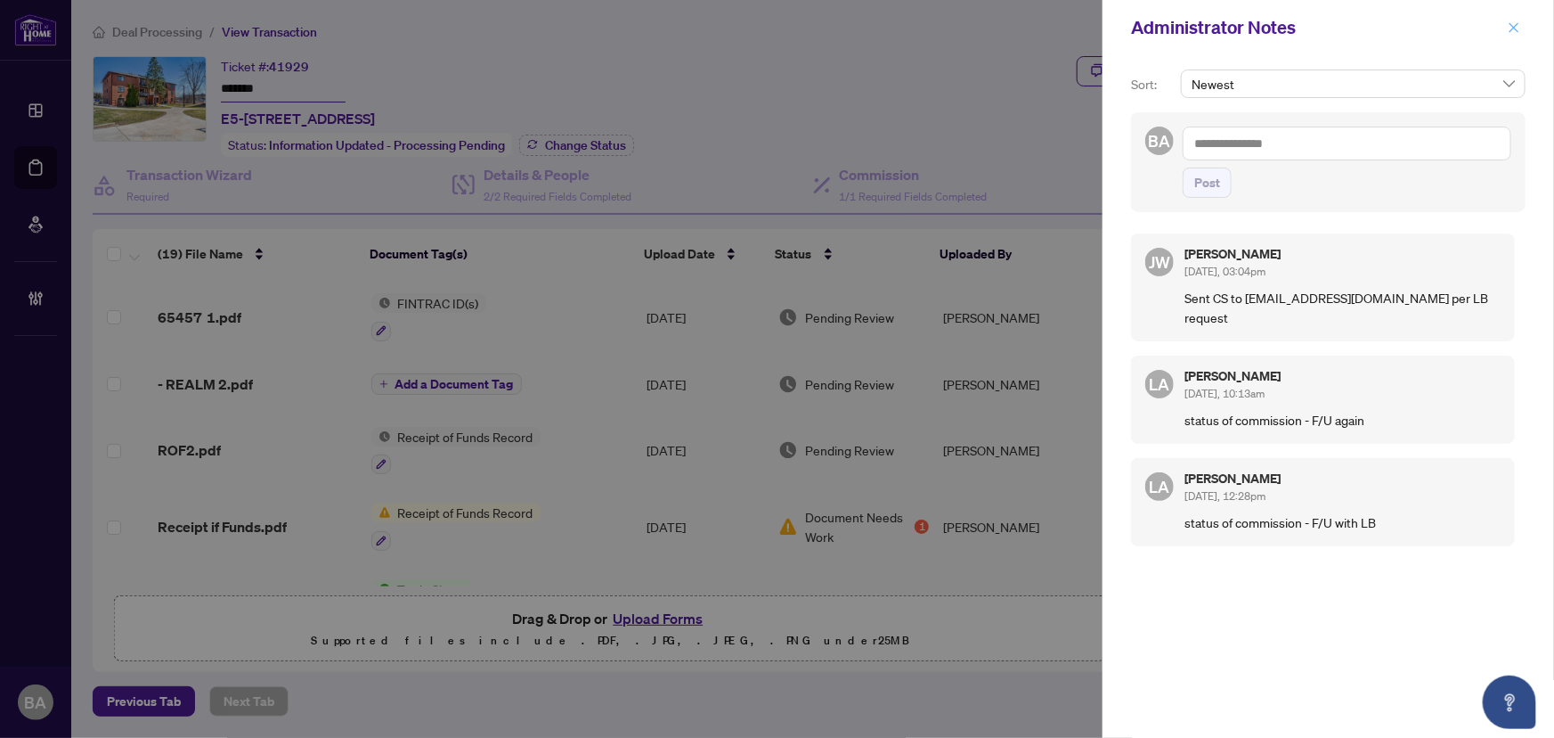
click at [1518, 26] on icon "close" at bounding box center [1514, 27] width 12 height 12
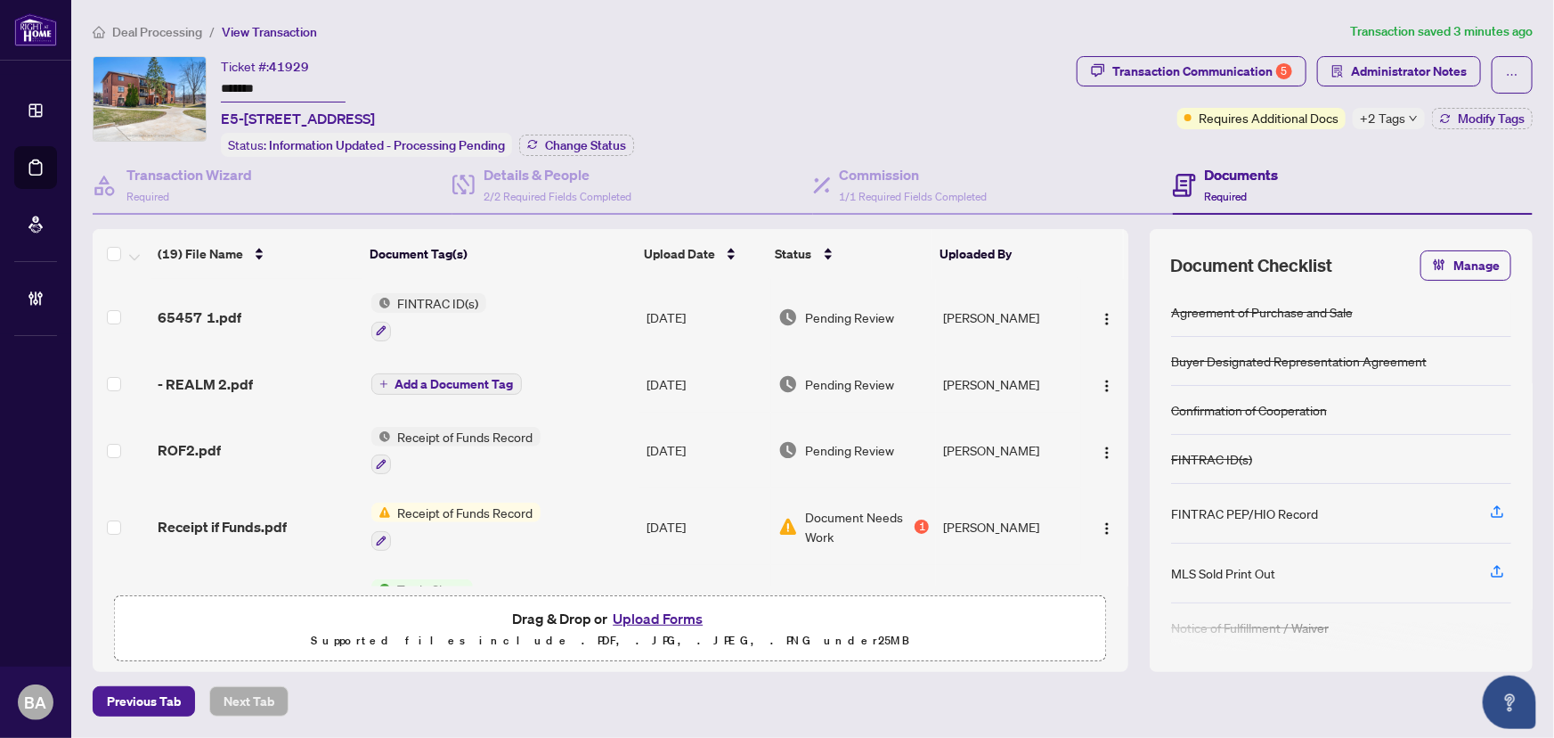
click at [157, 26] on span "Deal Processing" at bounding box center [157, 32] width 90 height 16
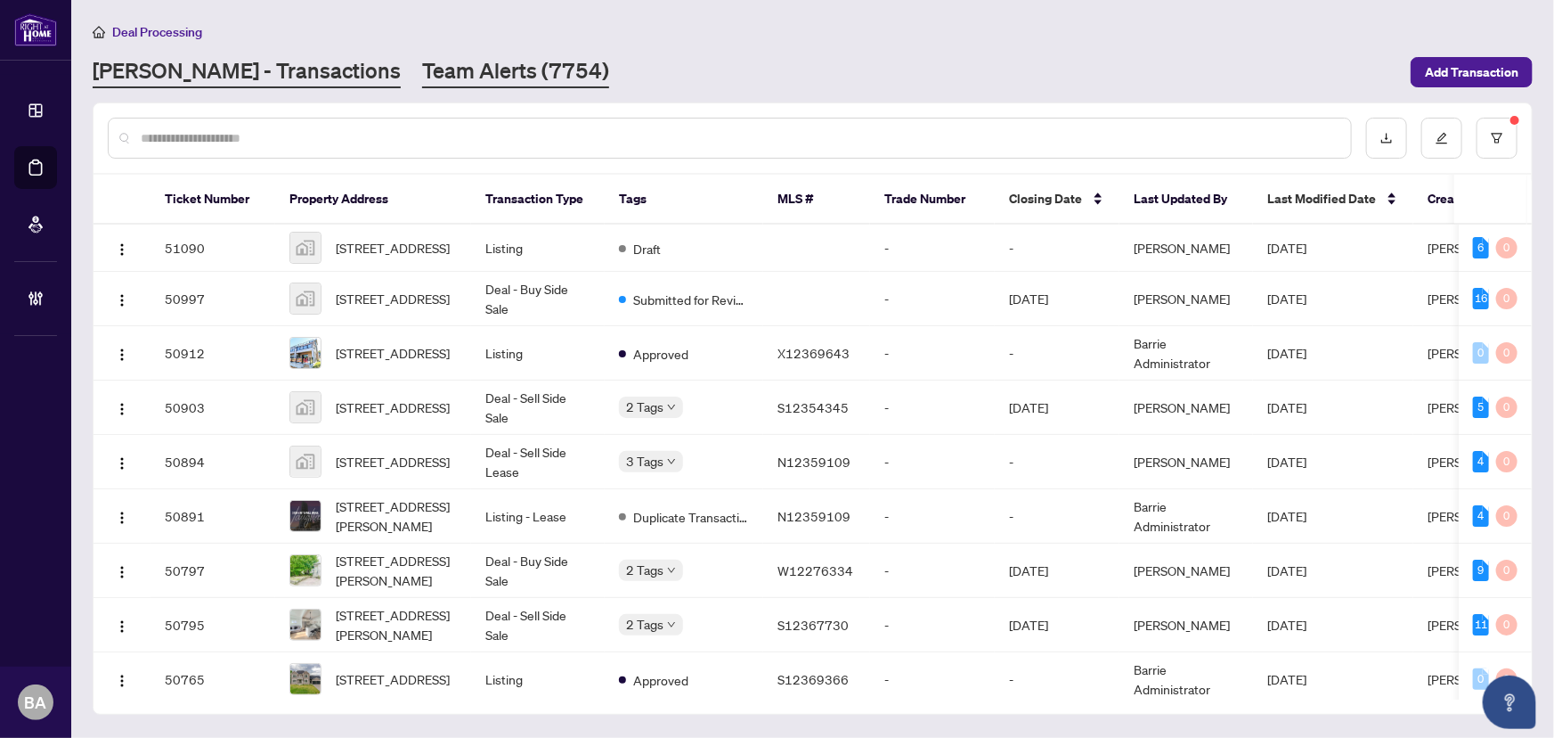
click at [471, 56] on link "Team Alerts (7754)" at bounding box center [515, 72] width 187 height 32
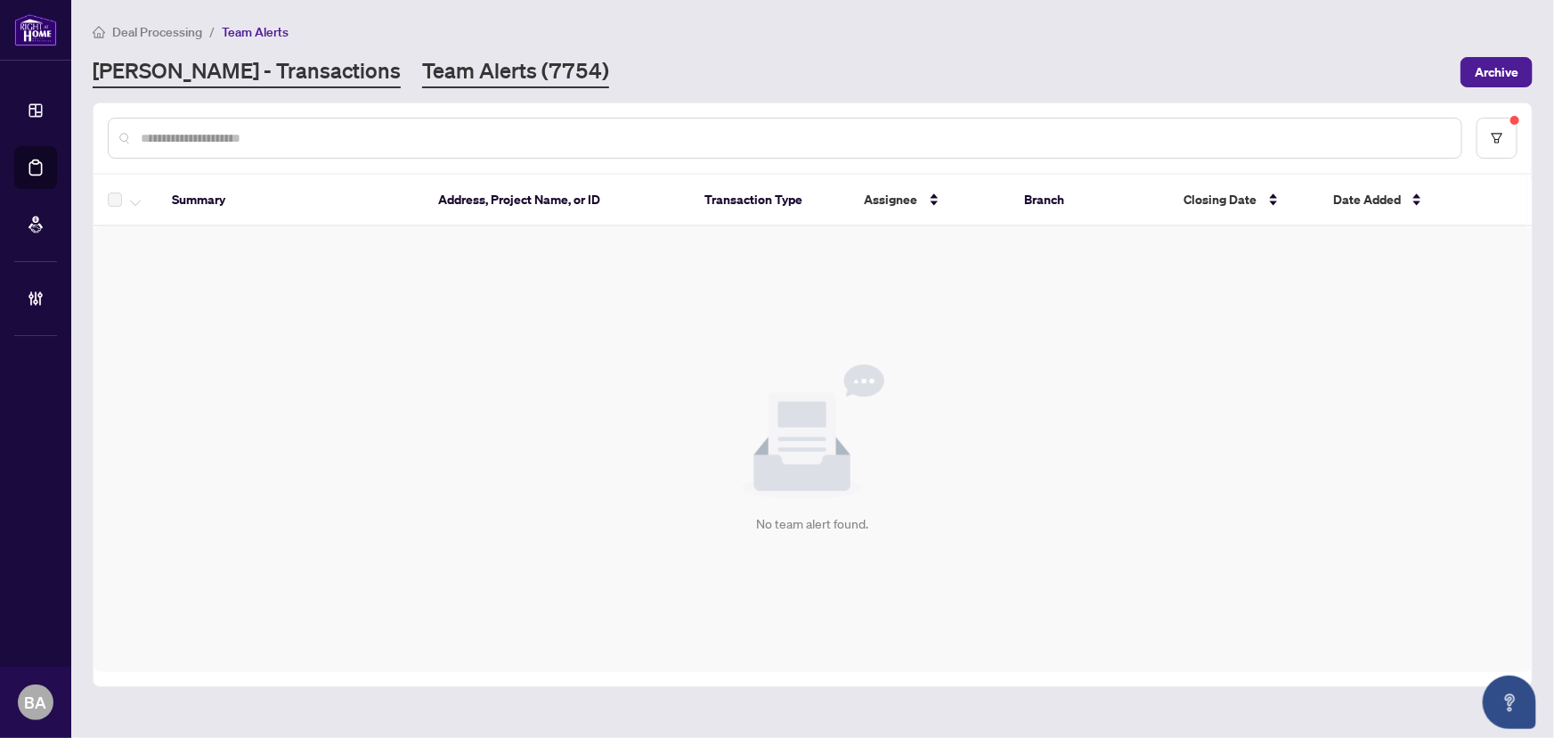
click at [257, 69] on link "[PERSON_NAME] - Transactions" at bounding box center [247, 72] width 308 height 32
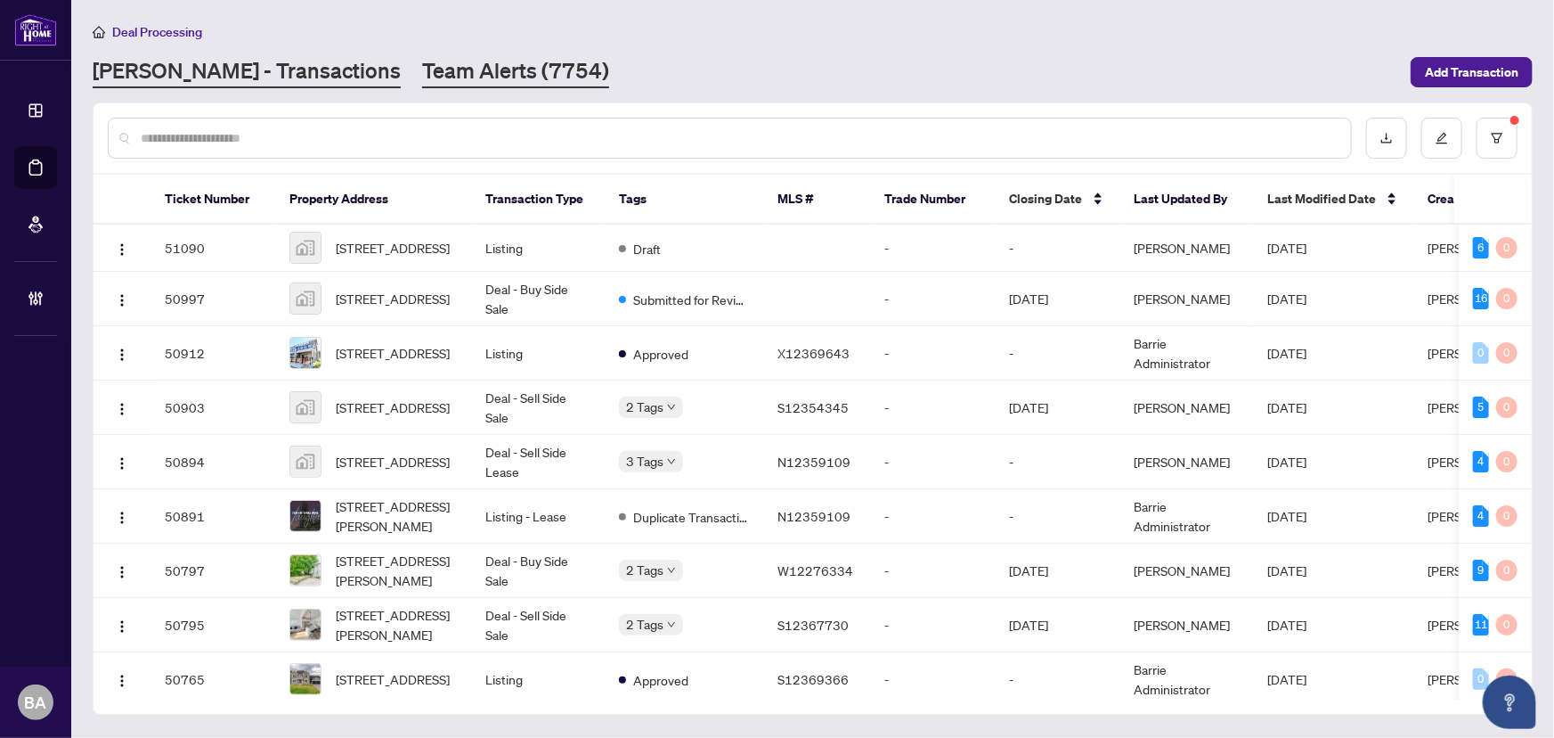
click at [422, 70] on link "Team Alerts (7754)" at bounding box center [515, 72] width 187 height 32
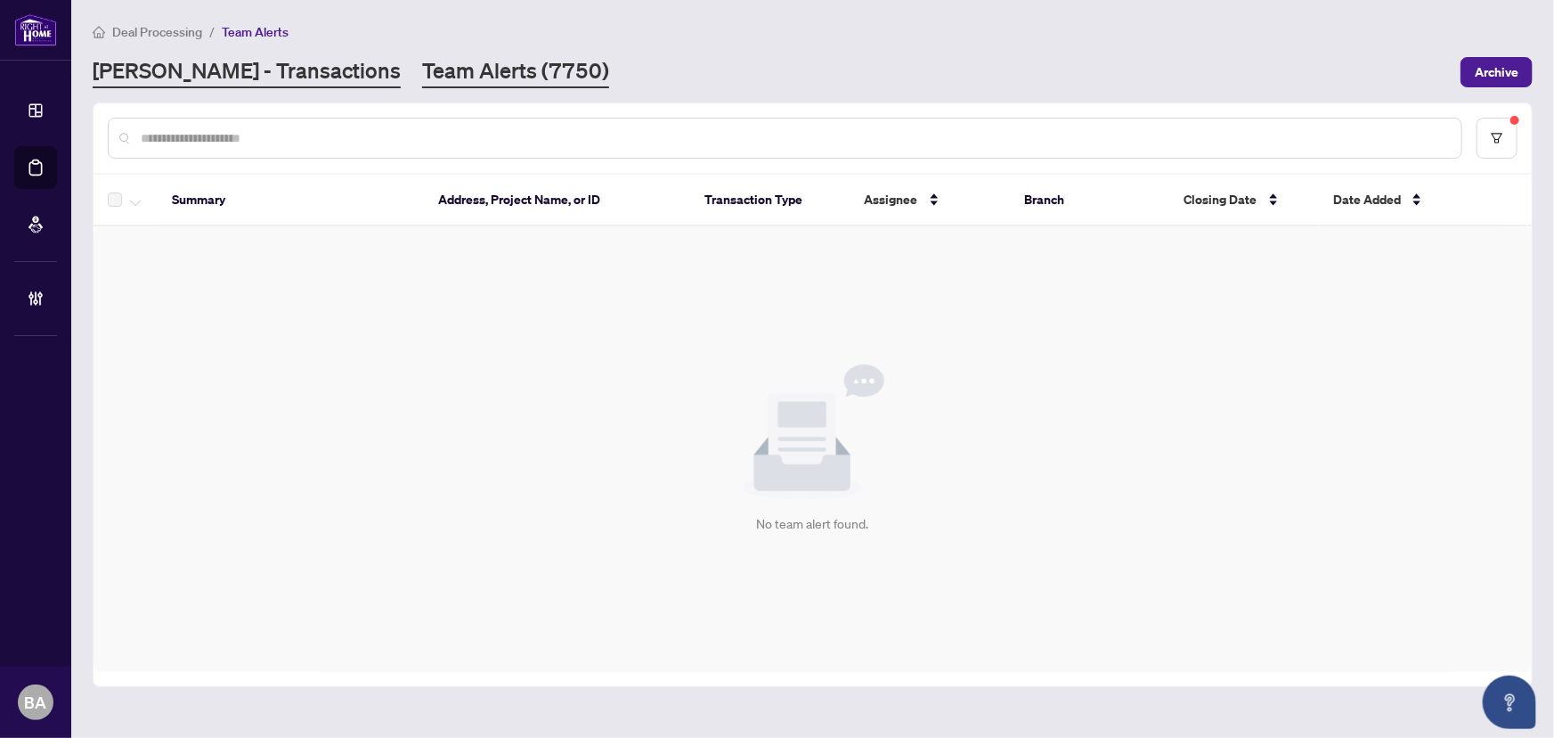
click at [259, 81] on link "[PERSON_NAME] - Transactions" at bounding box center [247, 72] width 308 height 32
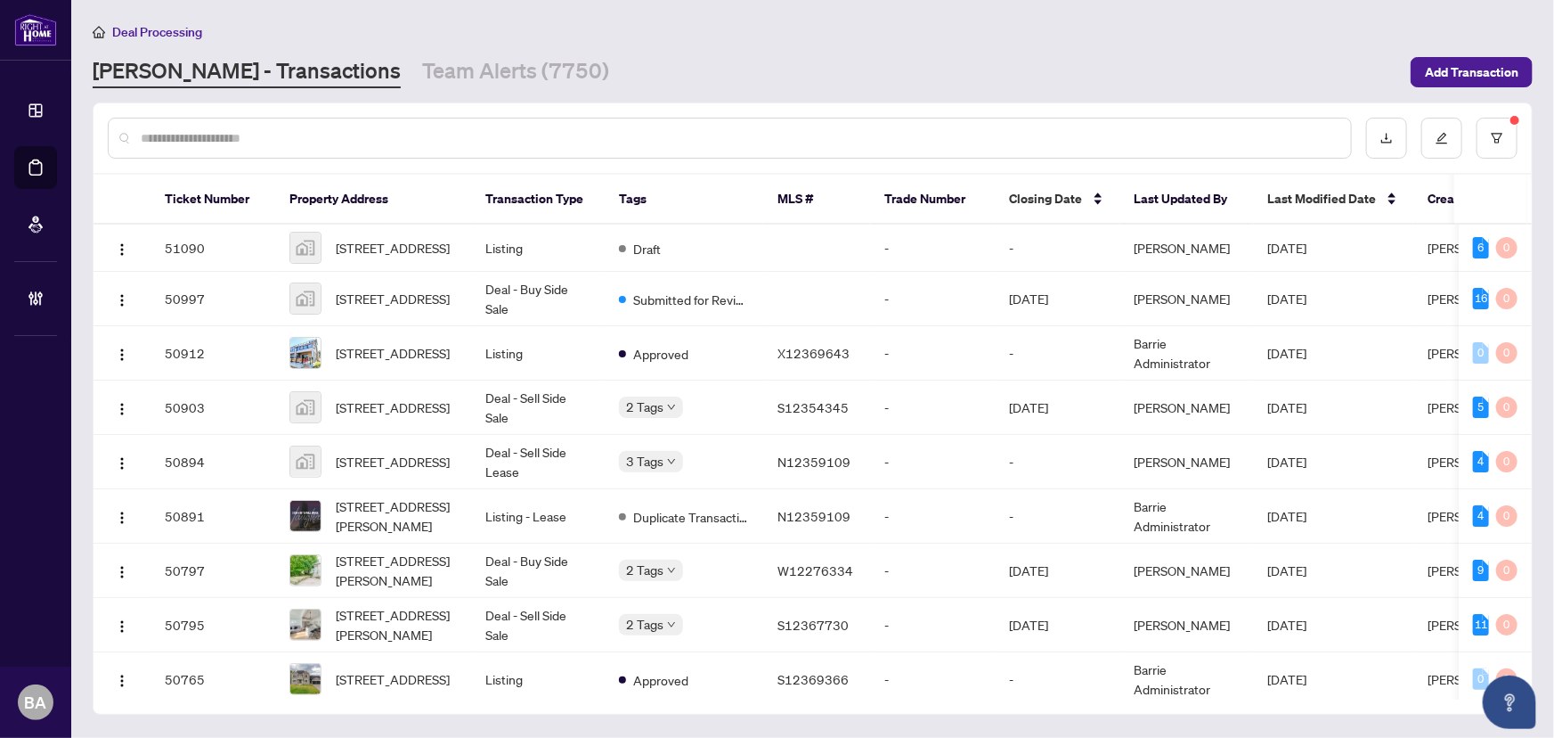
click at [472, 89] on main "Deal Processing [PERSON_NAME] - Transactions Team Alerts (7750) Add Transaction…" at bounding box center [812, 369] width 1483 height 738
click at [455, 57] on link "Team Alerts (7750)" at bounding box center [515, 72] width 187 height 32
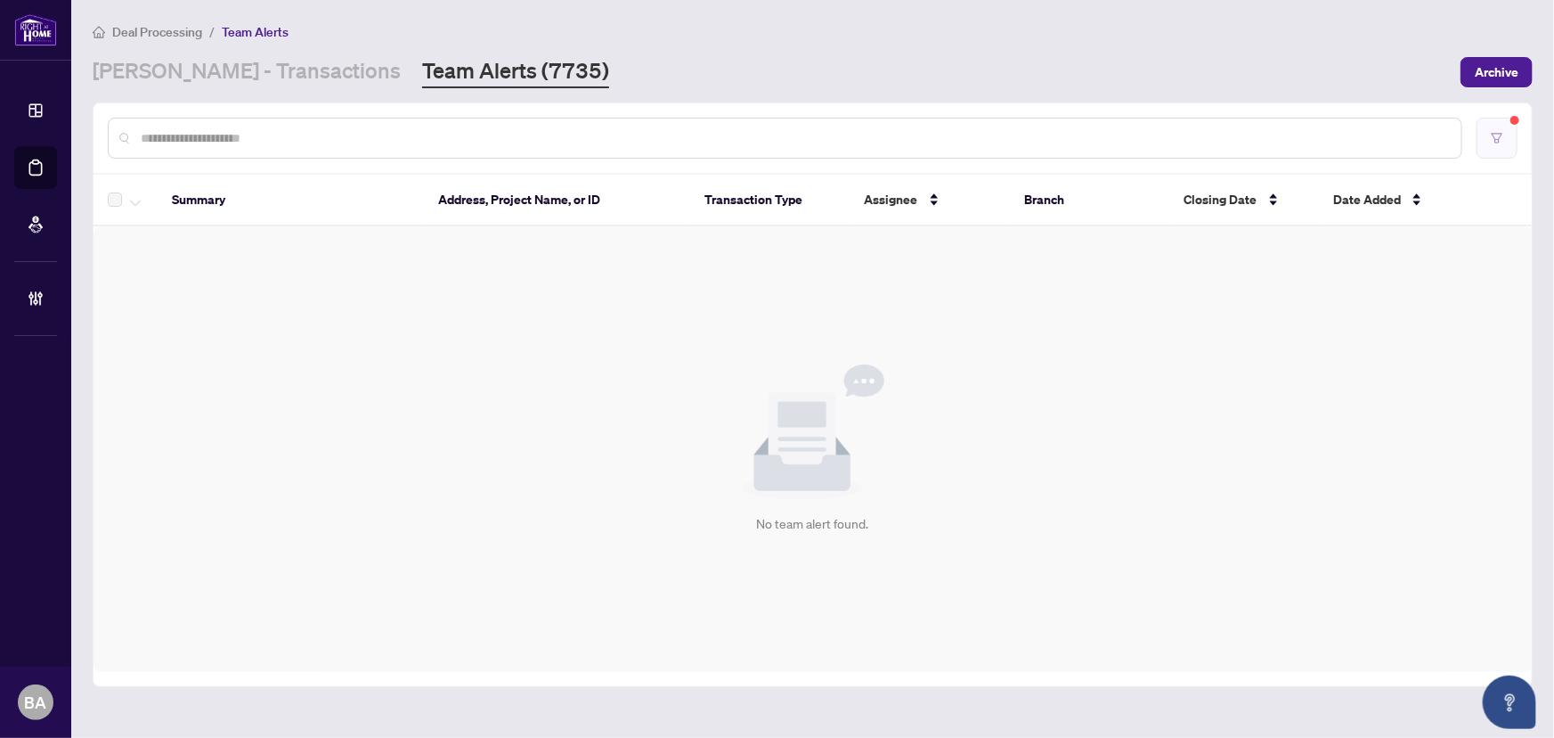
click at [1504, 128] on button "button" at bounding box center [1497, 138] width 41 height 41
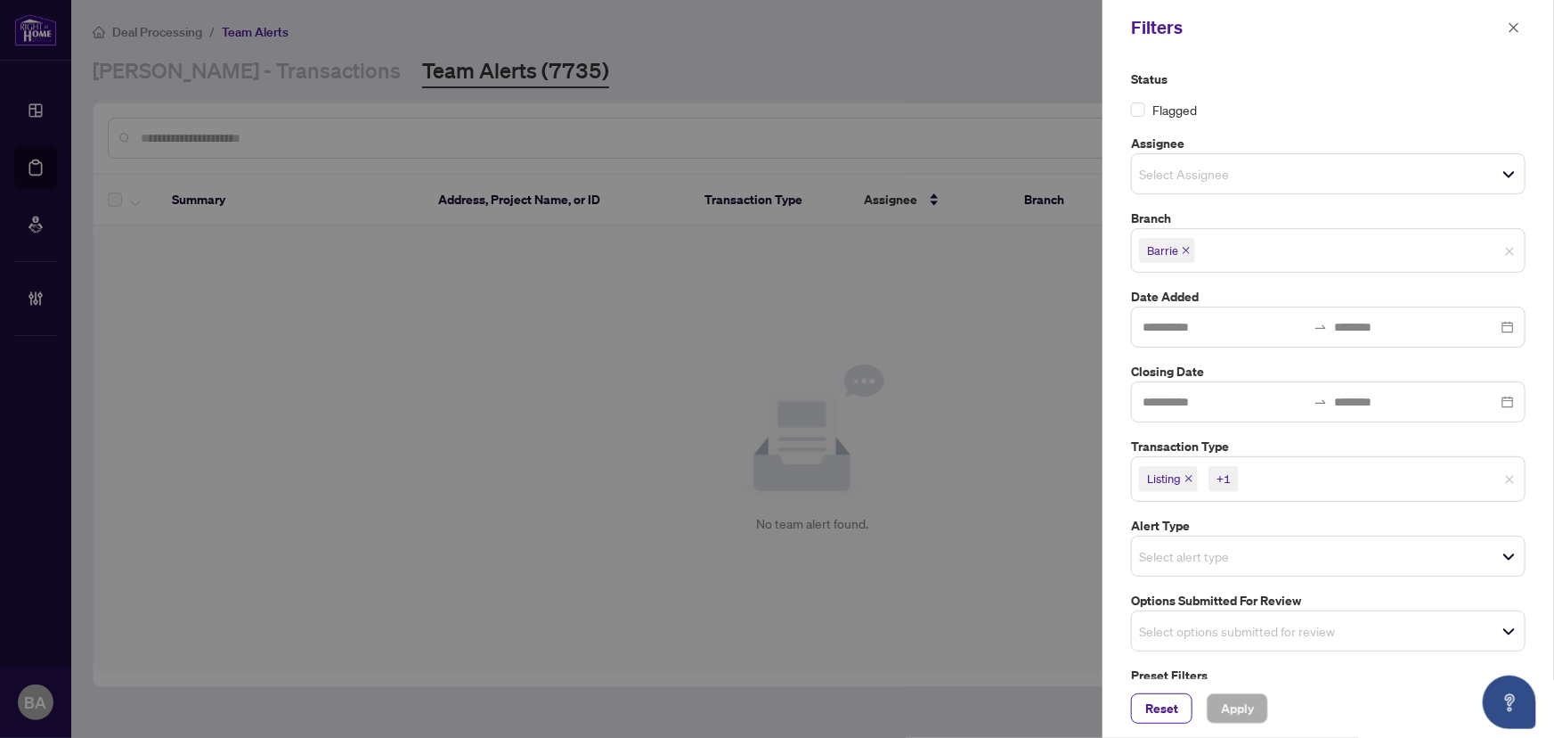
click at [1497, 476] on span "Listing +1" at bounding box center [1328, 478] width 393 height 29
click at [1312, 640] on div "Select options submitted for review" at bounding box center [1328, 626] width 395 height 41
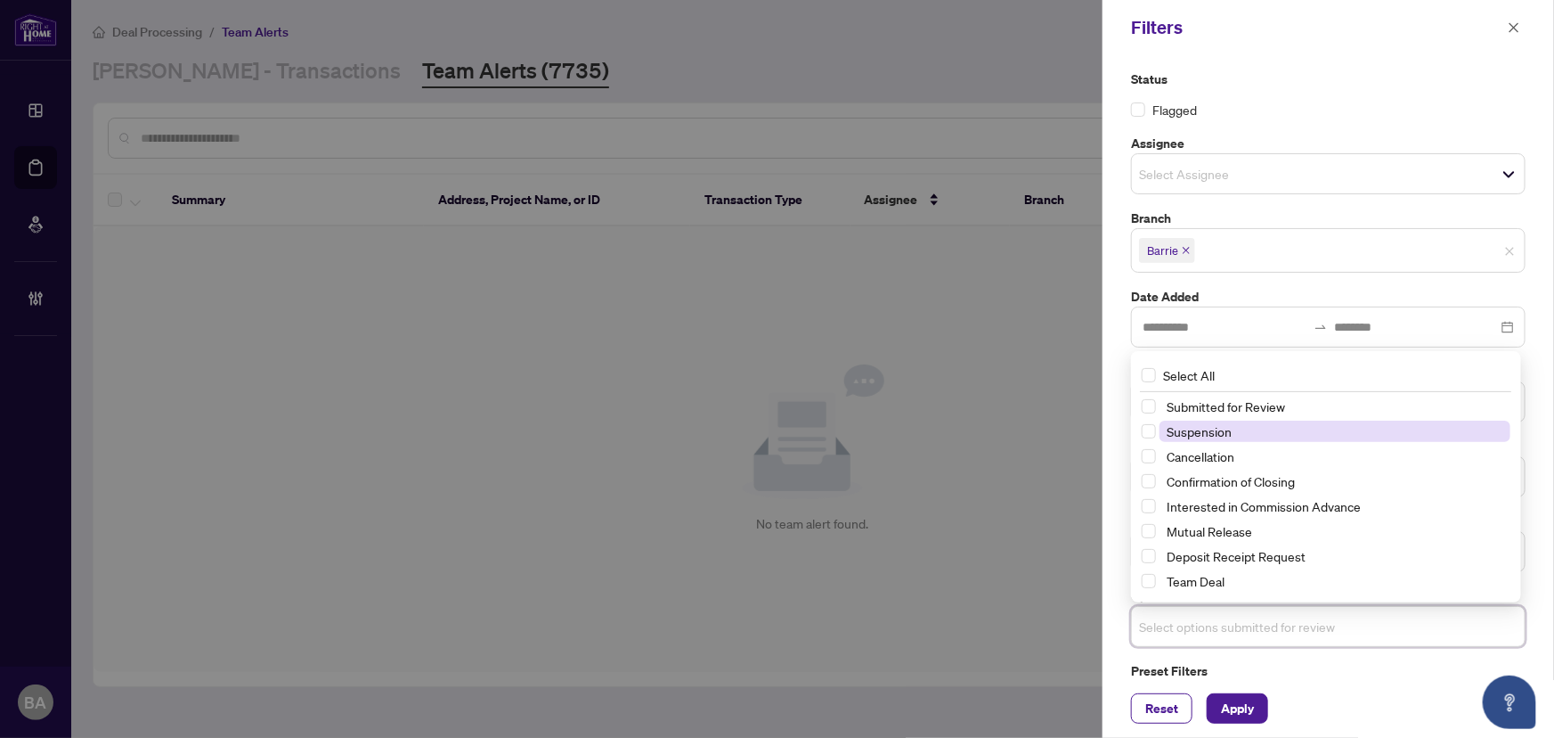
click at [1219, 434] on span "Suspension" at bounding box center [1199, 431] width 65 height 16
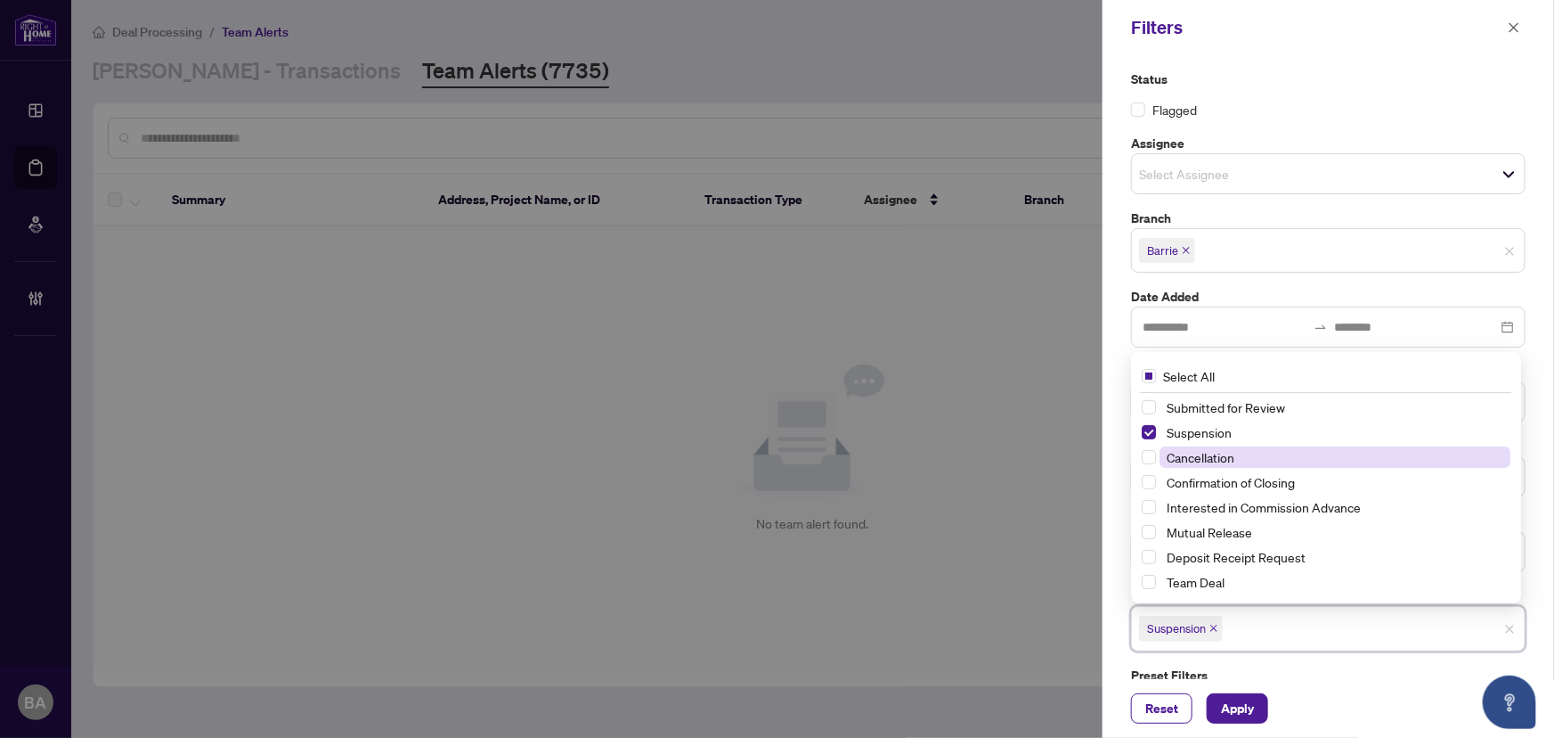
click at [1225, 454] on span "Cancellation" at bounding box center [1201, 457] width 68 height 16
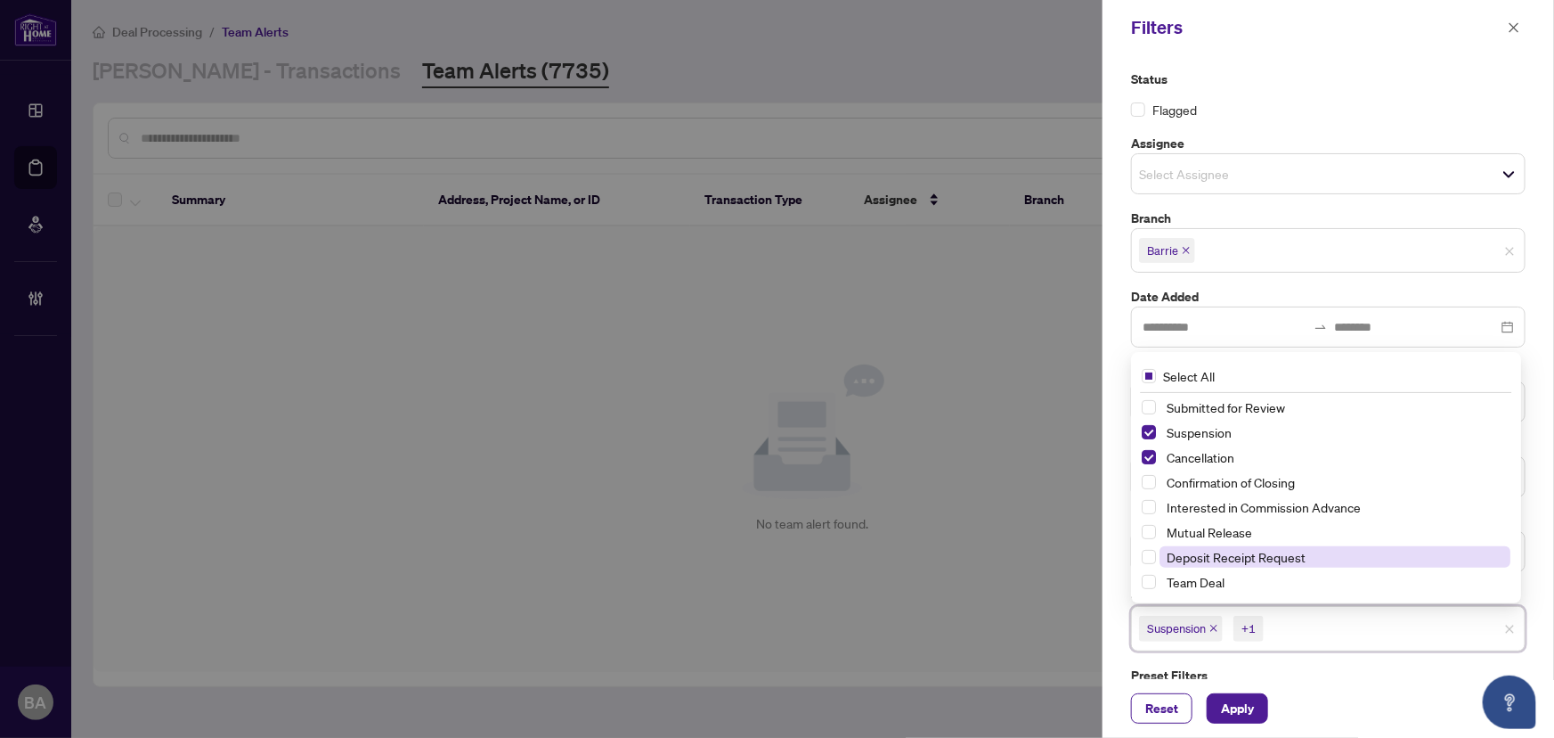
drag, startPoint x: 1245, startPoint y: 535, endPoint x: 1244, endPoint y: 549, distance: 13.5
click at [1244, 535] on span "Mutual Release" at bounding box center [1210, 532] width 86 height 16
click at [1253, 714] on span "Apply" at bounding box center [1237, 708] width 33 height 29
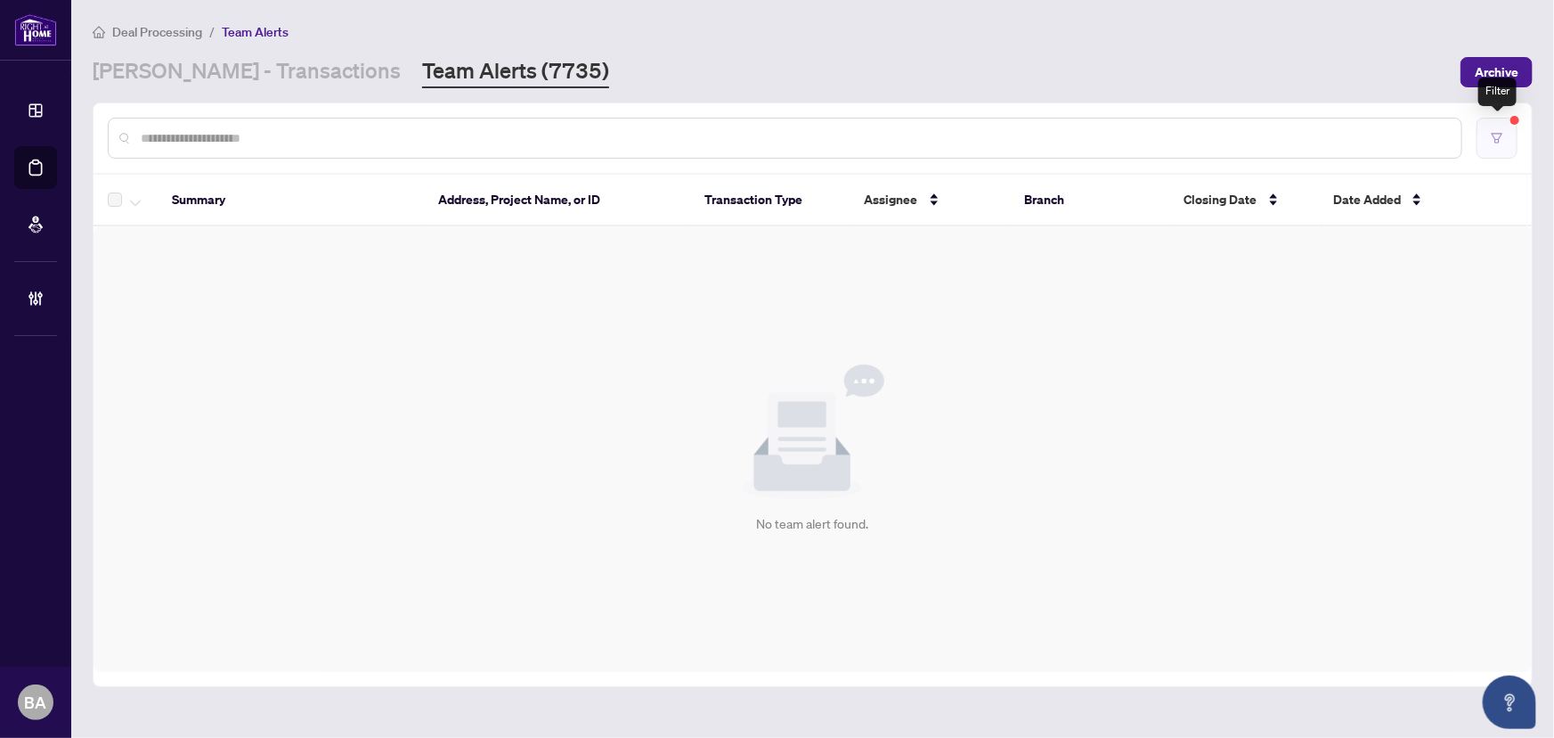
click at [1500, 134] on icon "filter" at bounding box center [1497, 138] width 12 height 12
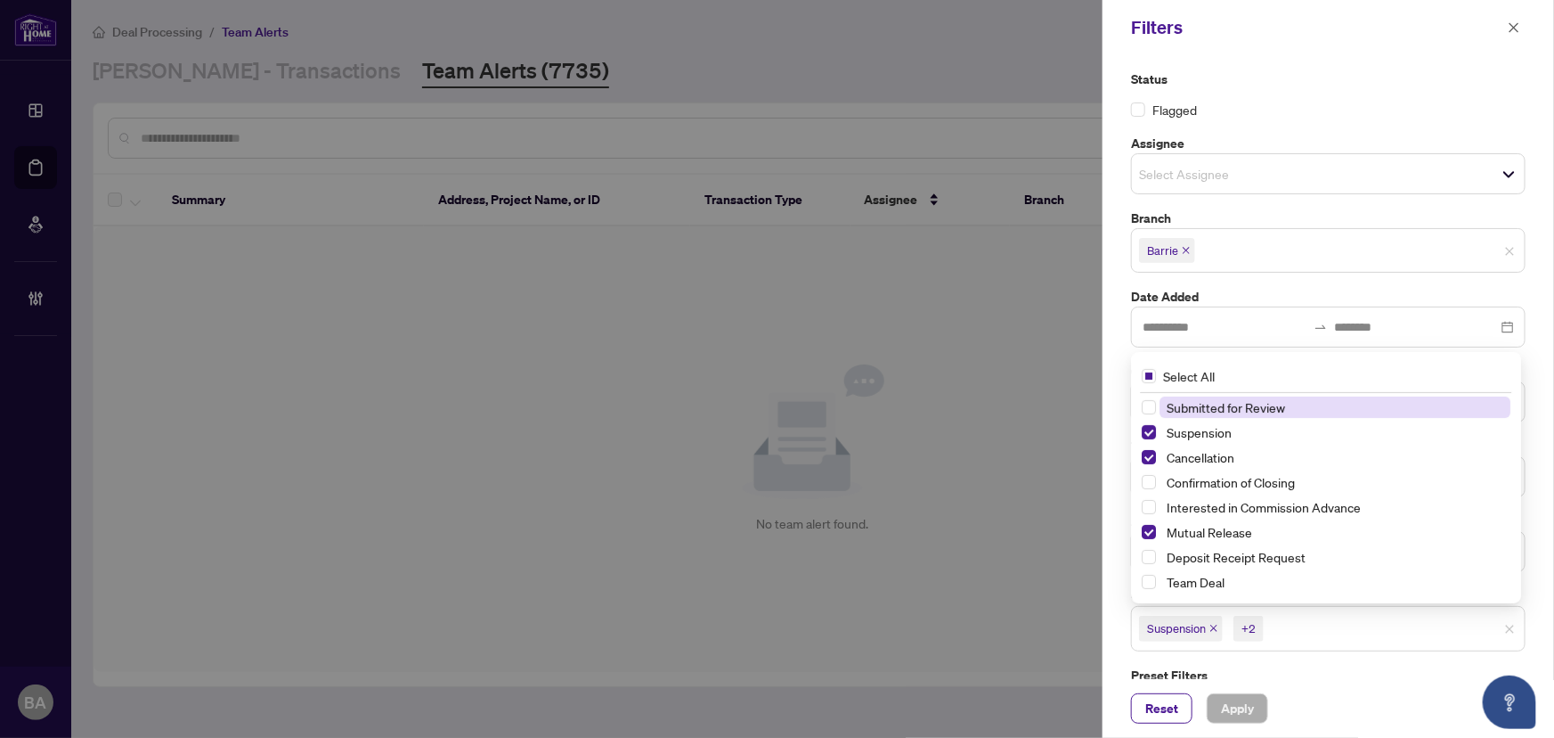
click at [1497, 624] on span "Suspension +2" at bounding box center [1328, 628] width 393 height 29
click at [1412, 641] on span "Suspension +2" at bounding box center [1328, 628] width 393 height 29
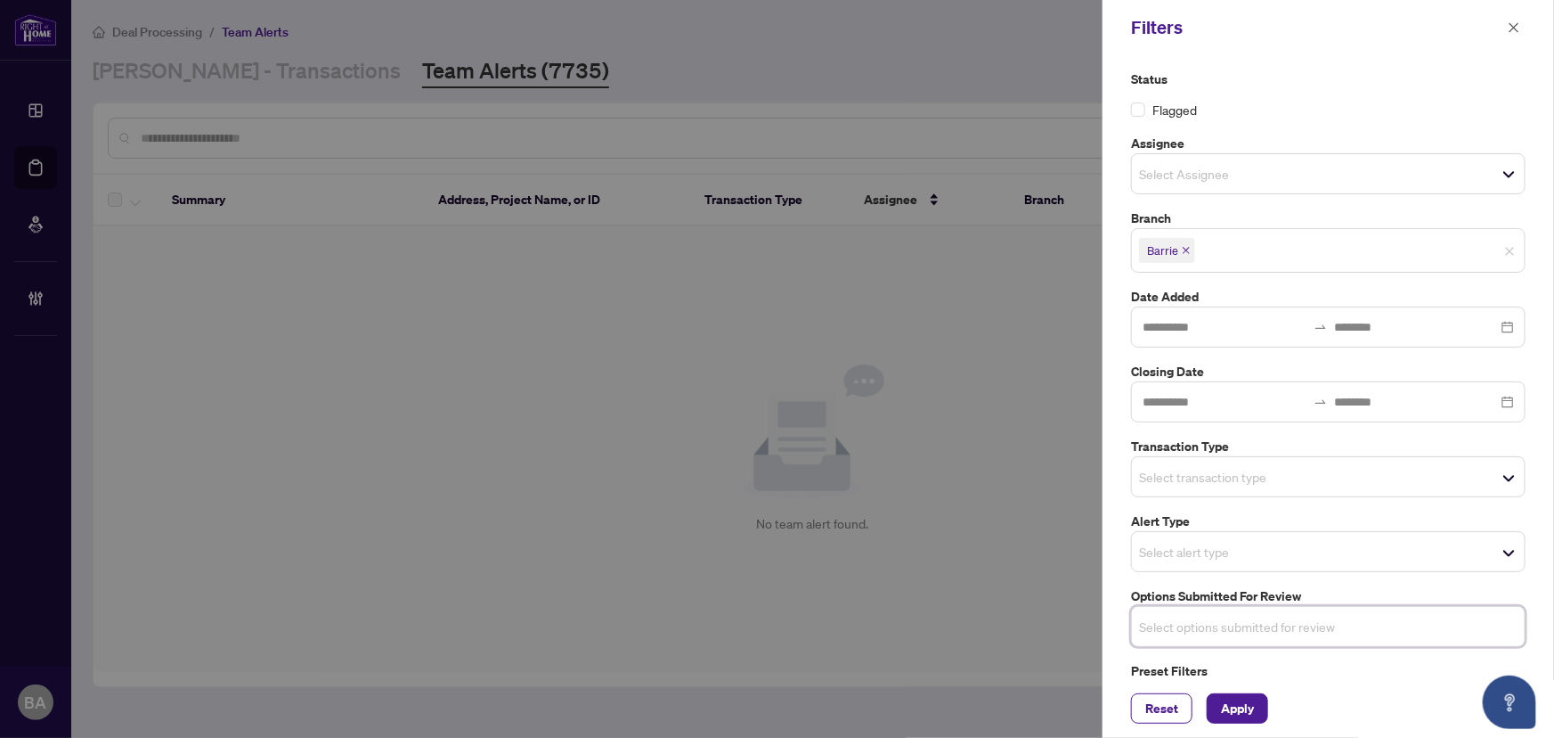
click at [1426, 481] on span "Select transaction type" at bounding box center [1328, 476] width 393 height 25
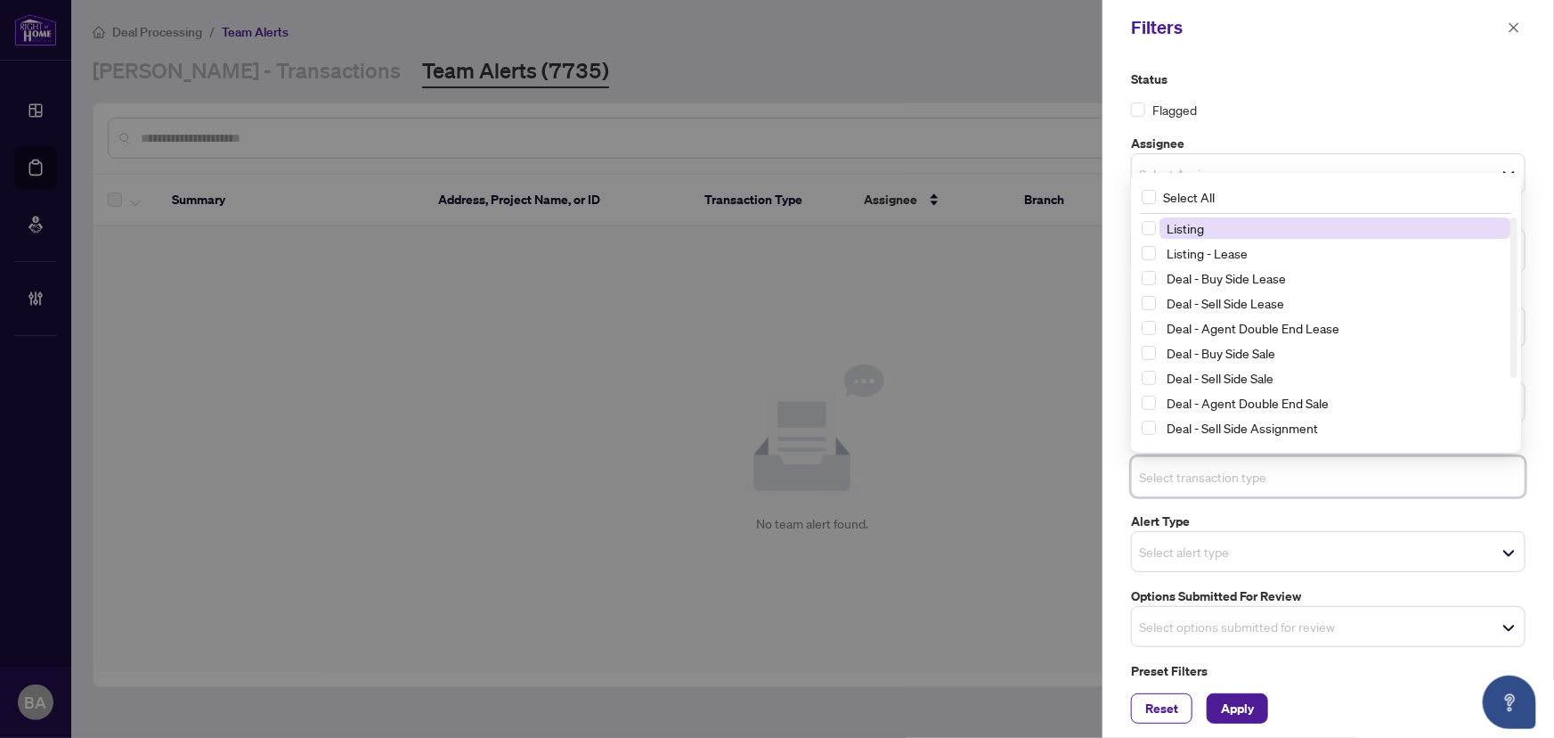
click at [1249, 235] on span "Listing" at bounding box center [1335, 227] width 351 height 21
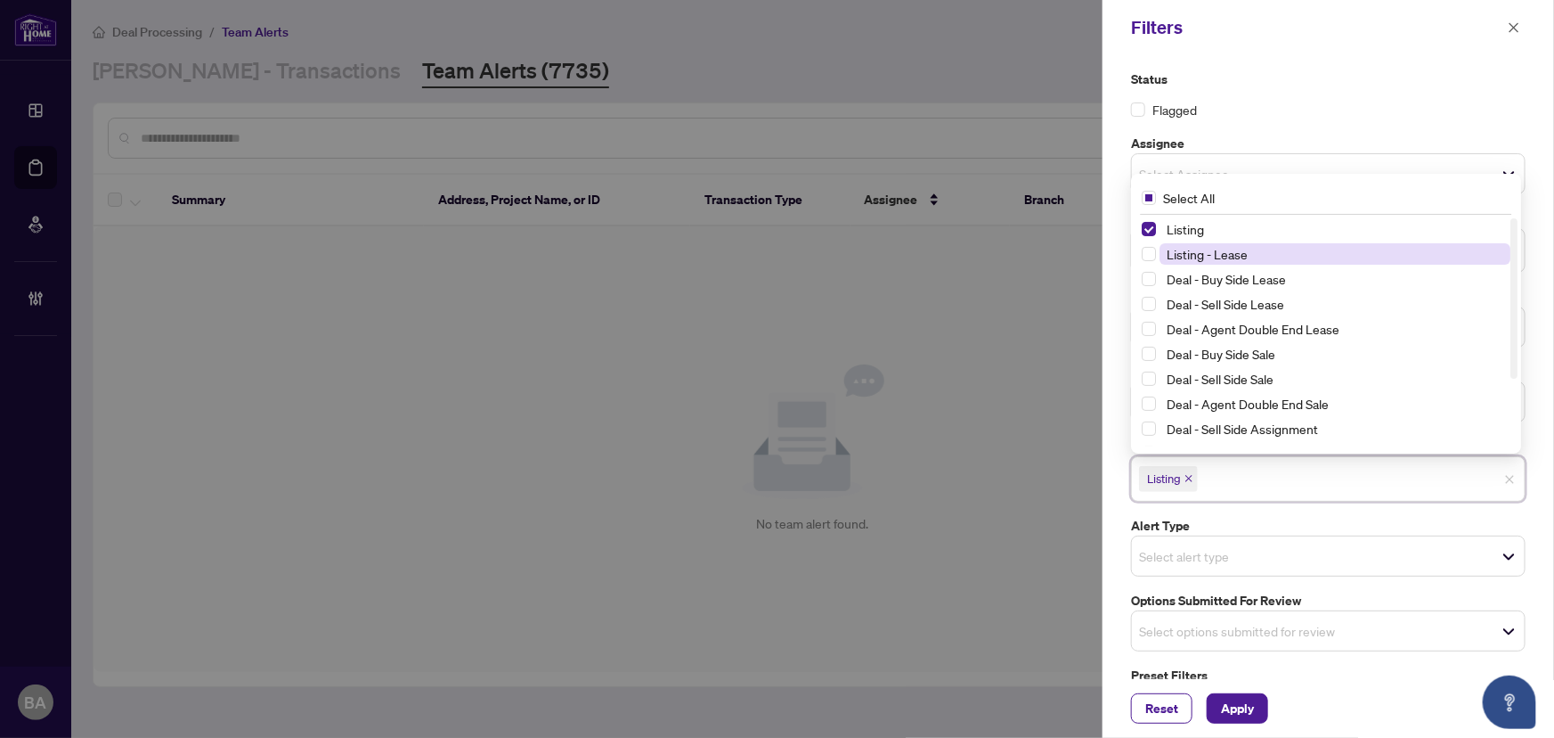
click at [1254, 256] on span "Listing - Lease" at bounding box center [1335, 253] width 351 height 21
click at [1240, 711] on span "Apply" at bounding box center [1237, 708] width 33 height 29
